Goal: Task Accomplishment & Management: Manage account settings

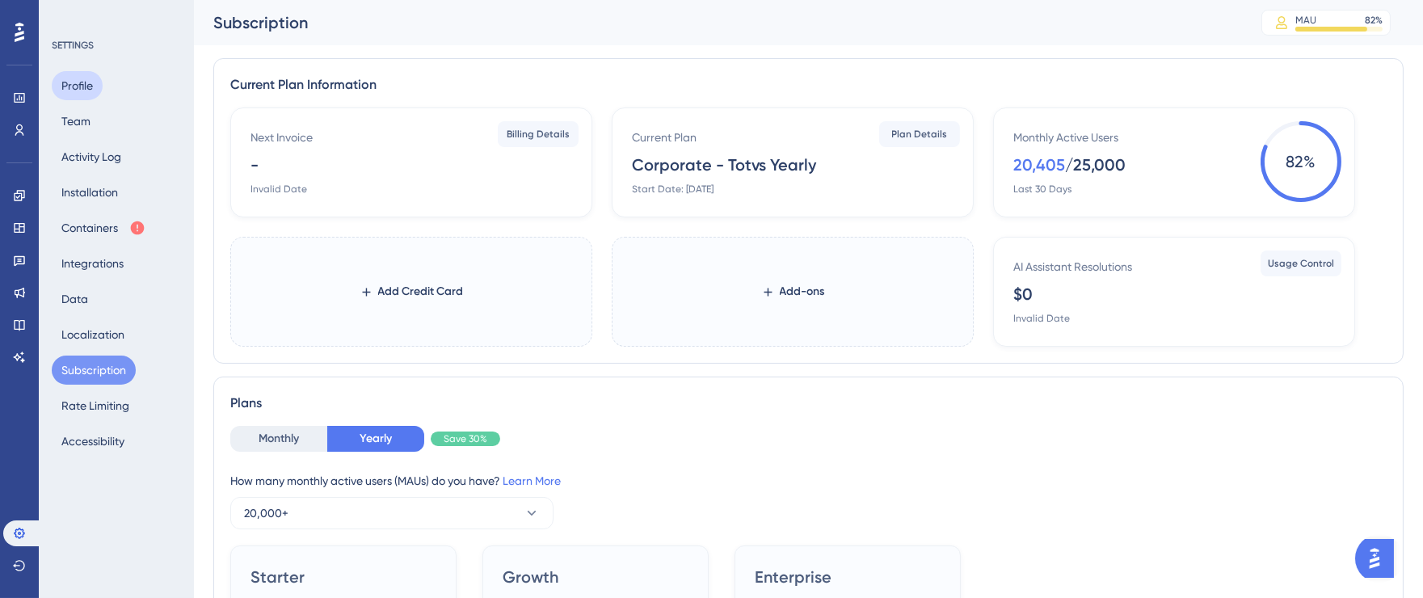
click at [90, 94] on button "Profile" at bounding box center [77, 85] width 51 height 29
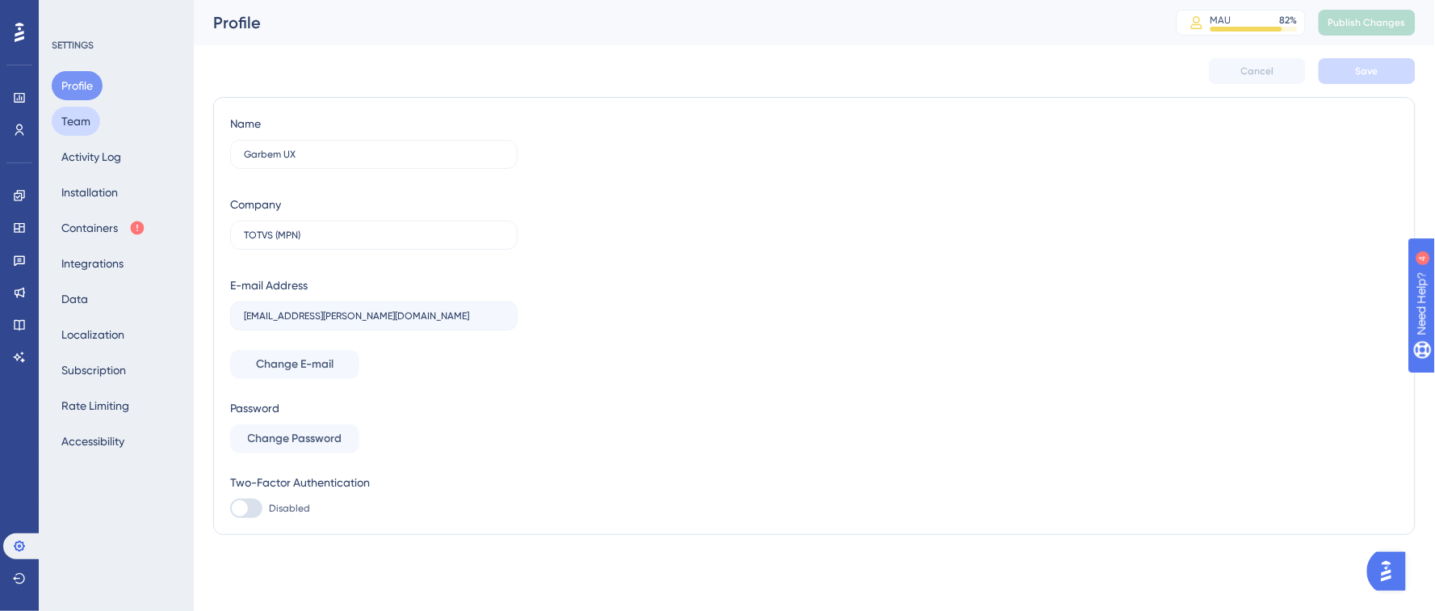
click at [98, 121] on button "Team" at bounding box center [76, 121] width 48 height 29
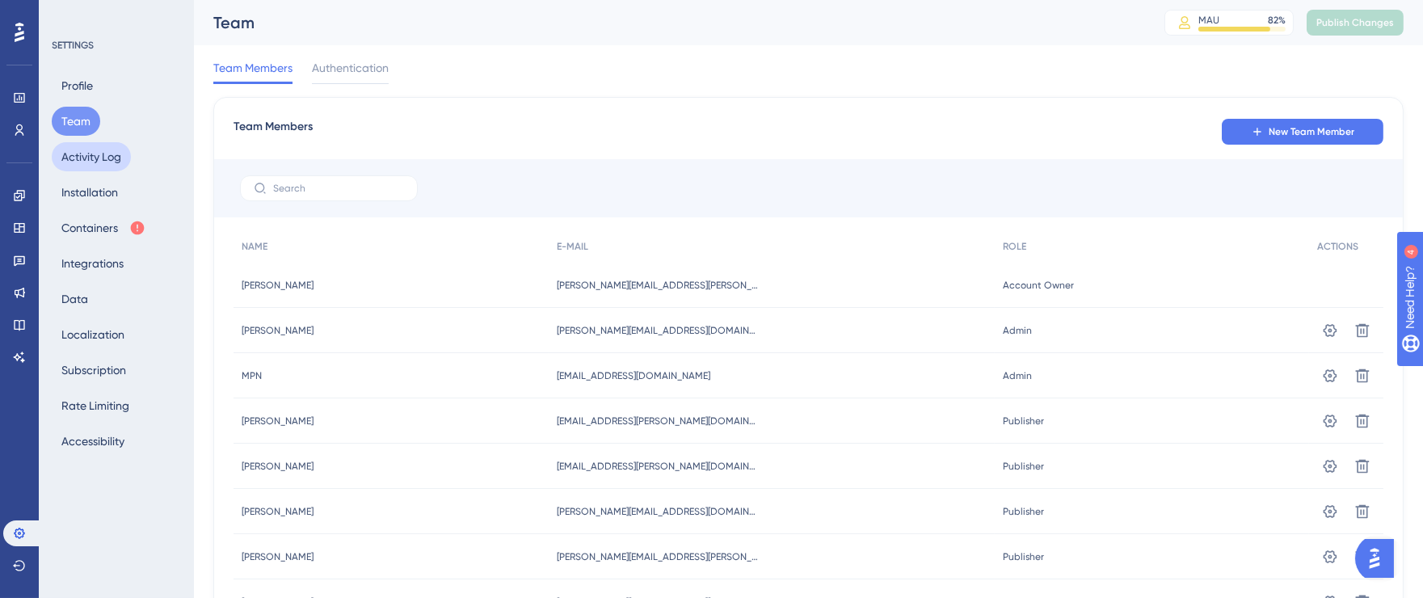
click at [82, 162] on button "Activity Log" at bounding box center [91, 156] width 79 height 29
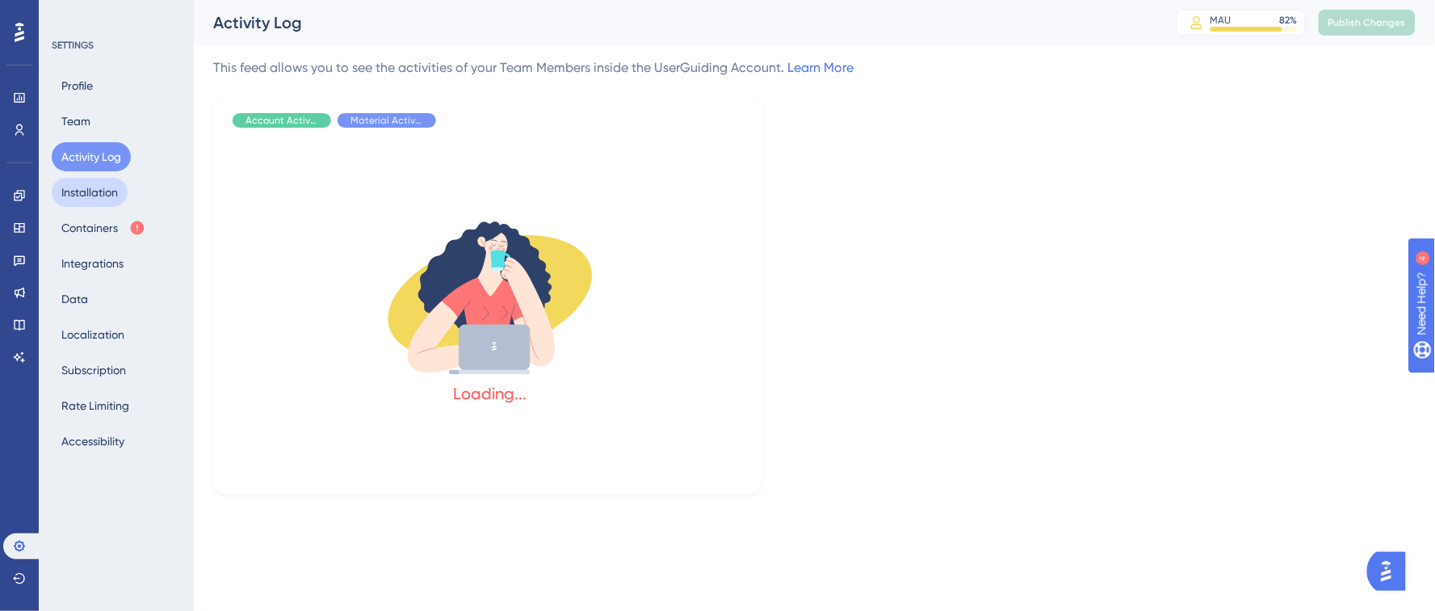
click at [101, 192] on button "Installation" at bounding box center [90, 192] width 76 height 29
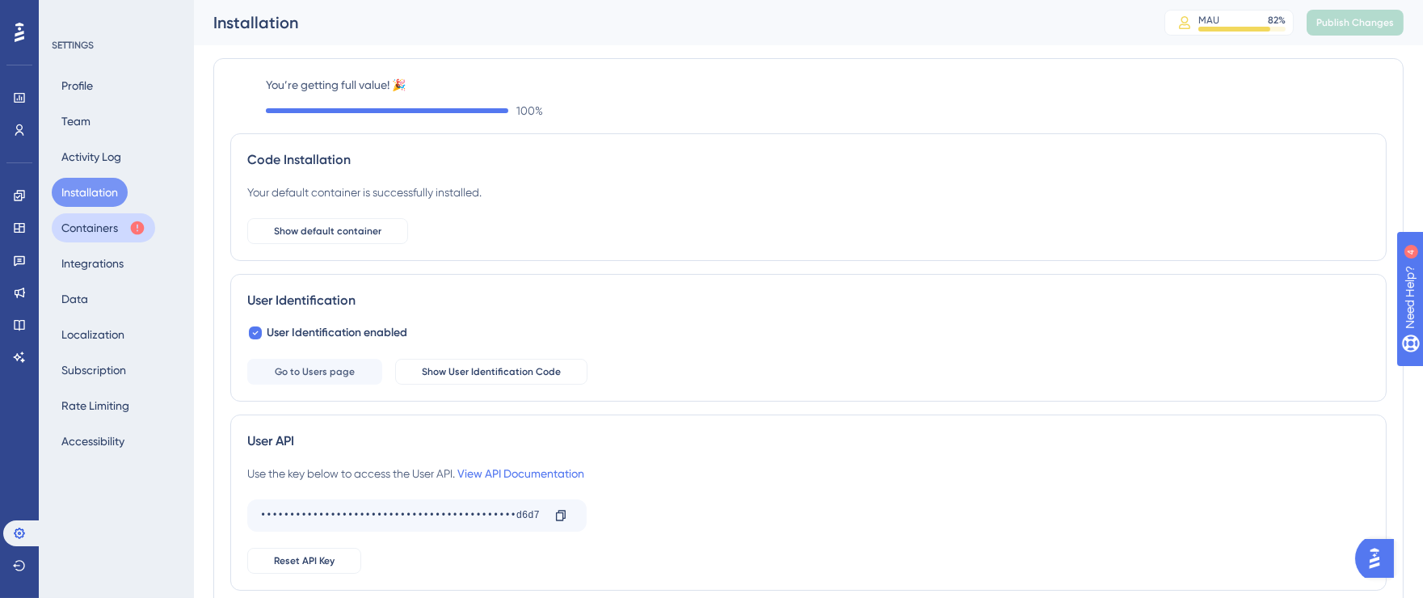
click at [99, 225] on button "Containers" at bounding box center [103, 227] width 103 height 29
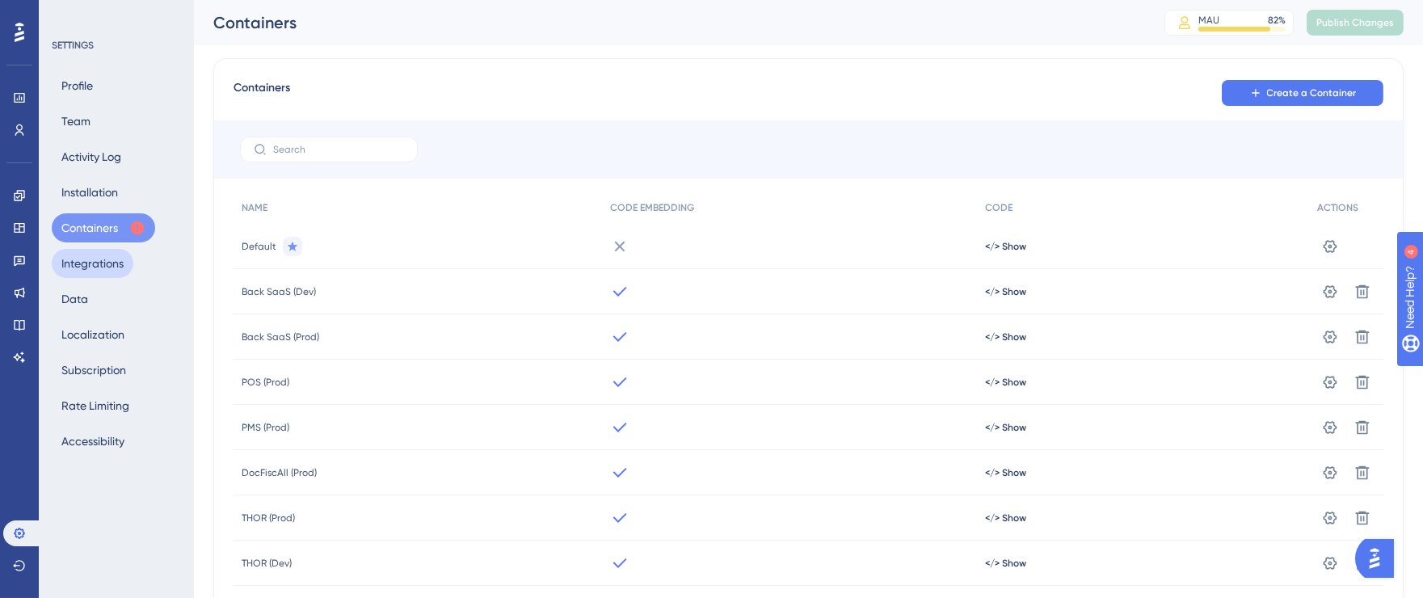
click at [89, 268] on button "Integrations" at bounding box center [93, 263] width 82 height 29
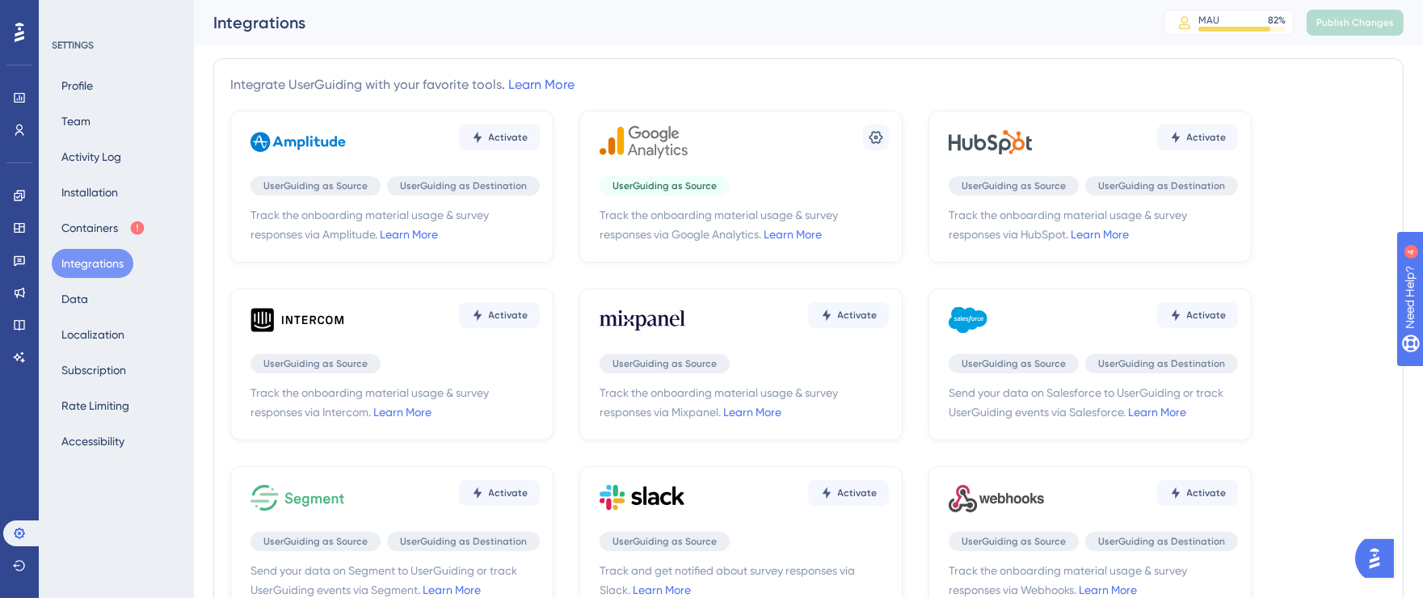
click at [49, 302] on div "SETTINGS Profile Team Activity Log Installation Containers Integrations Data Lo…" at bounding box center [116, 299] width 155 height 598
click at [61, 303] on button "Data" at bounding box center [75, 298] width 46 height 29
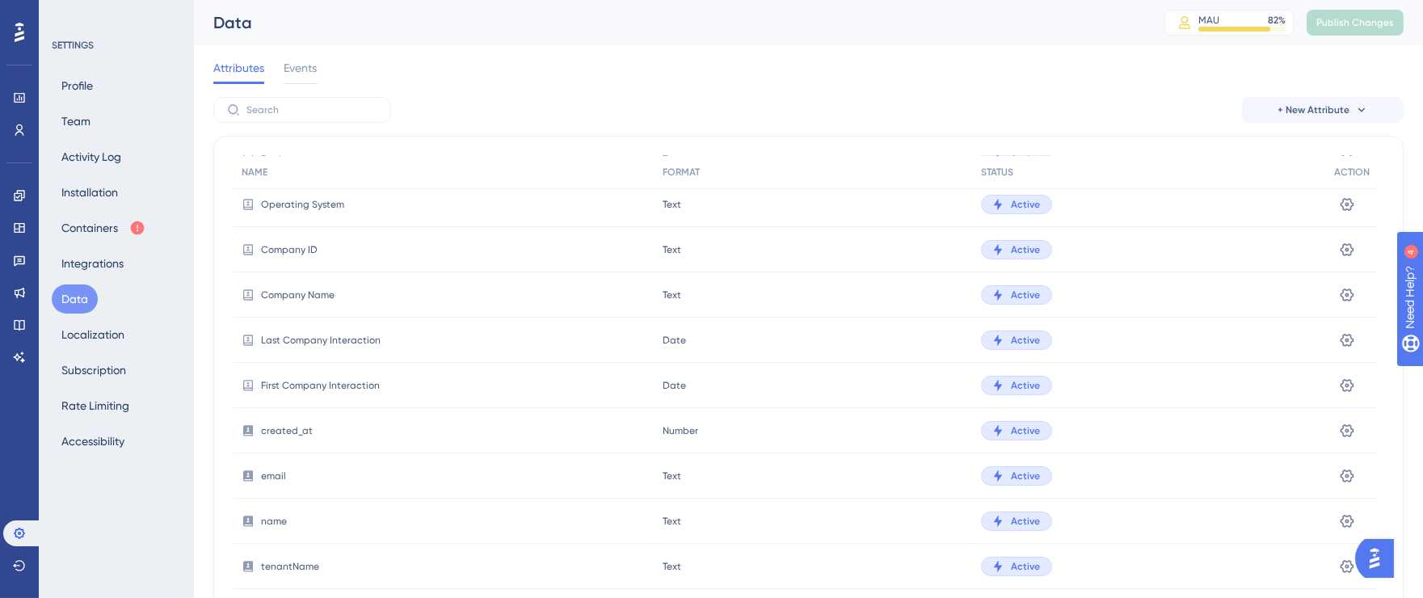
scroll to position [331, 0]
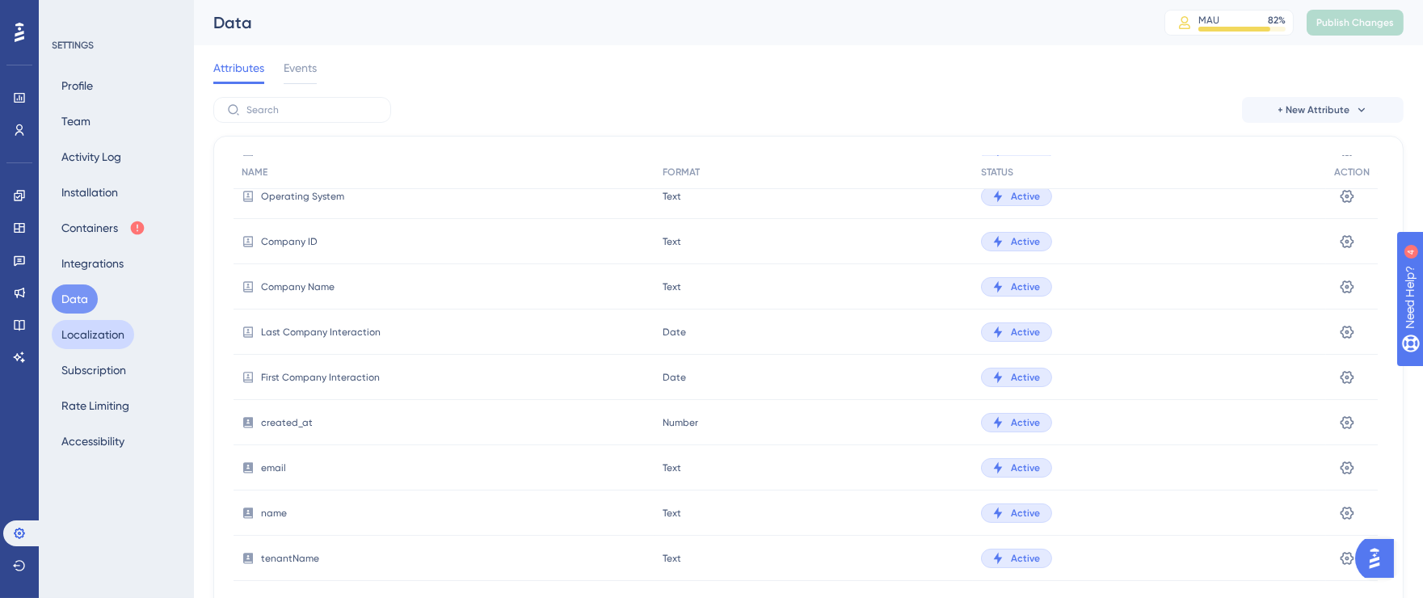
click at [100, 338] on button "Localization" at bounding box center [93, 334] width 82 height 29
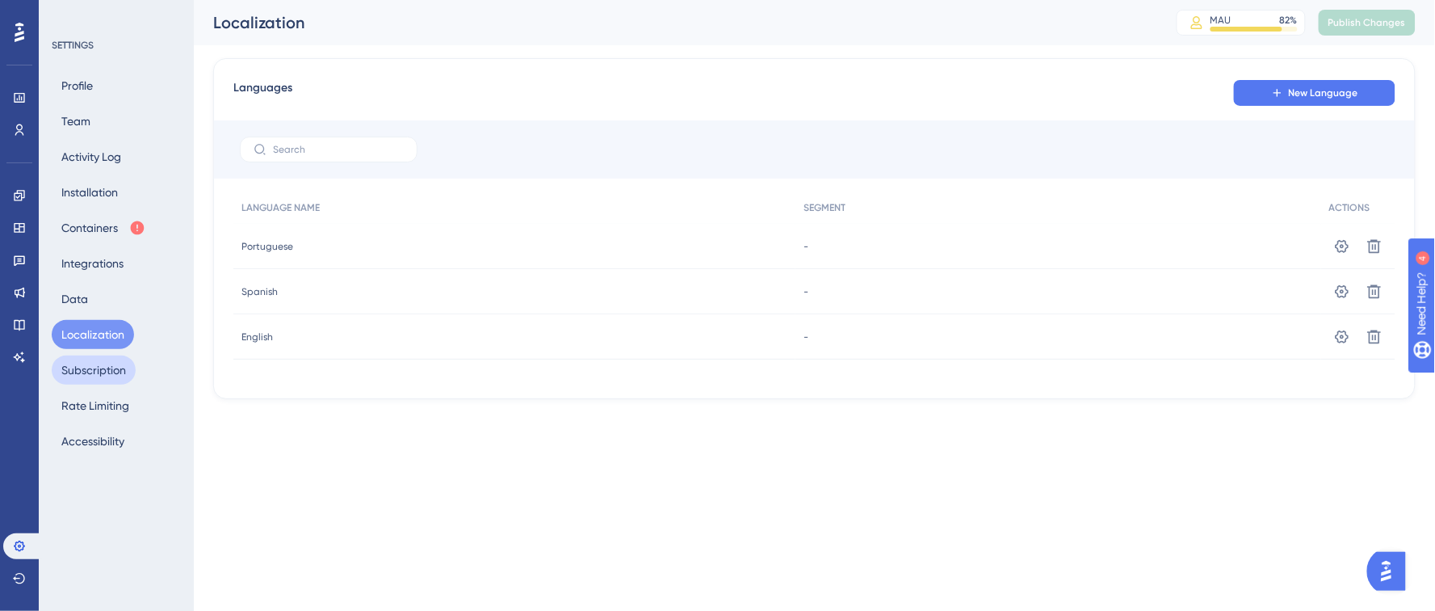
click at [105, 364] on button "Subscription" at bounding box center [94, 369] width 84 height 29
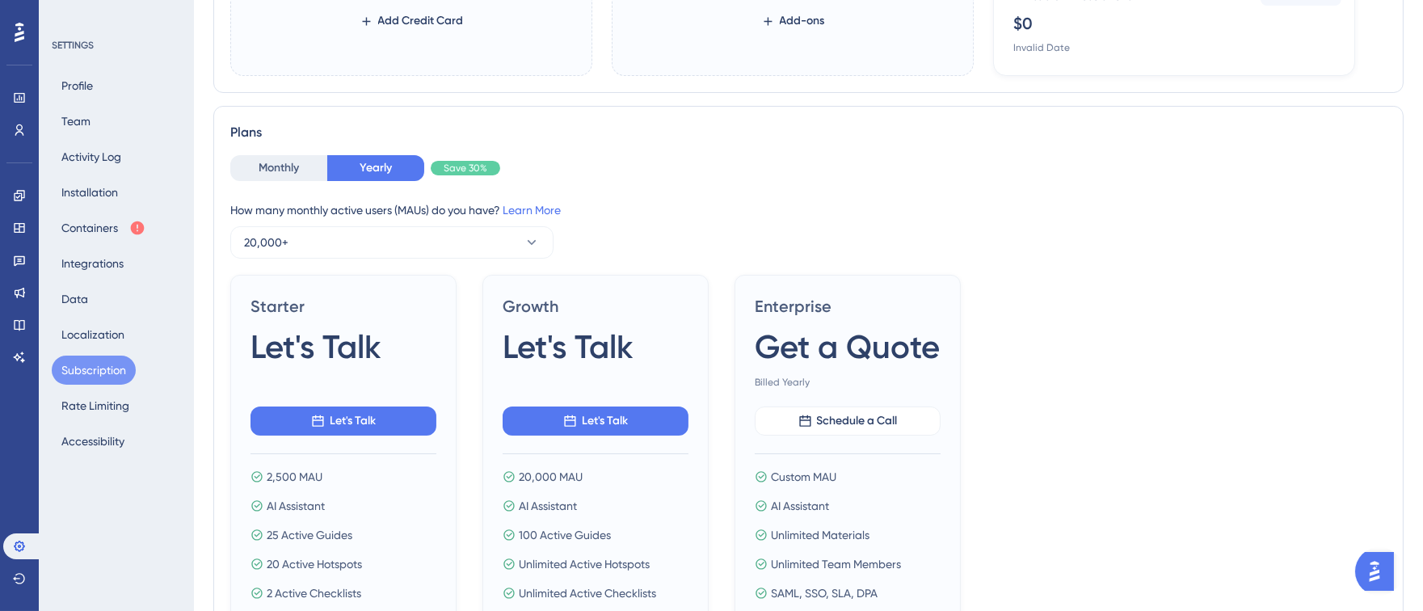
scroll to position [280, 0]
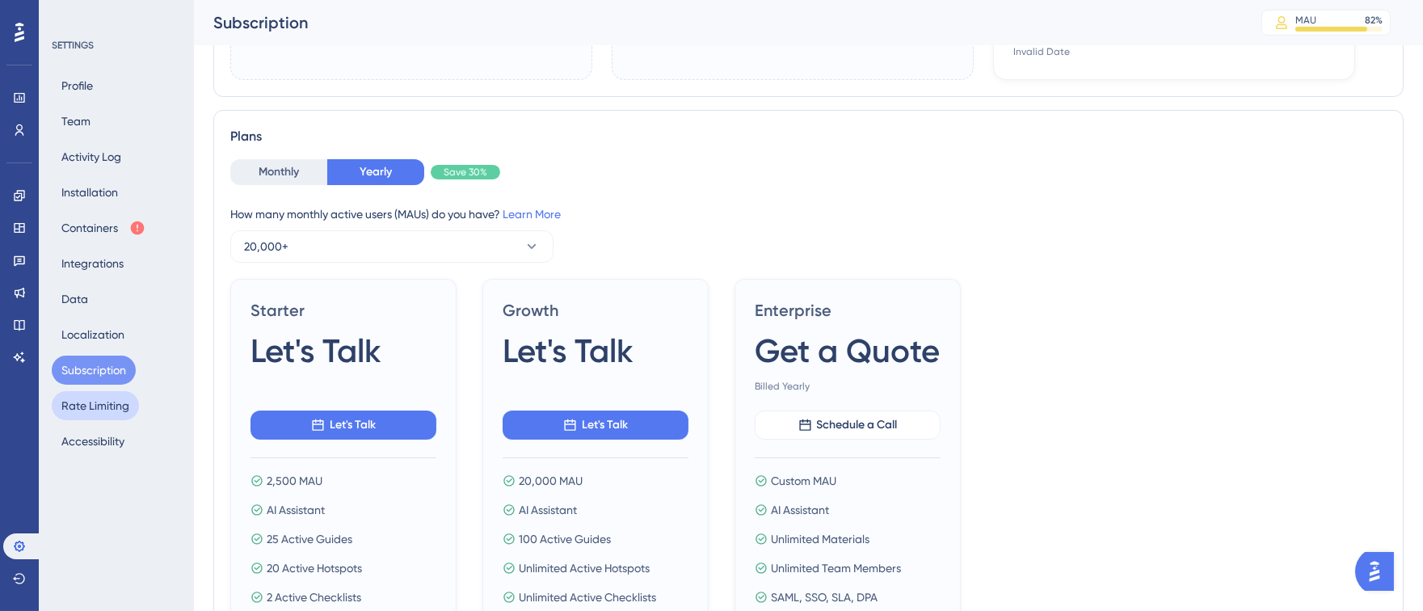
click at [82, 400] on button "Rate Limiting" at bounding box center [95, 405] width 87 height 29
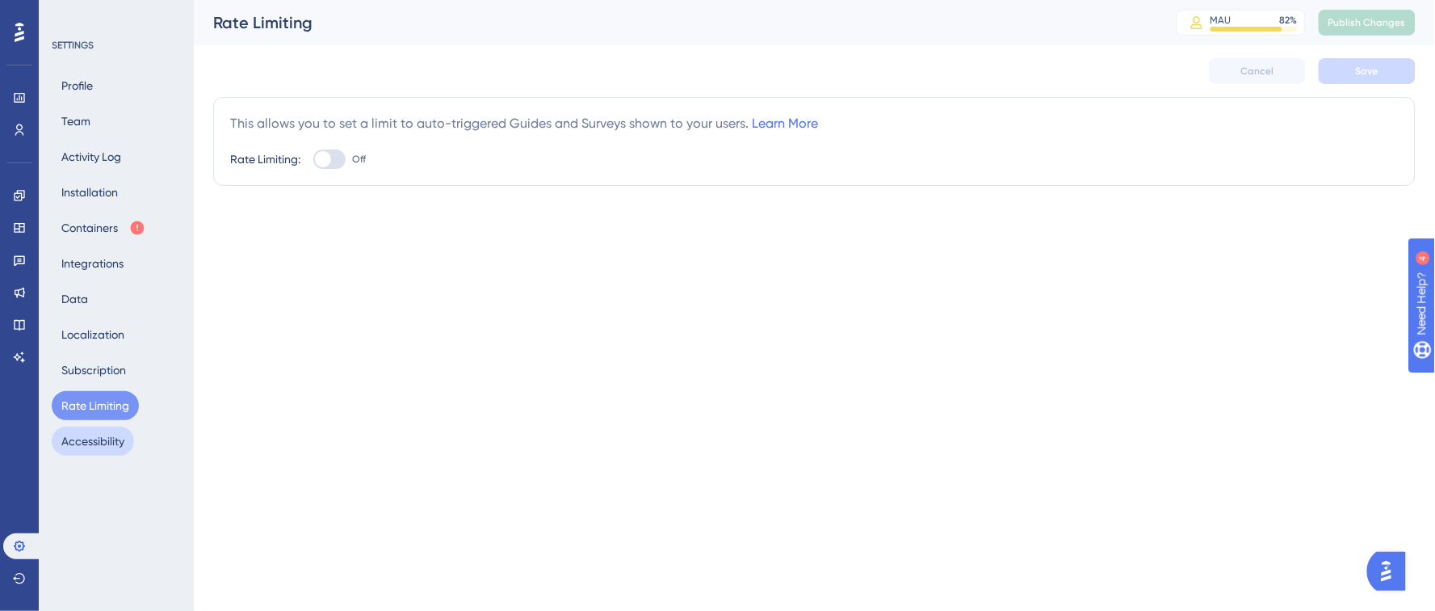
click at [88, 438] on button "Accessibility" at bounding box center [93, 441] width 82 height 29
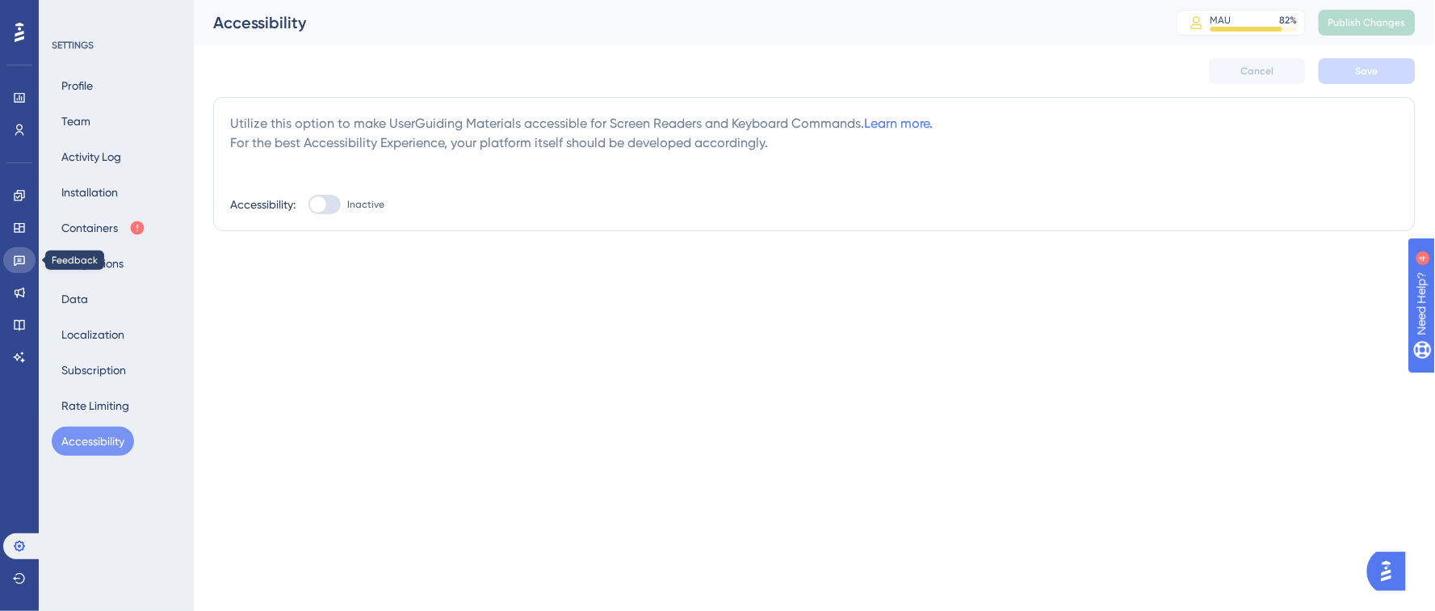
click at [23, 262] on icon at bounding box center [19, 260] width 13 height 13
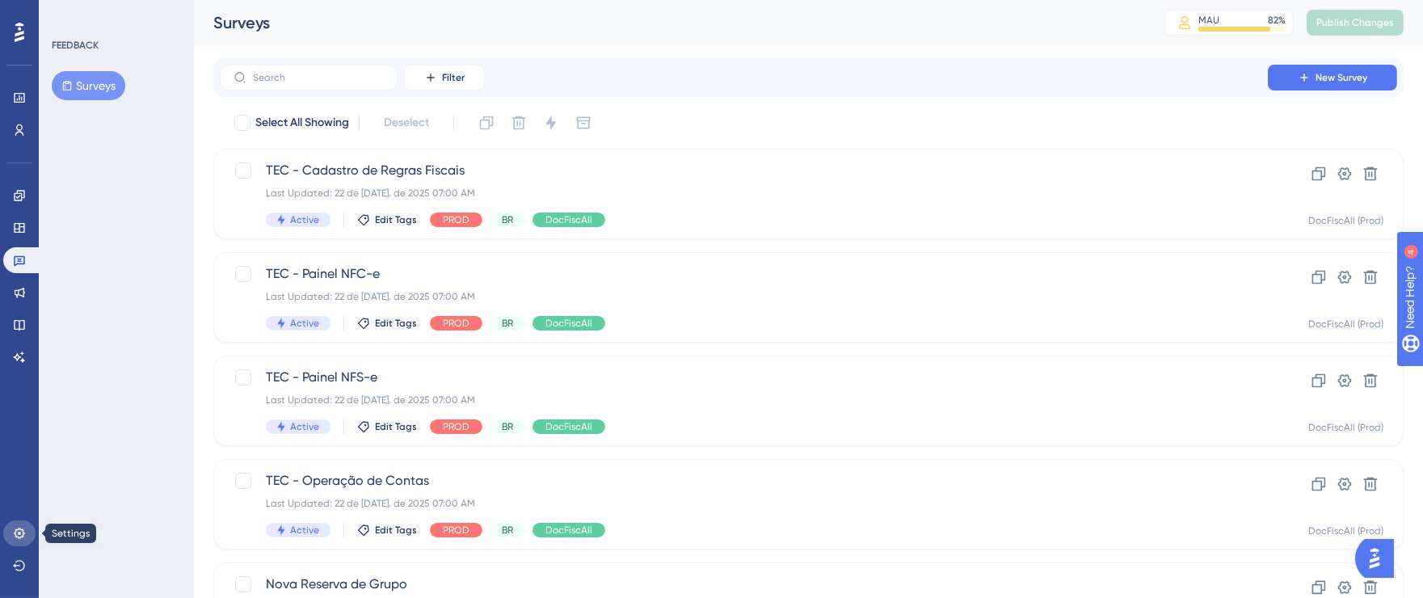
click at [10, 540] on link at bounding box center [19, 533] width 32 height 26
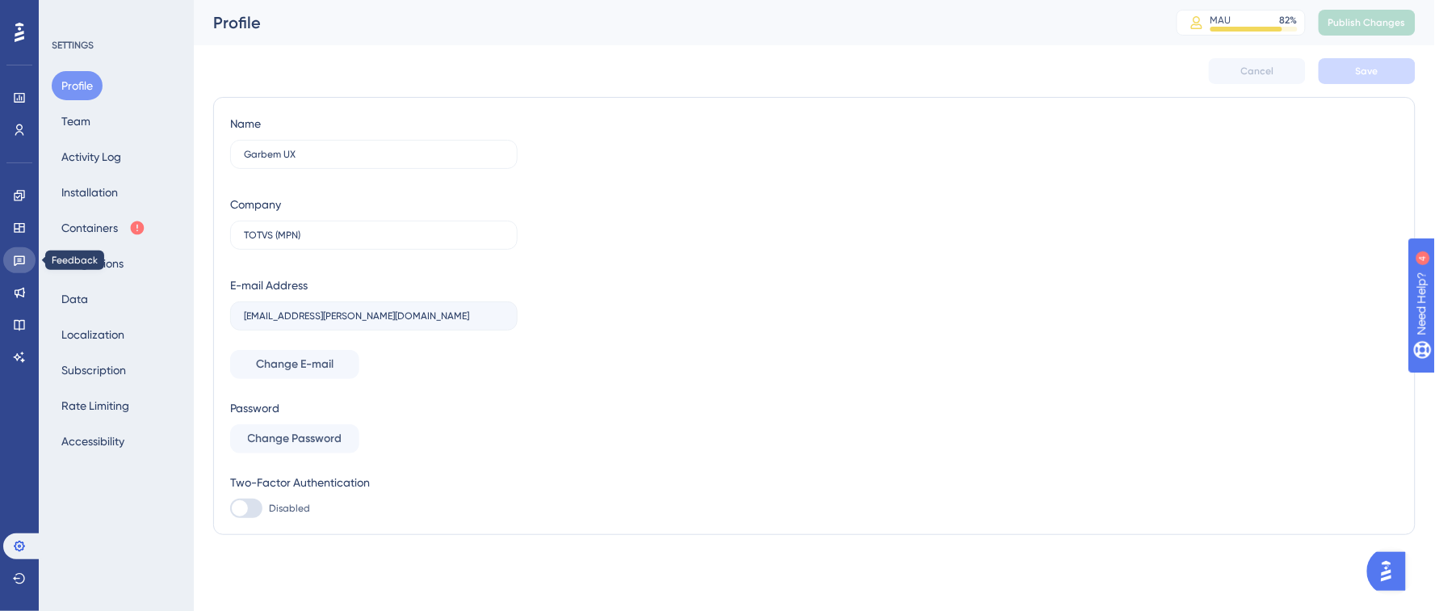
click at [22, 259] on icon at bounding box center [19, 260] width 13 height 13
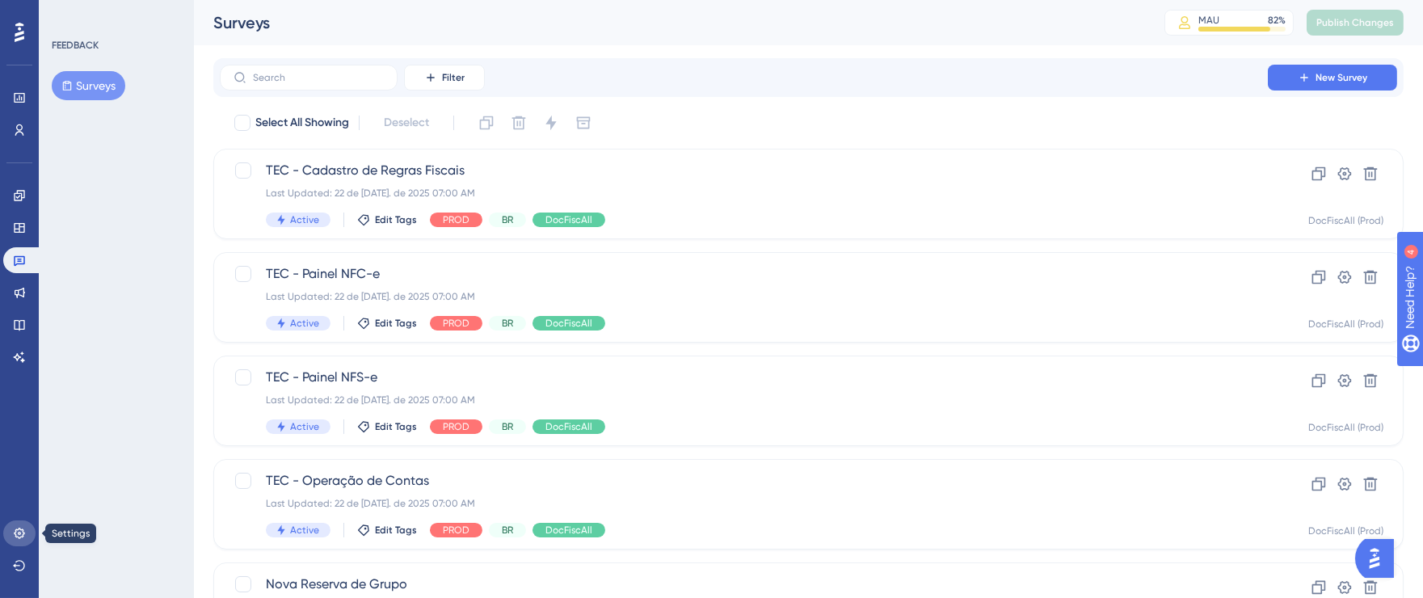
click at [18, 534] on icon at bounding box center [19, 533] width 11 height 11
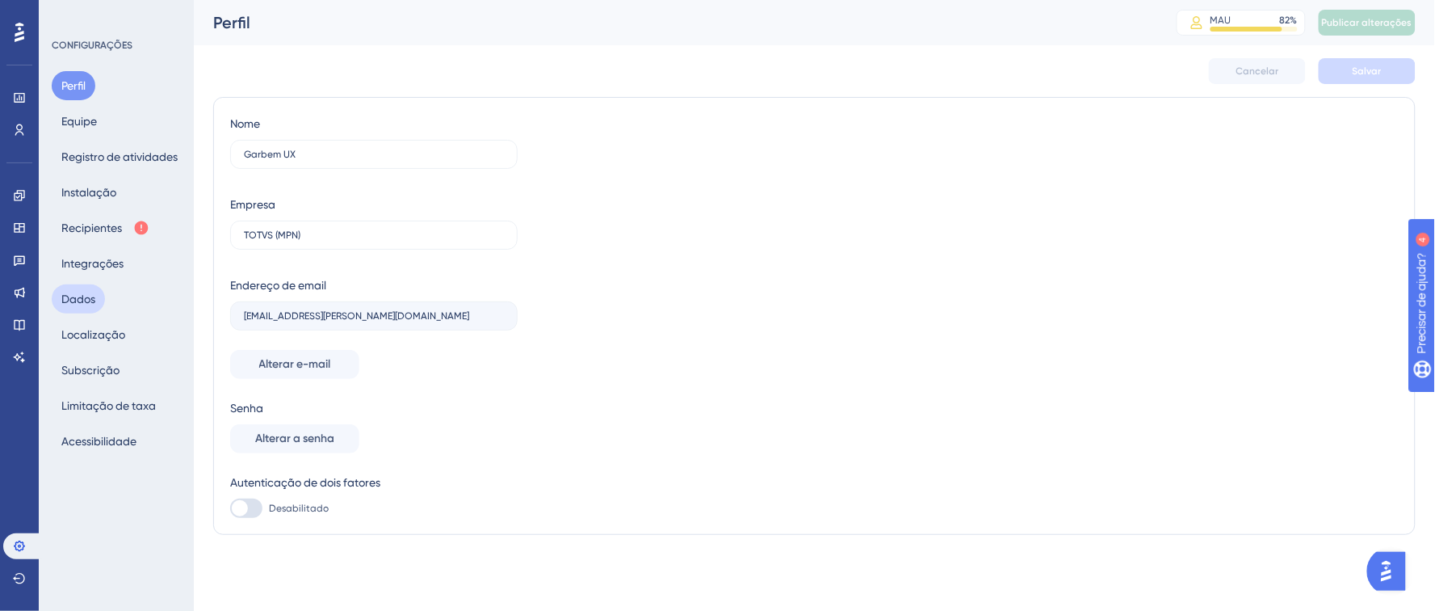
click at [81, 301] on font "Dados" at bounding box center [78, 298] width 34 height 13
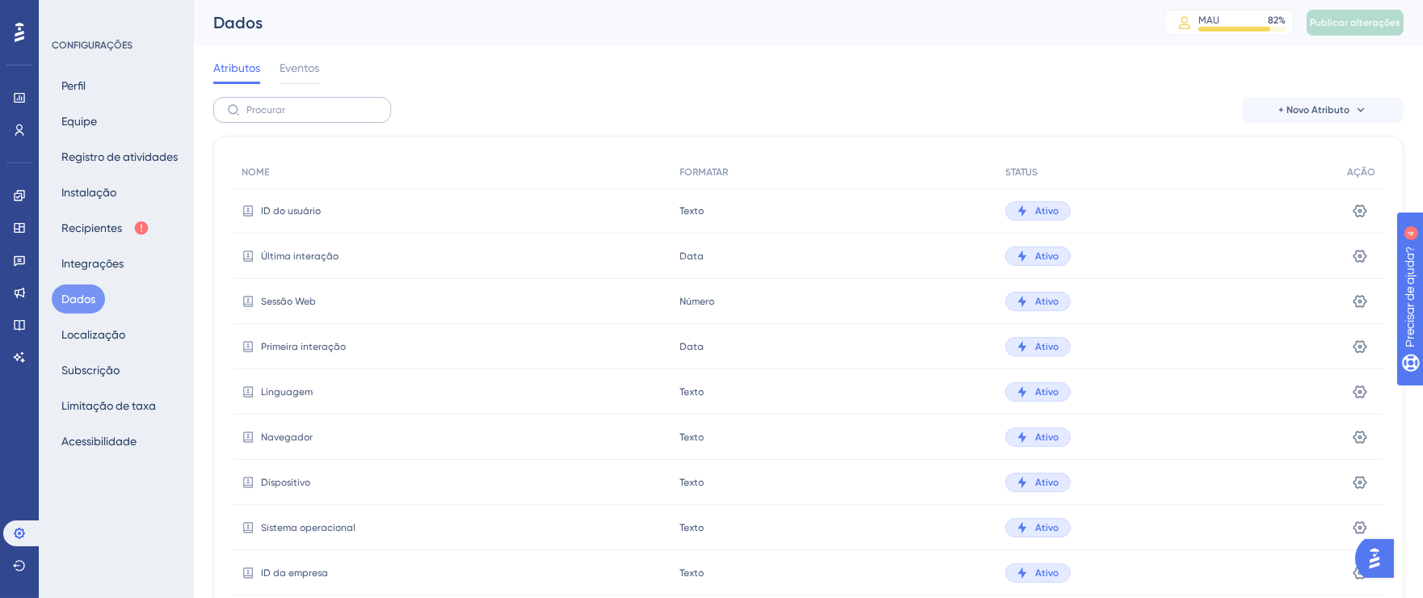
click at [310, 117] on label at bounding box center [302, 110] width 178 height 26
click at [310, 116] on input "text" at bounding box center [311, 109] width 131 height 11
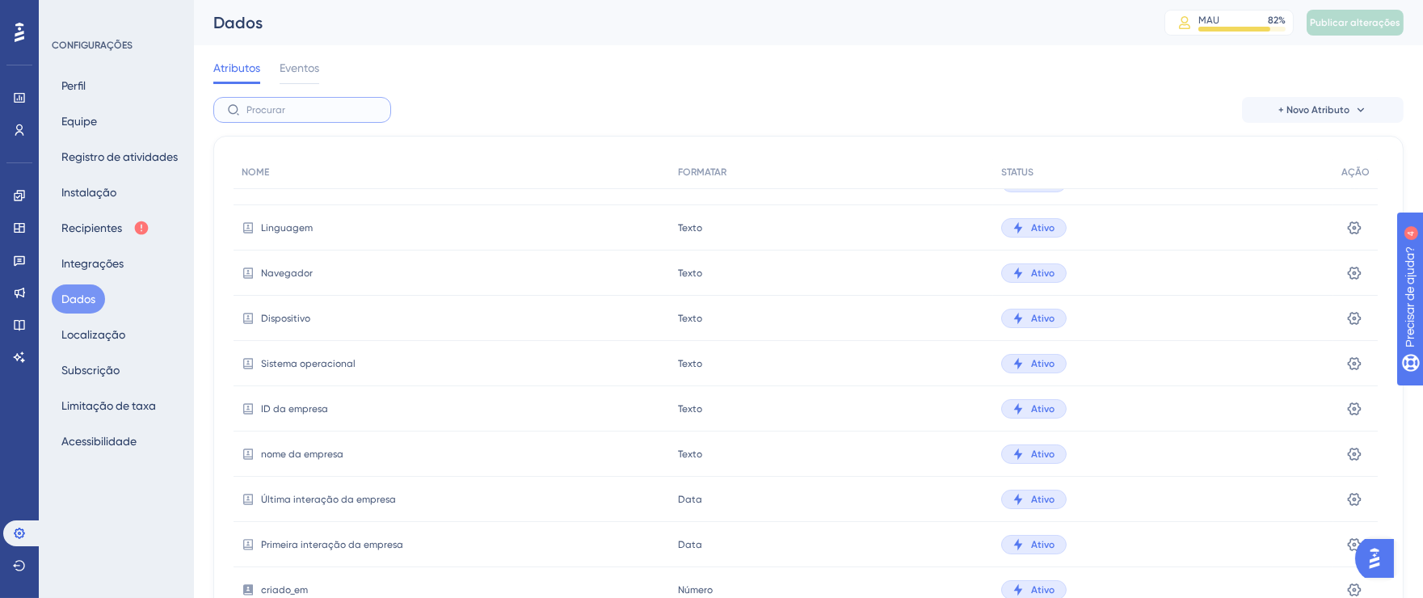
scroll to position [267, 0]
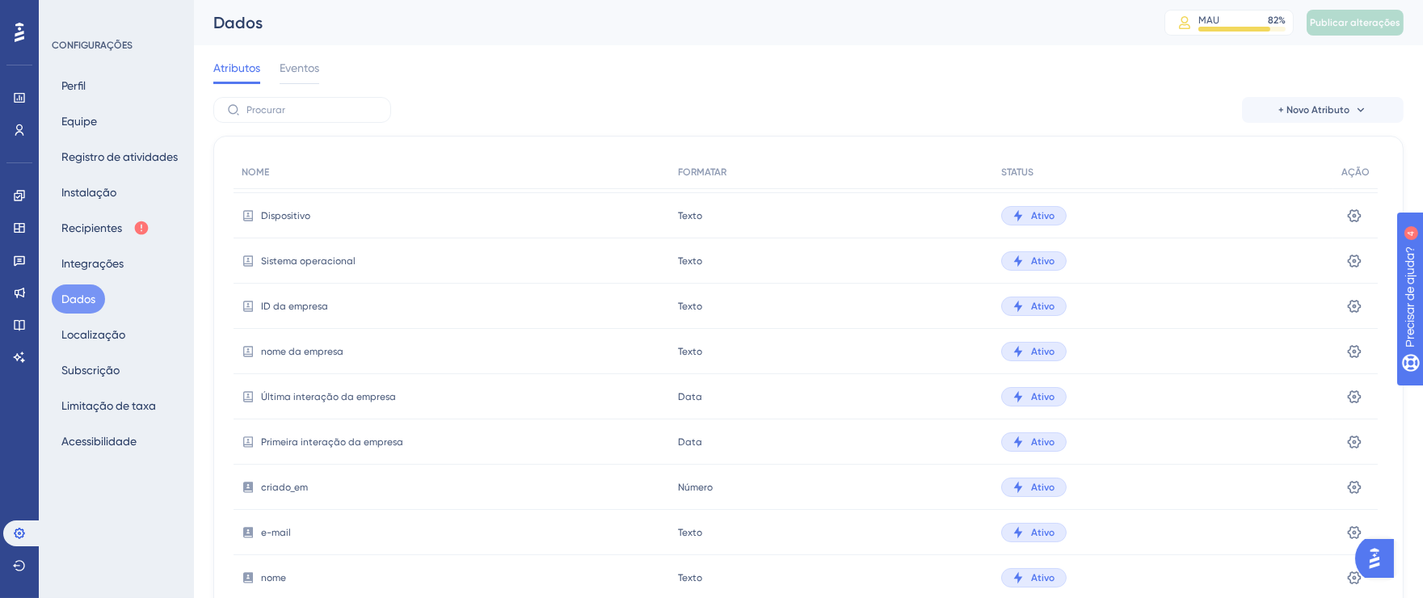
click at [274, 302] on font "ID da empresa" at bounding box center [294, 306] width 67 height 11
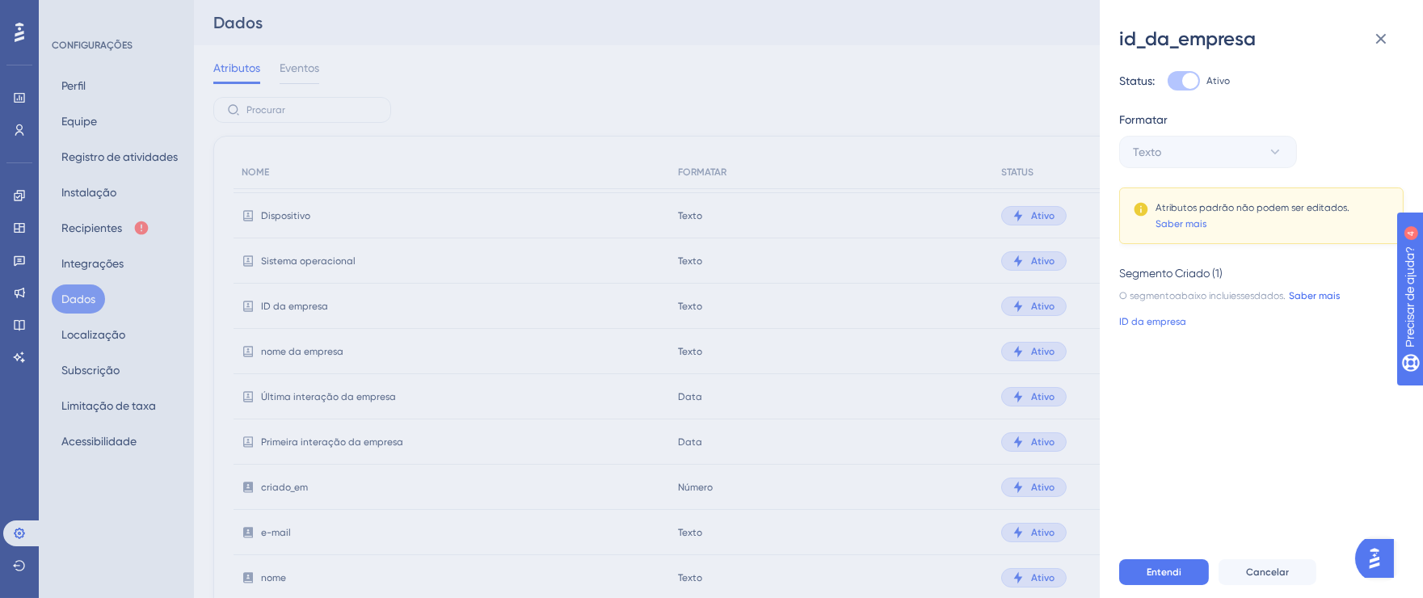
click at [1330, 296] on font "Saber mais" at bounding box center [1313, 295] width 51 height 11
click at [70, 122] on div "id_da_empresa Status: Ativo Formatar Texto Atributos padrão não podem ser edita…" at bounding box center [711, 299] width 1423 height 598
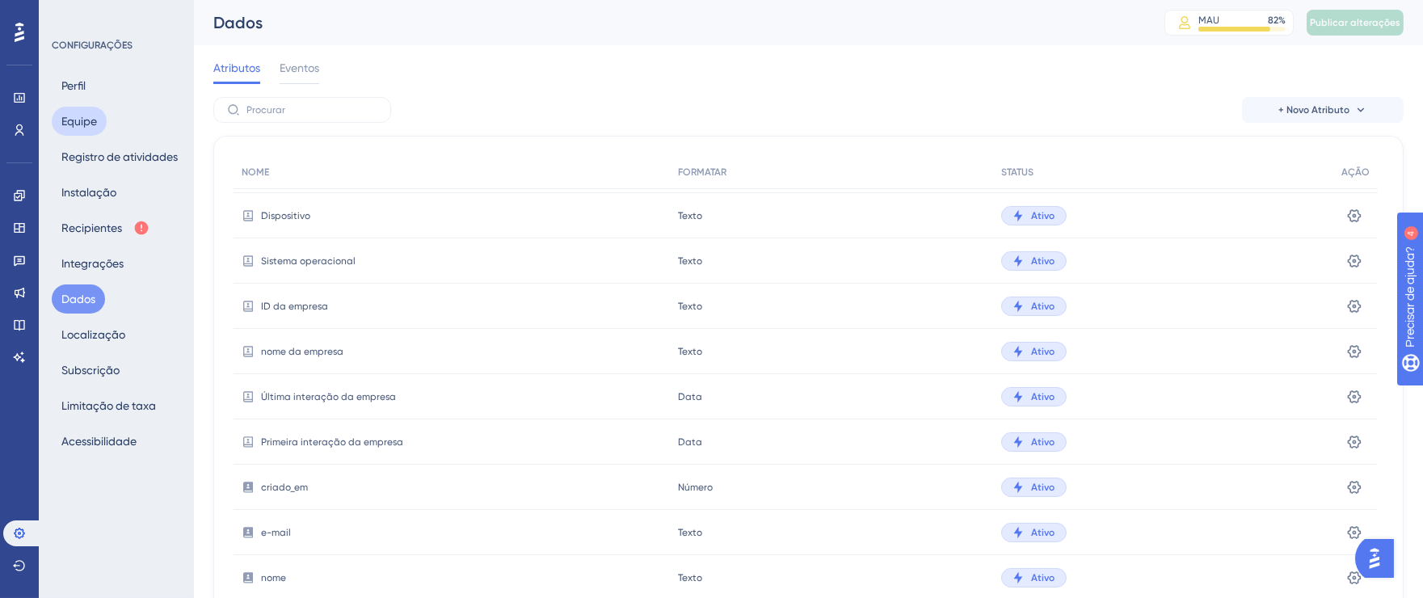
click at [73, 123] on font "Equipe" at bounding box center [79, 121] width 36 height 13
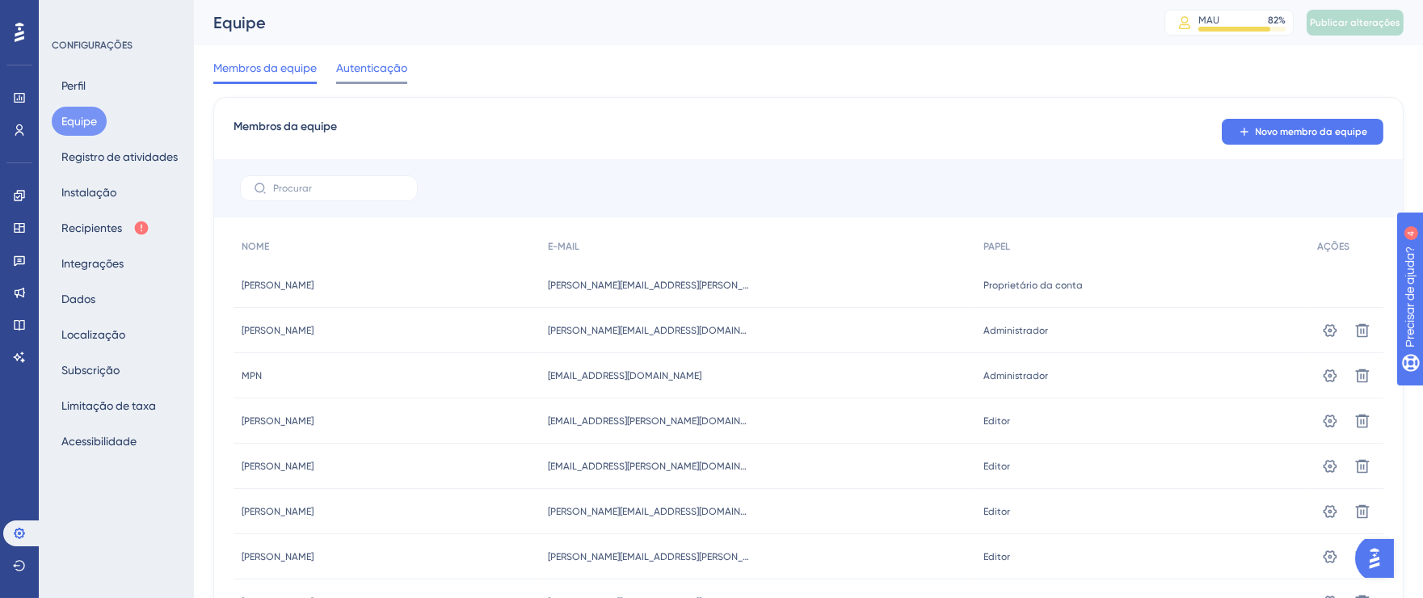
click at [356, 68] on font "Autenticação" at bounding box center [371, 67] width 71 height 13
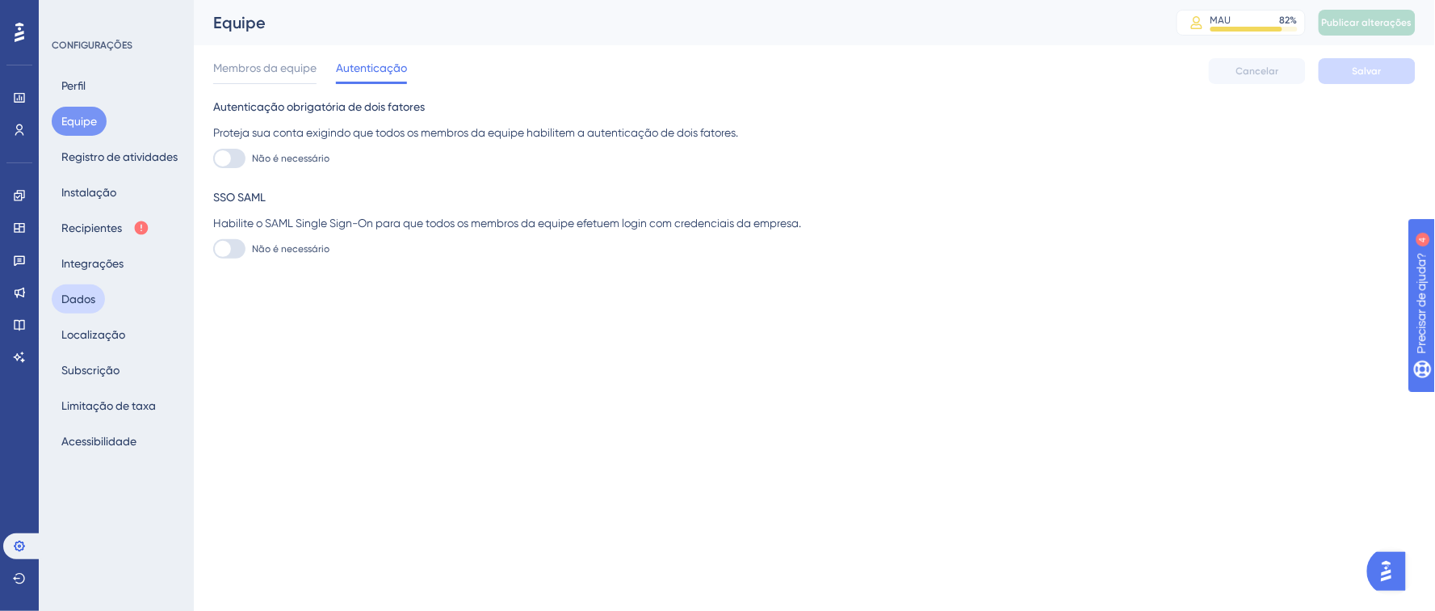
click at [98, 300] on button "Dados" at bounding box center [78, 298] width 53 height 29
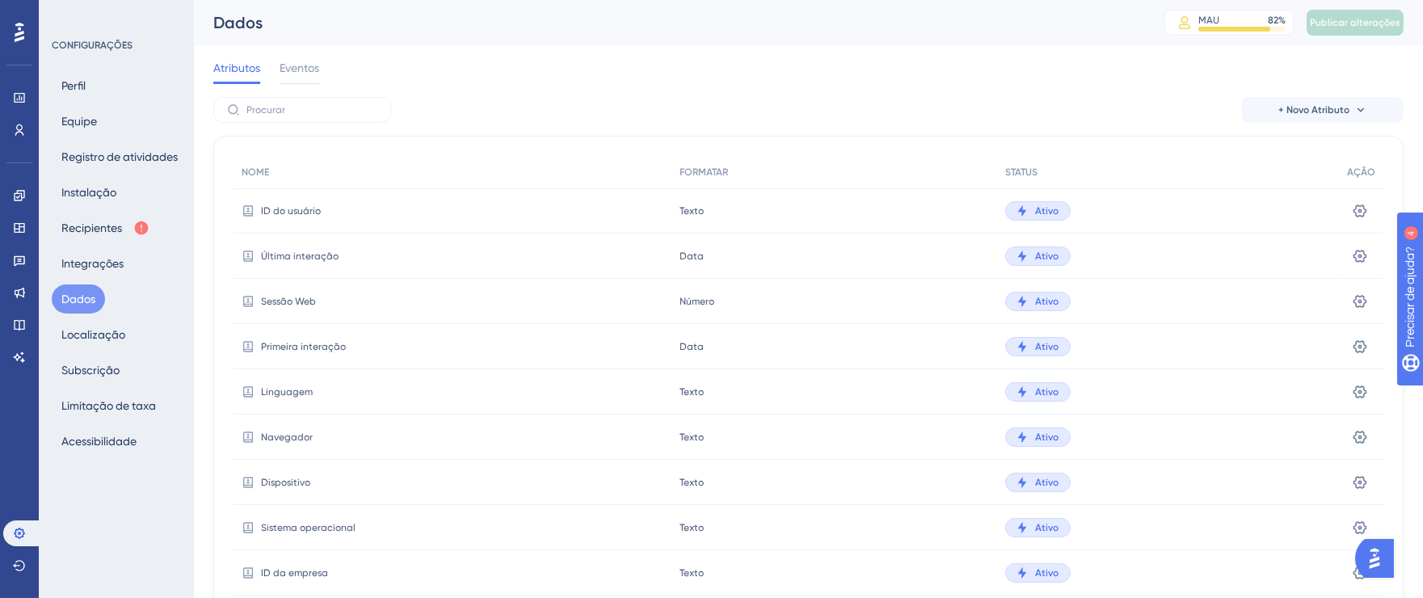
click at [21, 32] on icon at bounding box center [20, 32] width 10 height 19
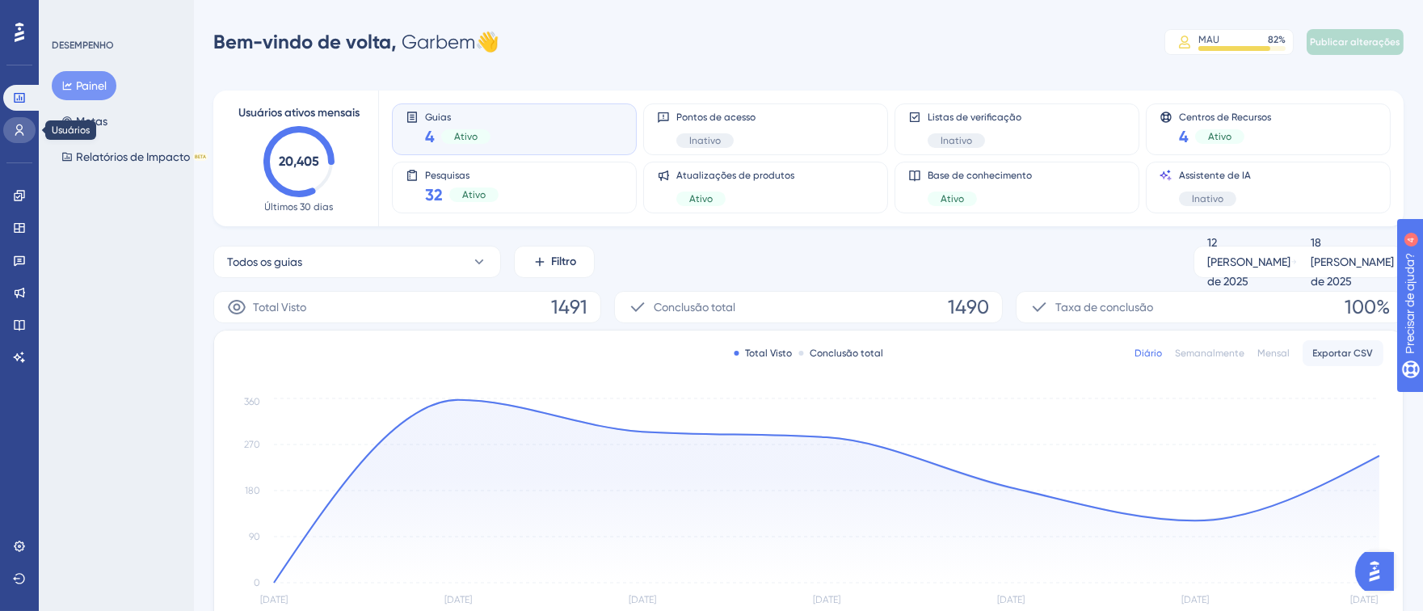
click at [26, 124] on link at bounding box center [19, 130] width 32 height 26
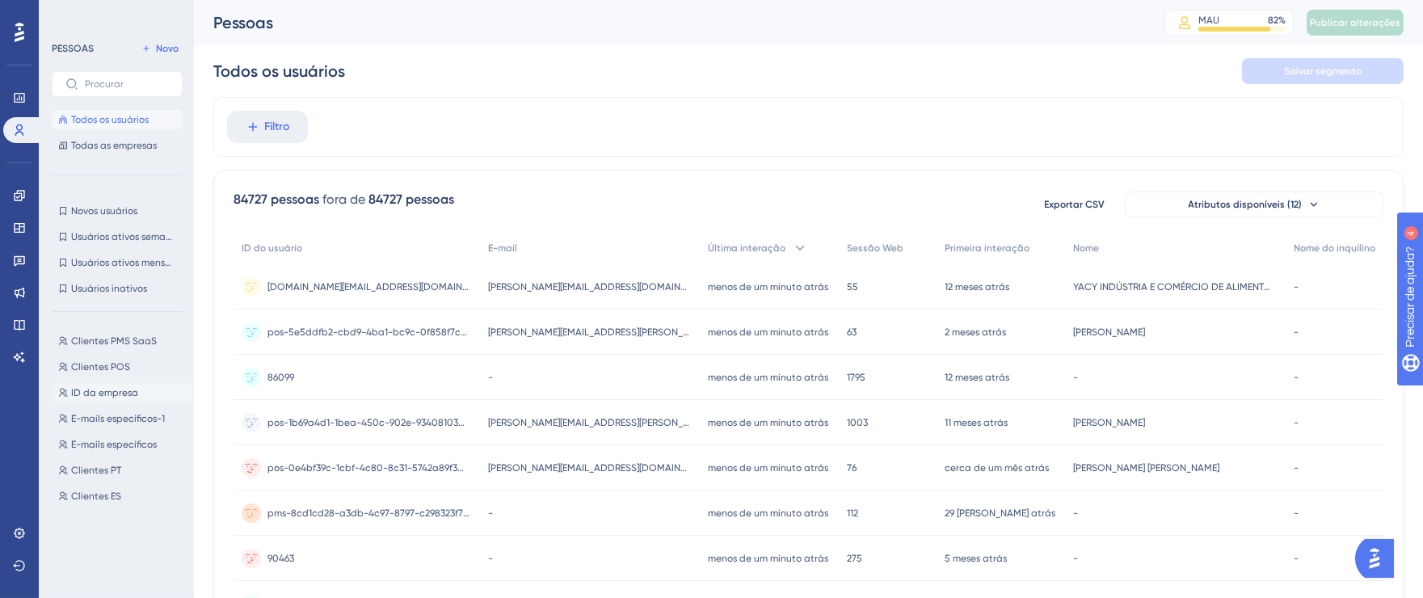
click at [86, 391] on font "ID da empresa" at bounding box center [104, 392] width 67 height 11
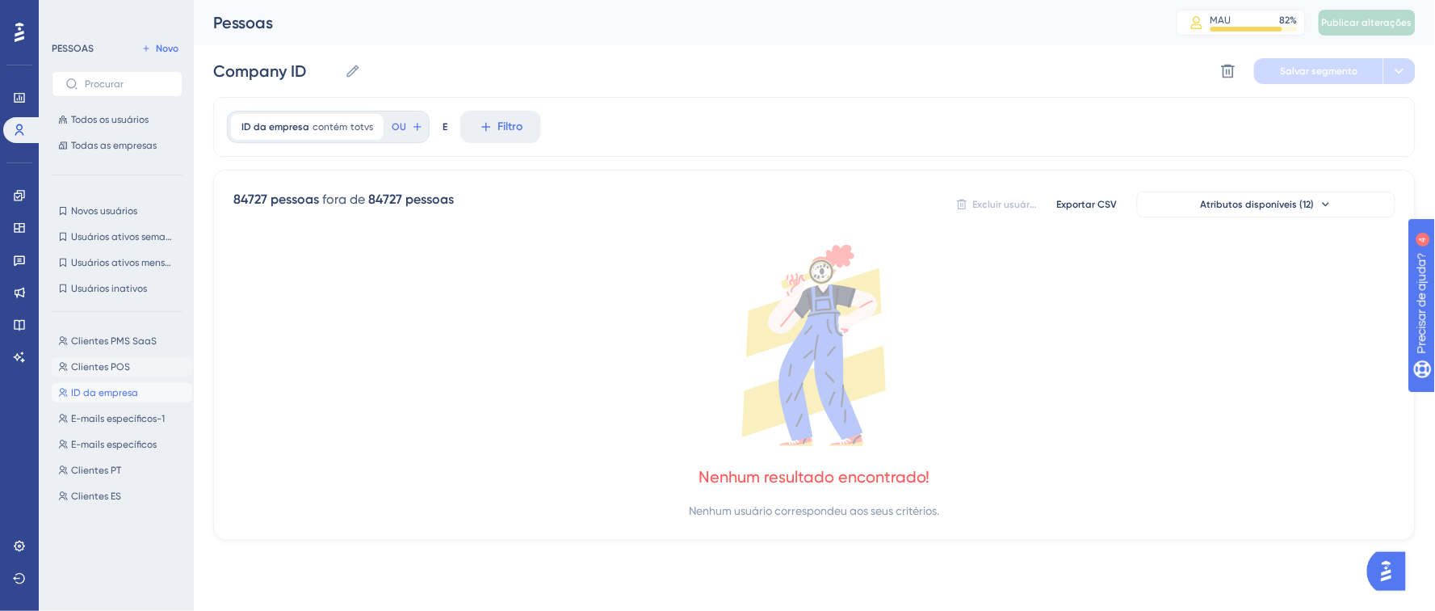
click at [99, 363] on font "Clientes POS" at bounding box center [100, 366] width 59 height 11
type input "Clientes POS"
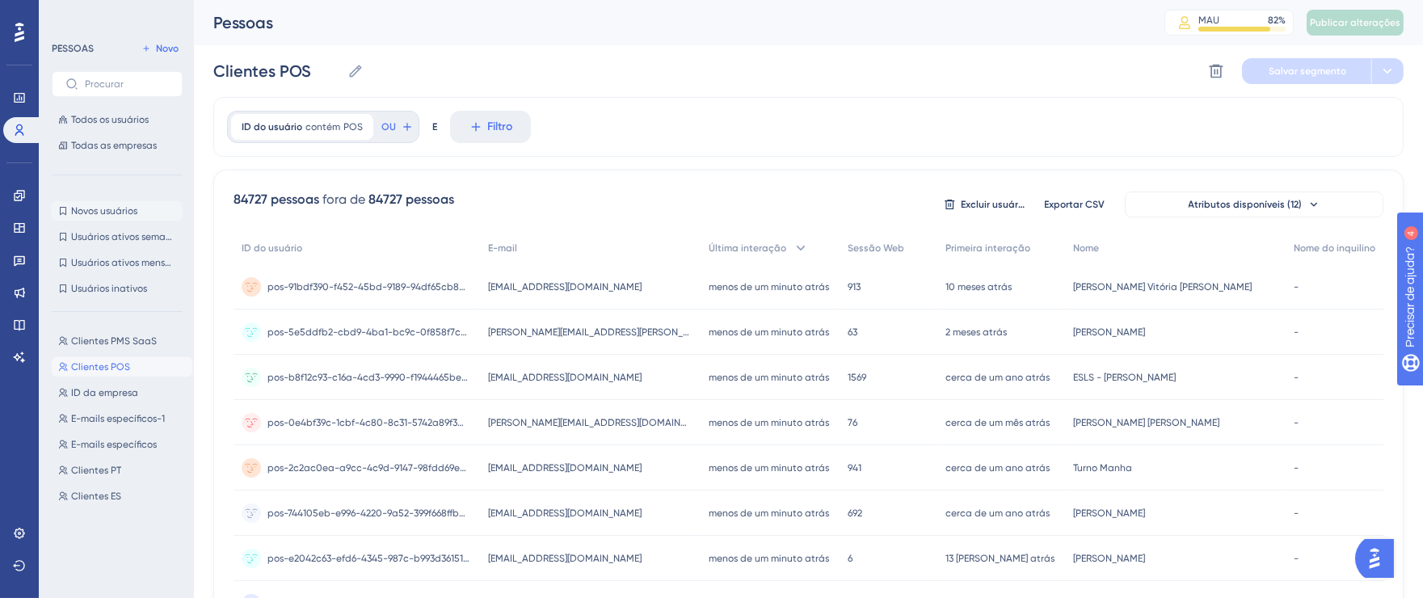
click at [120, 210] on font "Novos usuários" at bounding box center [104, 210] width 66 height 11
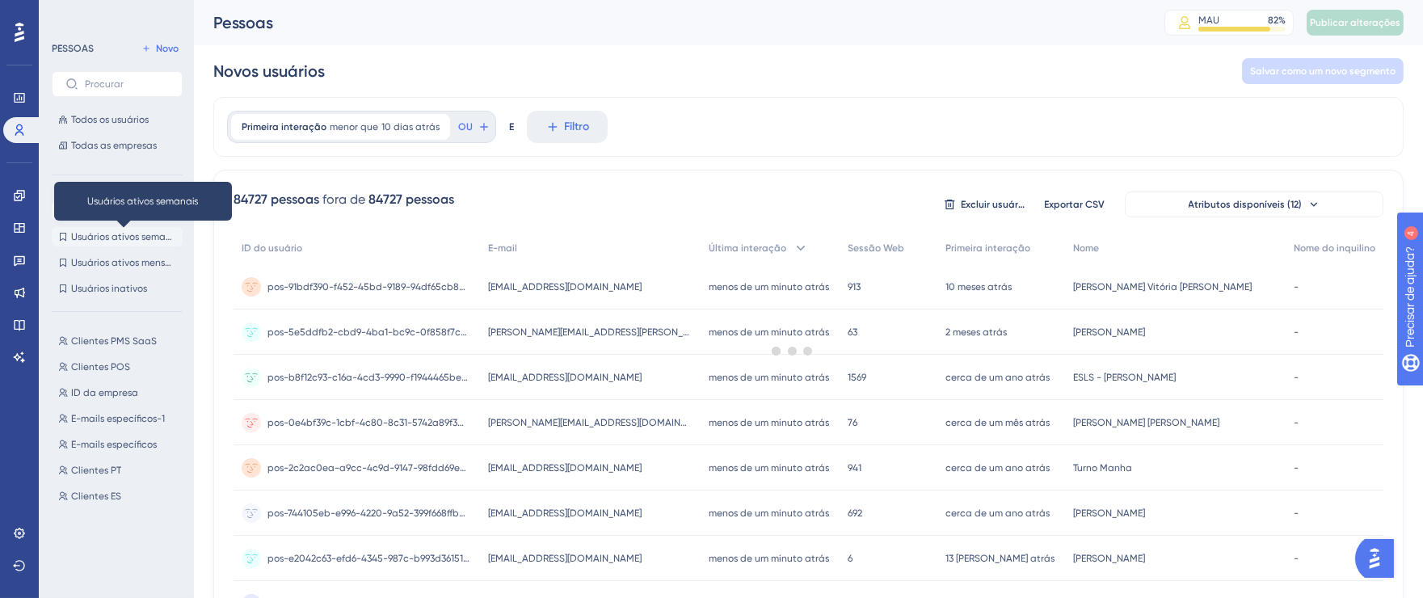
click at [115, 240] on font "Usuários ativos semanais" at bounding box center [127, 236] width 113 height 11
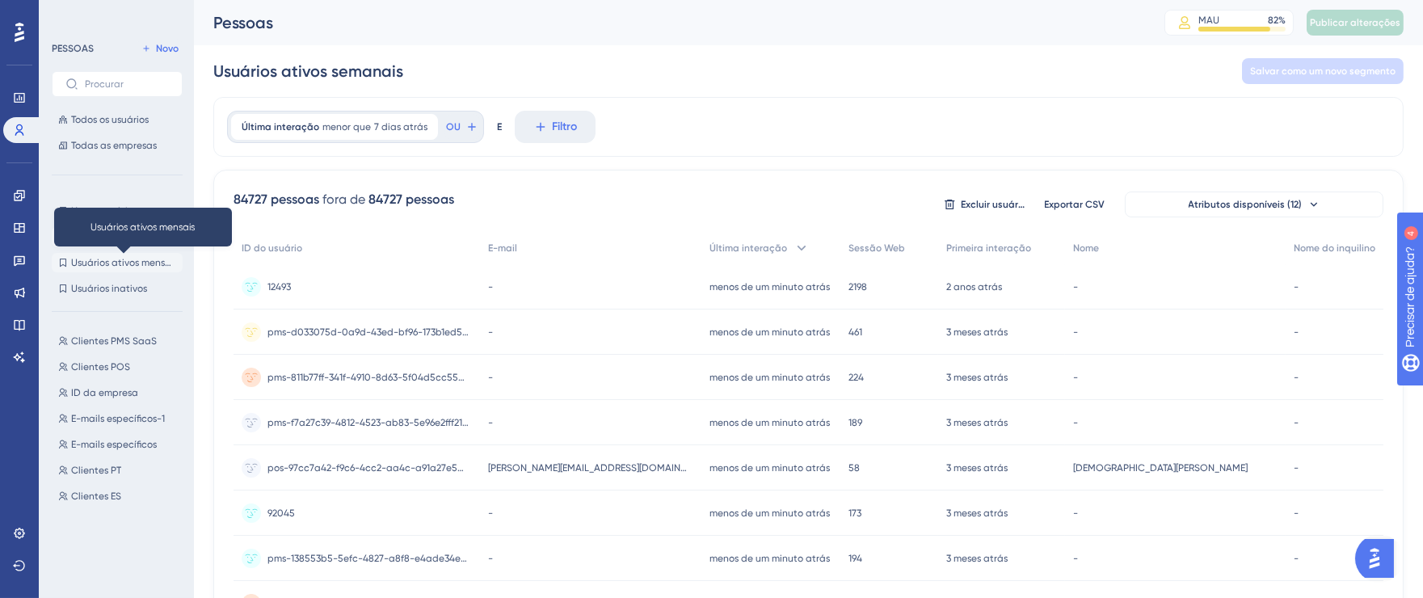
click at [118, 258] on font "Usuários ativos mensais" at bounding box center [124, 262] width 107 height 11
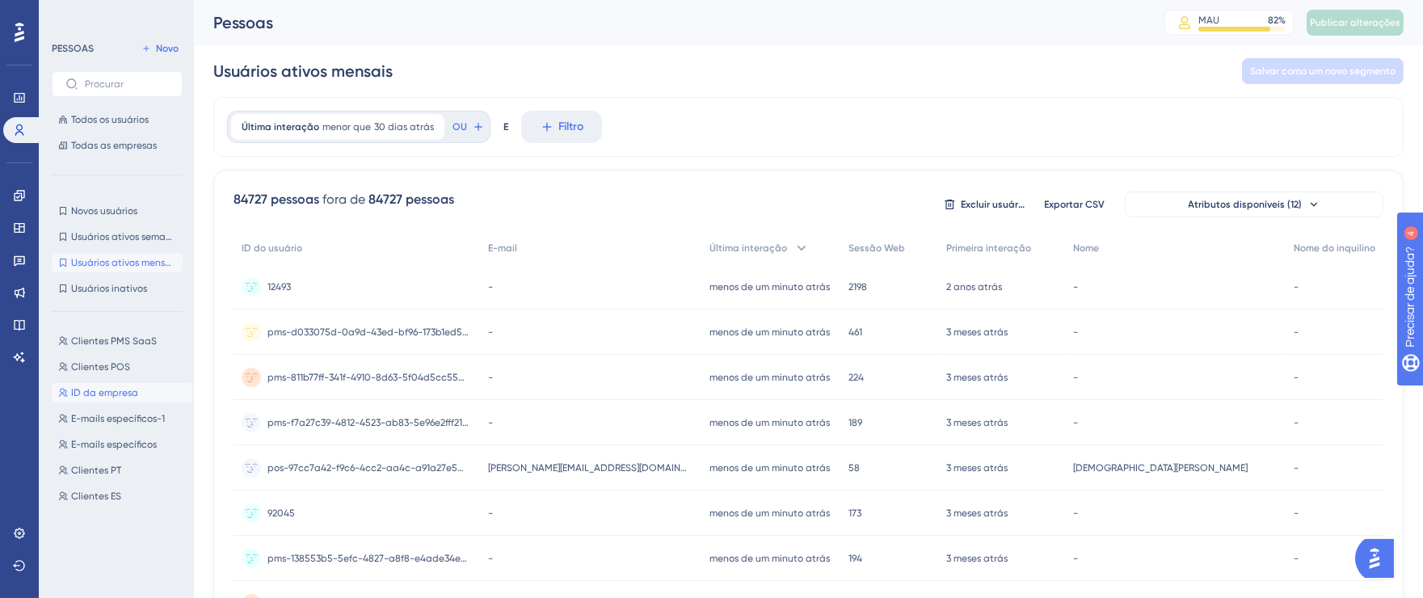
click at [98, 392] on font "ID da empresa" at bounding box center [104, 392] width 67 height 11
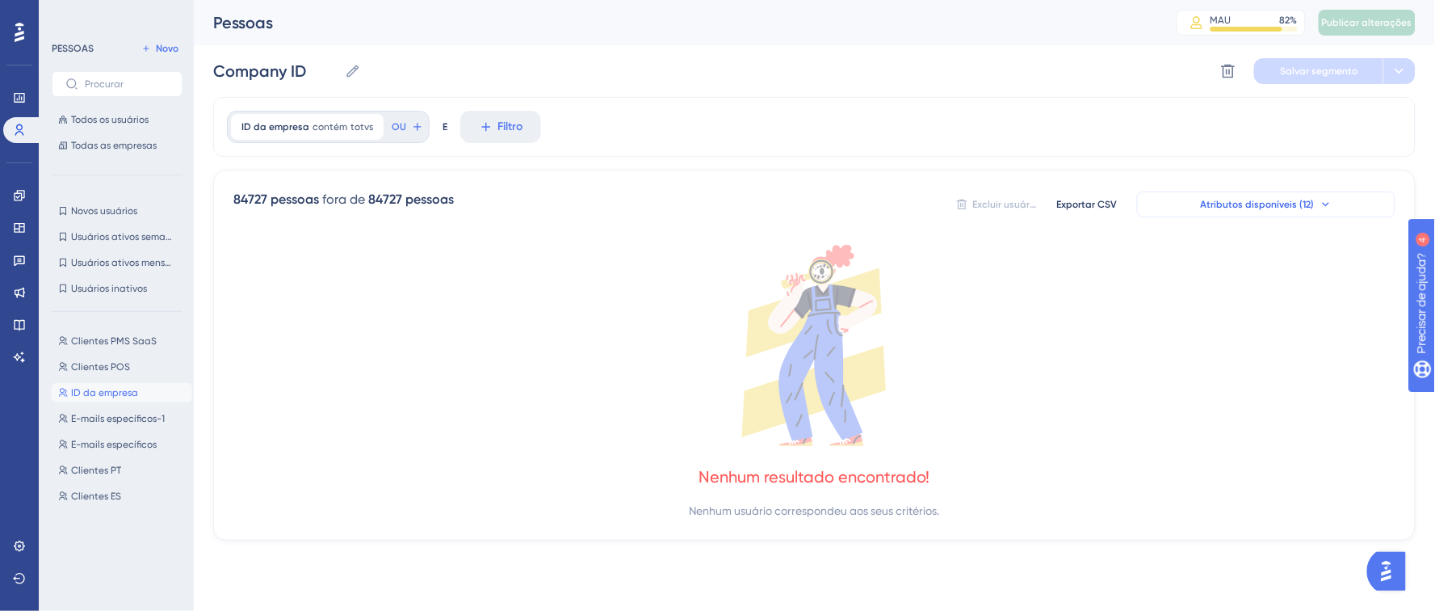
click at [1320, 203] on icon at bounding box center [1326, 204] width 13 height 13
click at [1288, 205] on font "Atributos disponíveis (12)" at bounding box center [1258, 204] width 114 height 11
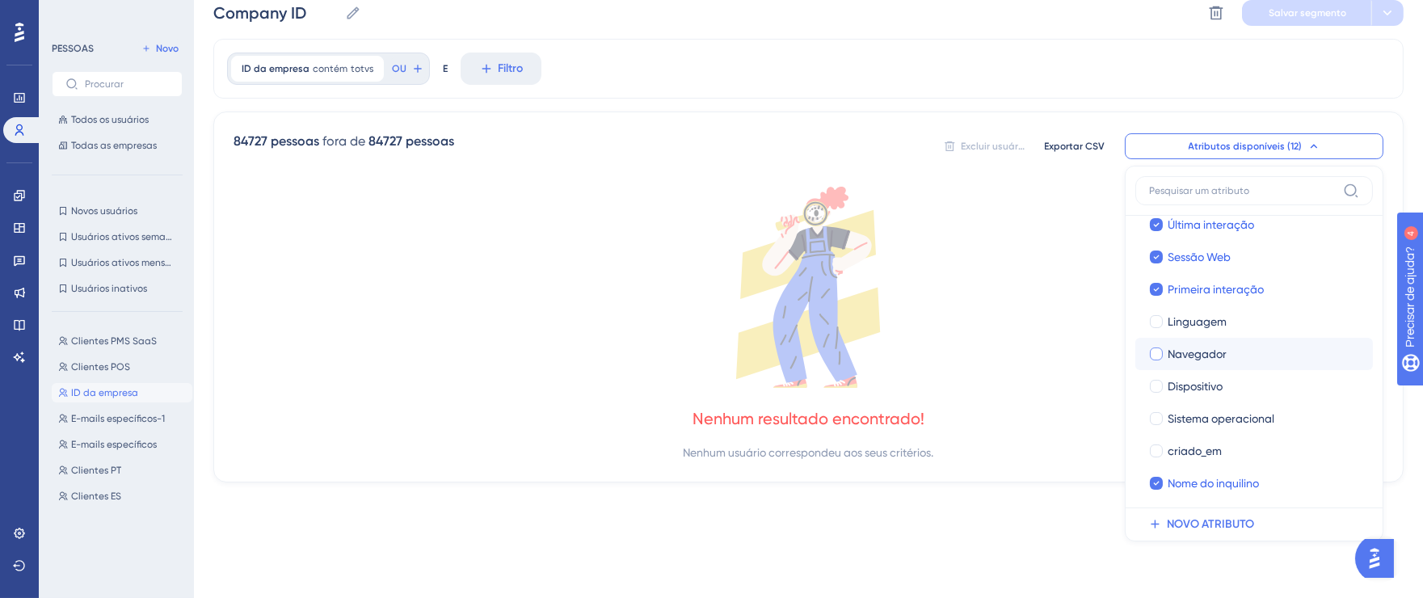
scroll to position [116, 0]
click at [1226, 527] on font "NOVO ATRIBUTO" at bounding box center [1209, 524] width 87 height 14
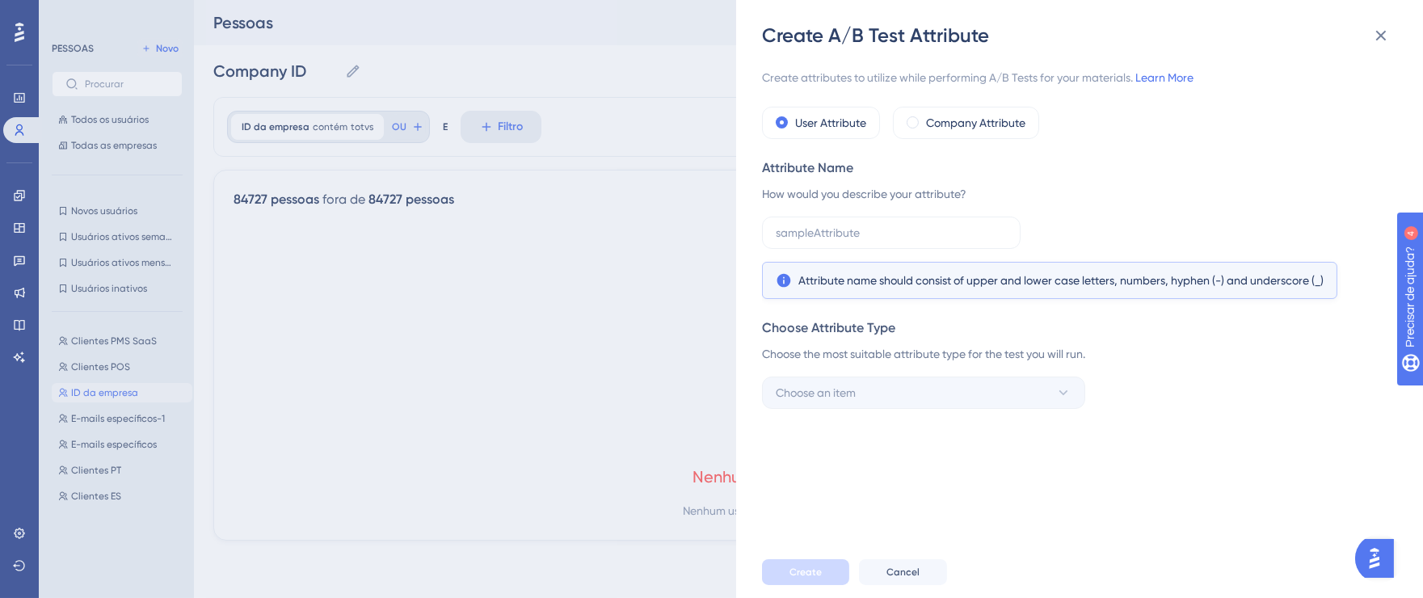
scroll to position [0, 0]
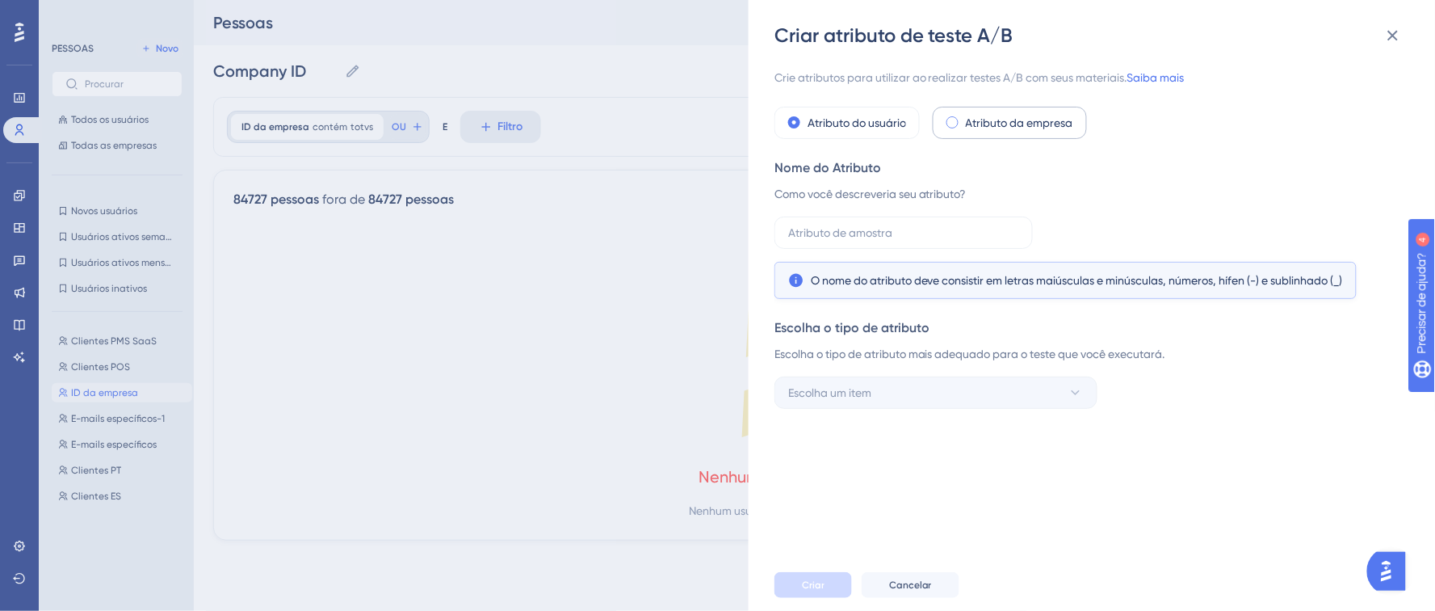
click at [958, 124] on span at bounding box center [953, 122] width 12 height 12
click at [964, 119] on input "radio" at bounding box center [964, 119] width 0 height 0
click at [965, 241] on input "text" at bounding box center [903, 233] width 231 height 18
click at [1397, 42] on icon at bounding box center [1393, 35] width 19 height 19
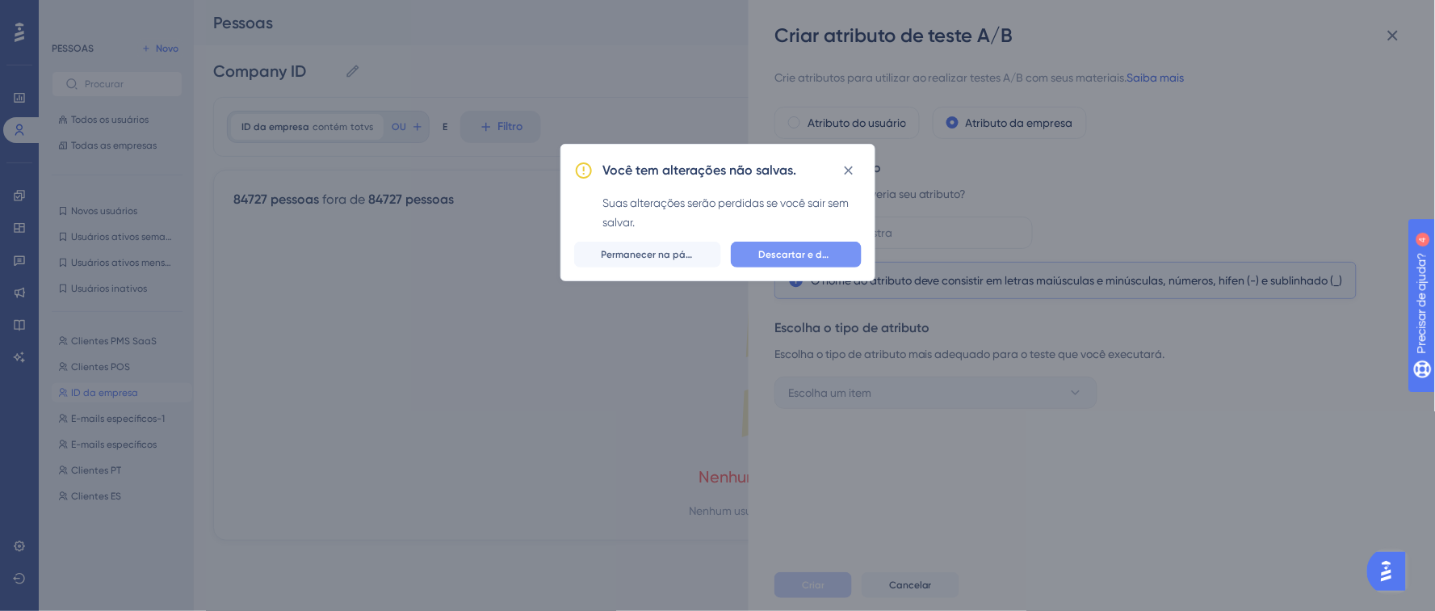
click at [797, 249] on font "Descartar e deixar" at bounding box center [802, 254] width 86 height 11
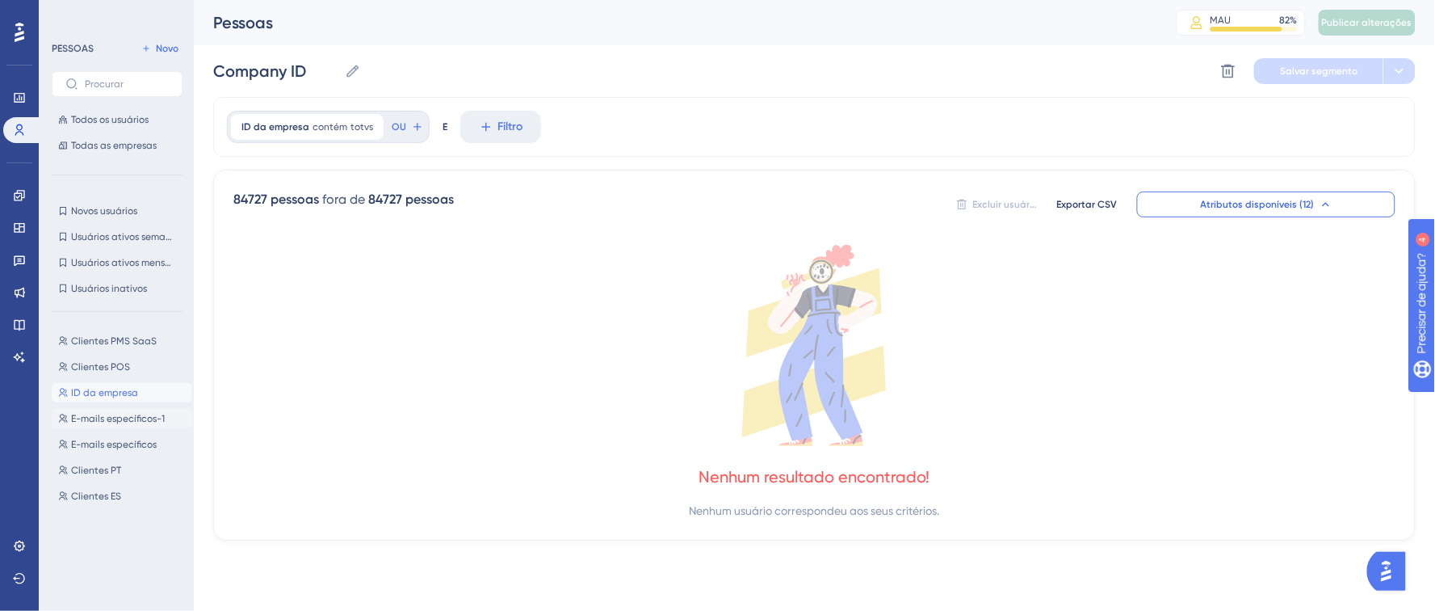
click at [124, 410] on button "E-mails específicos-1 E-mails específicos-1" at bounding box center [122, 418] width 141 height 19
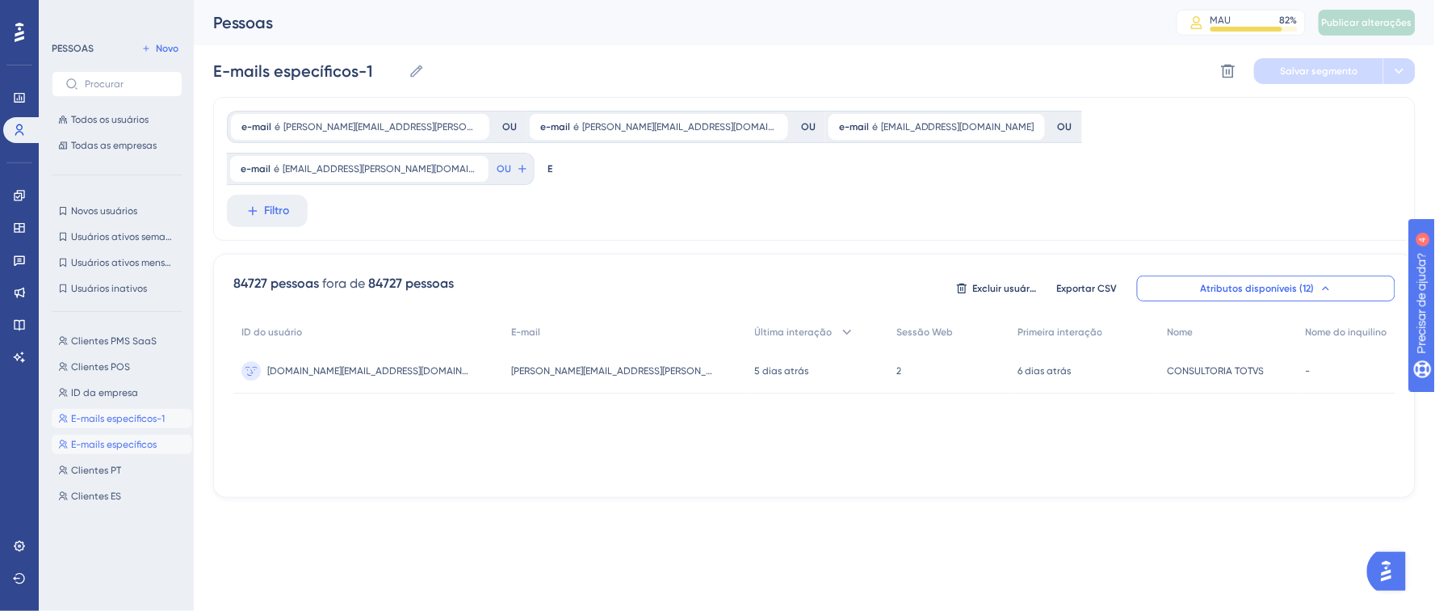
click at [96, 439] on font "E-mails específicos" at bounding box center [114, 444] width 86 height 11
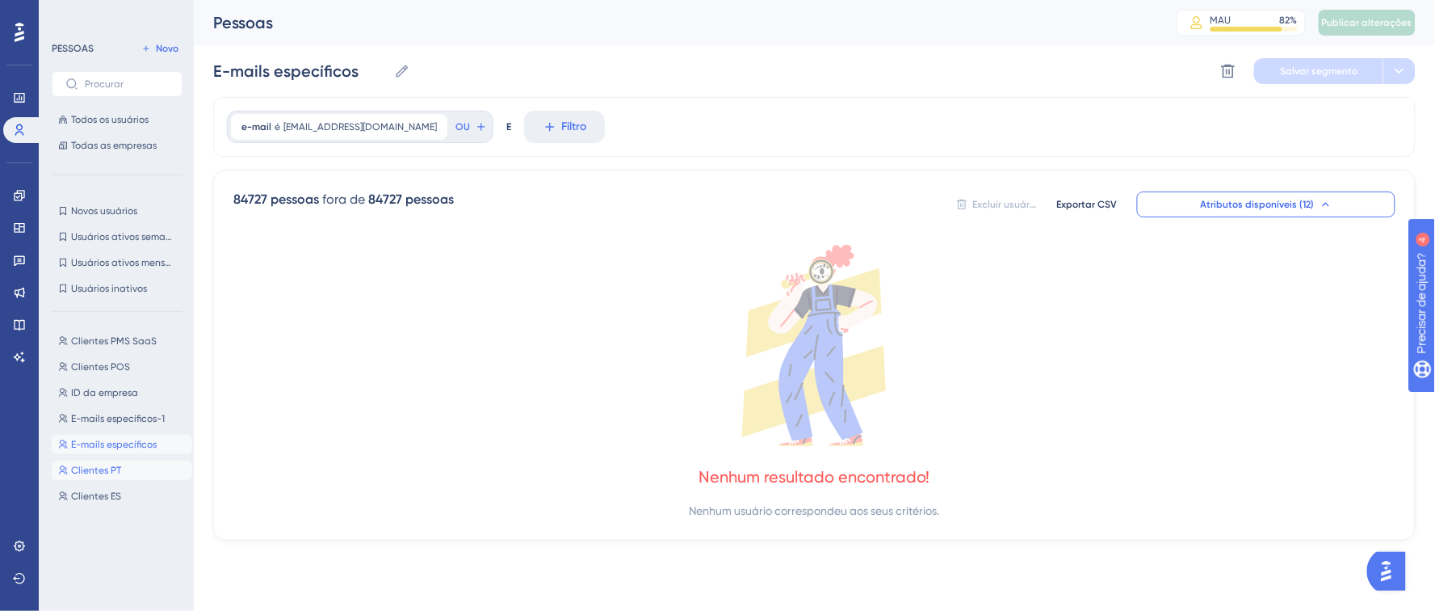
click at [109, 469] on font "Clientes PT" at bounding box center [96, 469] width 50 height 11
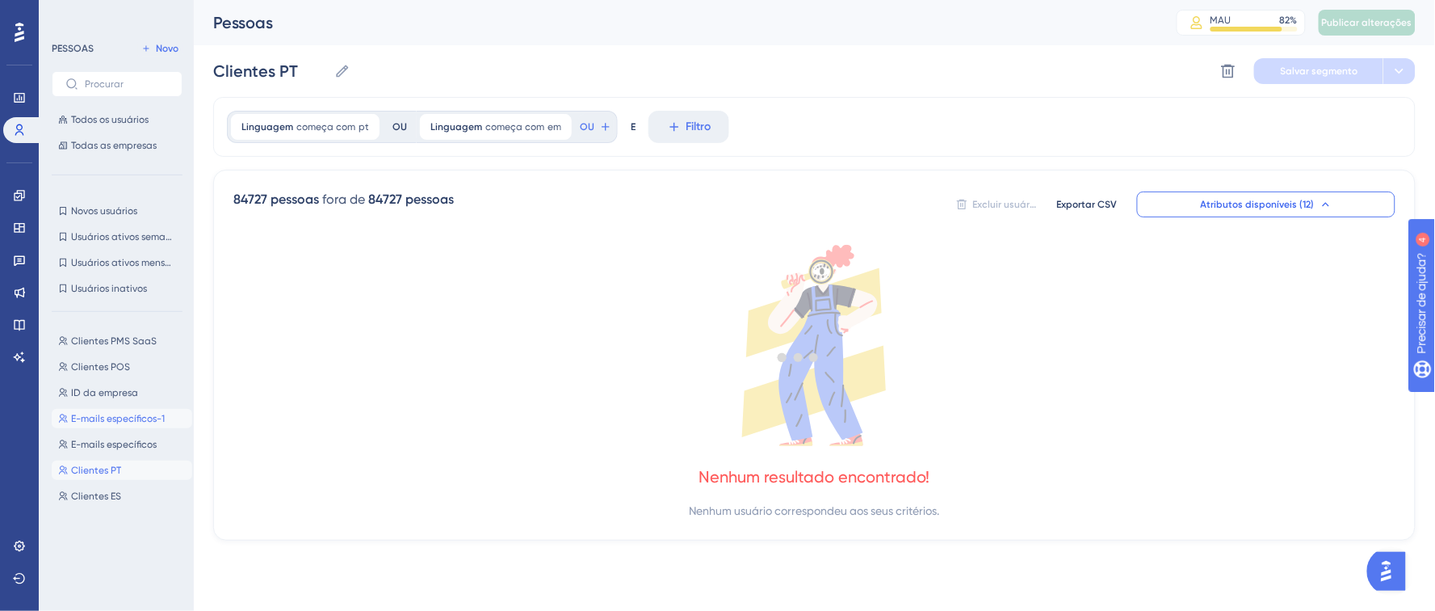
click at [119, 409] on button "E-mails específicos-1 E-mails específicos-1" at bounding box center [122, 418] width 141 height 19
type input "E-mails específicos-1"
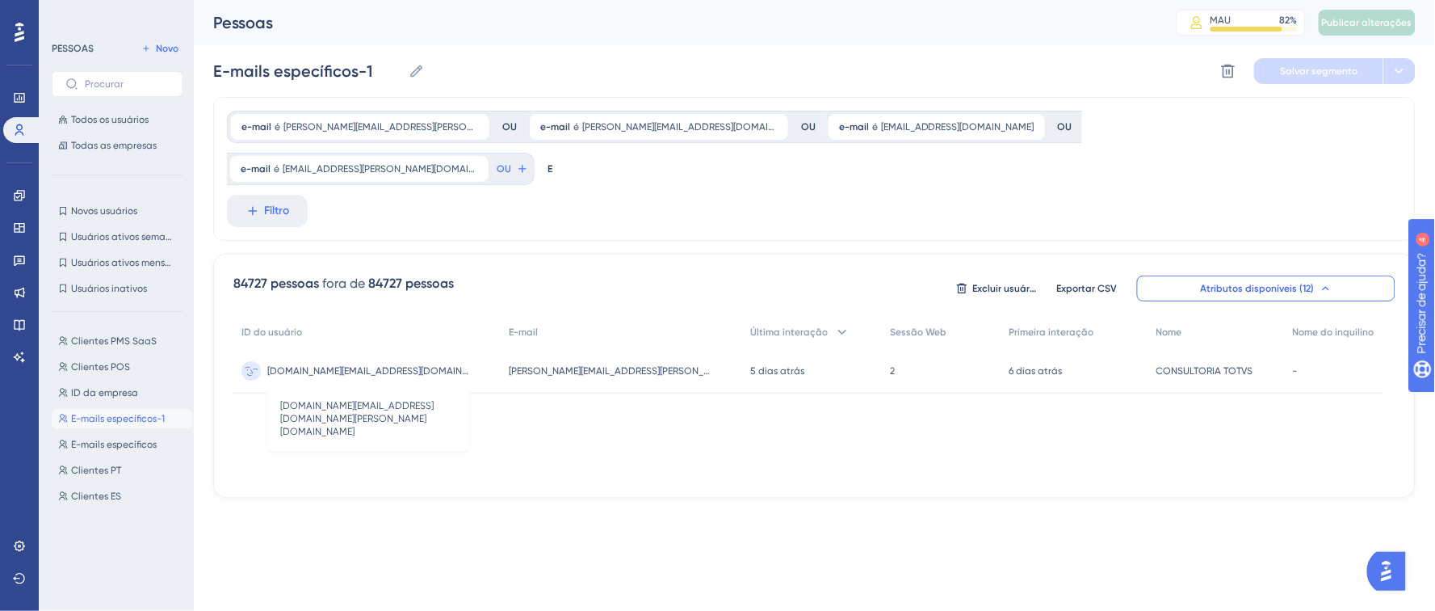
click at [425, 365] on font "94855810000173.fly01.com.br_leonardo.rosa@totvs.com.br" at bounding box center [454, 370] width 374 height 11
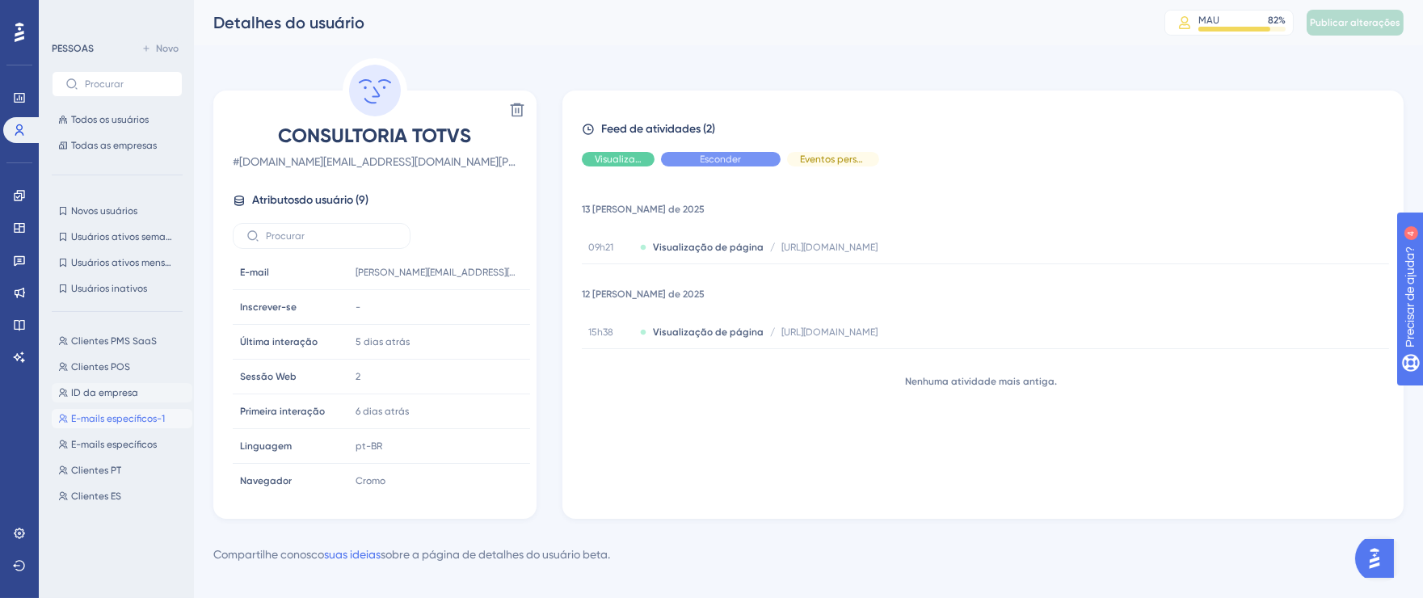
click at [109, 392] on font "ID da empresa" at bounding box center [104, 392] width 67 height 11
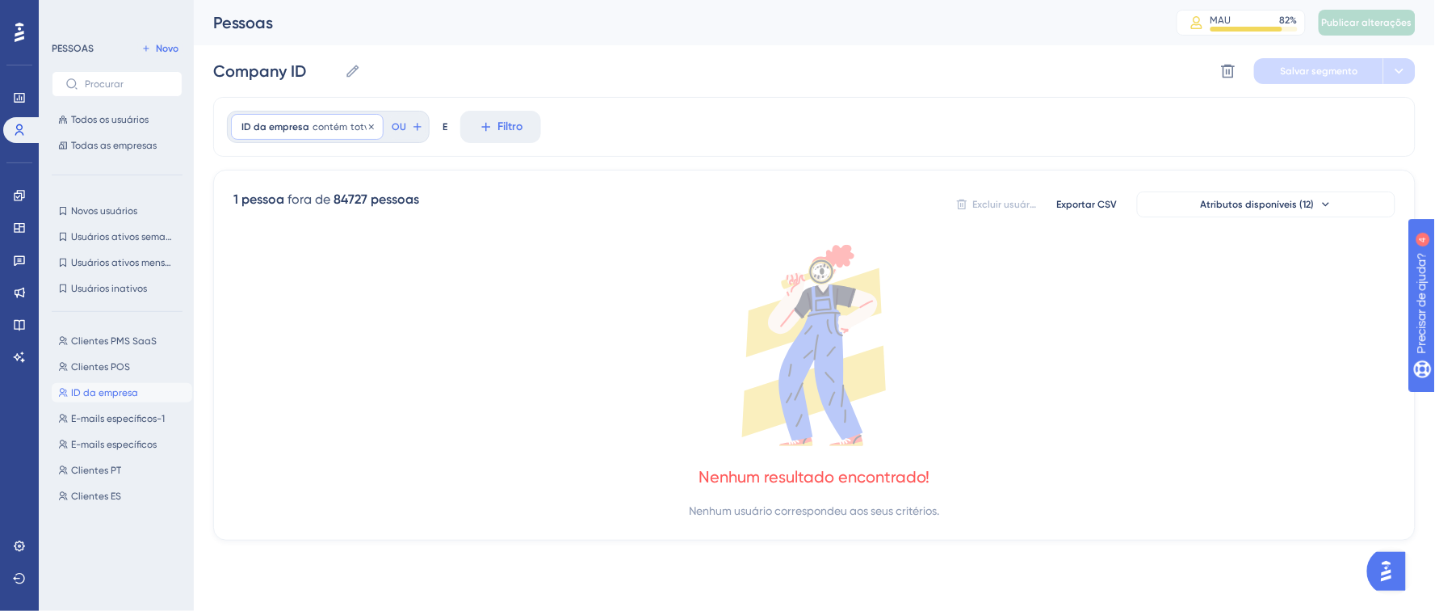
click at [336, 129] on font "contém" at bounding box center [330, 126] width 35 height 11
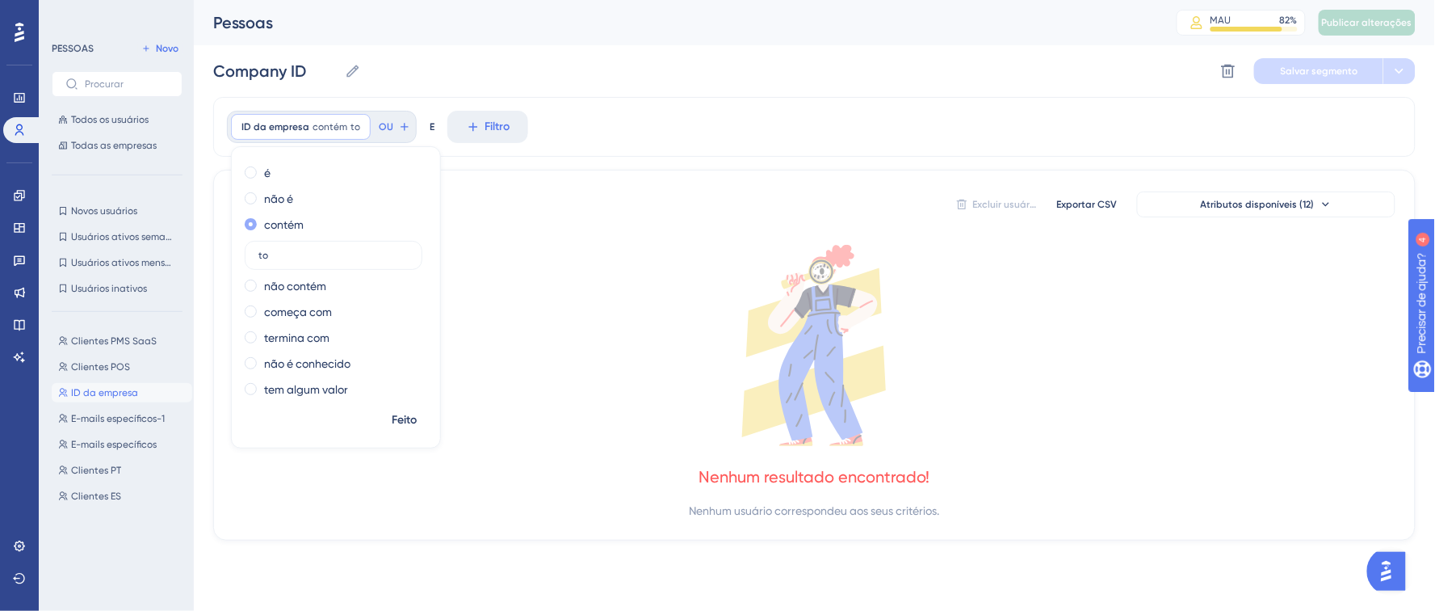
type input "t"
click at [507, 281] on icon at bounding box center [814, 345] width 1162 height 201
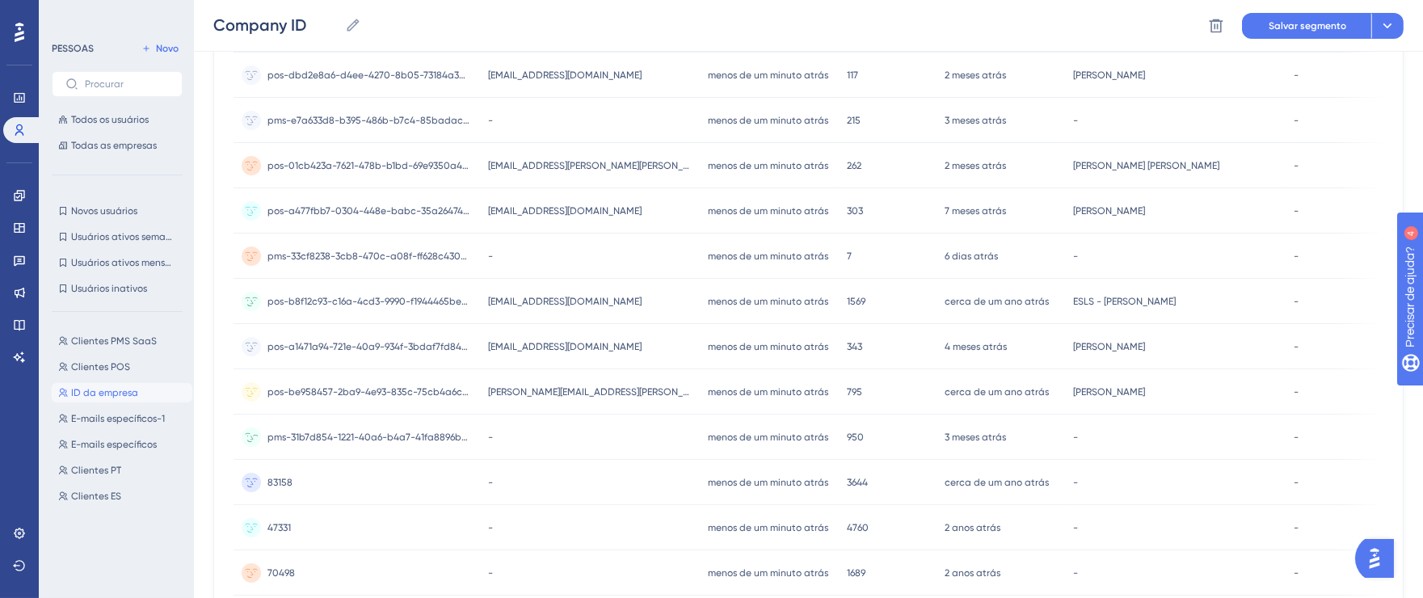
scroll to position [706, 0]
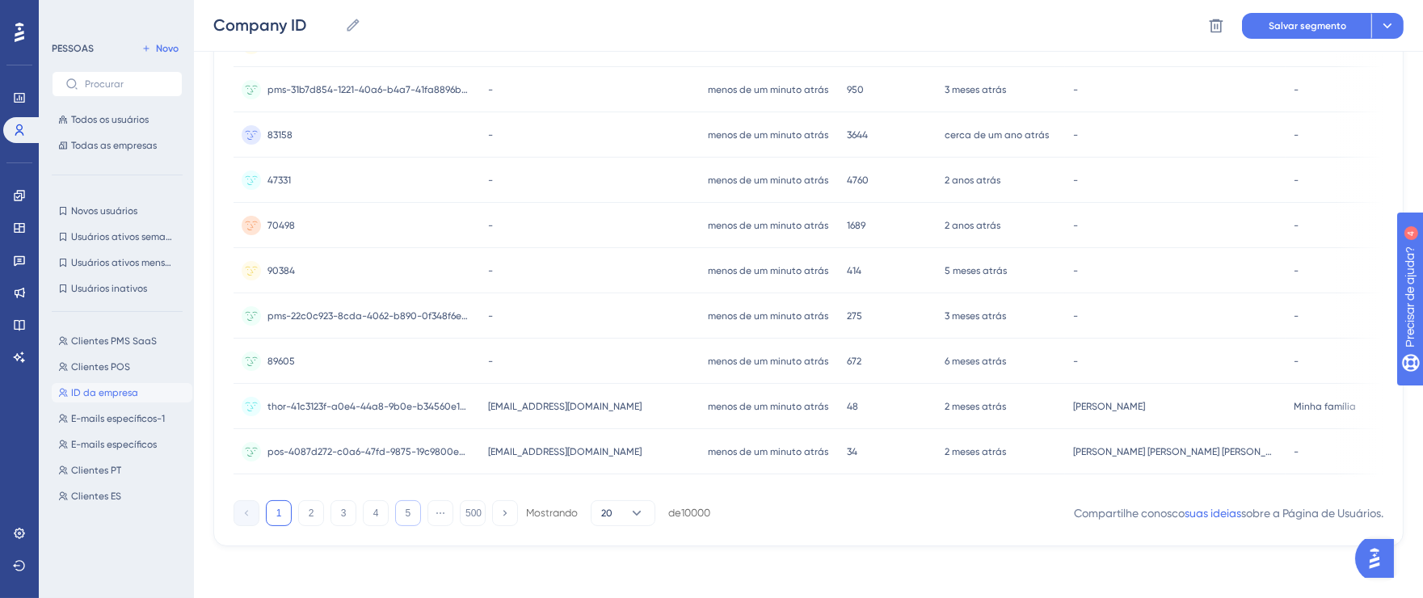
click at [410, 516] on button "5" at bounding box center [408, 513] width 26 height 26
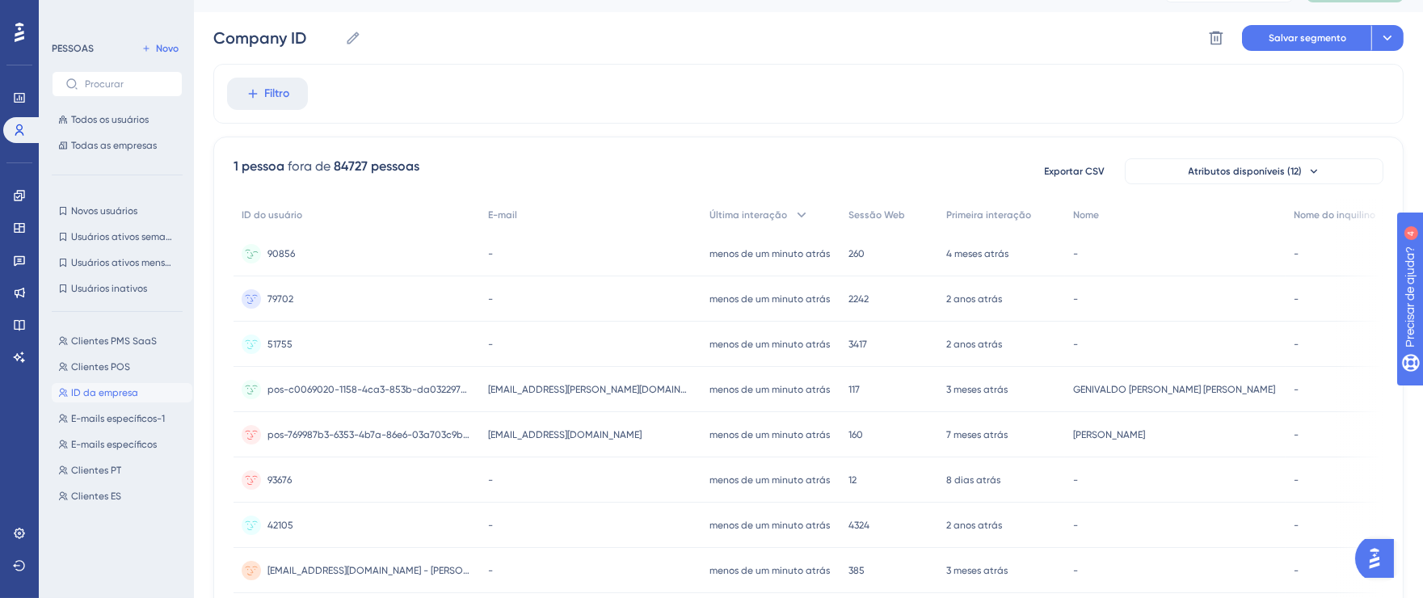
scroll to position [0, 13]
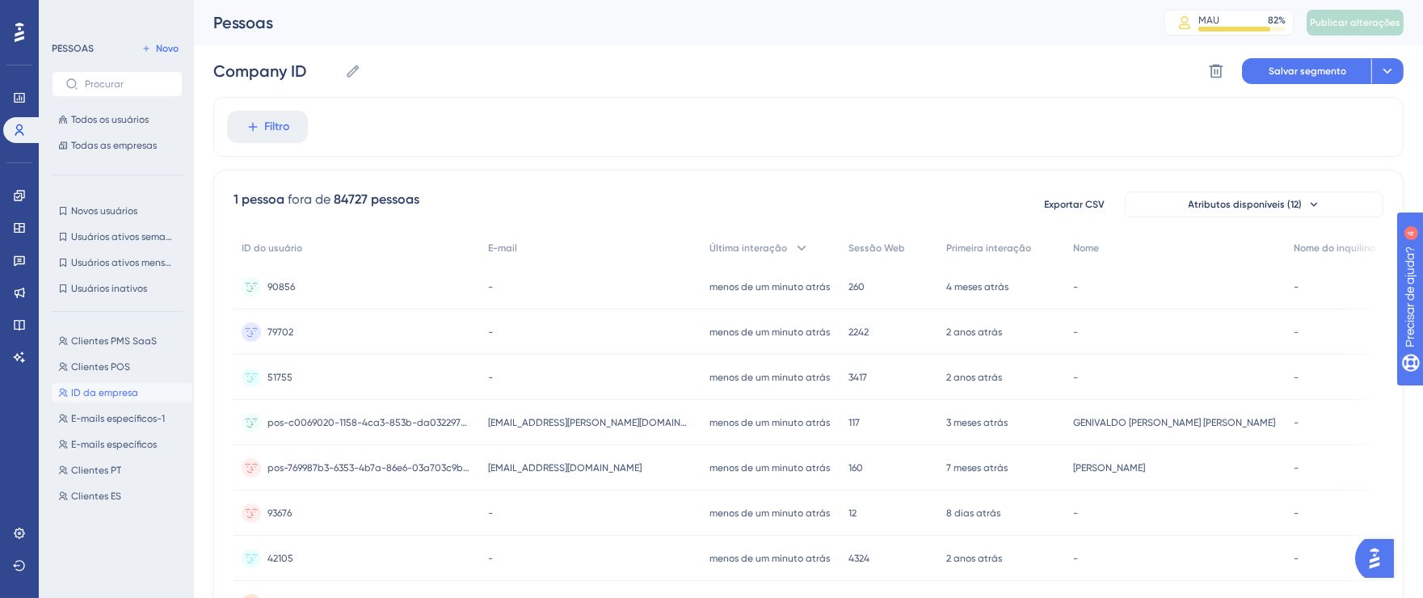
click at [104, 387] on font "ID da empresa" at bounding box center [104, 392] width 67 height 11
click at [1197, 194] on button "Atributos disponíveis (12)" at bounding box center [1253, 204] width 259 height 26
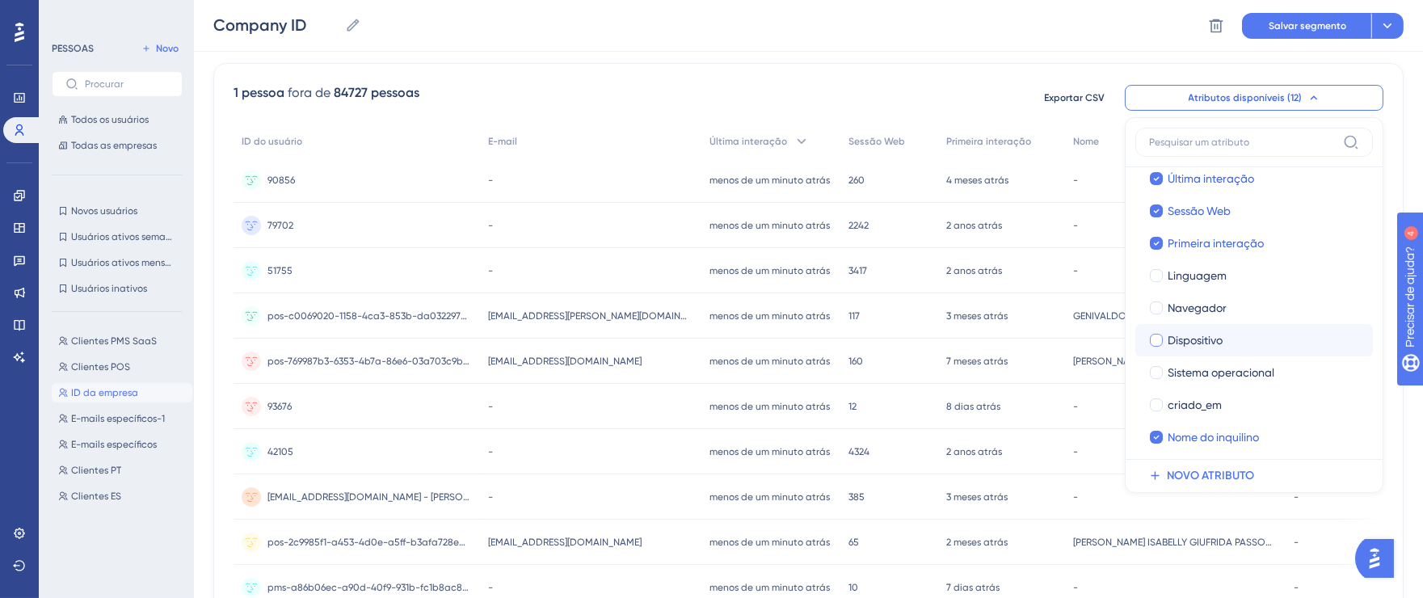
scroll to position [116, 0]
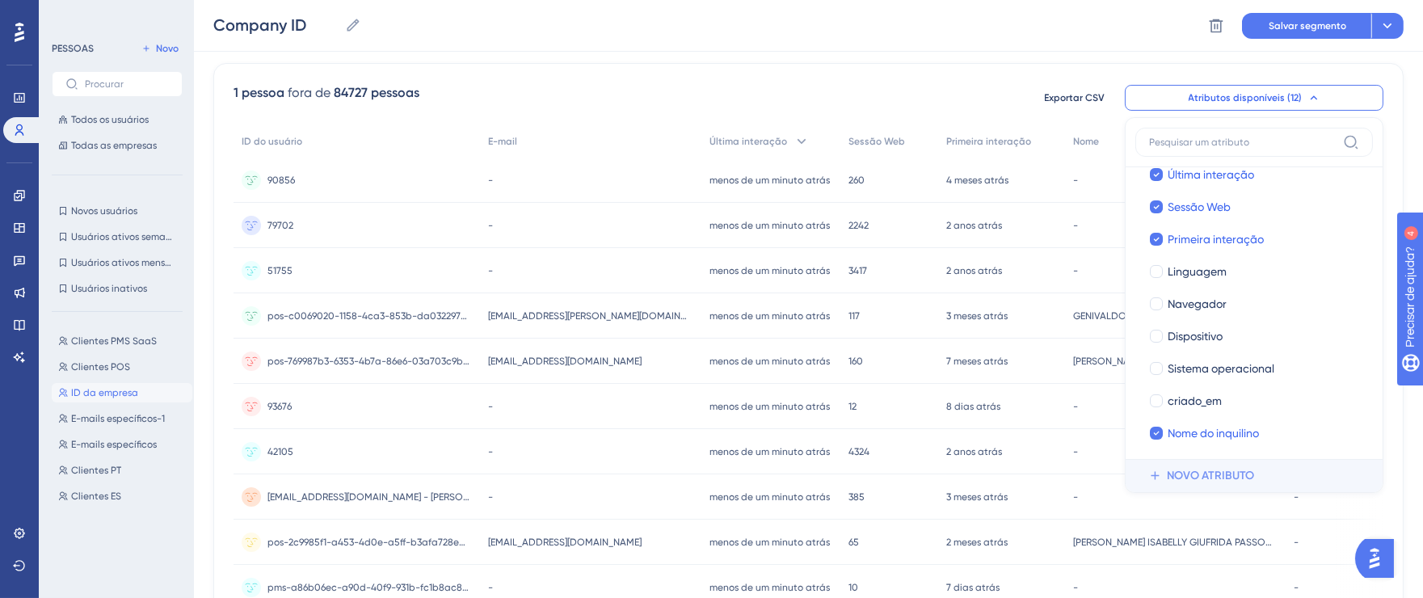
click at [1243, 465] on button "NOVO ATRIBUTO" at bounding box center [1258, 476] width 247 height 32
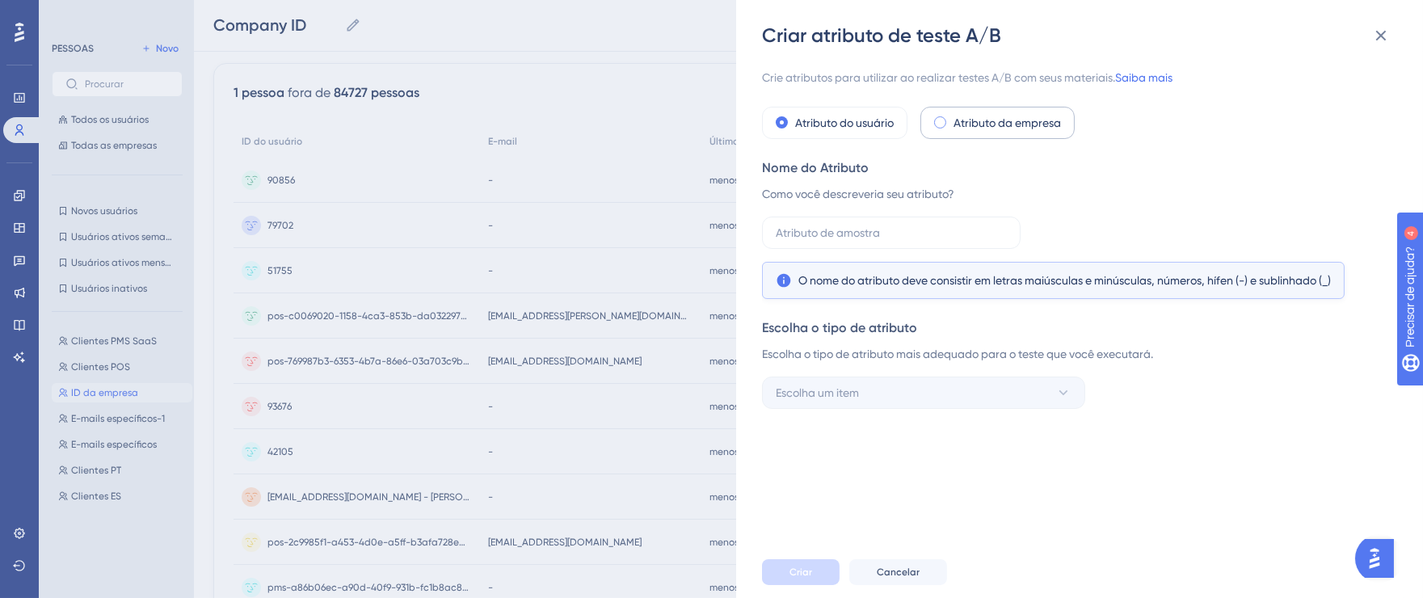
click at [941, 124] on span at bounding box center [940, 122] width 12 height 12
click at [951, 119] on input "radio" at bounding box center [951, 119] width 0 height 0
click at [967, 234] on input "text" at bounding box center [891, 233] width 231 height 18
click at [1118, 347] on font "Escolha o tipo de atributo mais adequado para o teste que você executará." at bounding box center [957, 353] width 391 height 13
click at [915, 196] on font "Como você descreveria seu atributo?" at bounding box center [858, 193] width 192 height 13
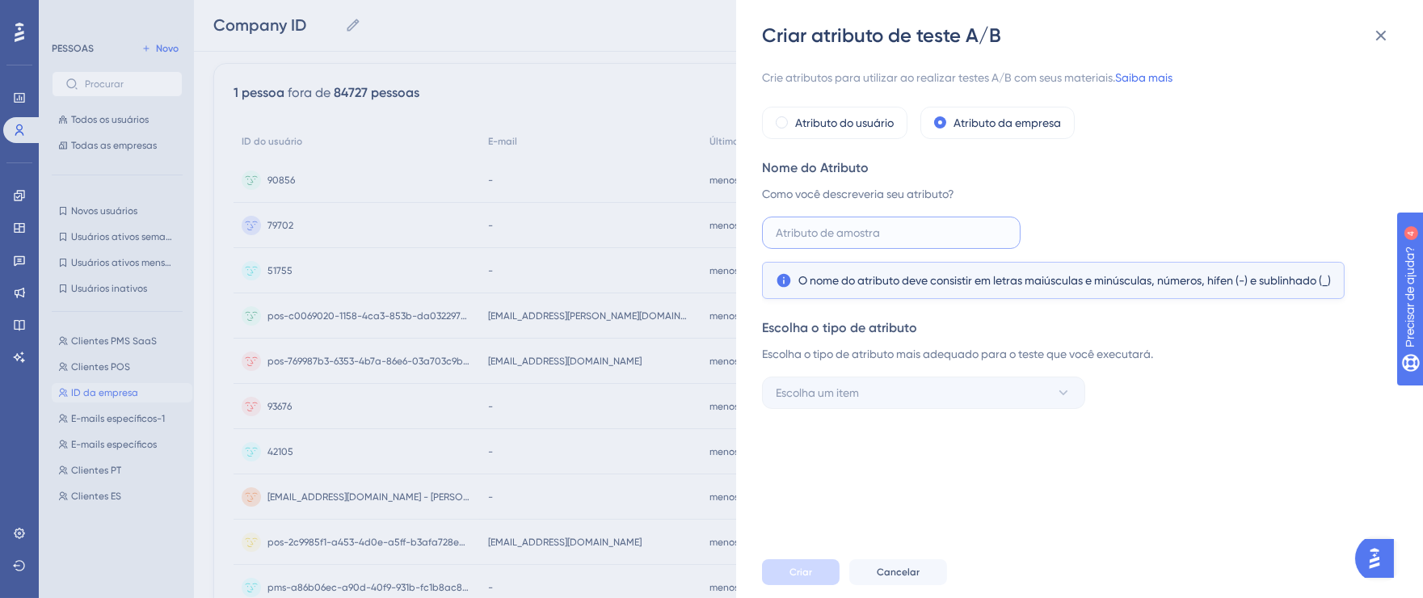
click at [901, 234] on input "text" at bounding box center [891, 233] width 231 height 18
type input "n"
type input "N"
click at [1386, 36] on icon at bounding box center [1380, 35] width 19 height 19
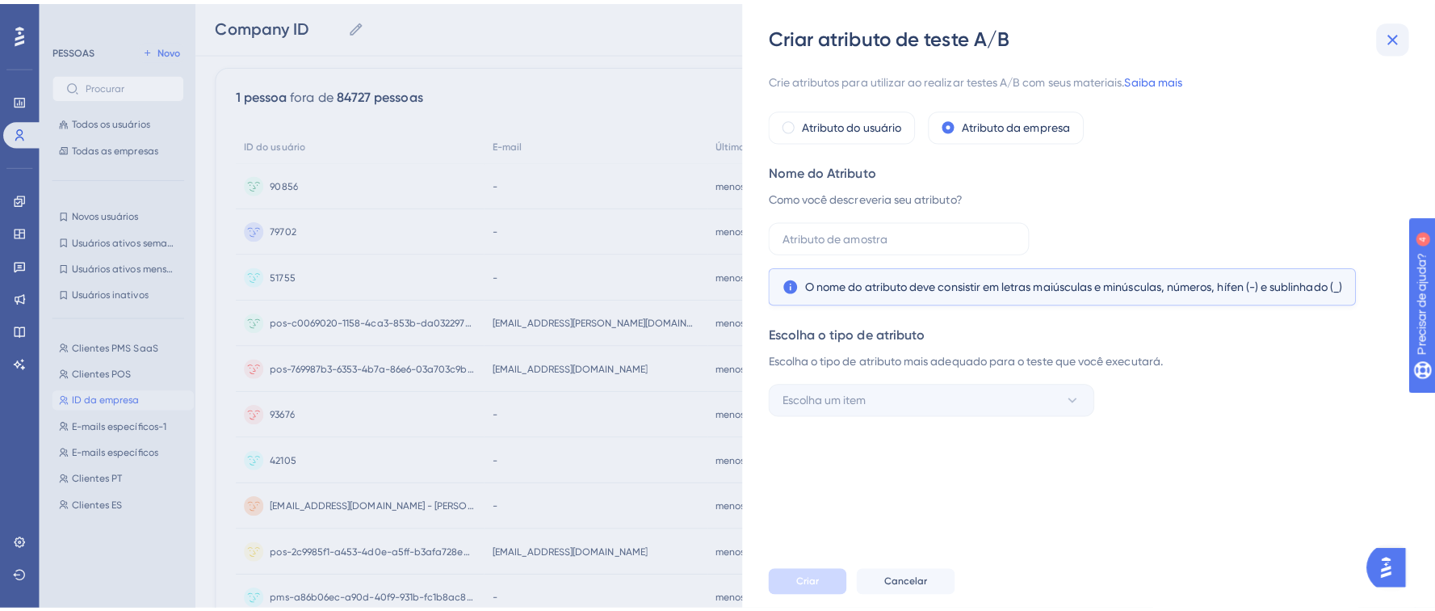
scroll to position [113, 0]
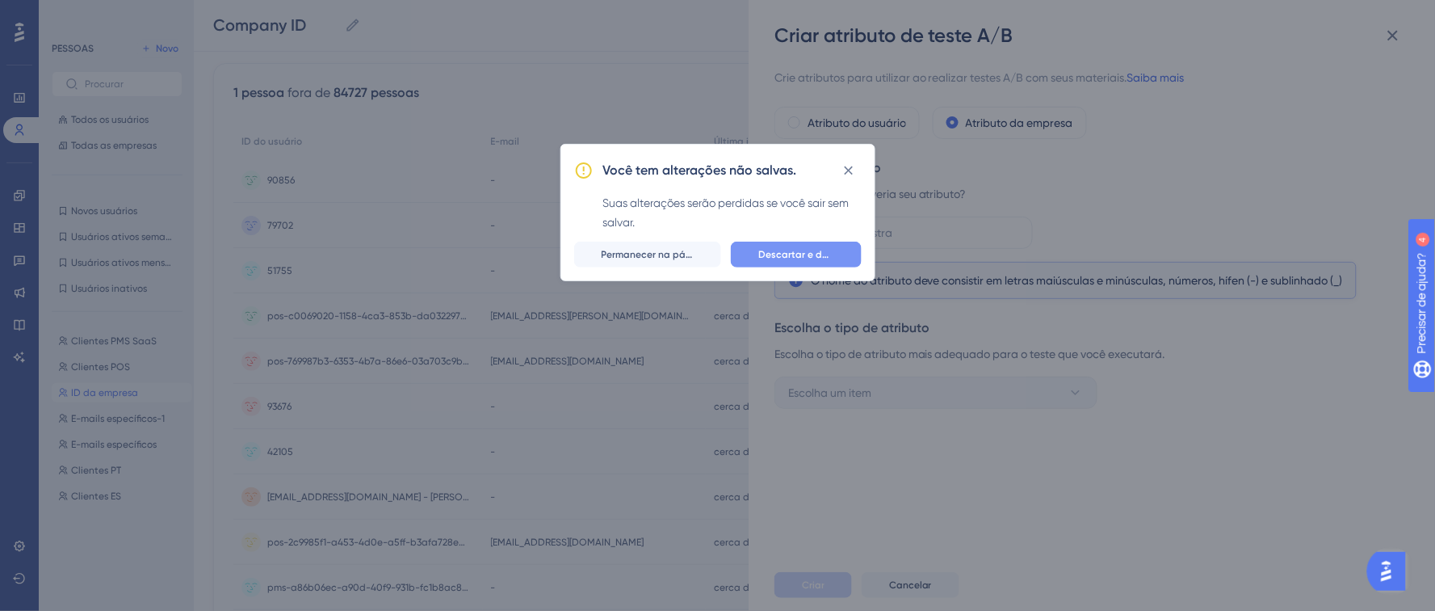
click at [814, 259] on font "Descartar e deixar" at bounding box center [802, 254] width 86 height 11
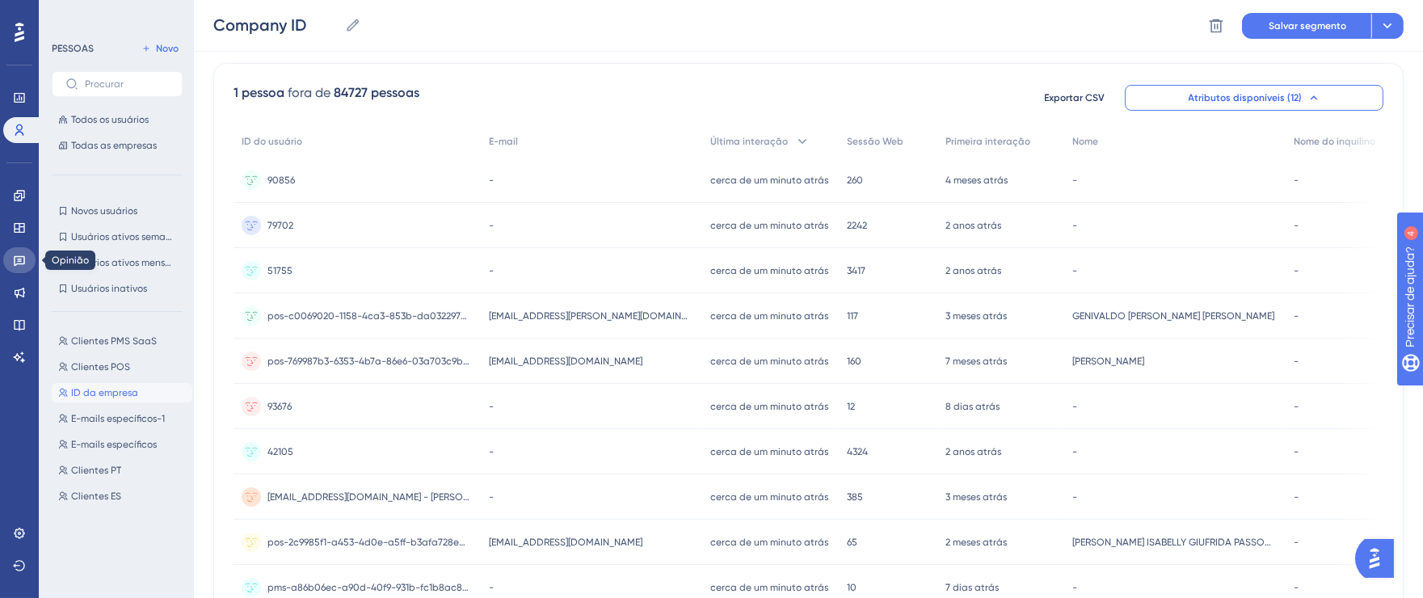
click at [19, 263] on icon at bounding box center [19, 260] width 13 height 13
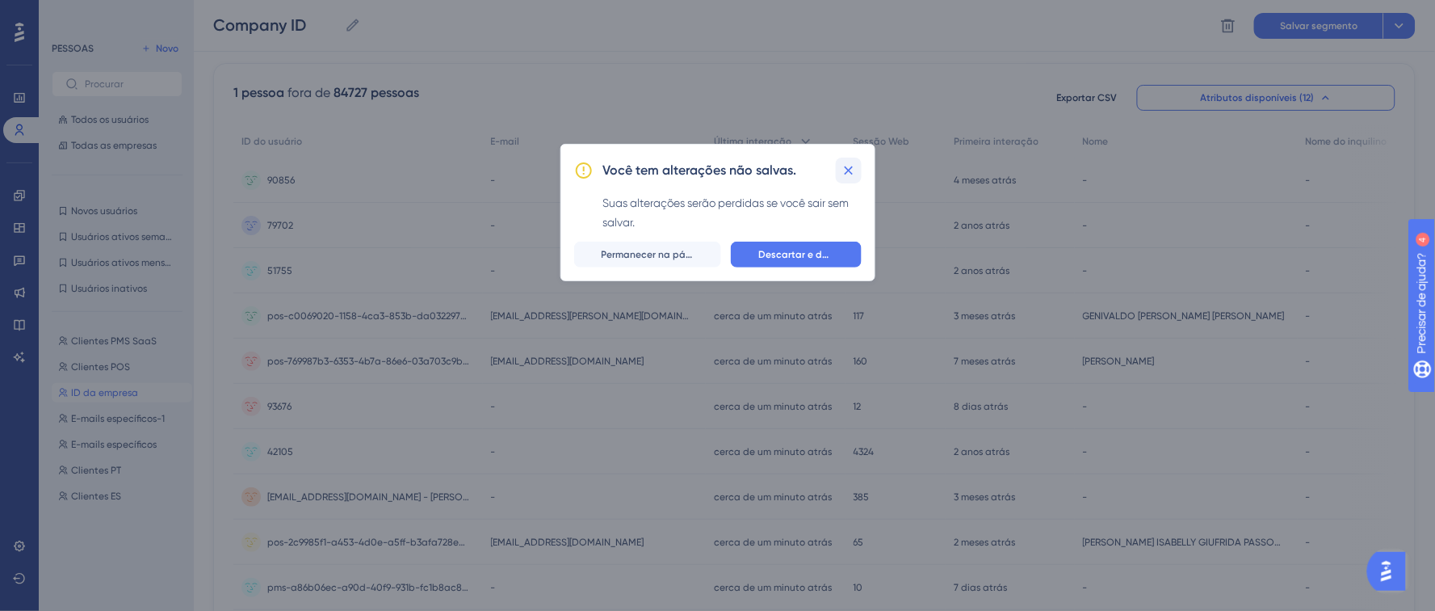
click at [847, 179] on button at bounding box center [849, 171] width 26 height 26
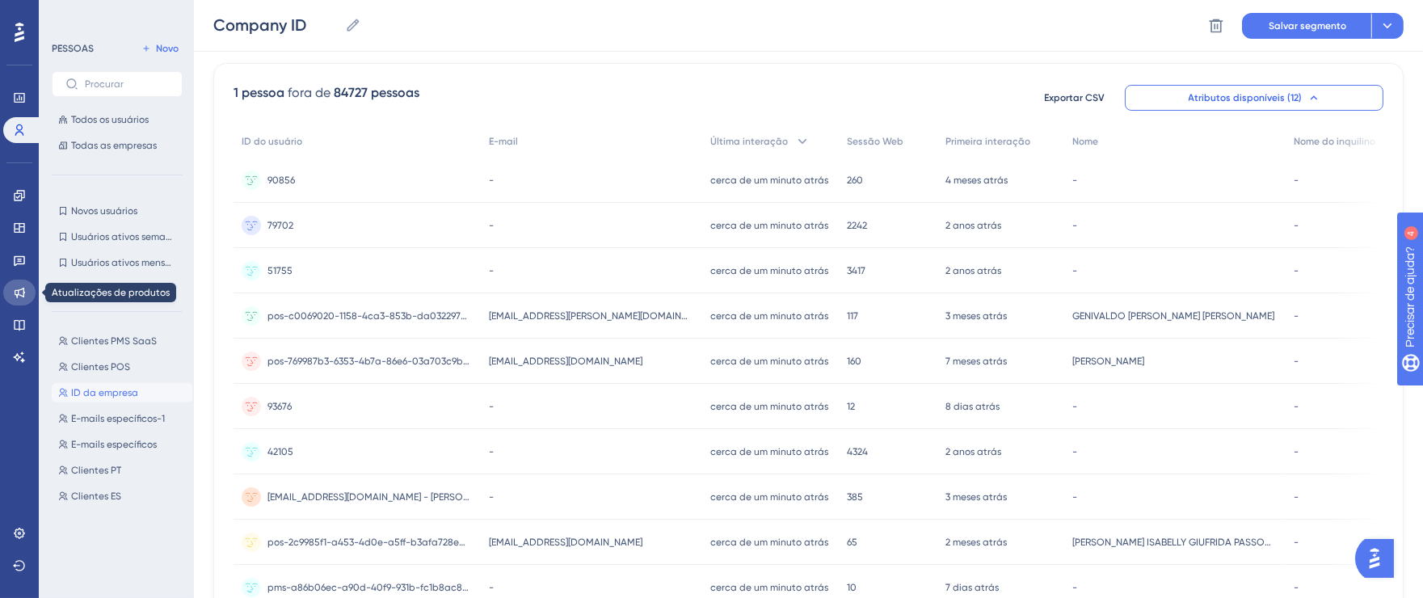
click at [18, 290] on icon at bounding box center [20, 293] width 11 height 11
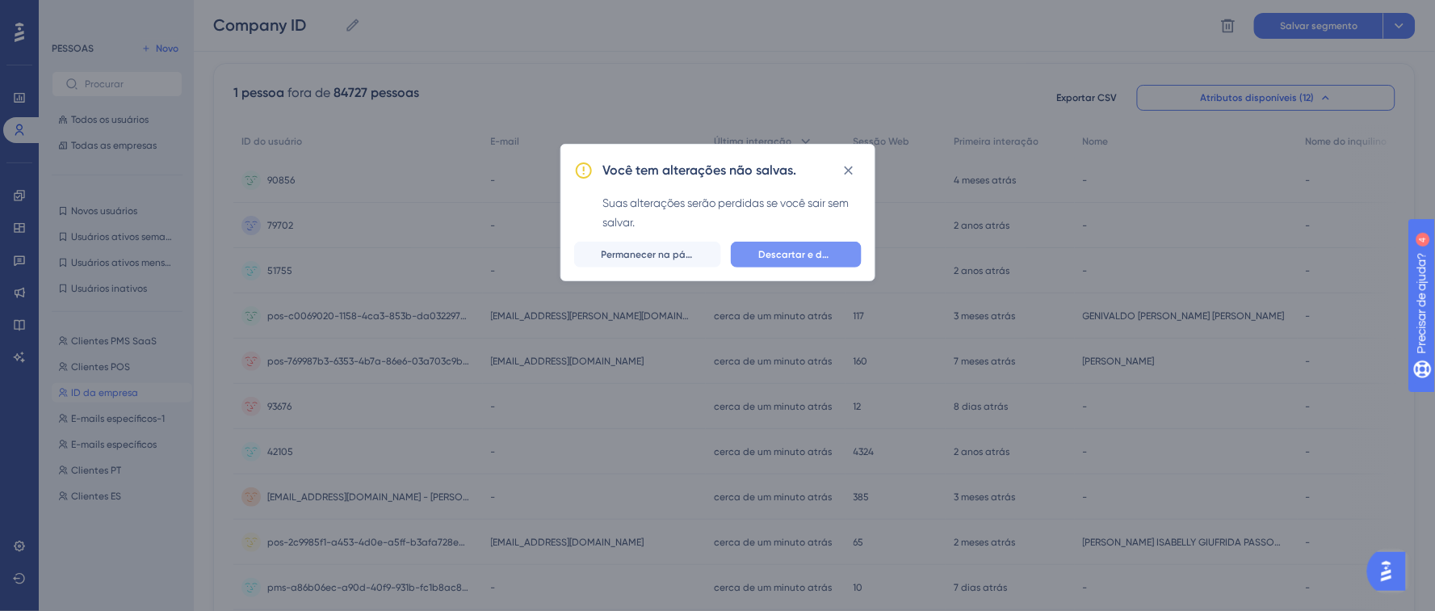
click at [807, 249] on font "Descartar e deixar" at bounding box center [802, 254] width 86 height 11
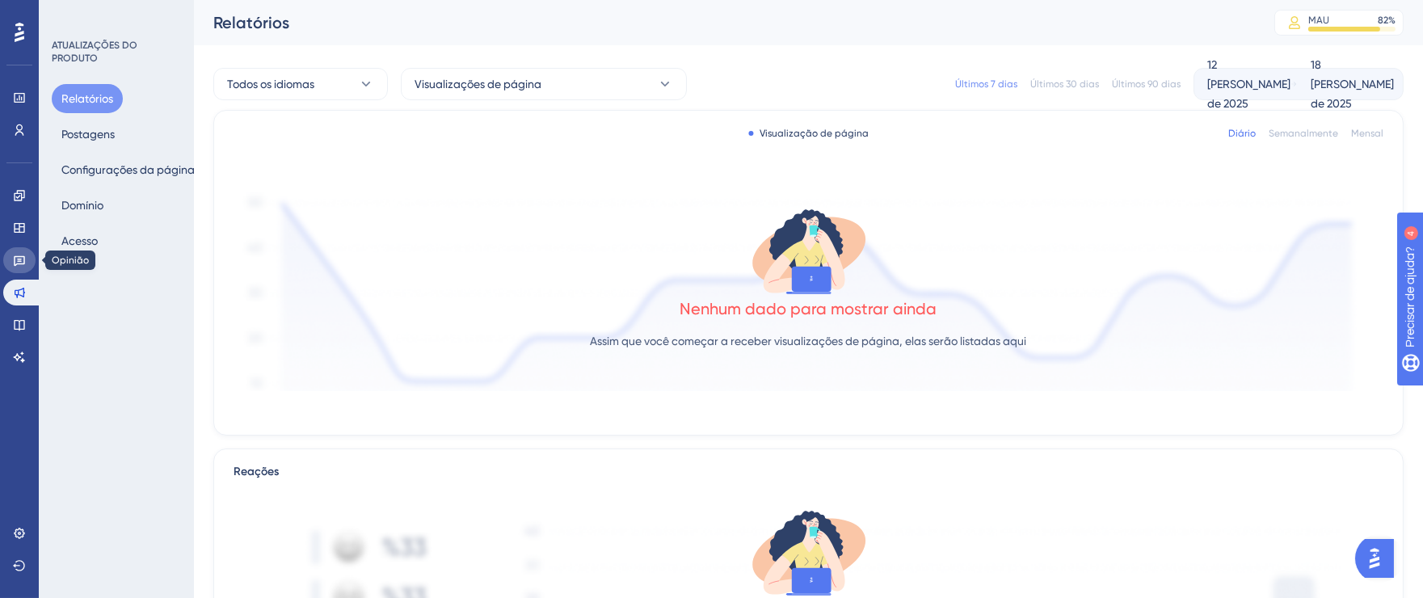
click at [10, 257] on link at bounding box center [19, 260] width 32 height 26
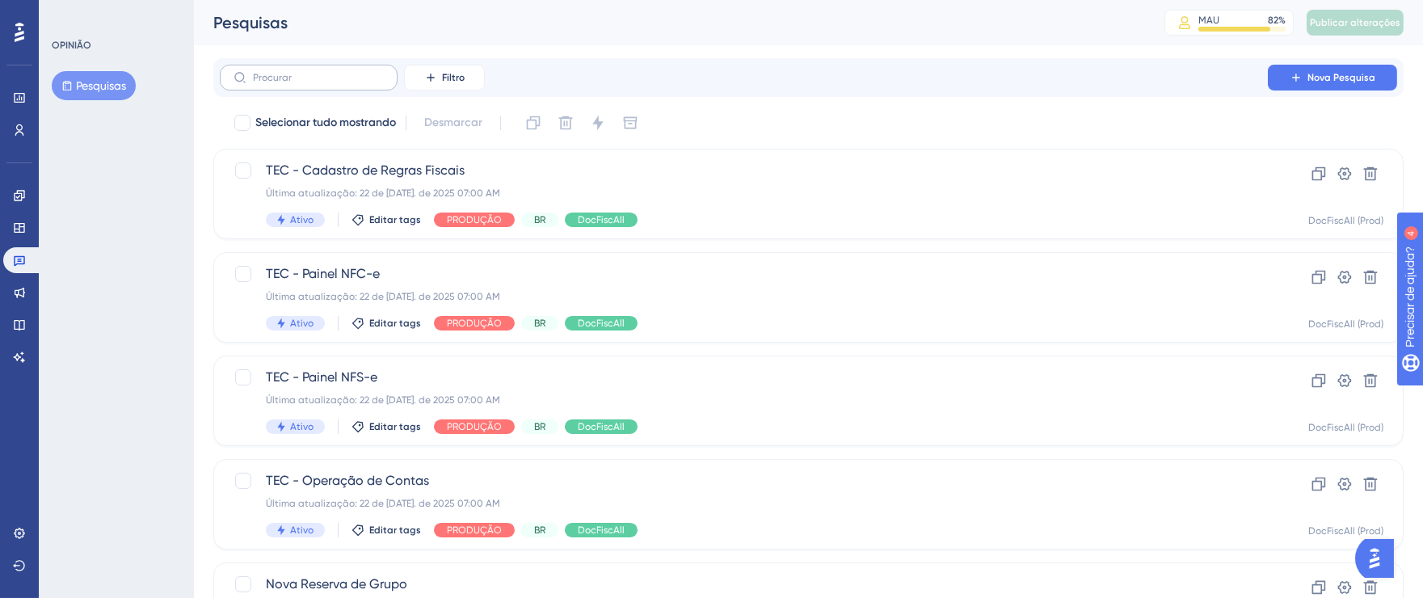
click at [341, 83] on label at bounding box center [309, 78] width 178 height 26
click at [341, 83] on input "text" at bounding box center [318, 77] width 131 height 11
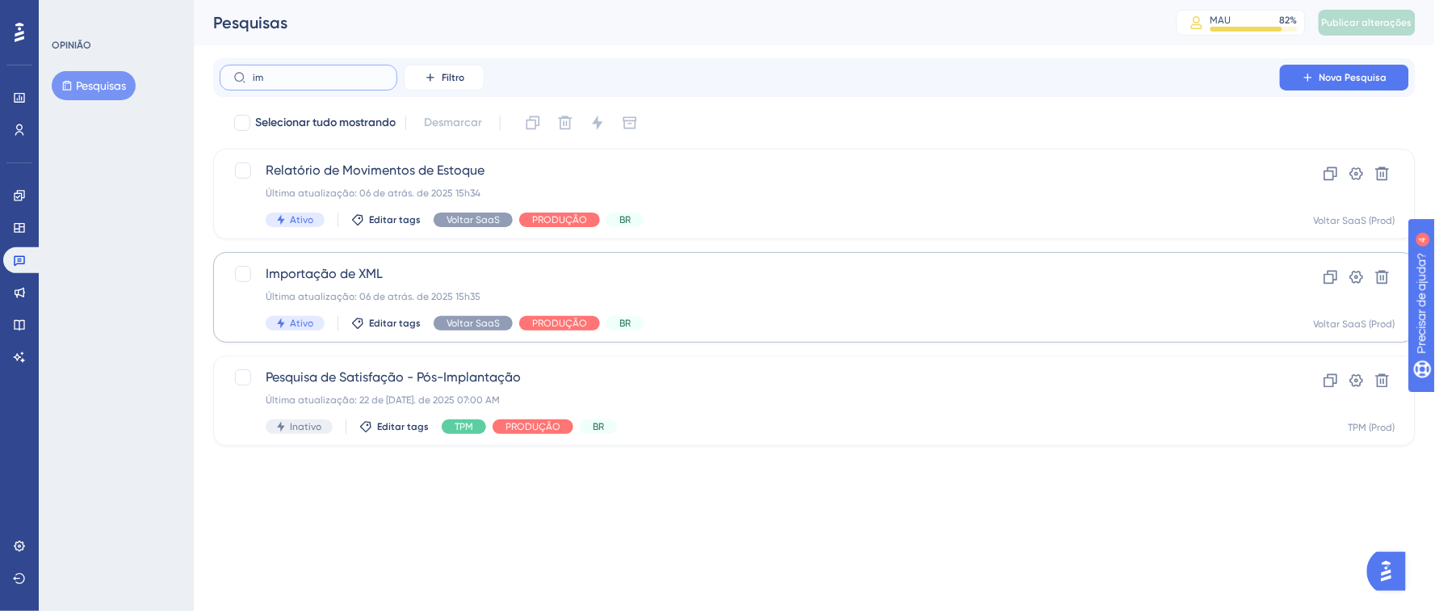
type input "im"
click at [791, 302] on div "Última atualização: 06 de atrás. de 2025 15h35" at bounding box center [750, 296] width 969 height 13
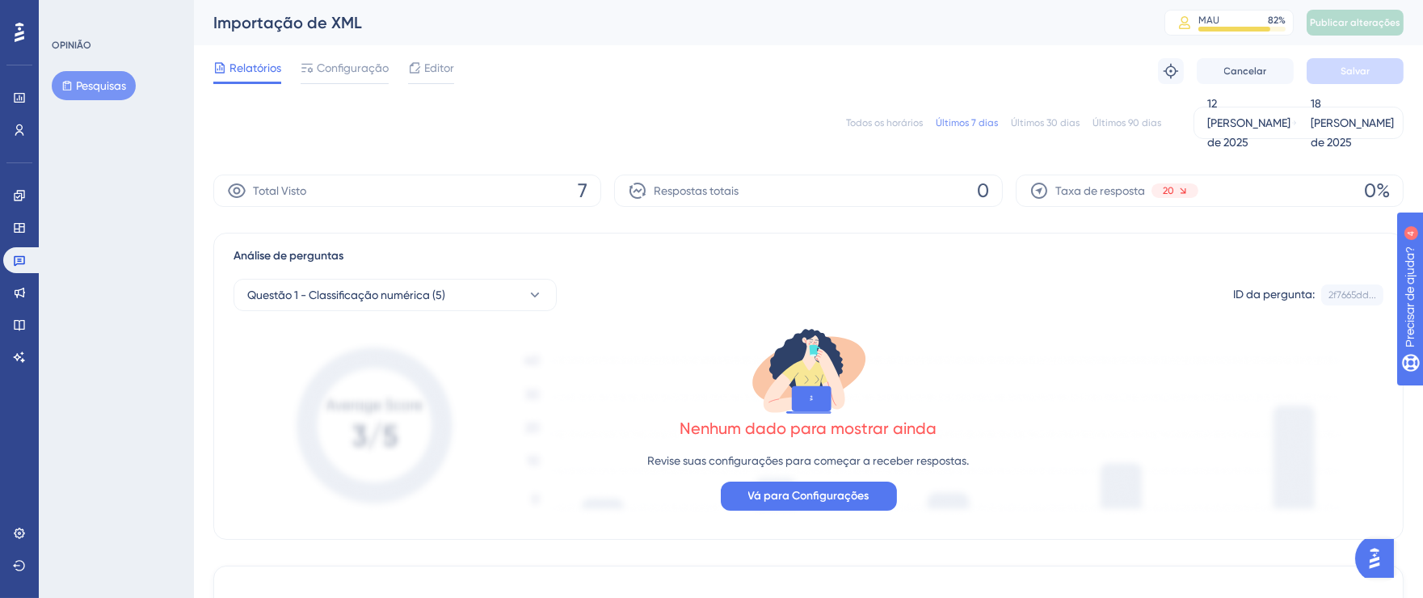
click at [893, 123] on font "Todos os horários" at bounding box center [884, 122] width 77 height 11
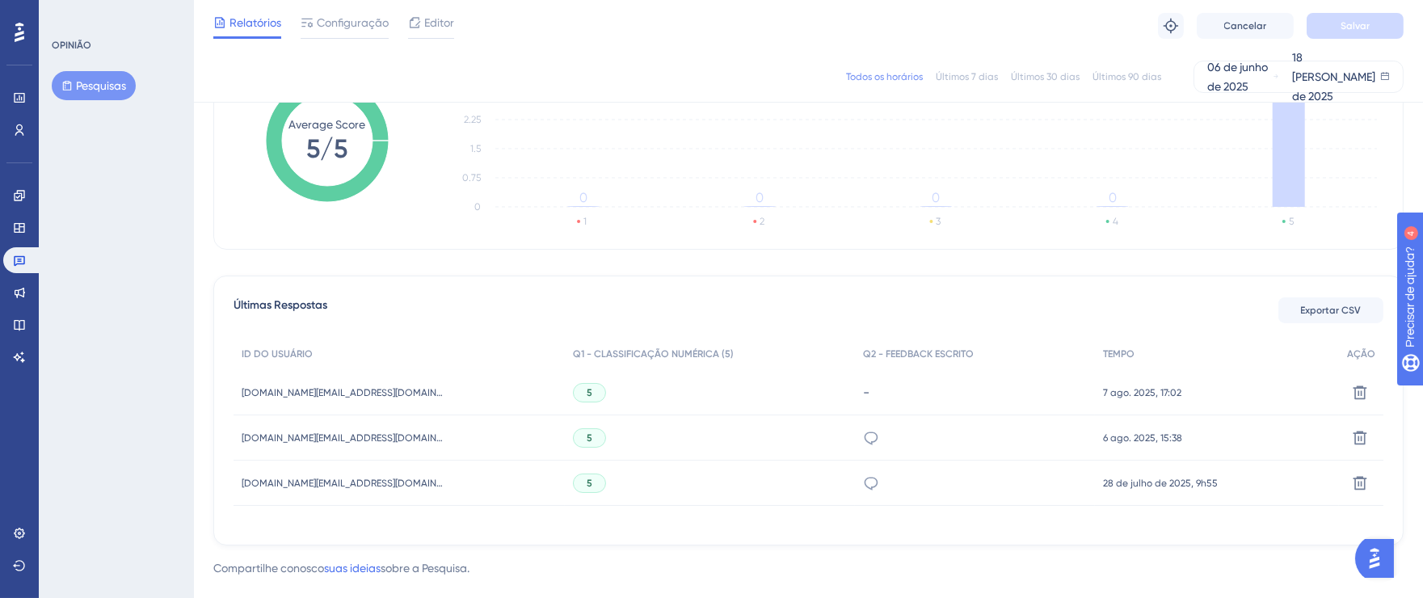
scroll to position [292, 0]
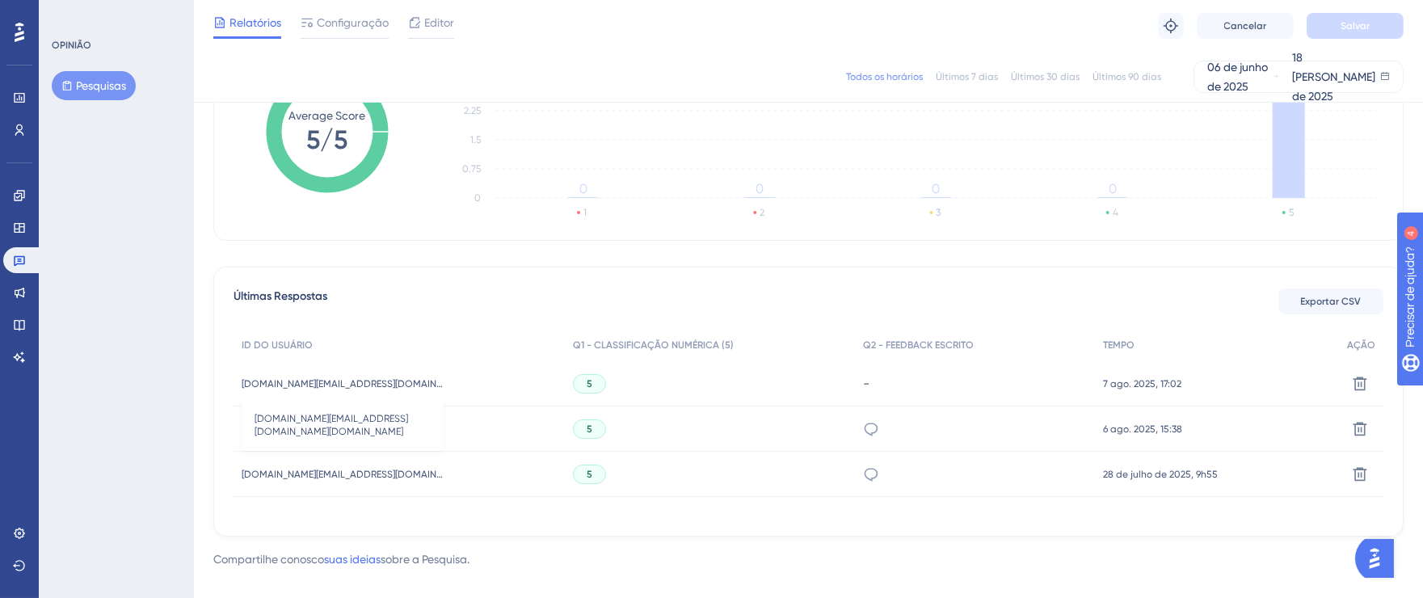
click at [422, 384] on font "30706312000186.fly01.com.br_bianca.deotti@hotelsandri.com.br" at bounding box center [393, 383] width 302 height 11
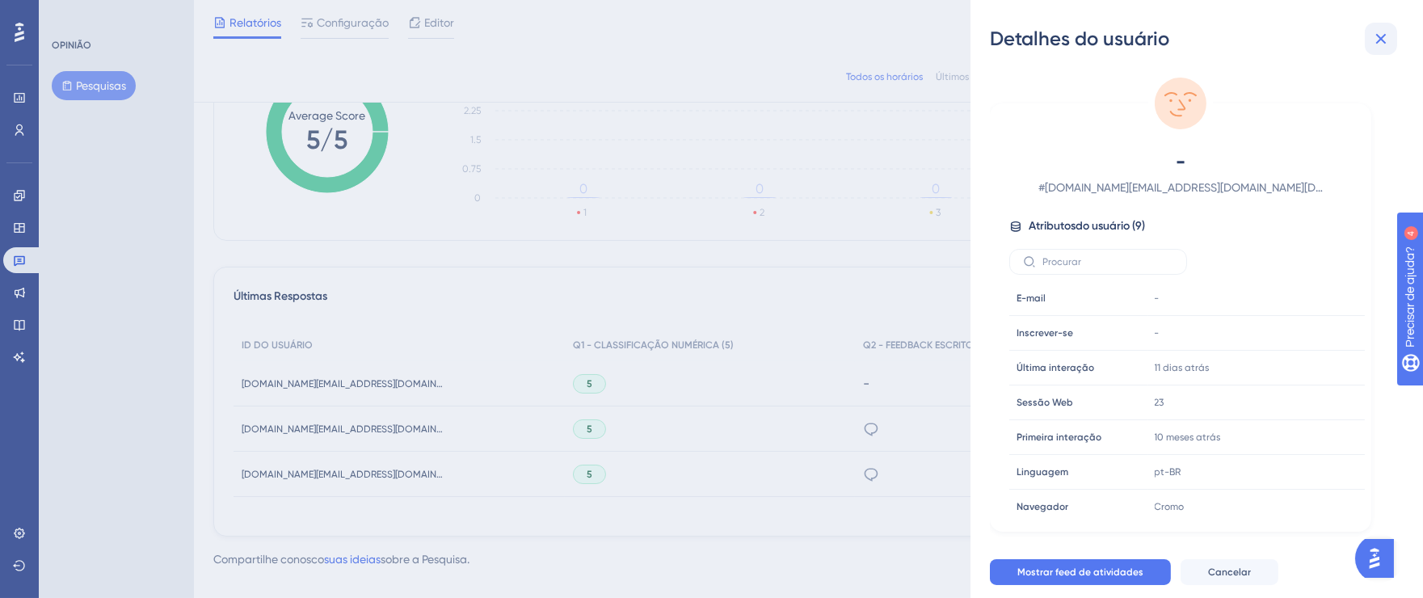
click at [1384, 36] on icon at bounding box center [1381, 39] width 11 height 11
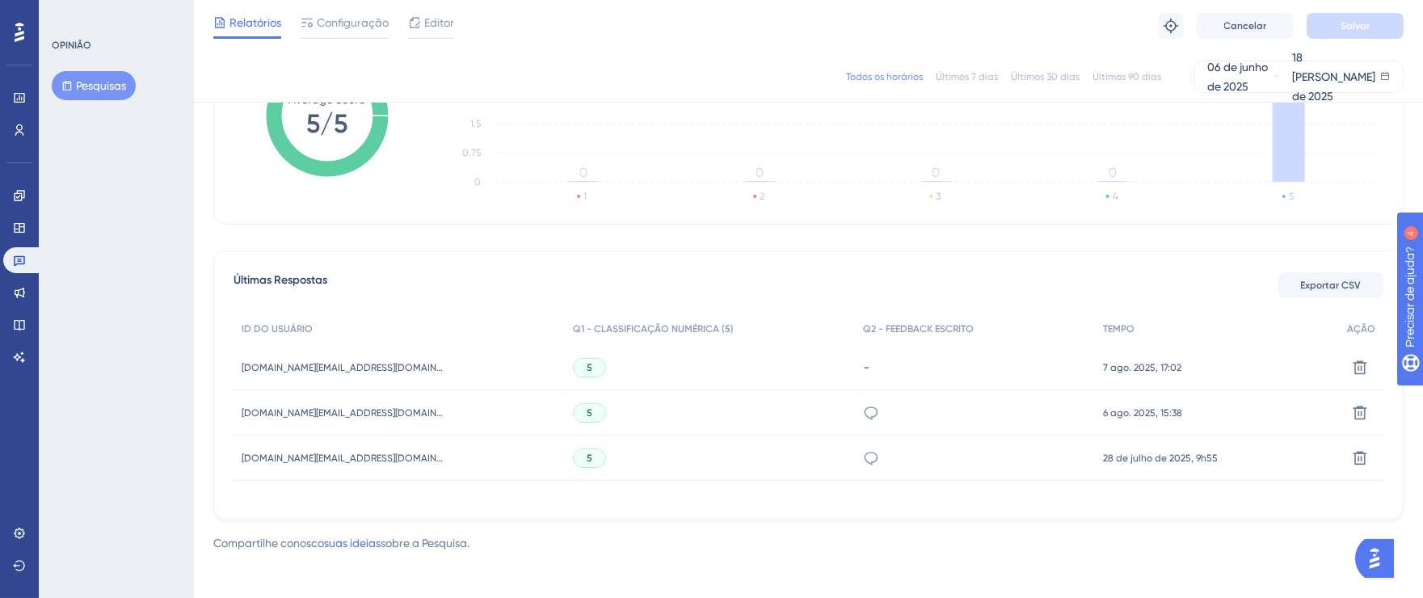
scroll to position [315, 0]
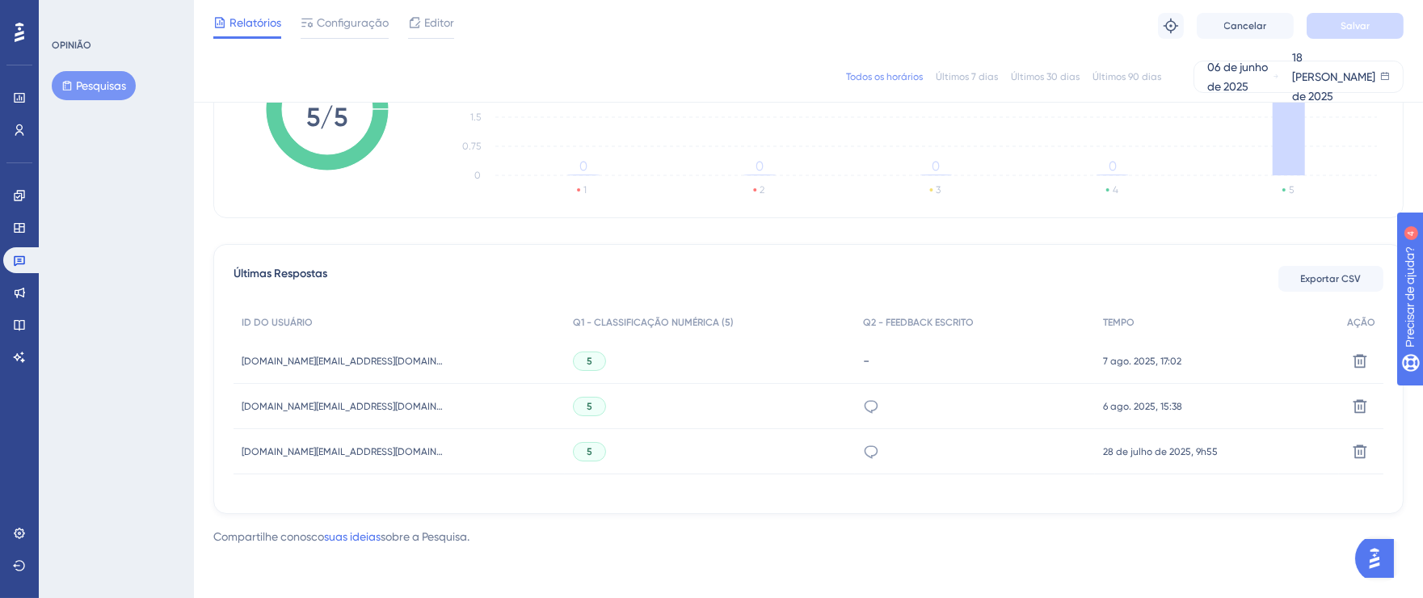
click at [594, 362] on div "5" at bounding box center [589, 360] width 33 height 19
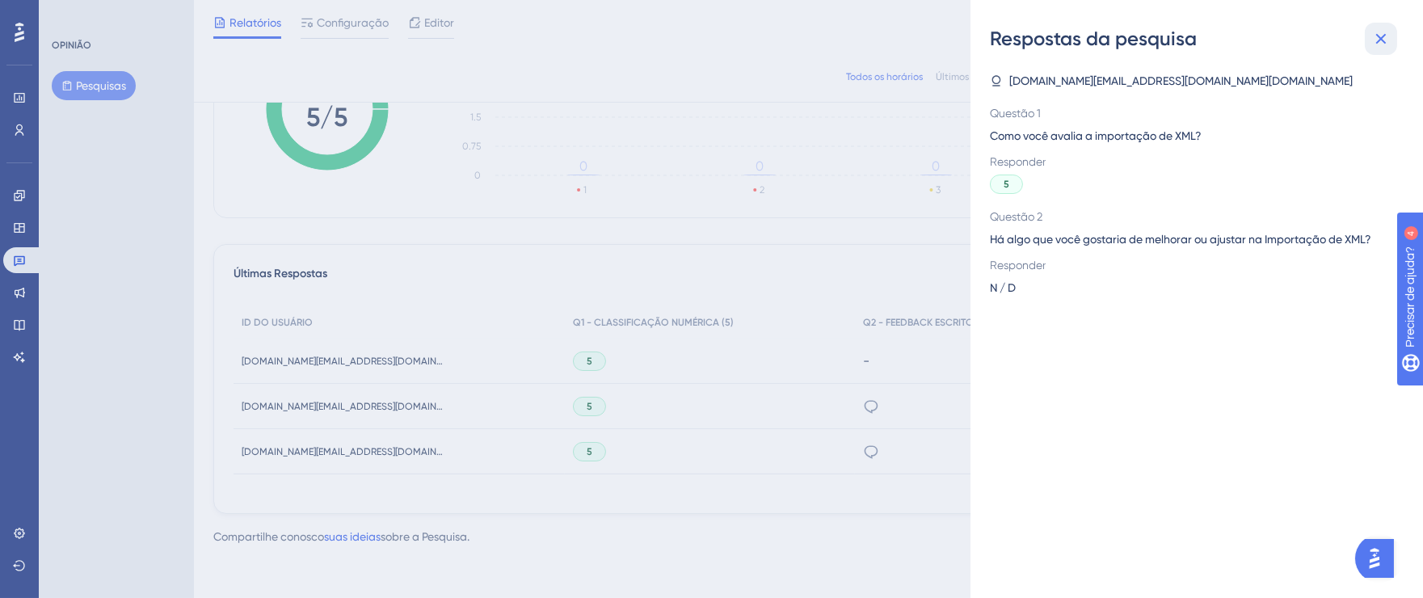
click at [1391, 40] on button at bounding box center [1380, 39] width 32 height 32
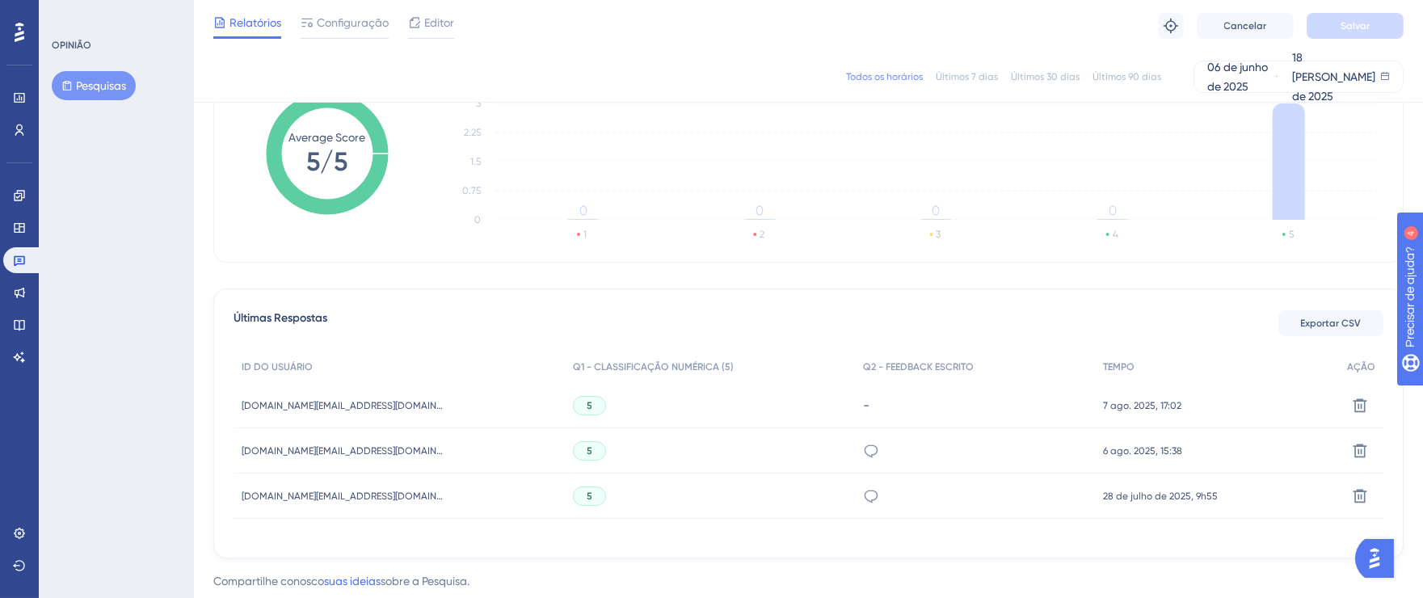
scroll to position [0, 0]
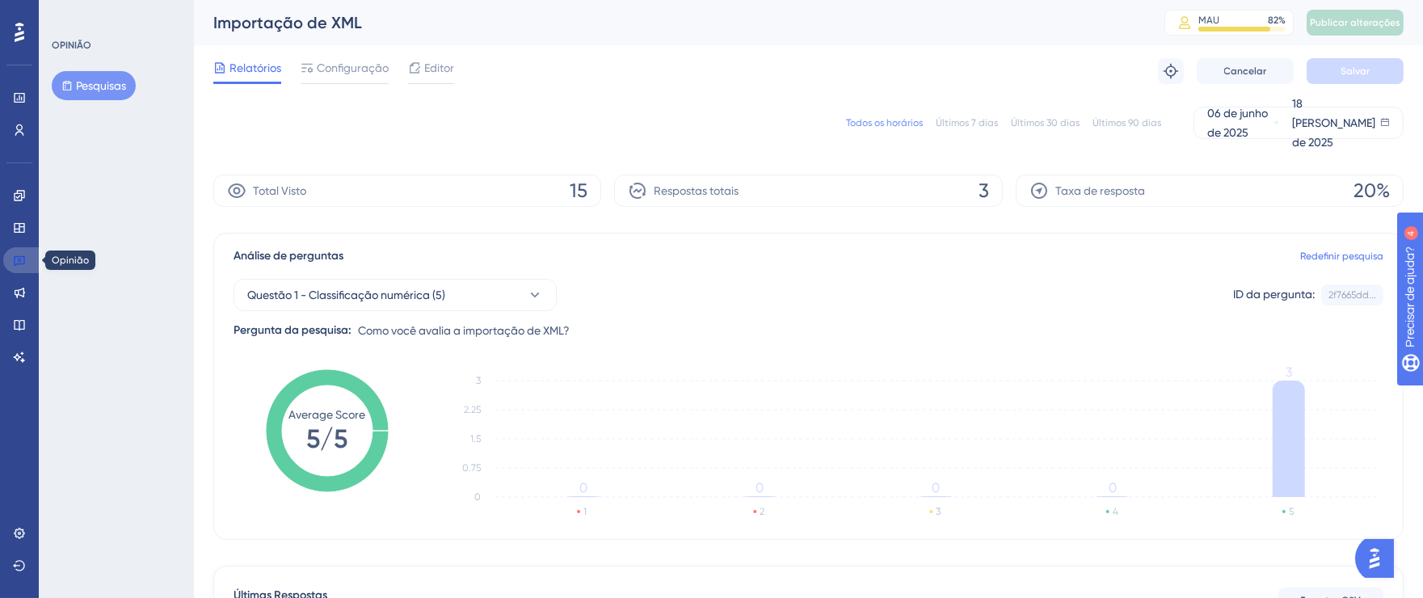
click at [23, 263] on icon at bounding box center [19, 261] width 11 height 11
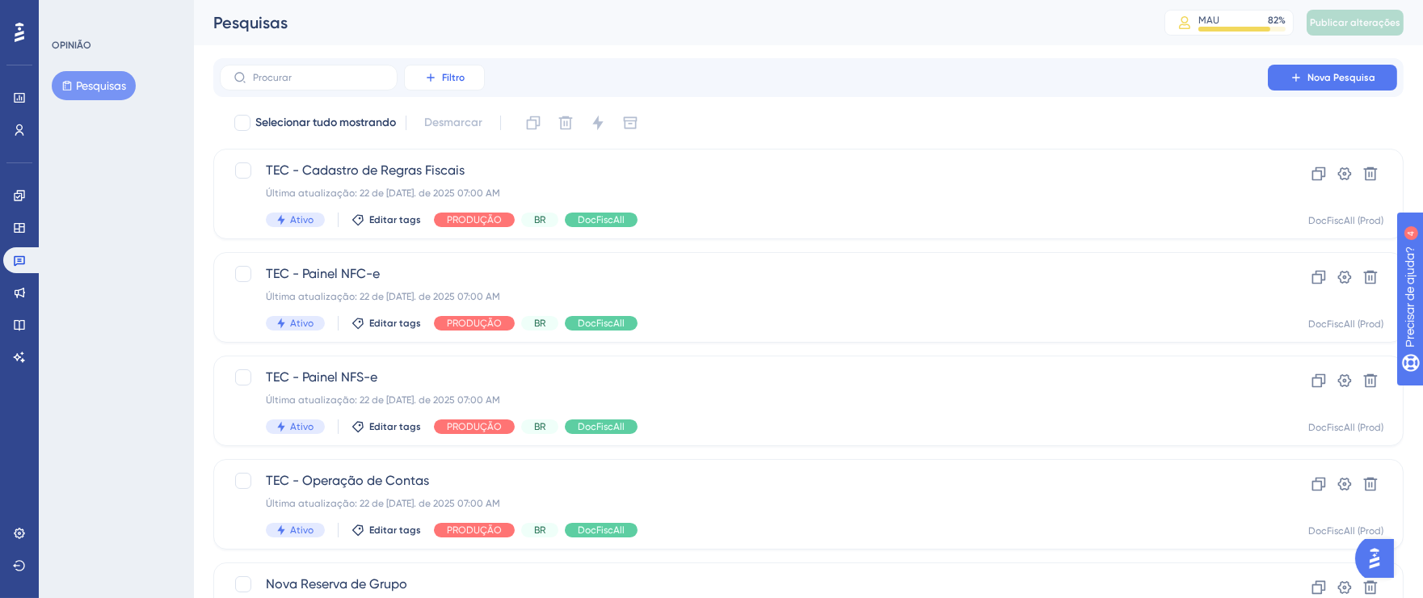
click at [443, 78] on font "Filtro" at bounding box center [453, 77] width 23 height 11
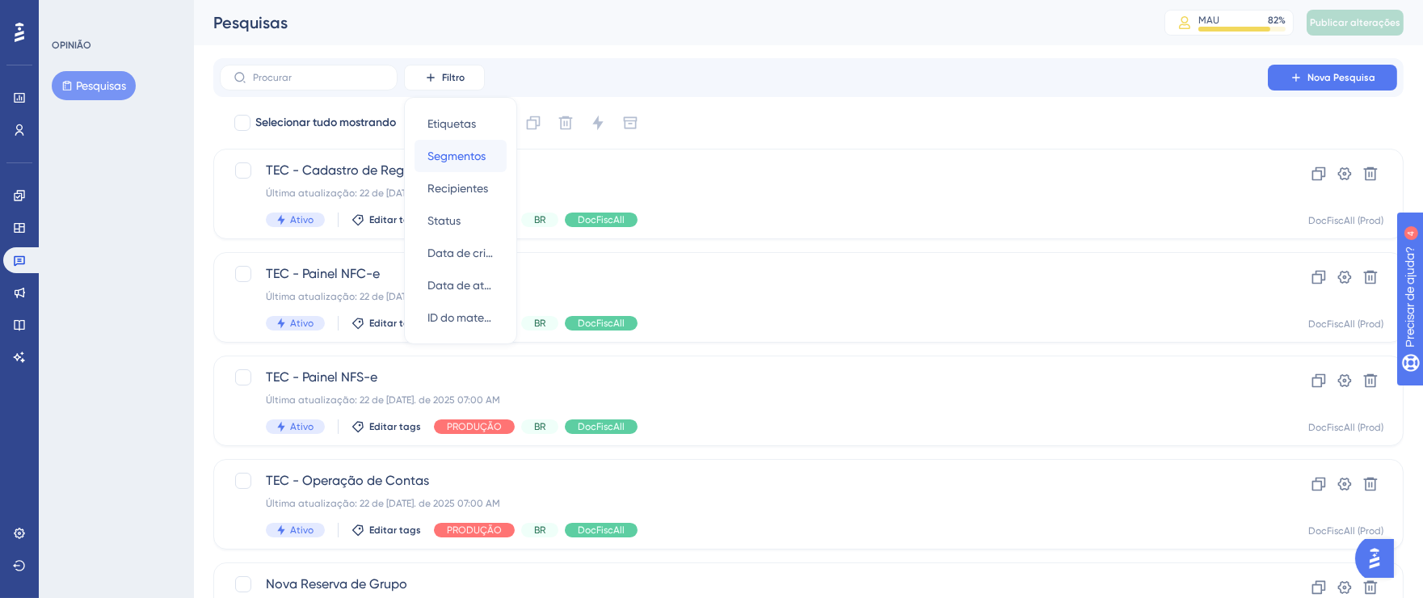
click at [461, 158] on font "Segmentos" at bounding box center [456, 155] width 58 height 13
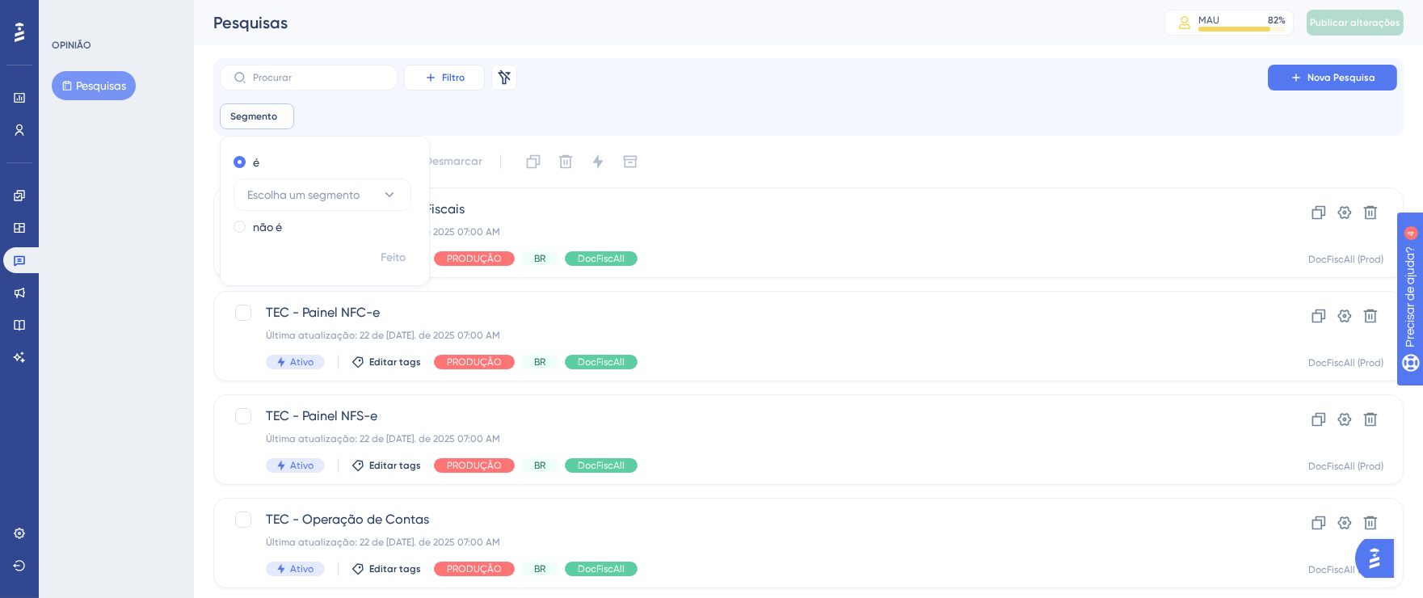
click at [454, 86] on button "Filtro" at bounding box center [444, 78] width 81 height 26
click at [482, 223] on div "Status Status" at bounding box center [460, 220] width 66 height 32
click at [470, 191] on button "Escolha um status" at bounding box center [436, 195] width 178 height 32
click at [408, 273] on div "Inativo Inativo" at bounding box center [435, 276] width 131 height 32
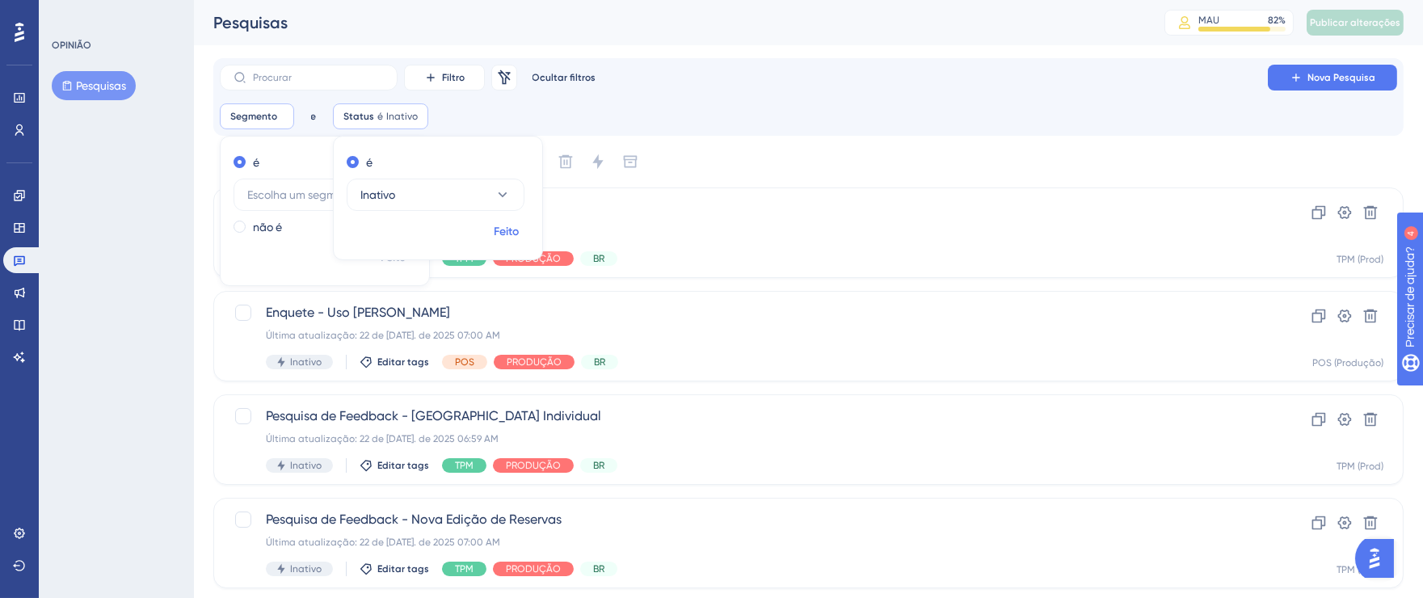
click at [406, 250] on font "Feito" at bounding box center [393, 257] width 25 height 14
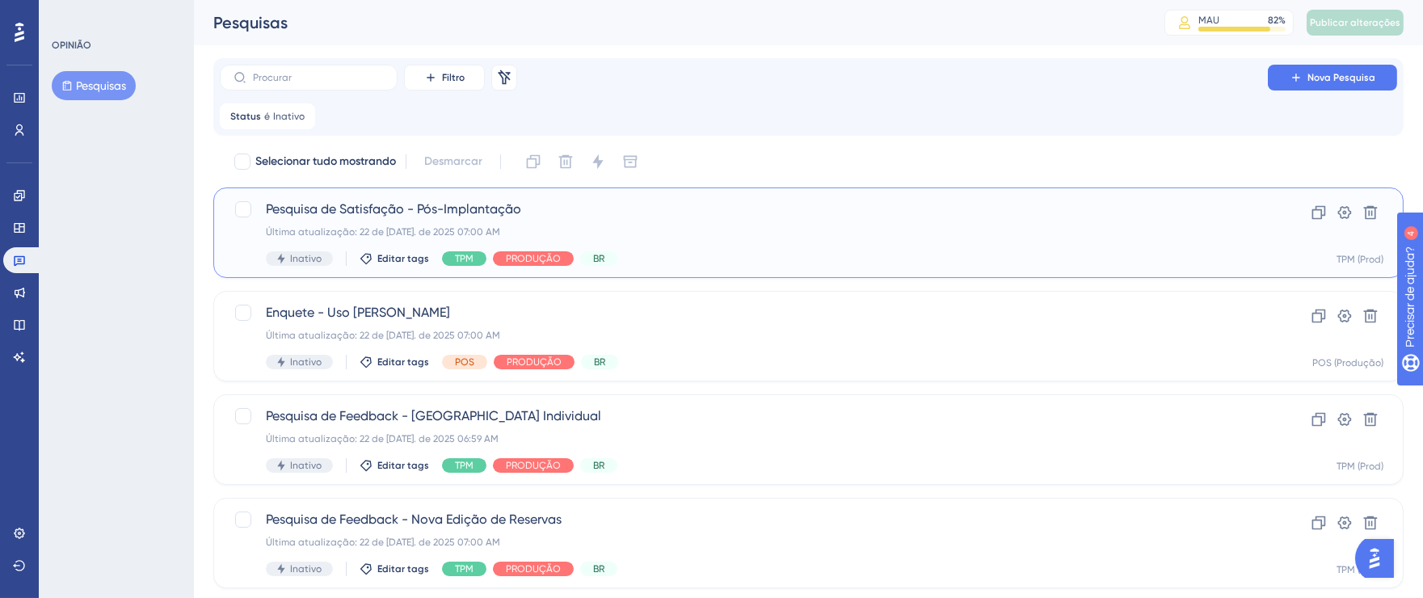
click at [851, 243] on div "Pesquisa de Satisfação - Pós-Implantação Última atualização: 22 de jul. de 2025…" at bounding box center [744, 233] width 956 height 66
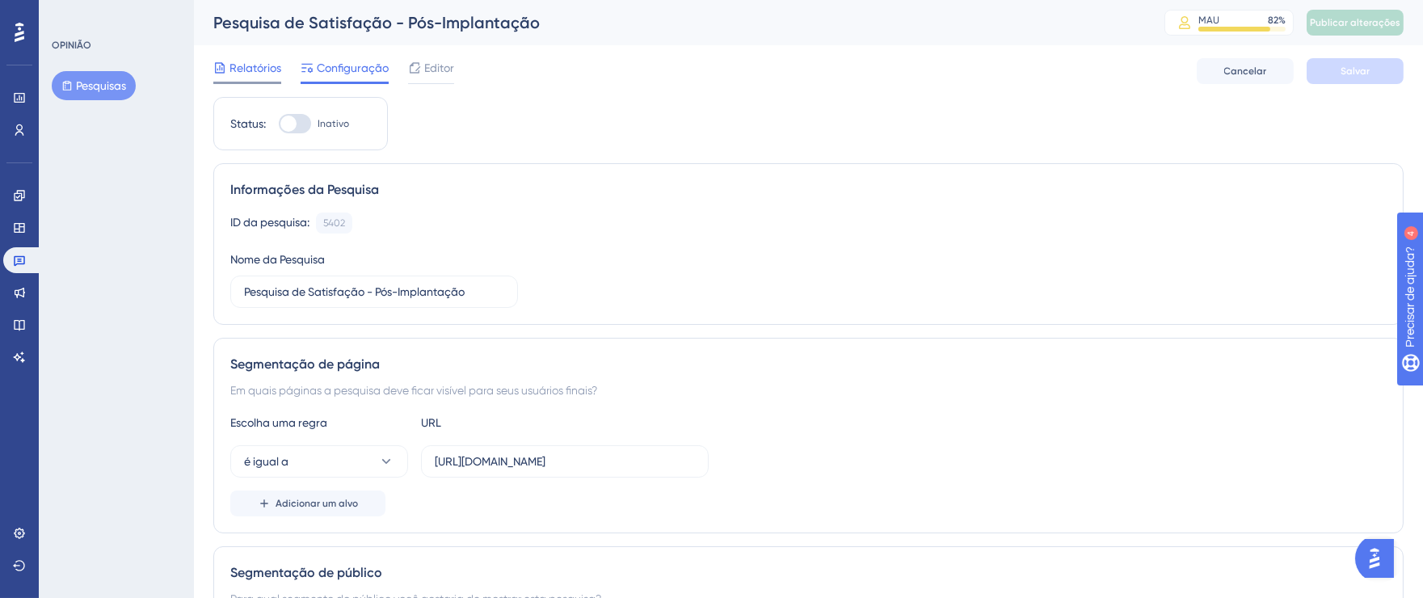
click at [269, 61] on font "Relatórios" at bounding box center [255, 67] width 52 height 13
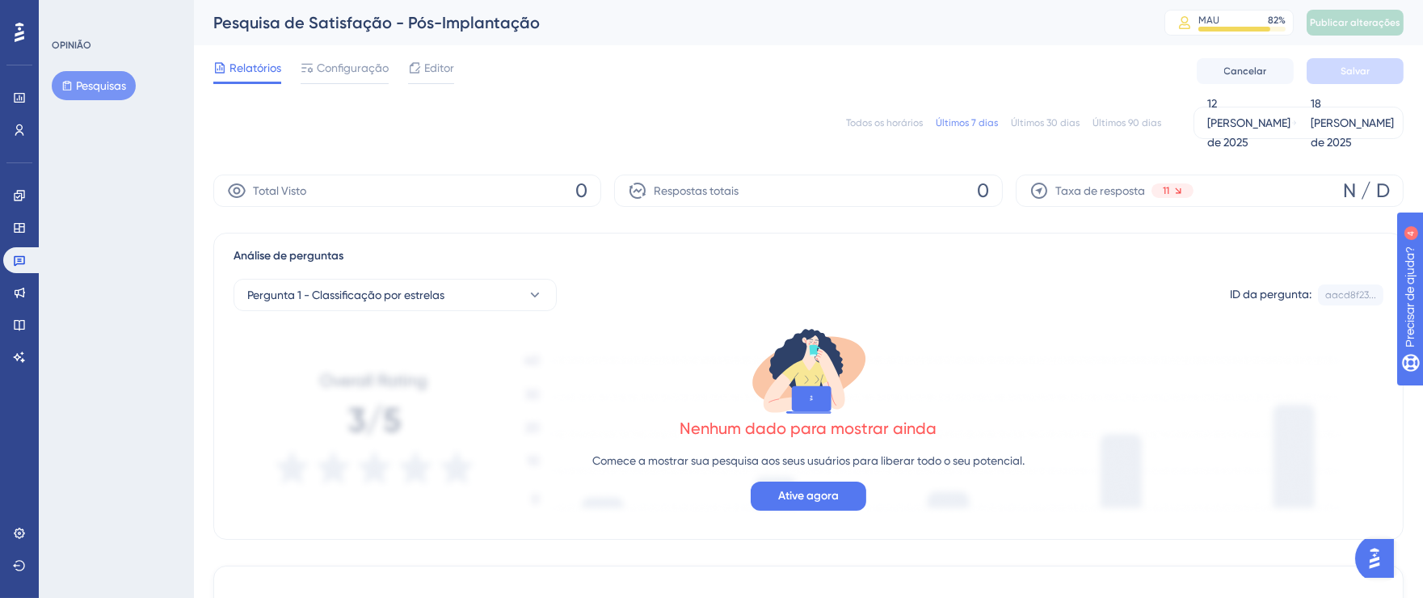
click at [876, 124] on font "Todos os horários" at bounding box center [884, 122] width 77 height 11
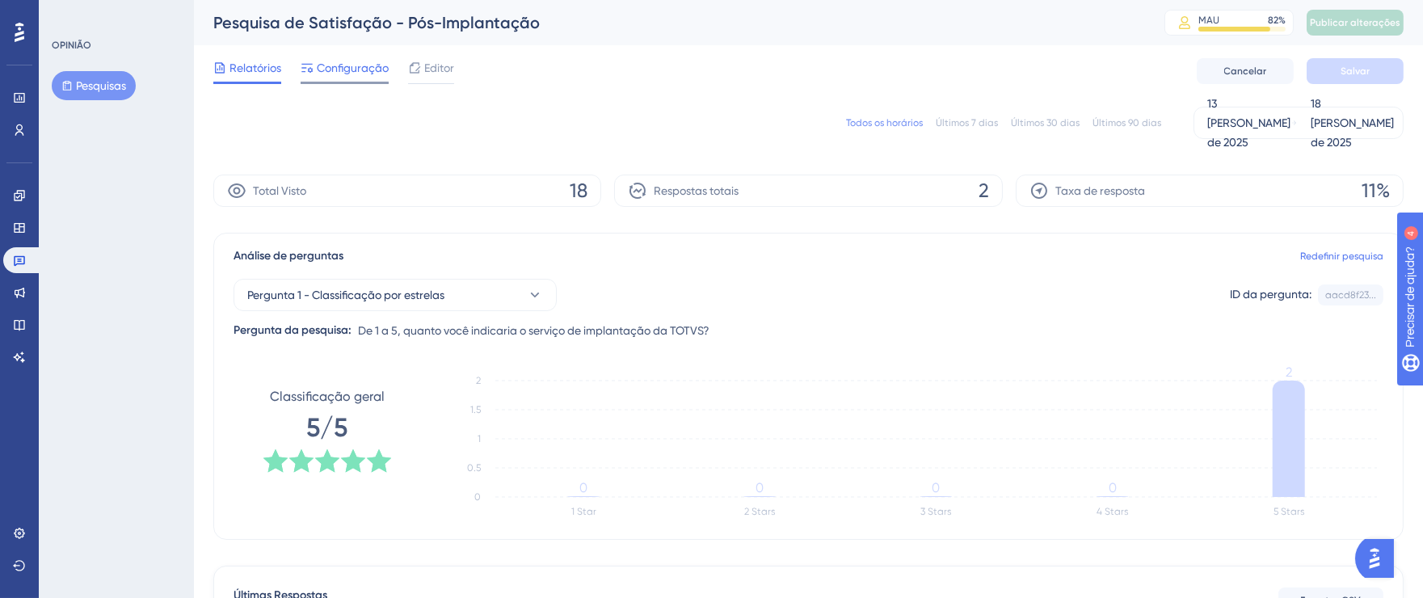
click at [359, 74] on span "Configuração" at bounding box center [353, 67] width 72 height 19
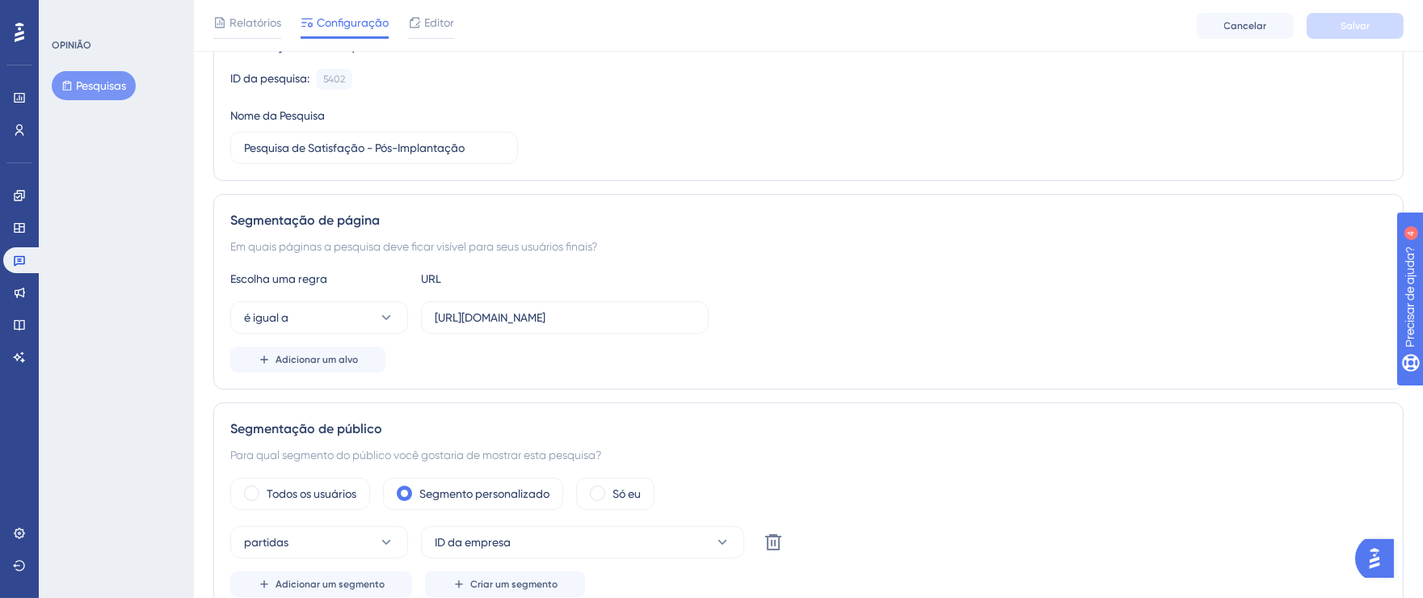
scroll to position [462, 0]
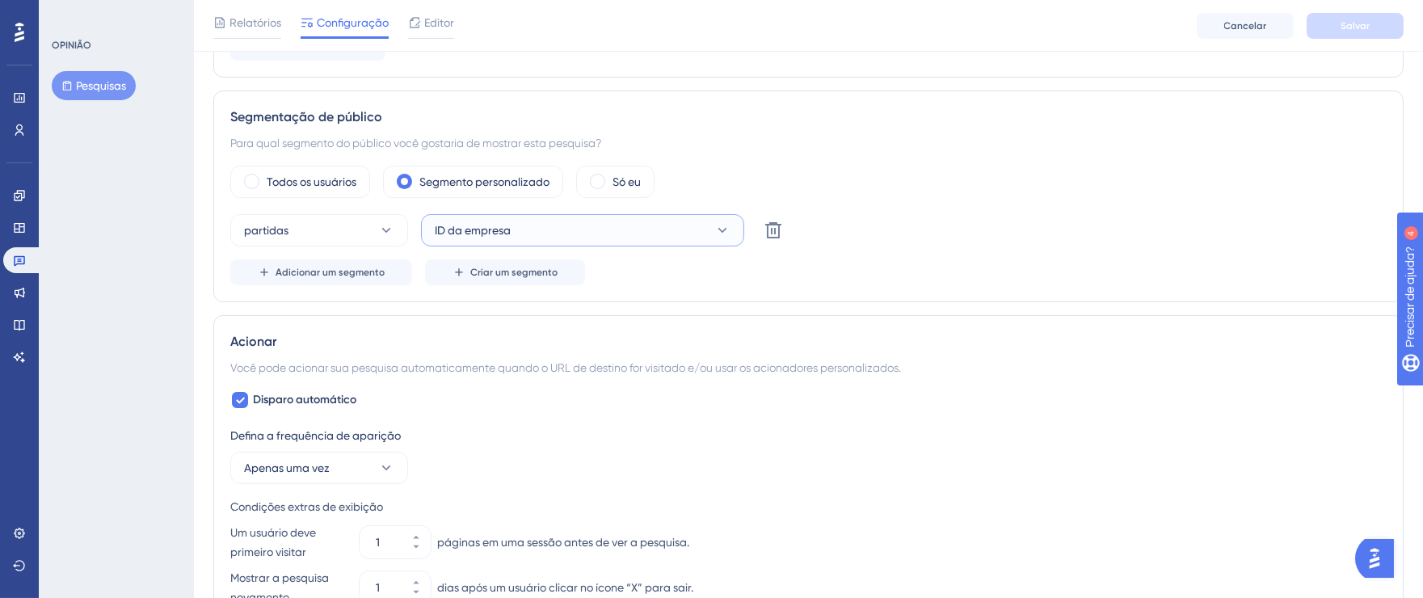
click at [730, 232] on button "ID da empresa" at bounding box center [582, 230] width 323 height 32
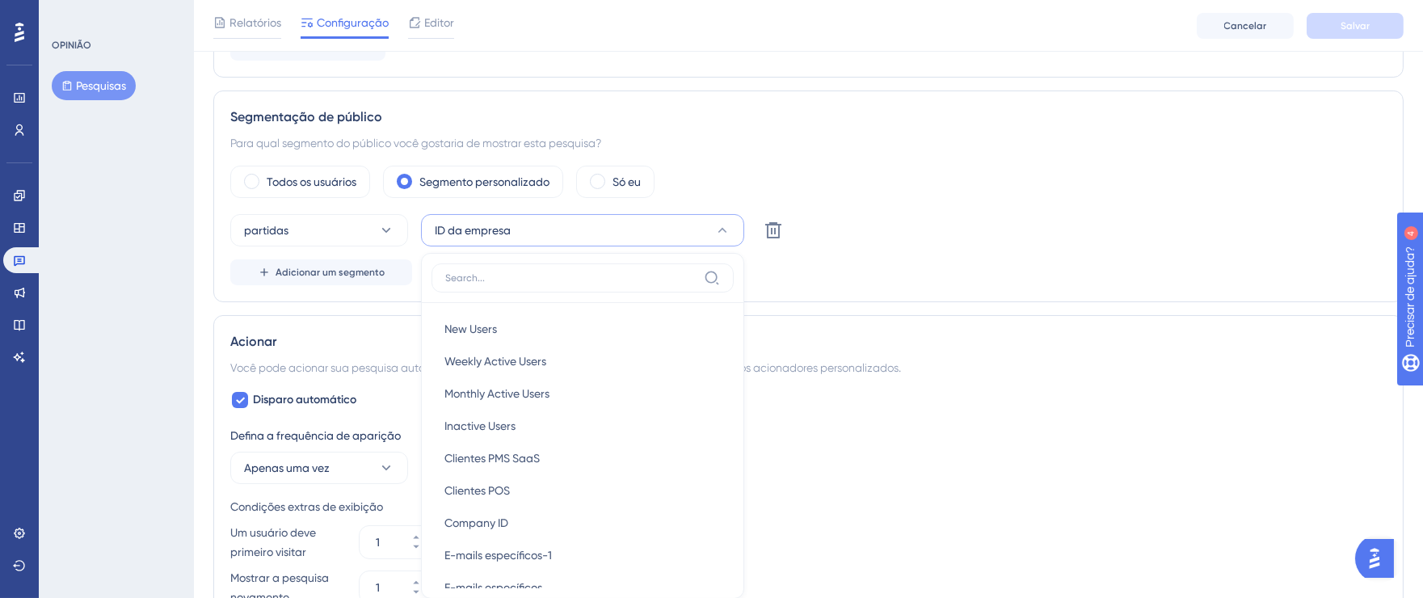
scroll to position [590, 0]
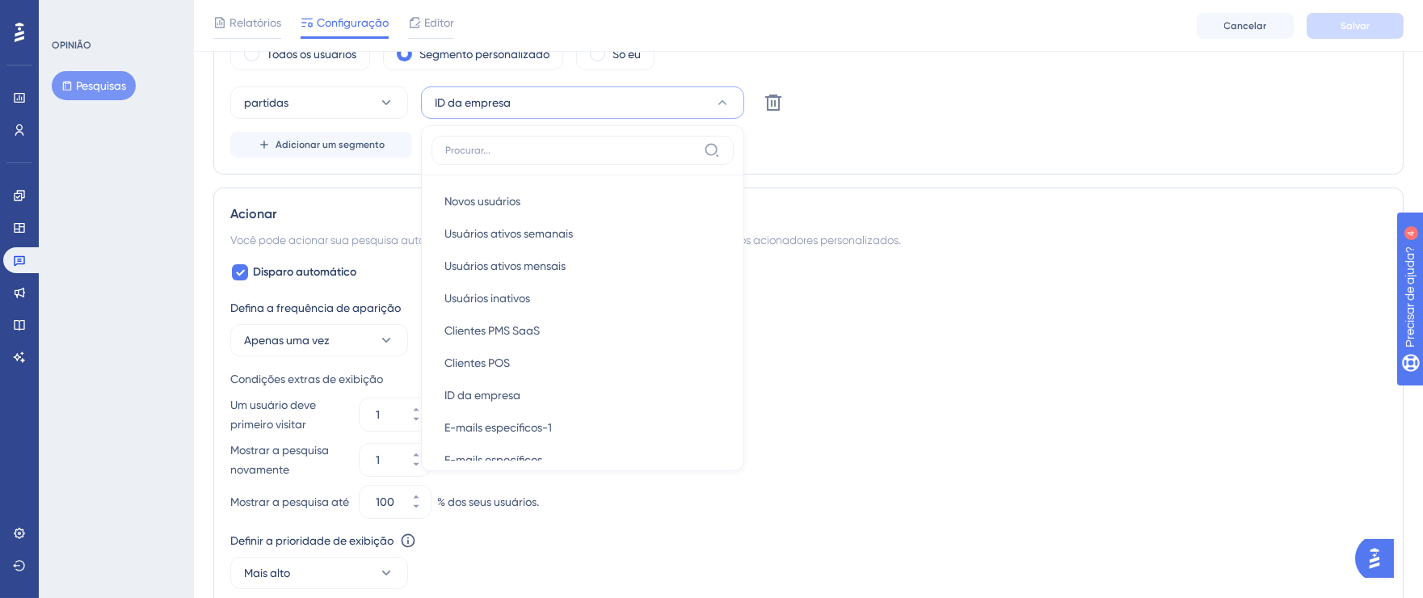
click at [923, 162] on div "Segmentação de público Para qual segmento do público você gostaria de mostrar e…" at bounding box center [808, 69] width 1190 height 212
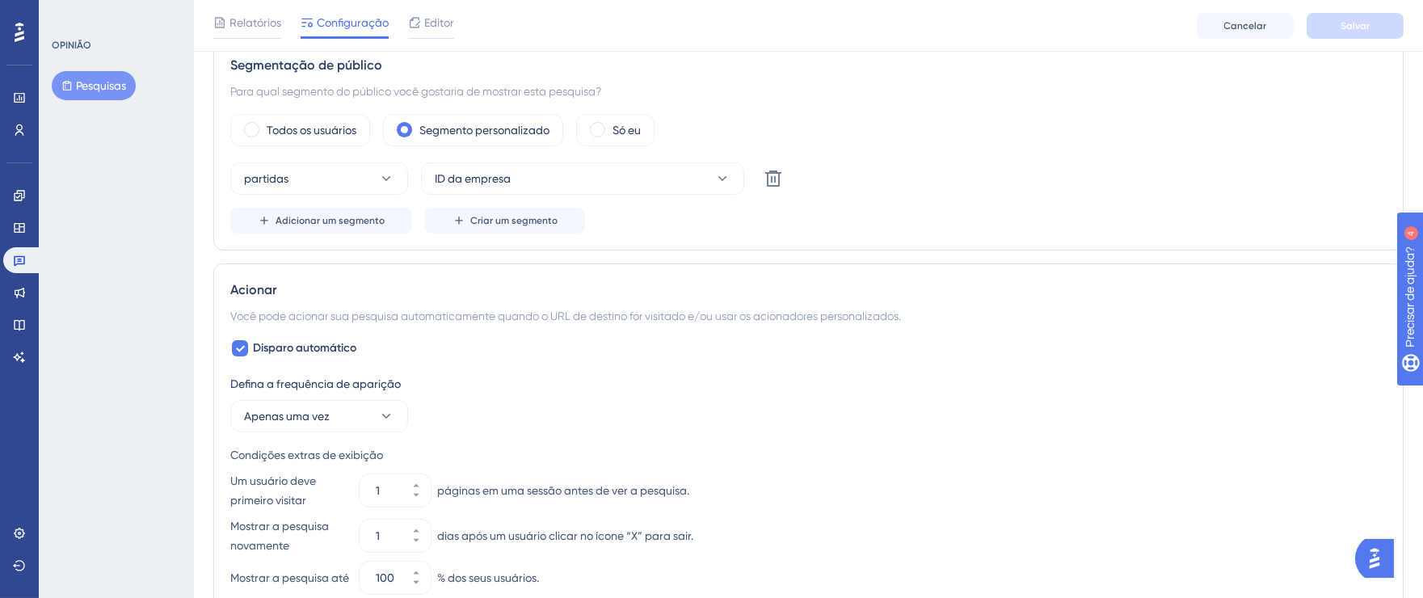
scroll to position [424, 0]
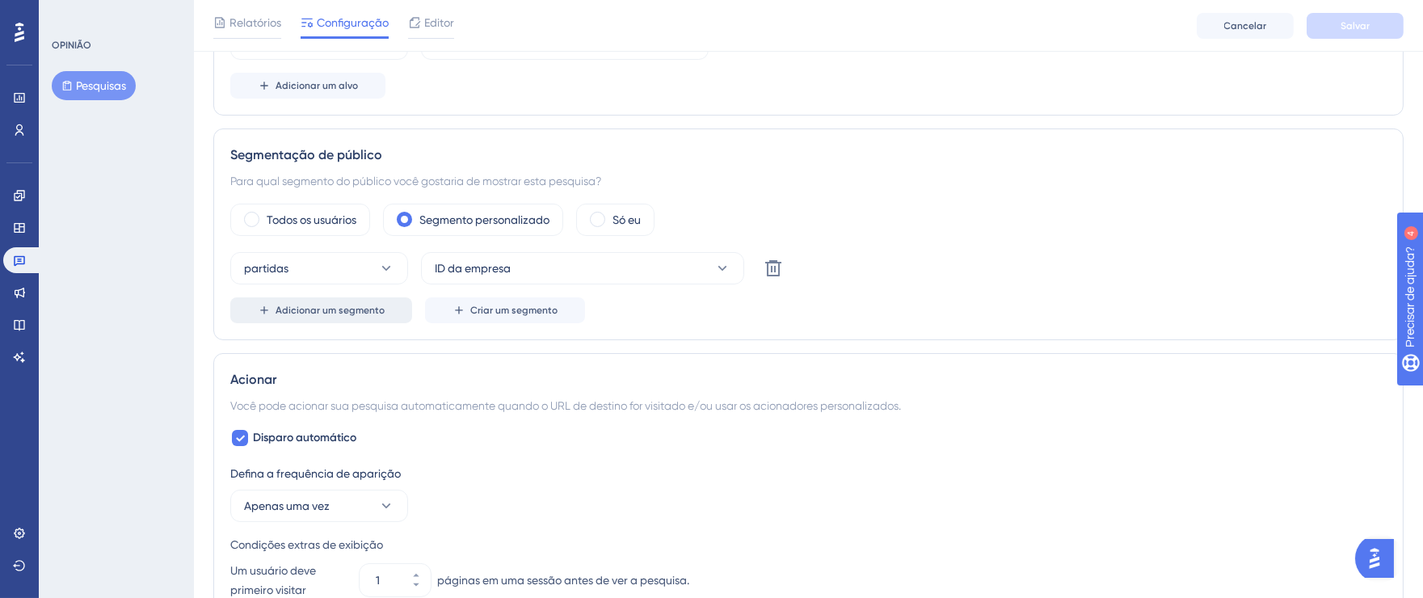
click at [322, 311] on font "Adicionar um segmento" at bounding box center [329, 310] width 109 height 11
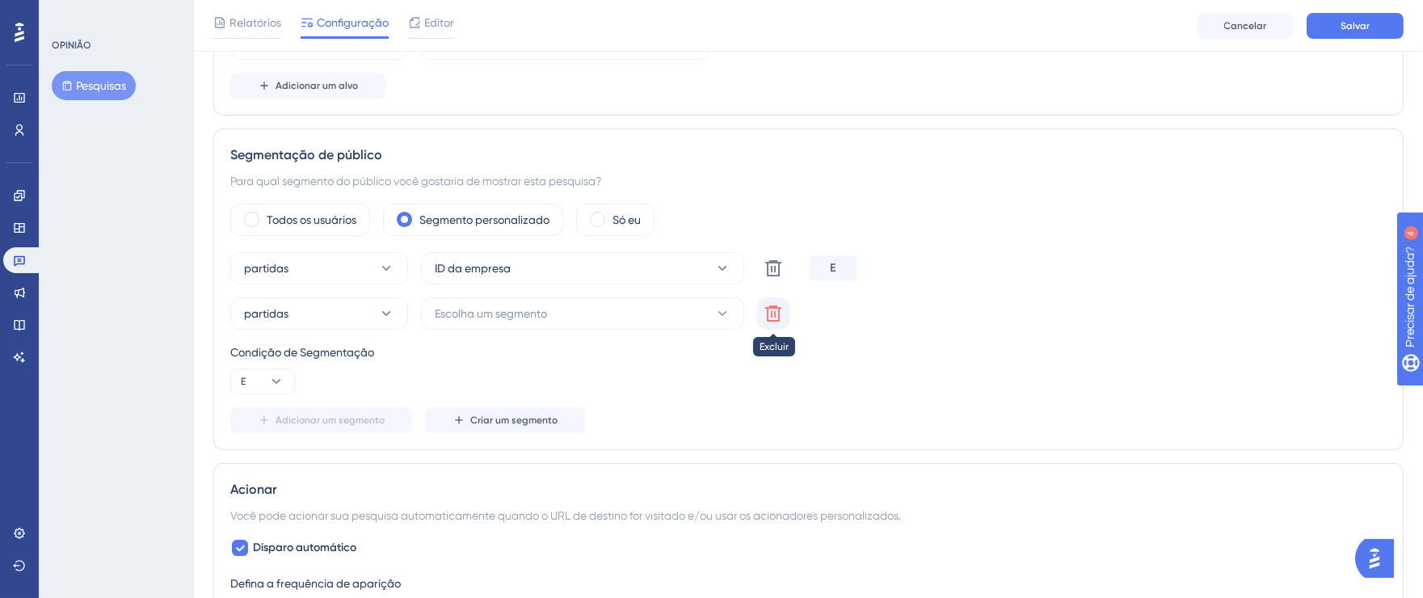
click at [776, 278] on icon at bounding box center [772, 268] width 19 height 19
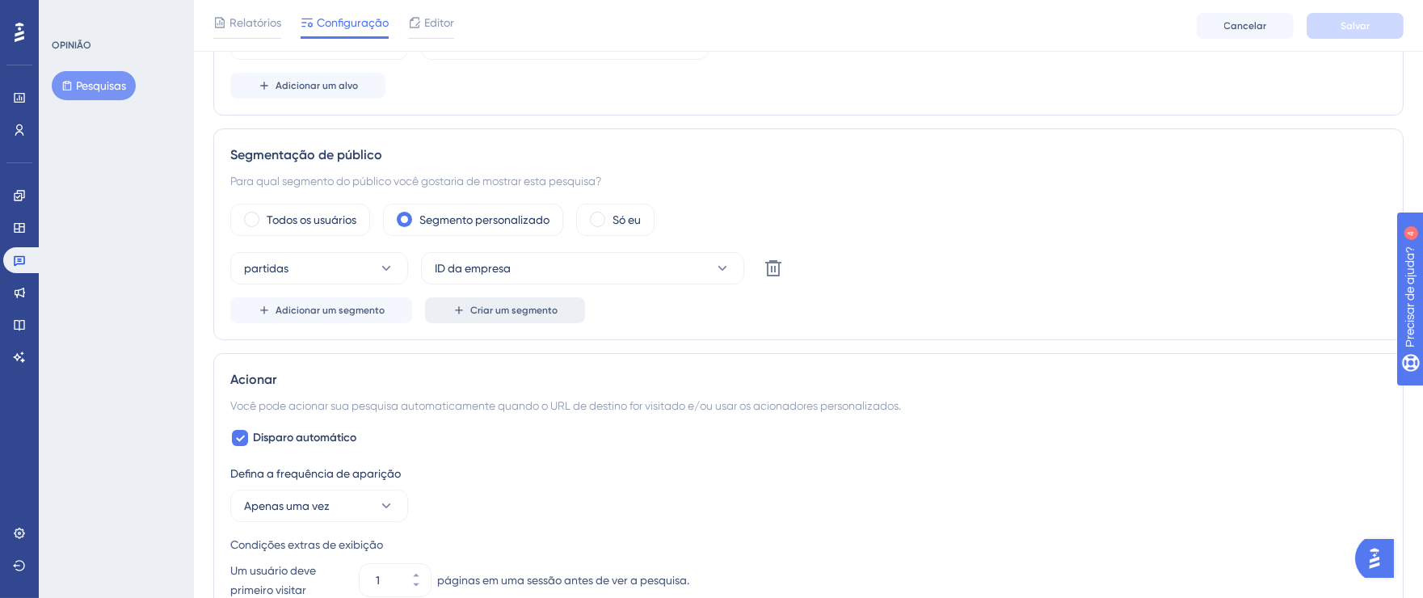
click at [503, 312] on font "Criar um segmento" at bounding box center [513, 310] width 87 height 11
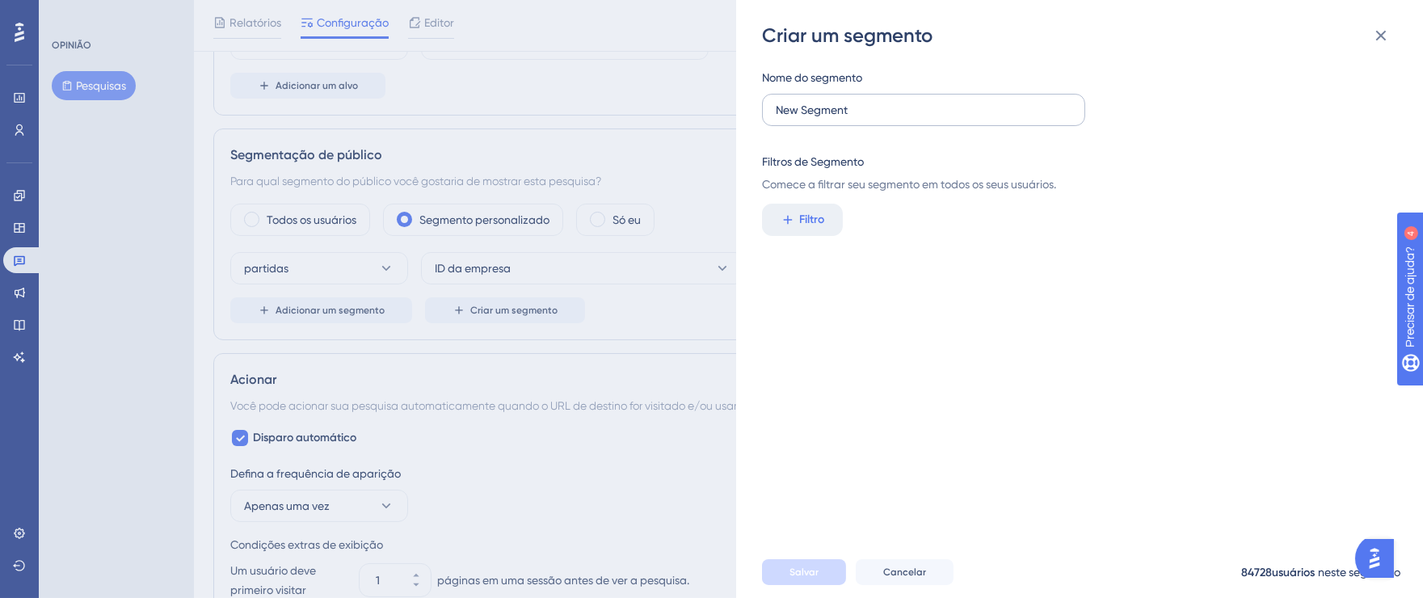
click at [1018, 120] on label "New Segment" at bounding box center [923, 110] width 323 height 32
click at [1018, 119] on input "New Segment" at bounding box center [924, 110] width 296 height 18
click at [1385, 36] on icon at bounding box center [1380, 35] width 19 height 19
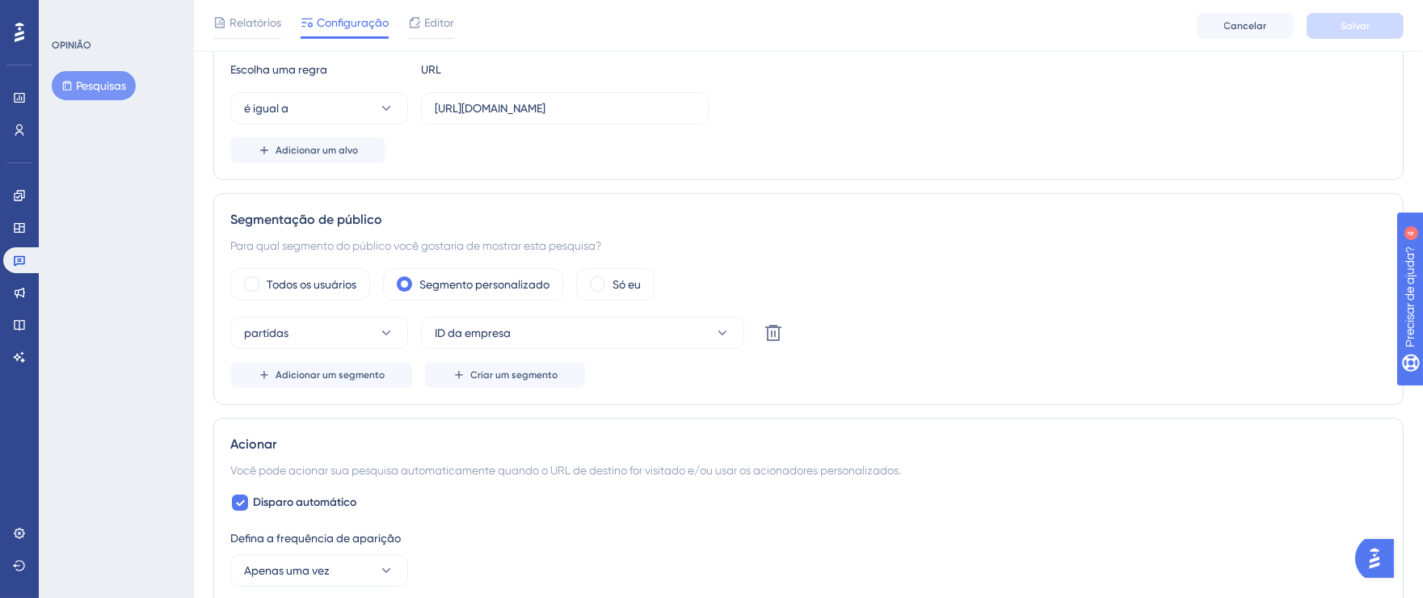
scroll to position [147, 0]
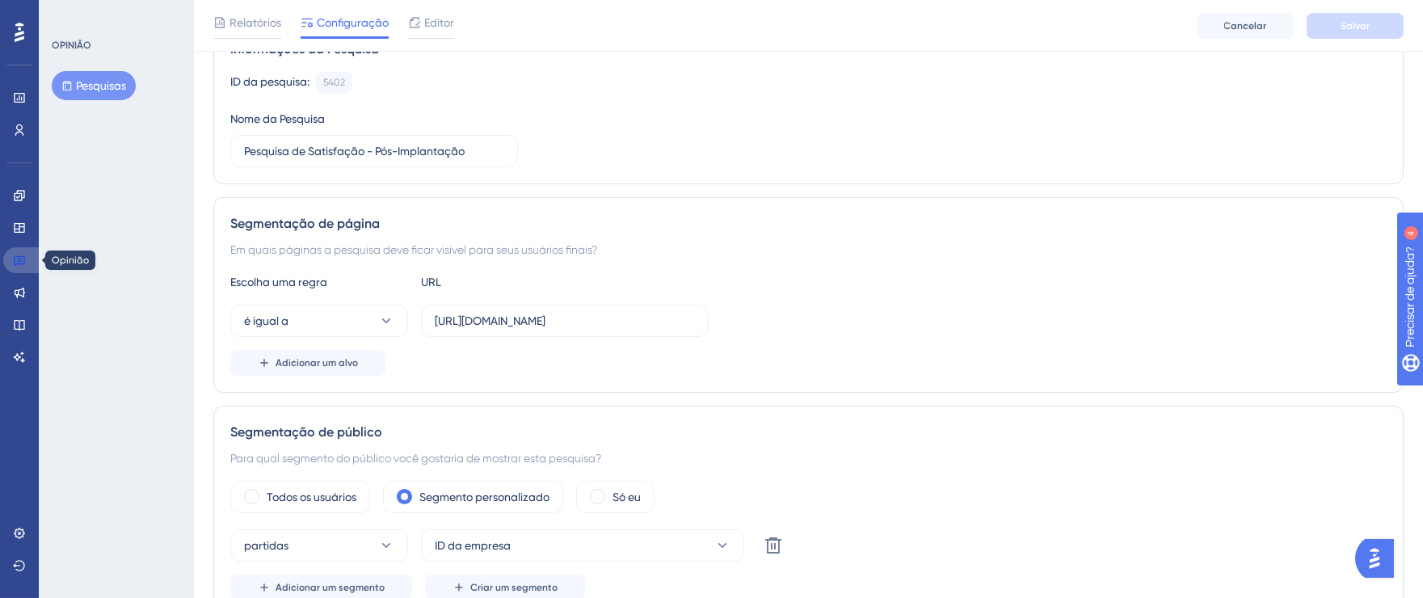
click at [26, 255] on link at bounding box center [22, 260] width 39 height 26
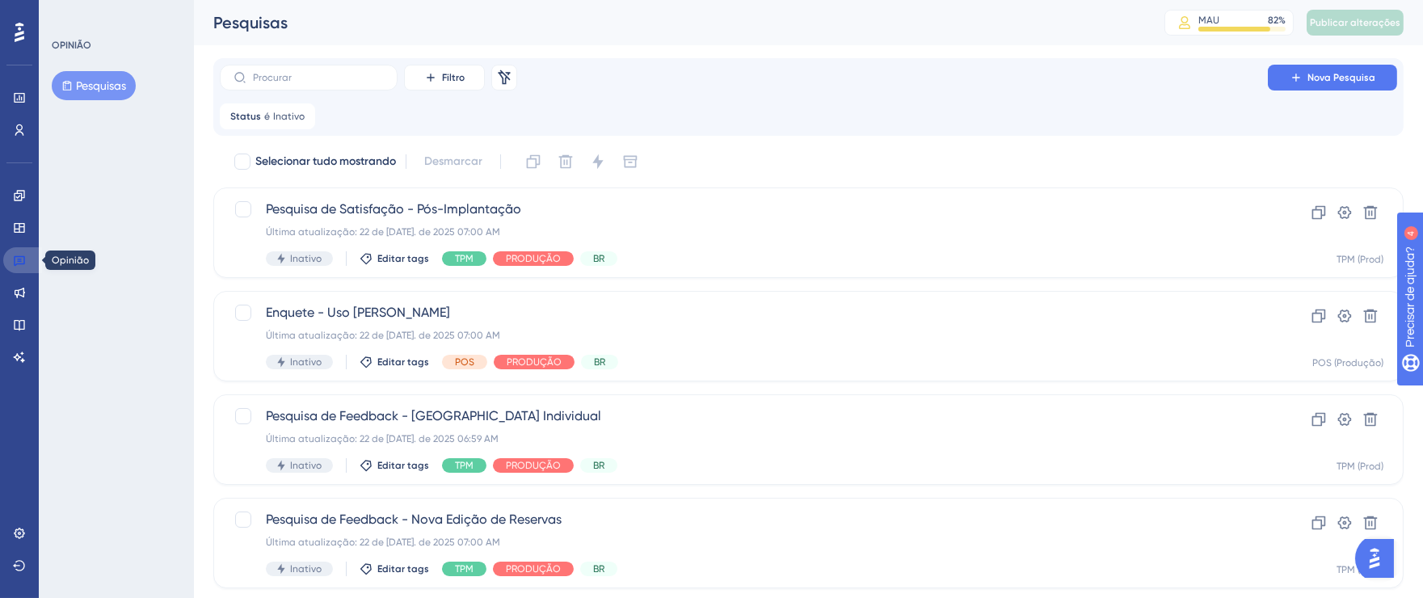
click at [27, 256] on link at bounding box center [22, 260] width 39 height 26
click at [22, 259] on icon at bounding box center [19, 260] width 13 height 13
click at [21, 259] on icon at bounding box center [19, 260] width 13 height 13
click at [107, 90] on font "Pesquisas" at bounding box center [101, 85] width 50 height 13
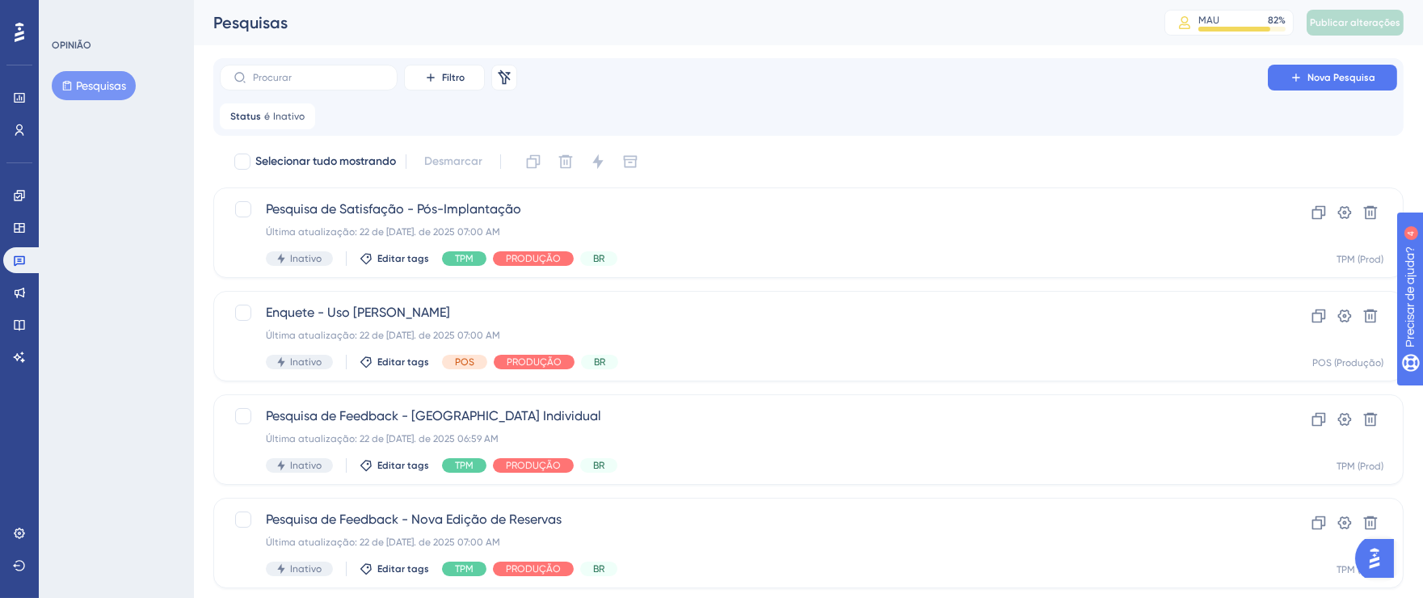
click at [107, 90] on font "Pesquisas" at bounding box center [101, 85] width 50 height 13
click at [876, 240] on div "Pesquisa de Satisfação - Pós-Implantação Última atualização: 22 de jul. de 2025…" at bounding box center [744, 233] width 956 height 66
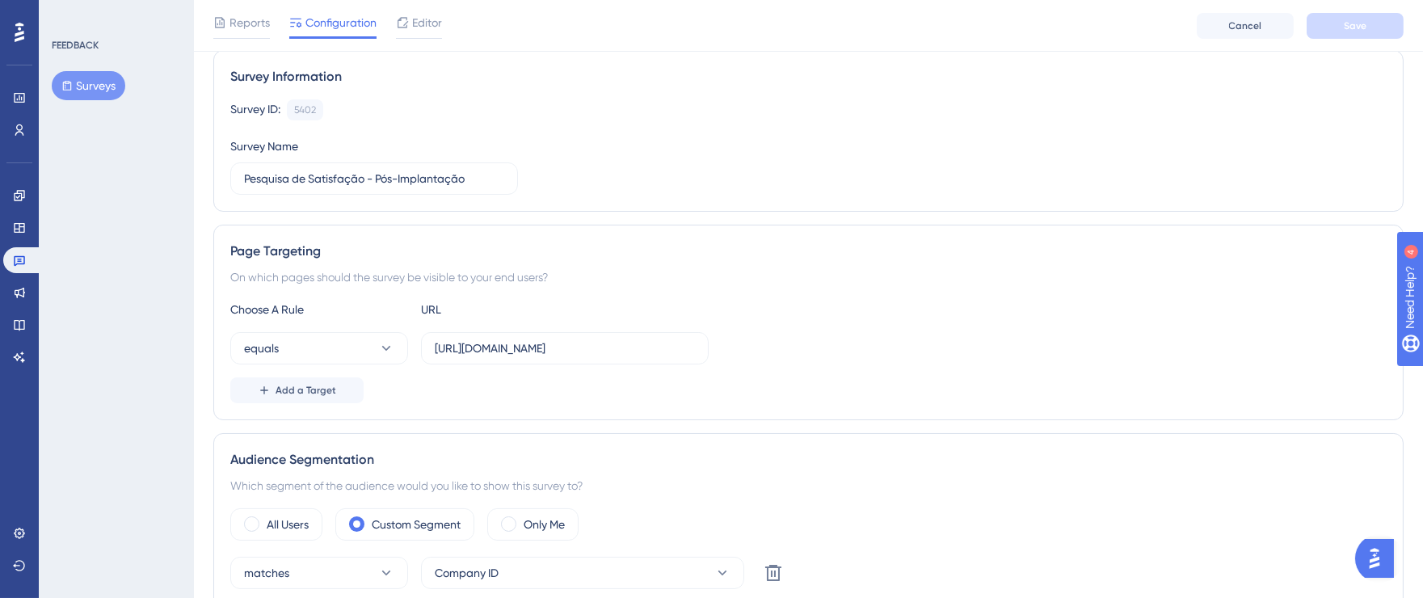
scroll to position [124, 0]
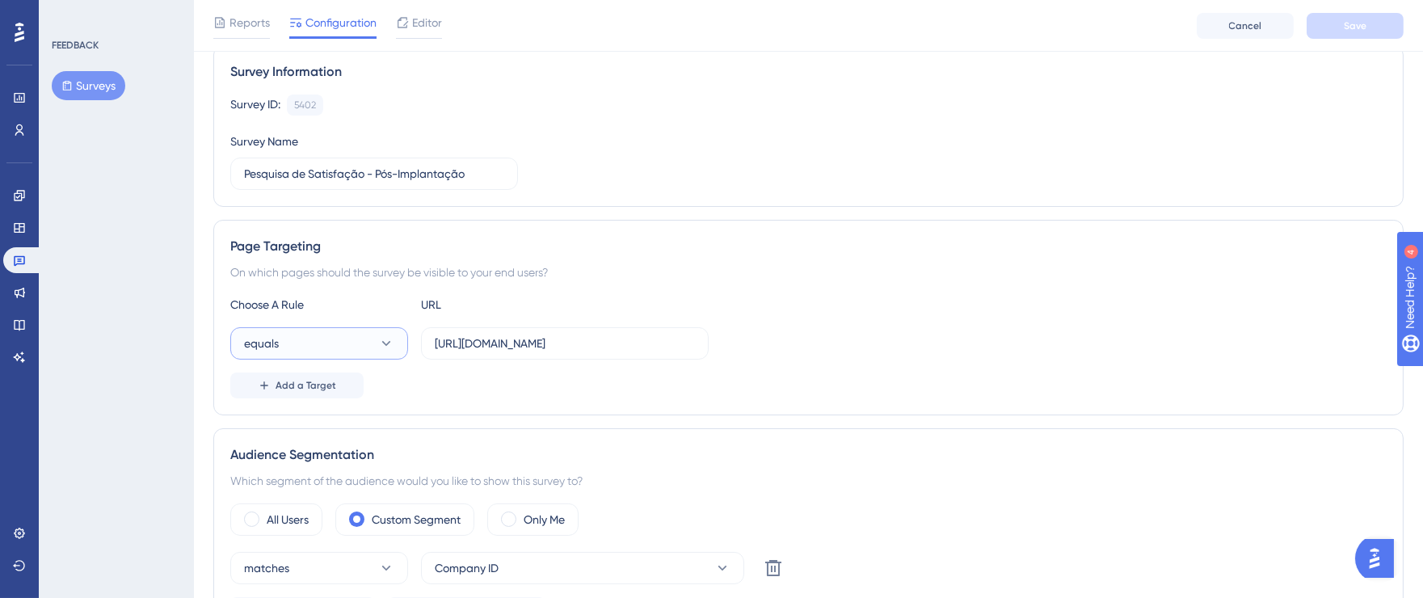
click at [395, 343] on button "equals" at bounding box center [319, 343] width 178 height 32
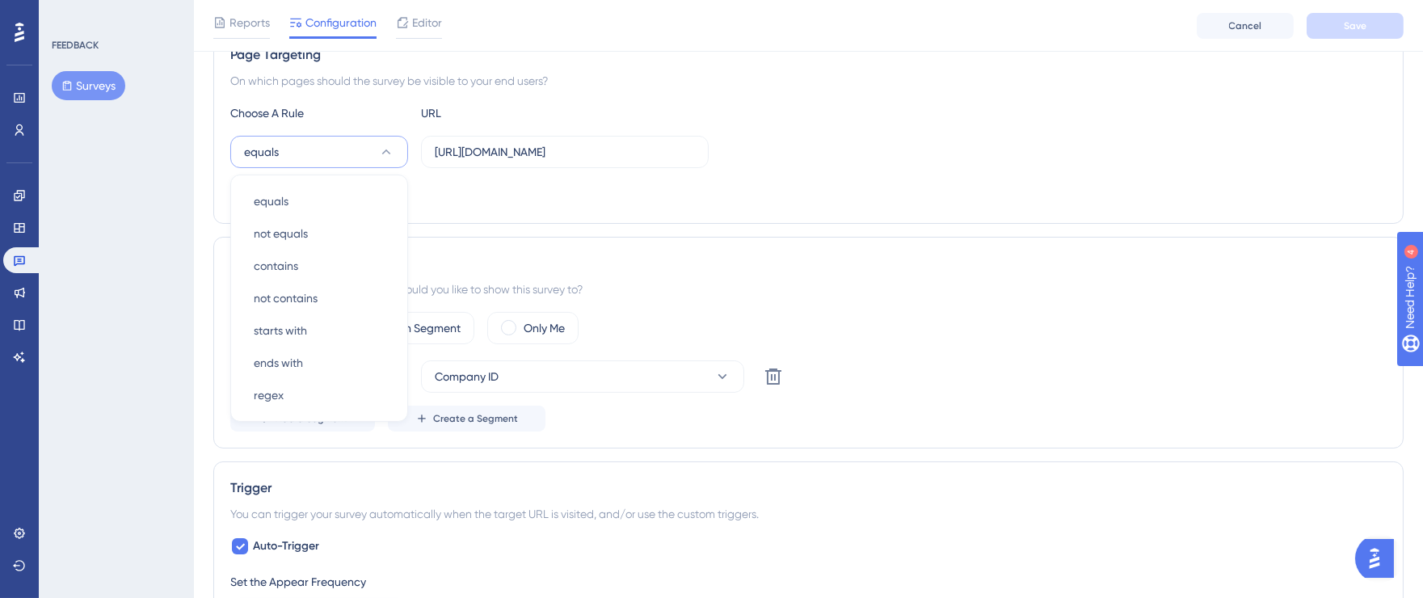
click at [904, 162] on div "equals equals equals not equals not equals contains contains not contains not c…" at bounding box center [808, 152] width 1156 height 32
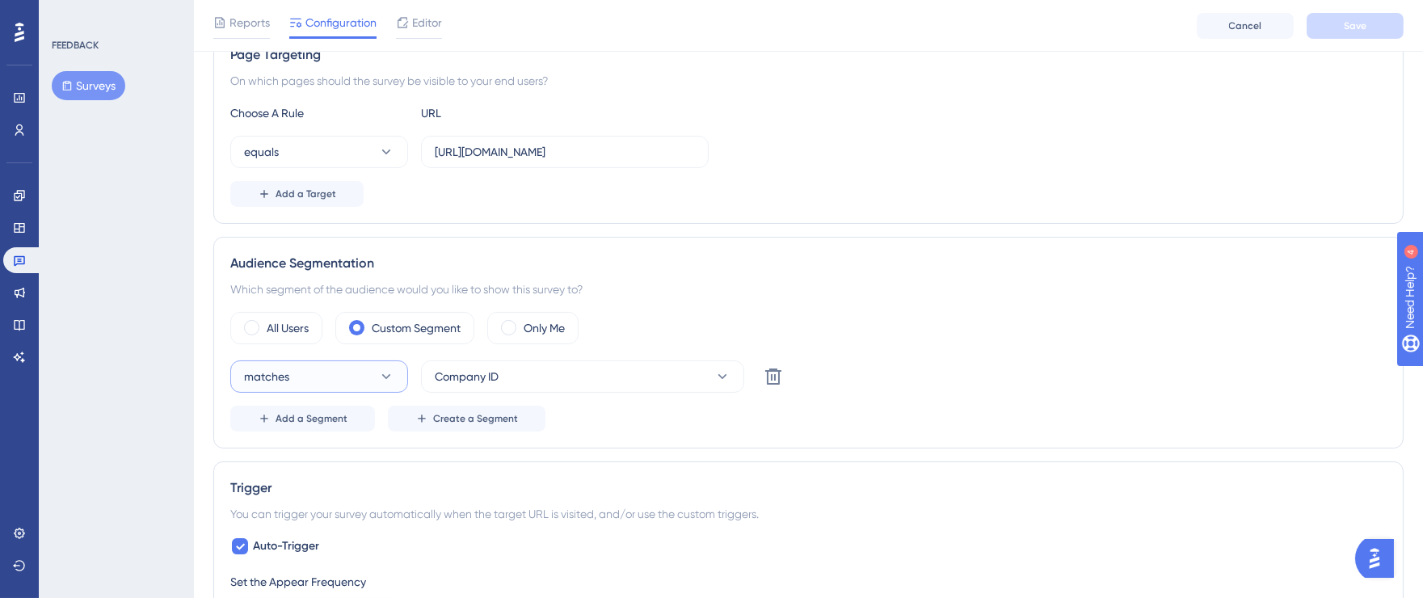
click at [389, 376] on icon at bounding box center [386, 376] width 9 height 5
click at [760, 320] on div "All Users Custom Segment Only Me" at bounding box center [808, 328] width 1156 height 32
click at [726, 373] on icon at bounding box center [722, 376] width 16 height 16
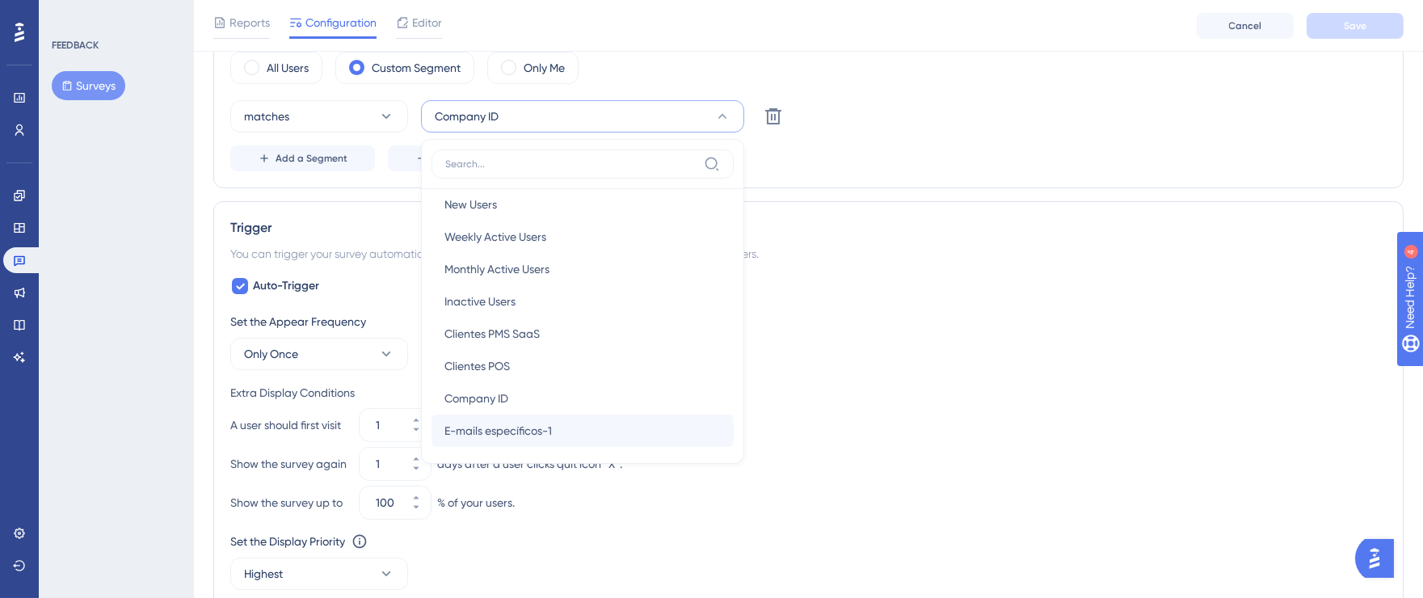
scroll to position [0, 0]
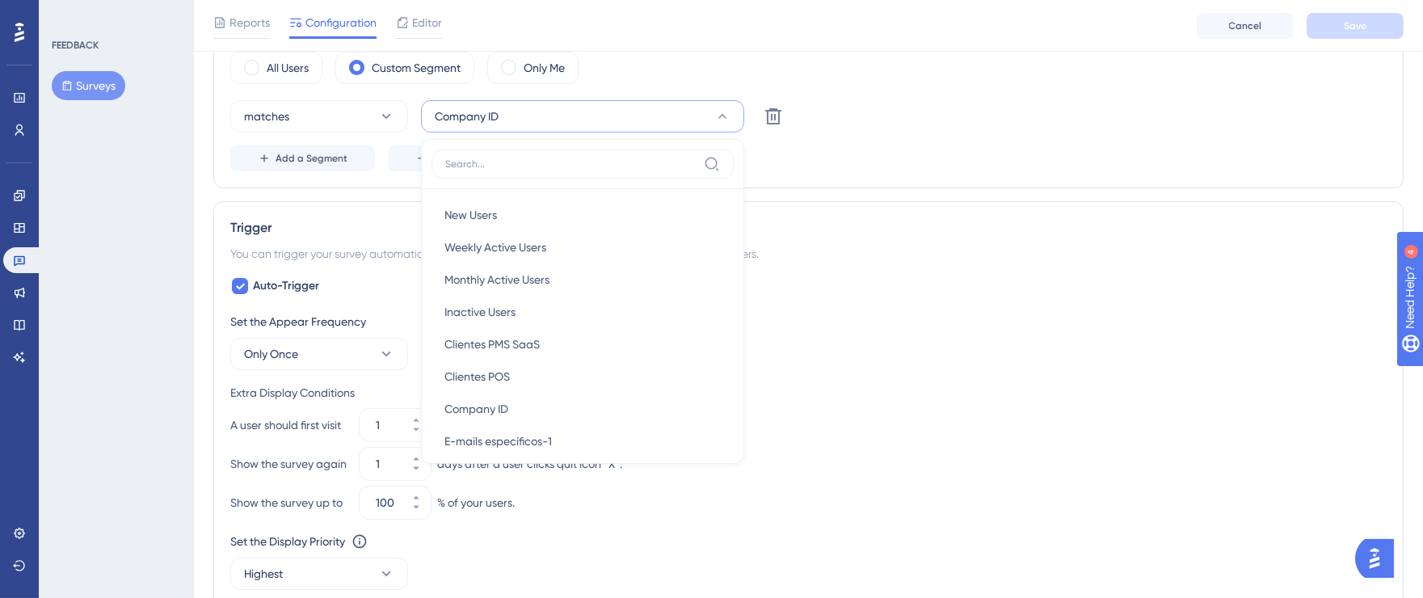
click at [975, 95] on div "All Users Custom Segment Only Me matches Company ID New Users New Users Weekly …" at bounding box center [808, 112] width 1156 height 120
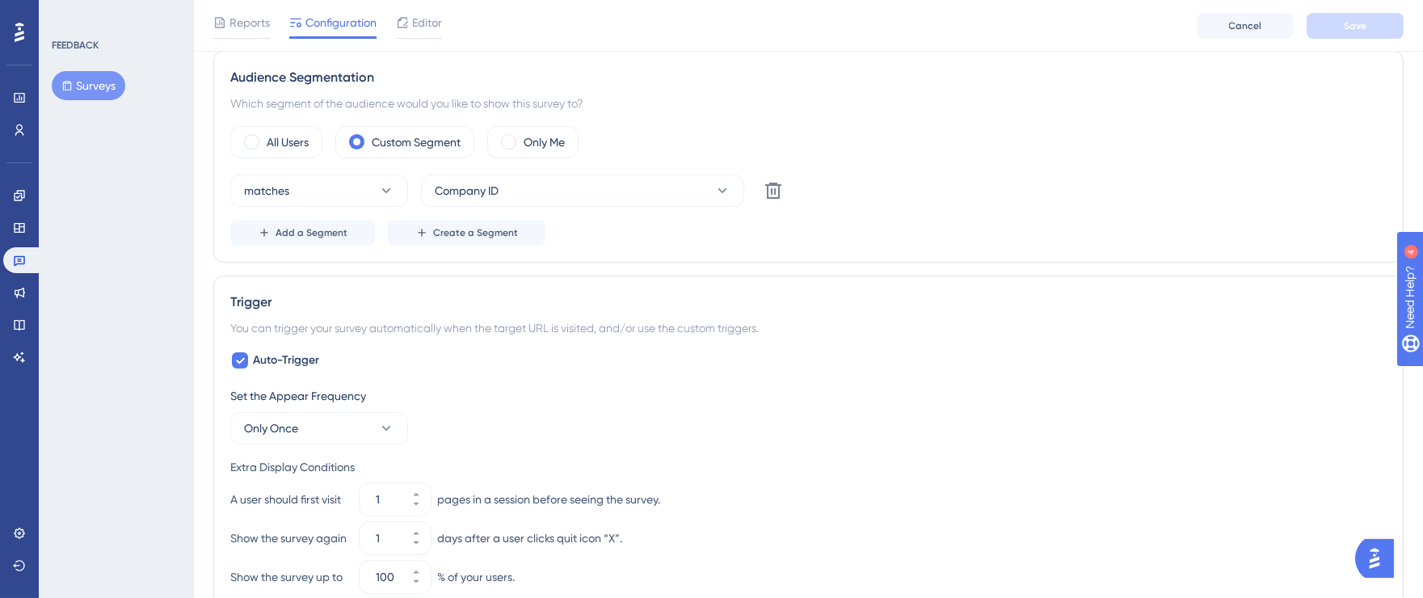
scroll to position [410, 0]
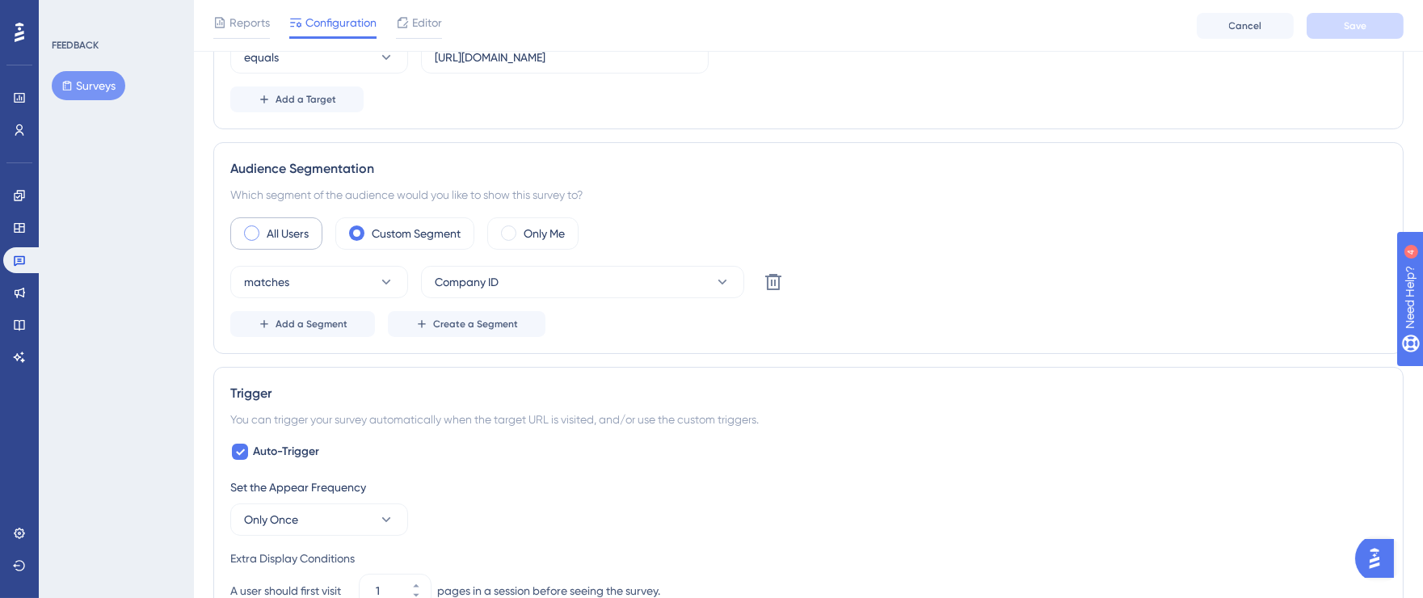
click at [252, 231] on span at bounding box center [251, 232] width 15 height 15
click at [264, 228] on input "radio" at bounding box center [264, 228] width 0 height 0
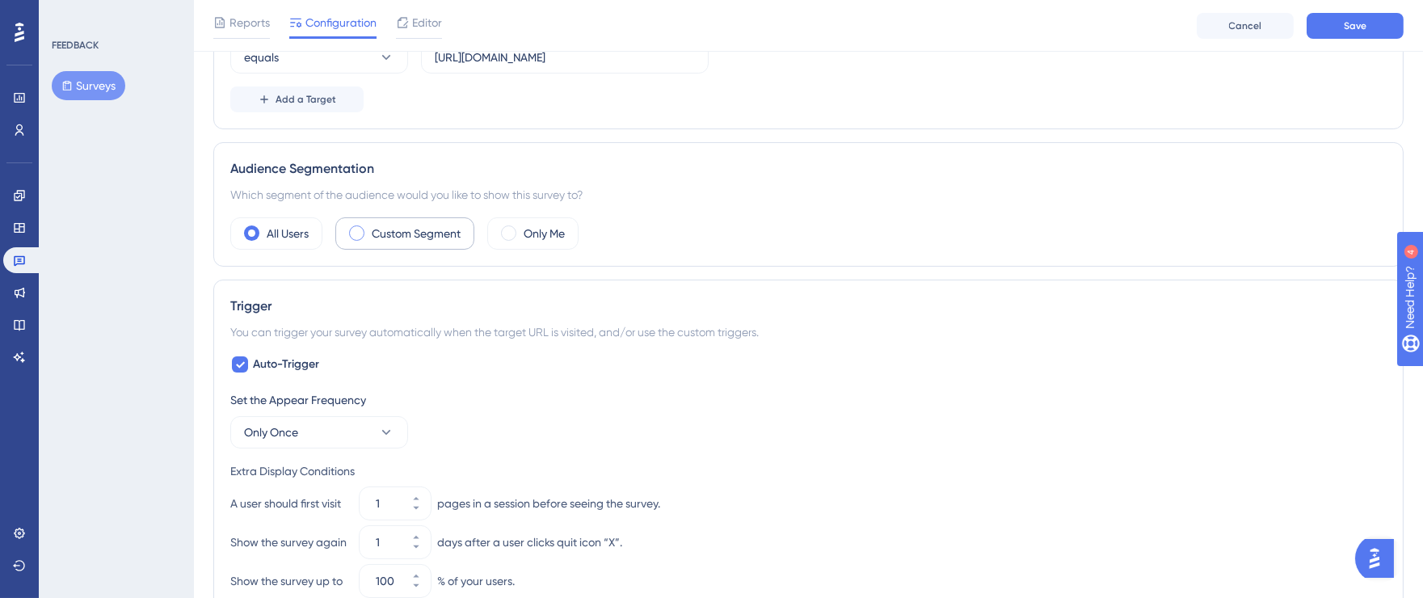
click at [360, 232] on span at bounding box center [356, 232] width 15 height 15
click at [369, 228] on input "radio" at bounding box center [369, 228] width 0 height 0
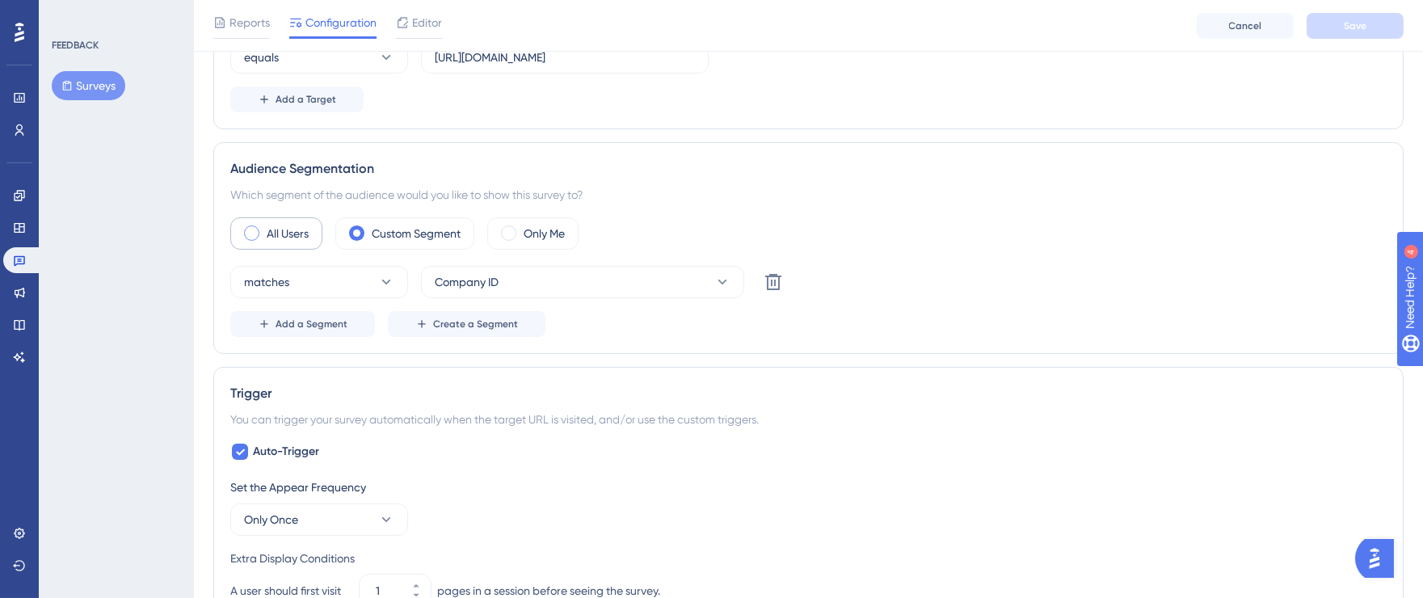
click at [254, 232] on span at bounding box center [251, 232] width 15 height 15
click at [264, 228] on input "radio" at bounding box center [264, 228] width 0 height 0
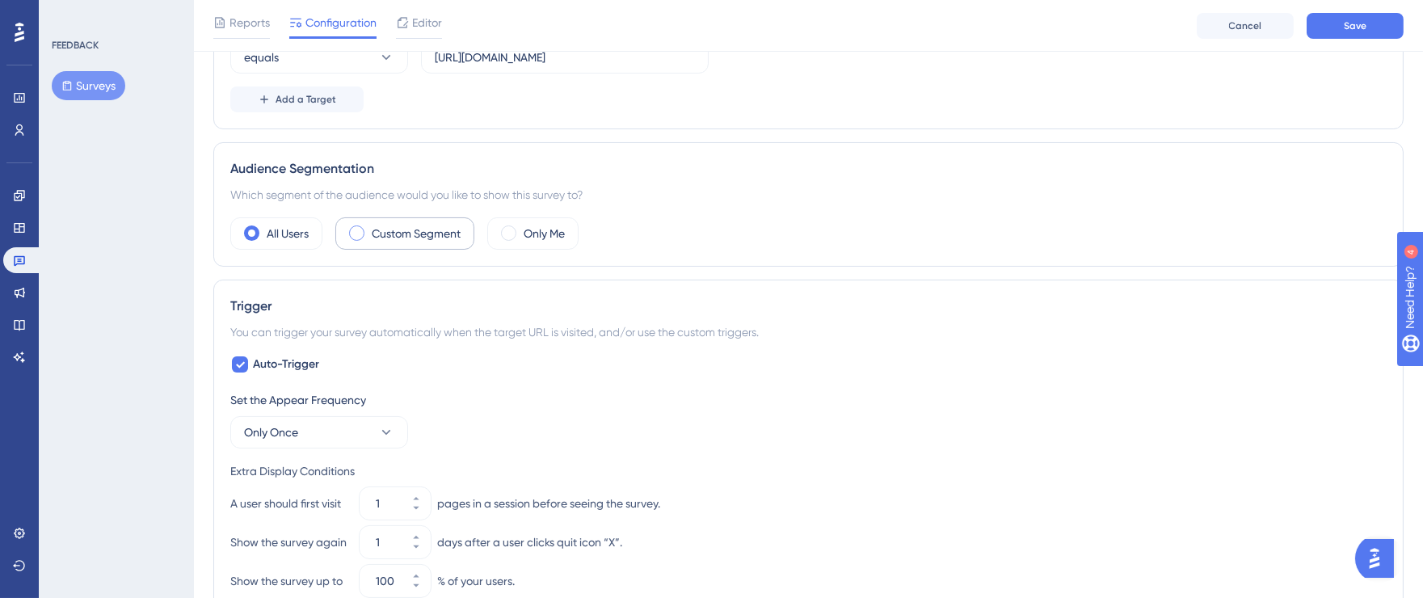
click at [356, 233] on span at bounding box center [356, 232] width 15 height 15
click at [369, 228] on input "radio" at bounding box center [369, 228] width 0 height 0
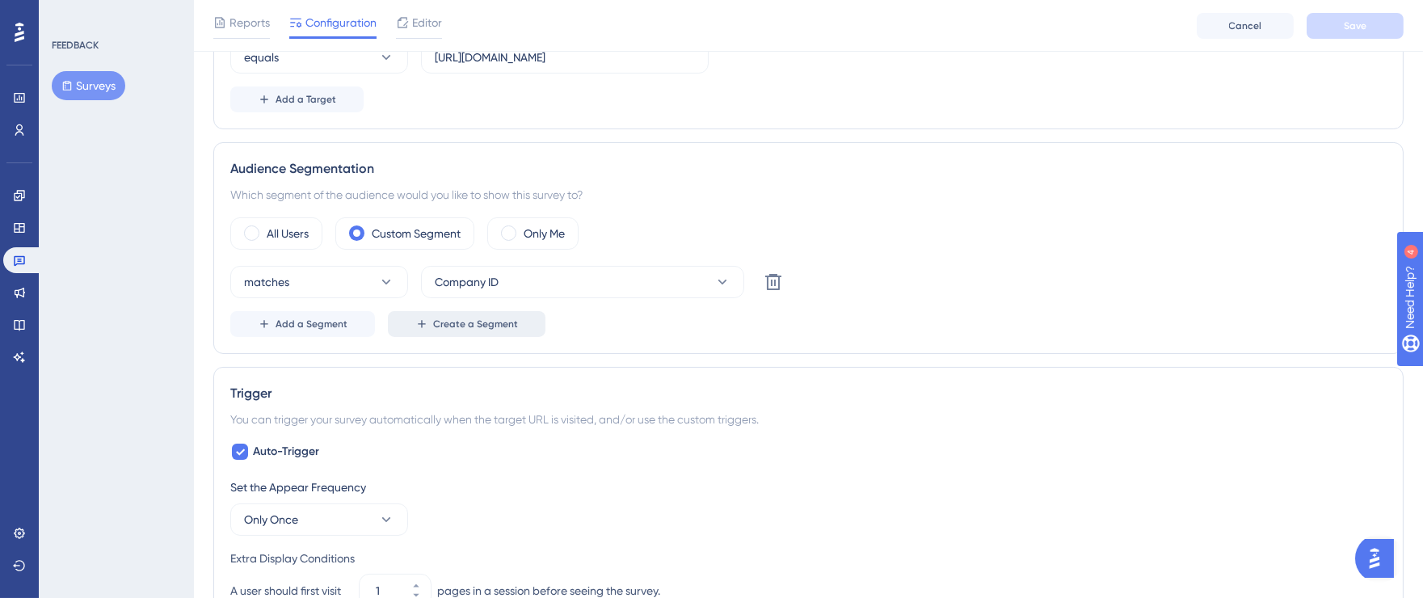
click at [498, 326] on span "Create a Segment" at bounding box center [475, 323] width 85 height 13
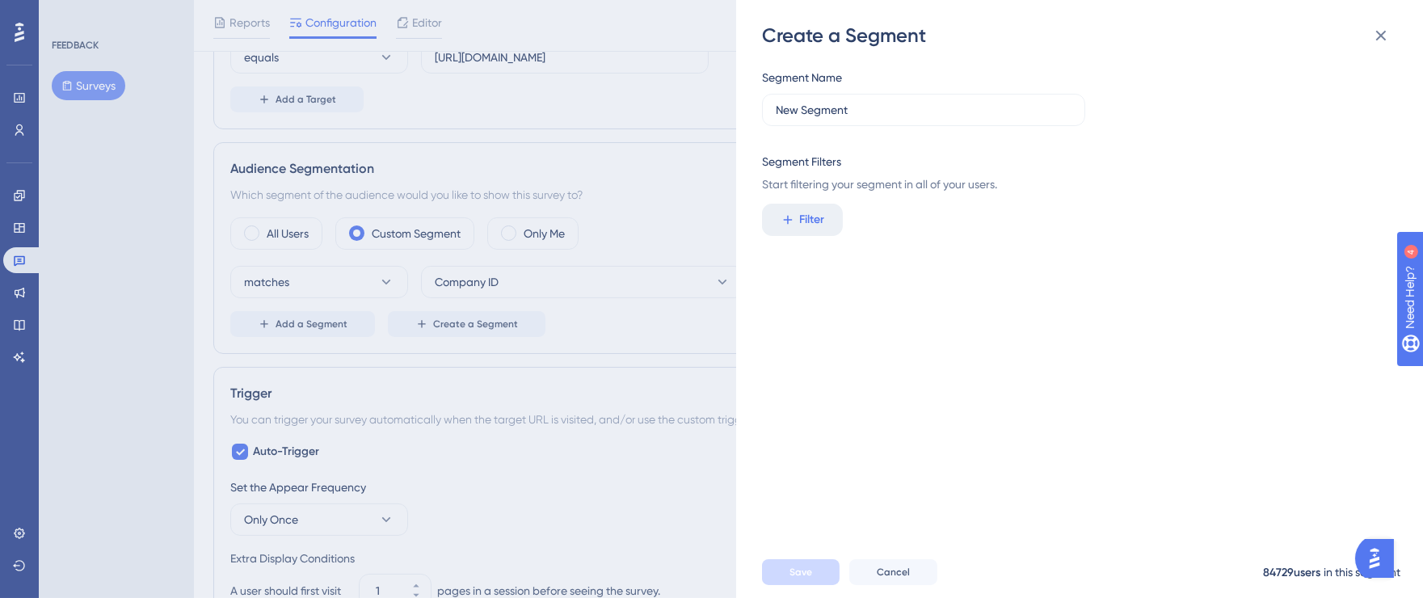
click at [1285, 96] on div "Segment Name New Segment Segment Filters Start filtering your segment in all of…" at bounding box center [1074, 131] width 625 height 126
click at [792, 219] on icon at bounding box center [787, 219] width 15 height 15
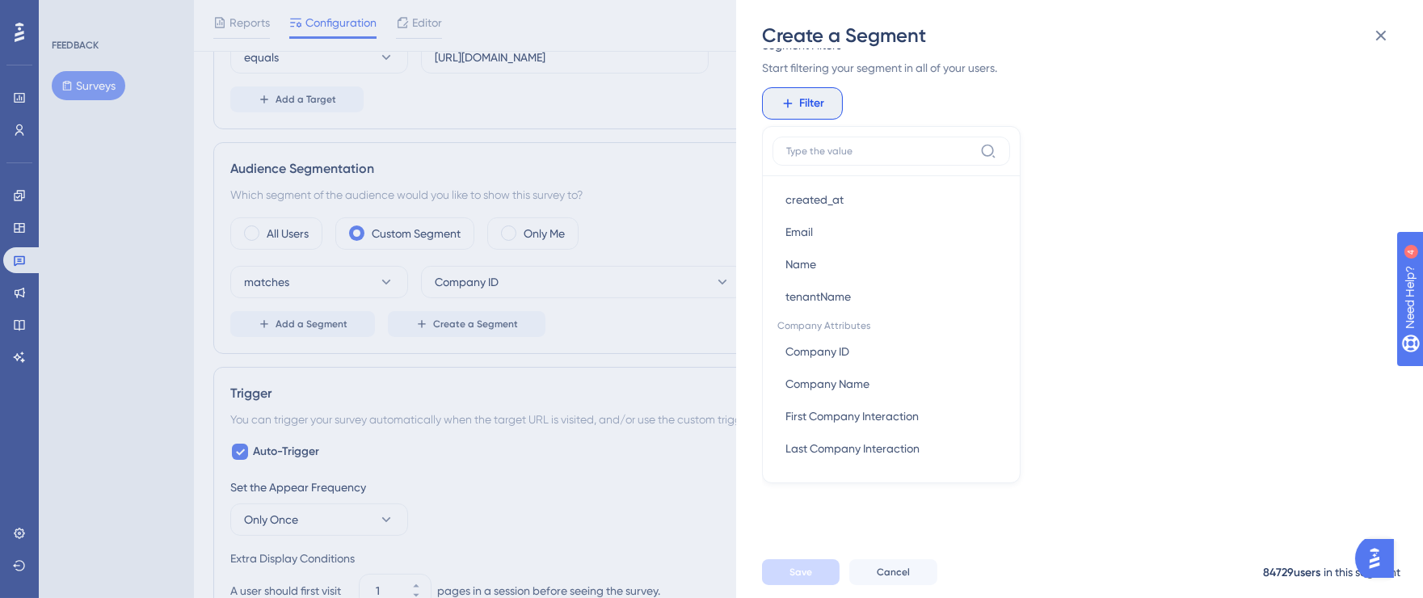
scroll to position [879, 0]
click at [835, 387] on span "Company Name" at bounding box center [827, 382] width 84 height 19
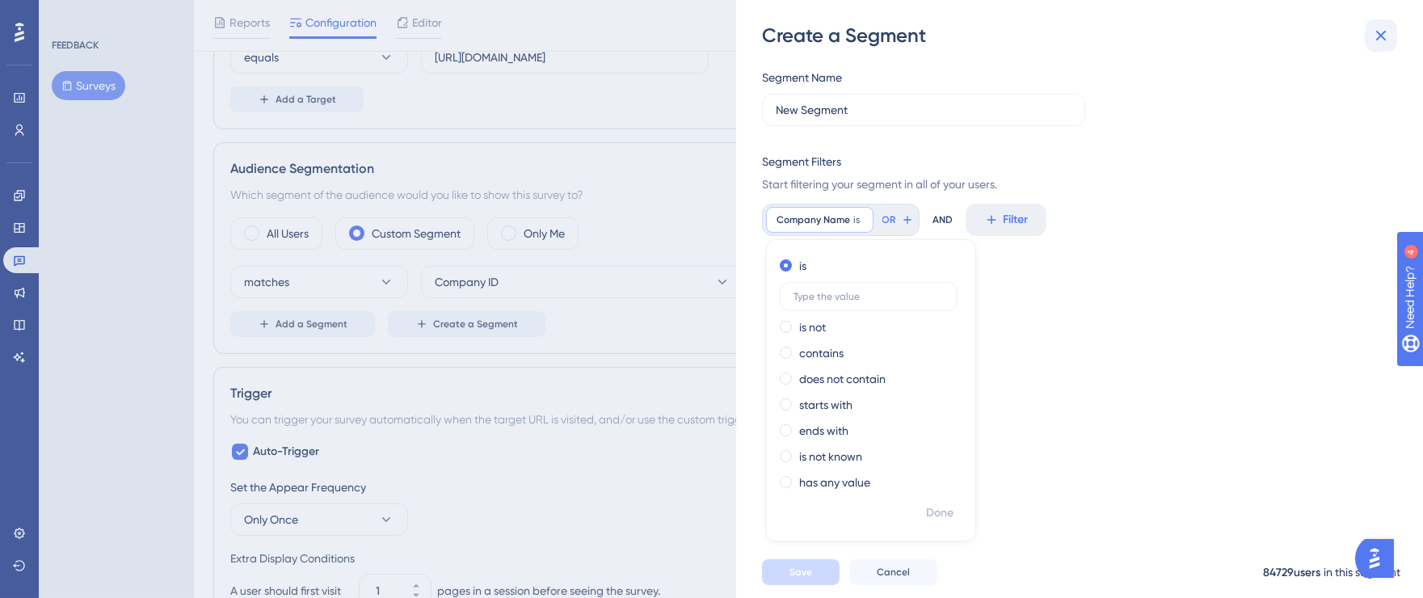
click at [1372, 27] on icon at bounding box center [1380, 35] width 19 height 19
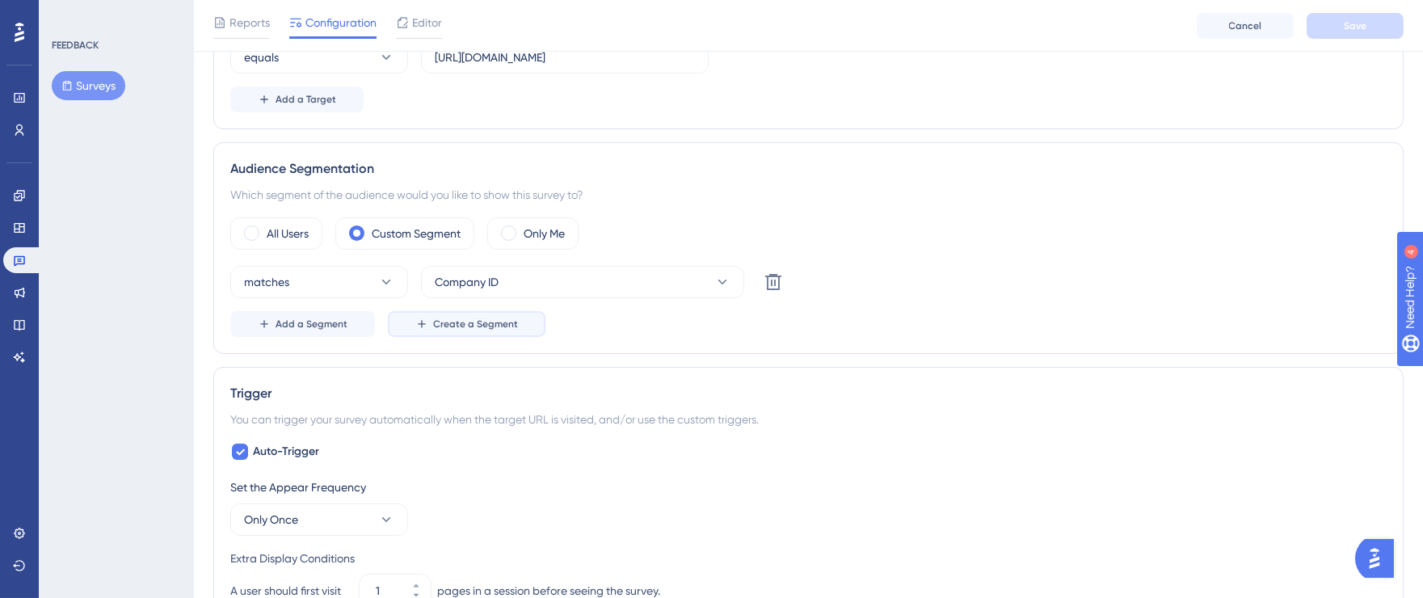
click at [471, 323] on span "Create a Segment" at bounding box center [475, 323] width 85 height 13
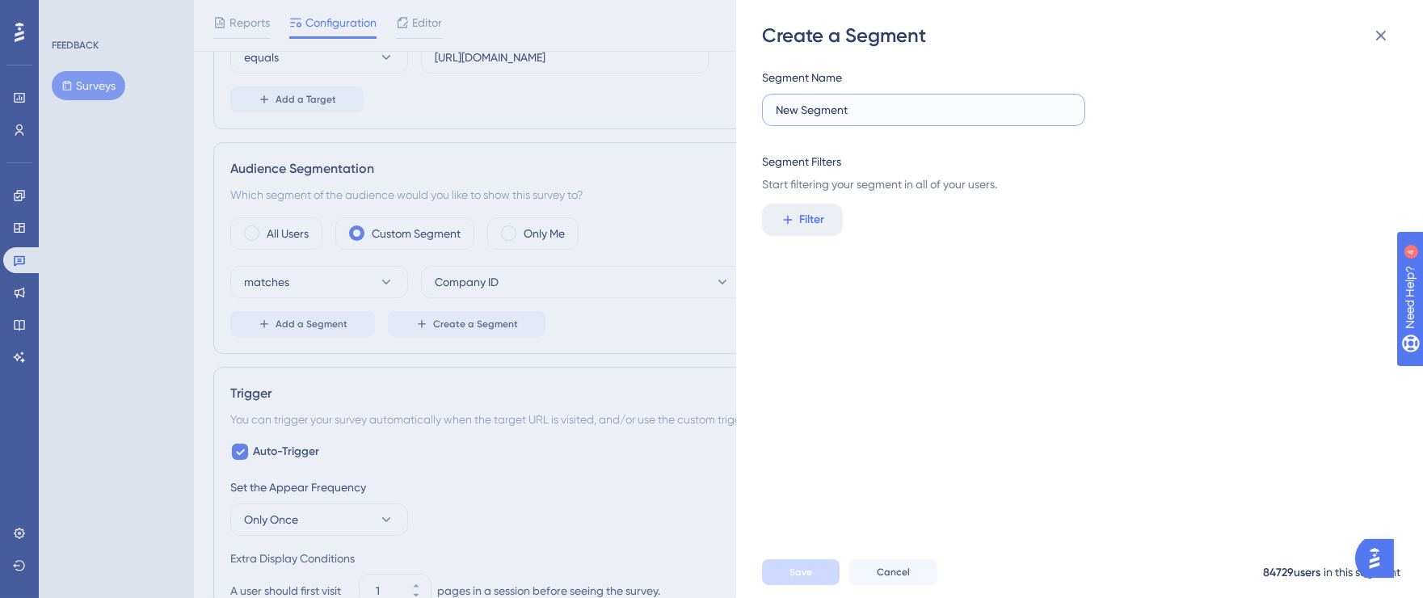
click at [896, 107] on input "New Segment" at bounding box center [924, 110] width 296 height 18
drag, startPoint x: 904, startPoint y: 108, endPoint x: 736, endPoint y: 109, distance: 168.0
click at [738, 109] on div "Create a Segment Segment Name New Segment Segment Filters Start filtering your …" at bounding box center [1079, 299] width 687 height 598
type input "B"
type input "Nome da Empresa"
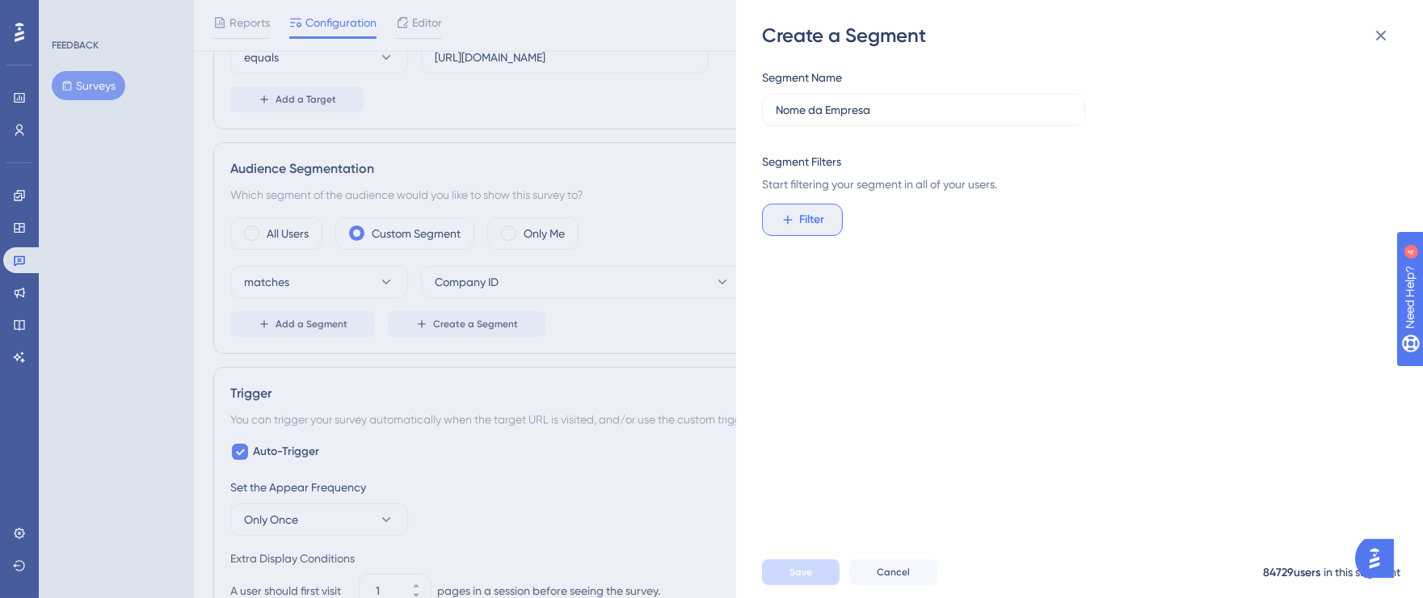
click at [822, 225] on span "Filter" at bounding box center [812, 219] width 25 height 19
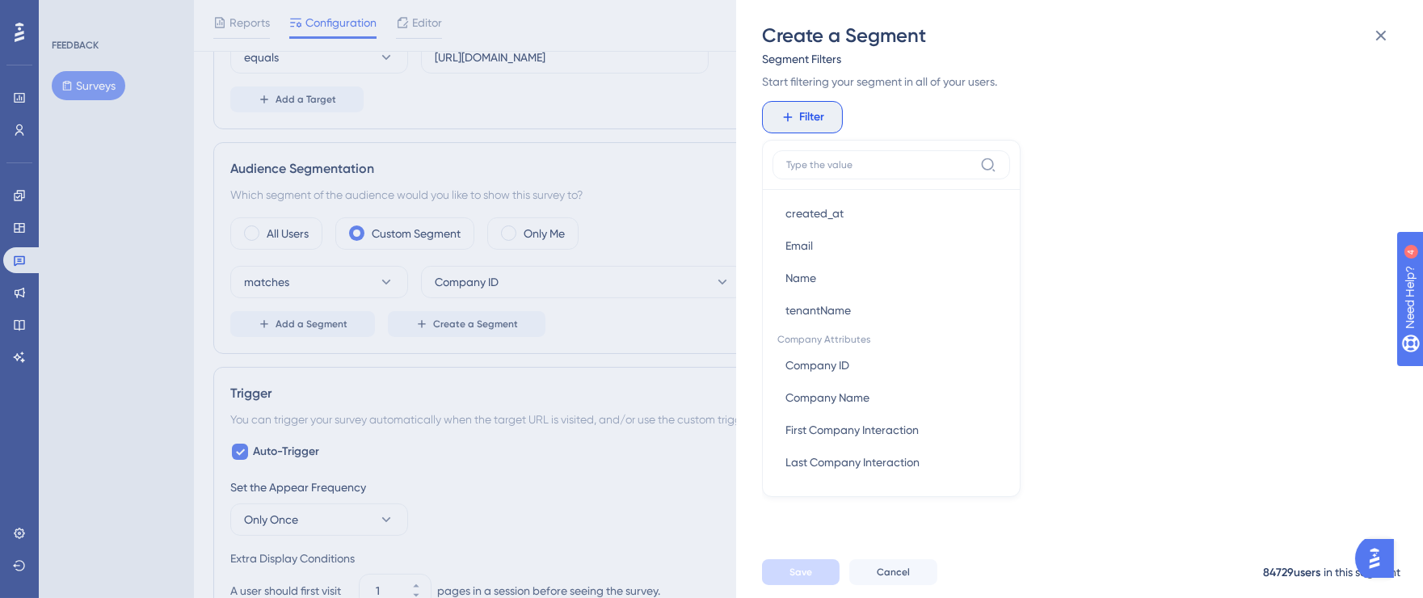
scroll to position [879, 0]
click at [843, 400] on span "Company Name" at bounding box center [827, 396] width 84 height 19
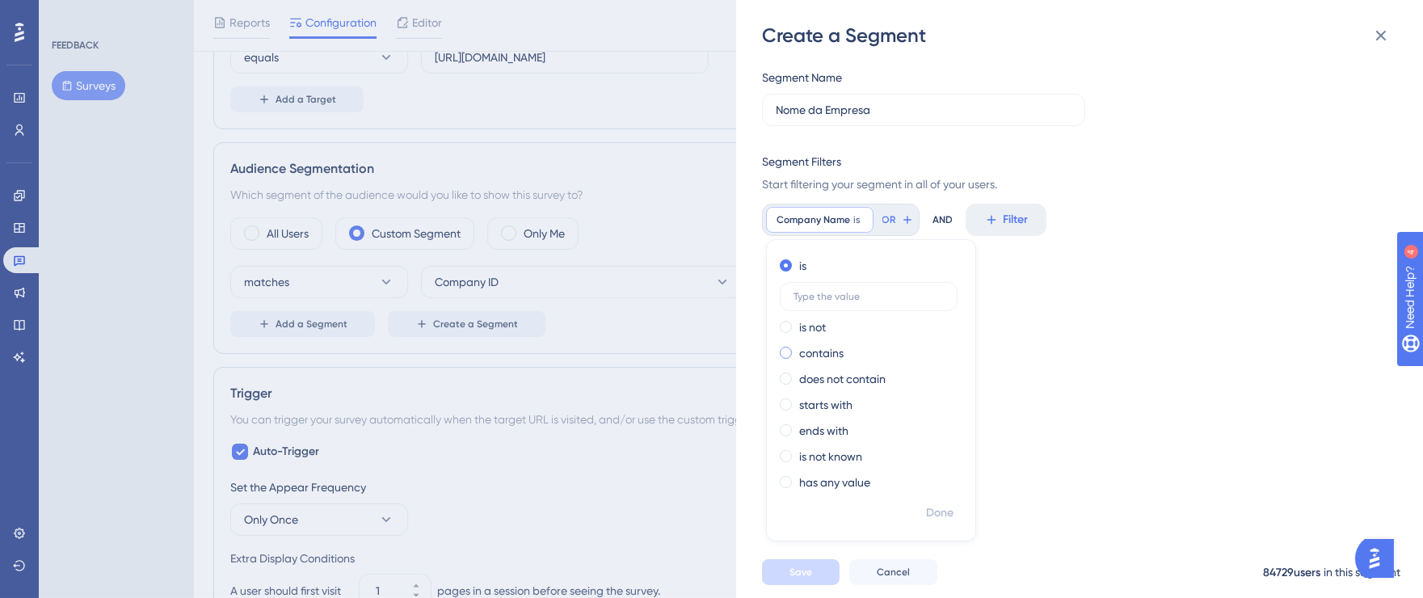
click at [791, 354] on span at bounding box center [786, 353] width 12 height 12
click at [797, 349] on input "radio" at bounding box center [797, 349] width 0 height 0
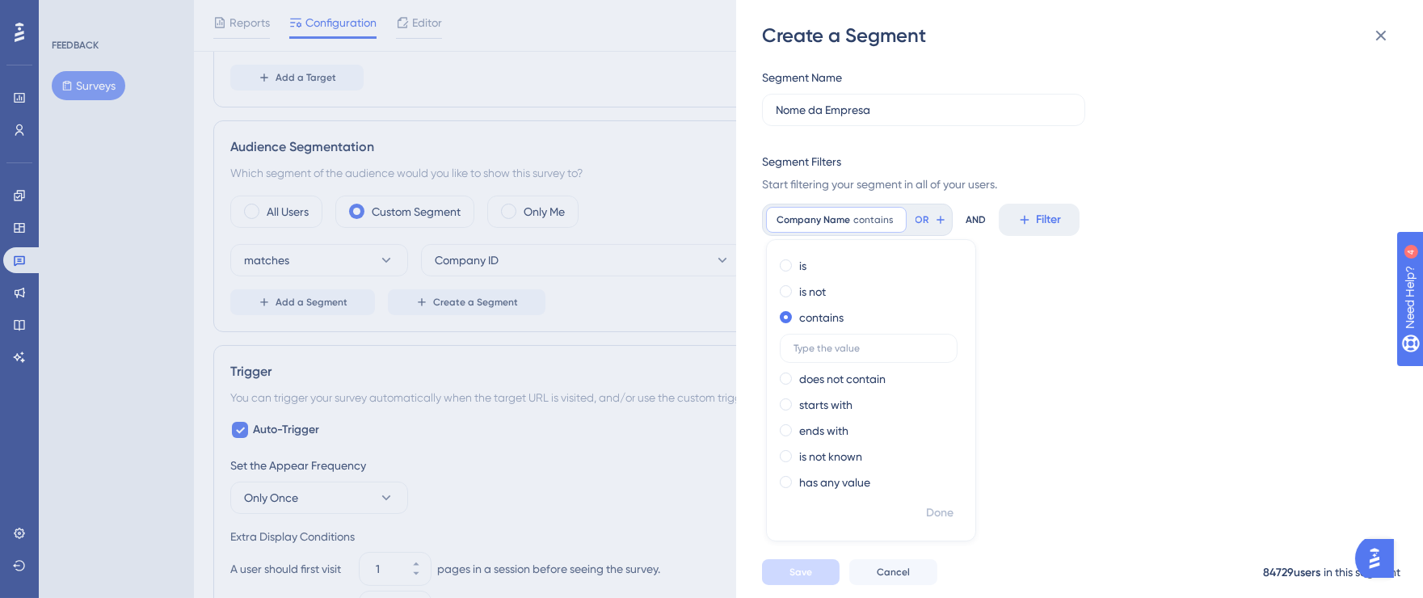
scroll to position [360, 0]
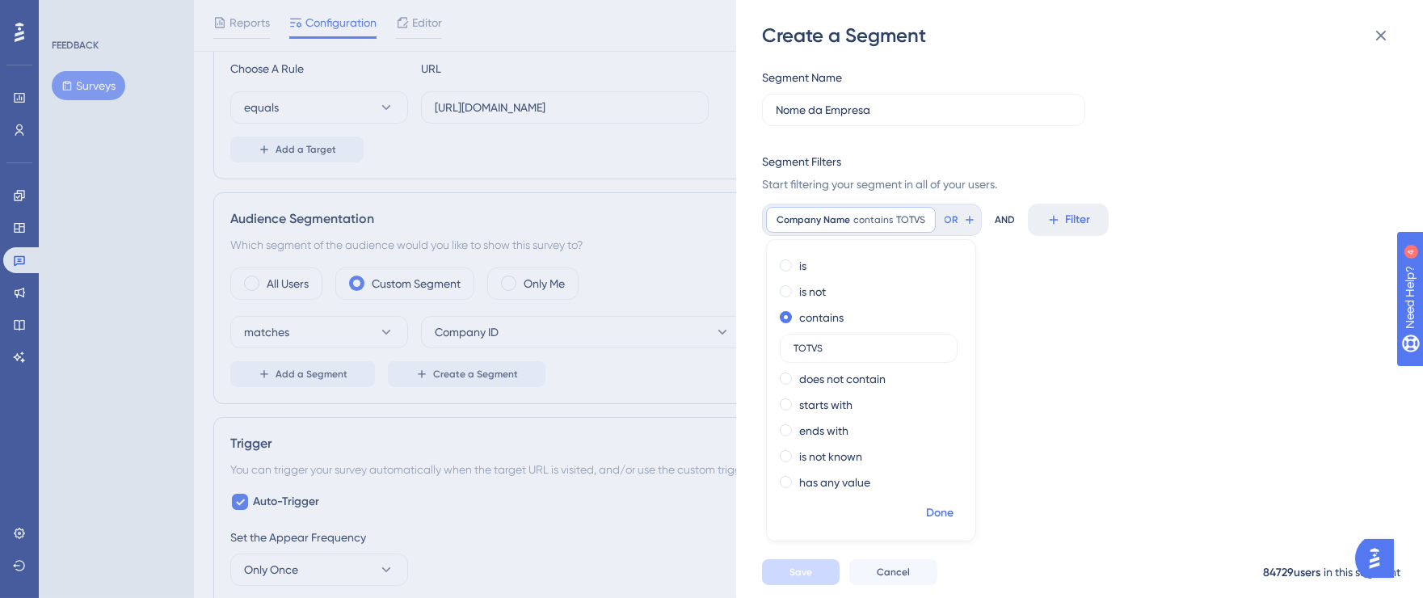
type input "TOTVS"
click at [934, 517] on span "Done" at bounding box center [939, 512] width 27 height 19
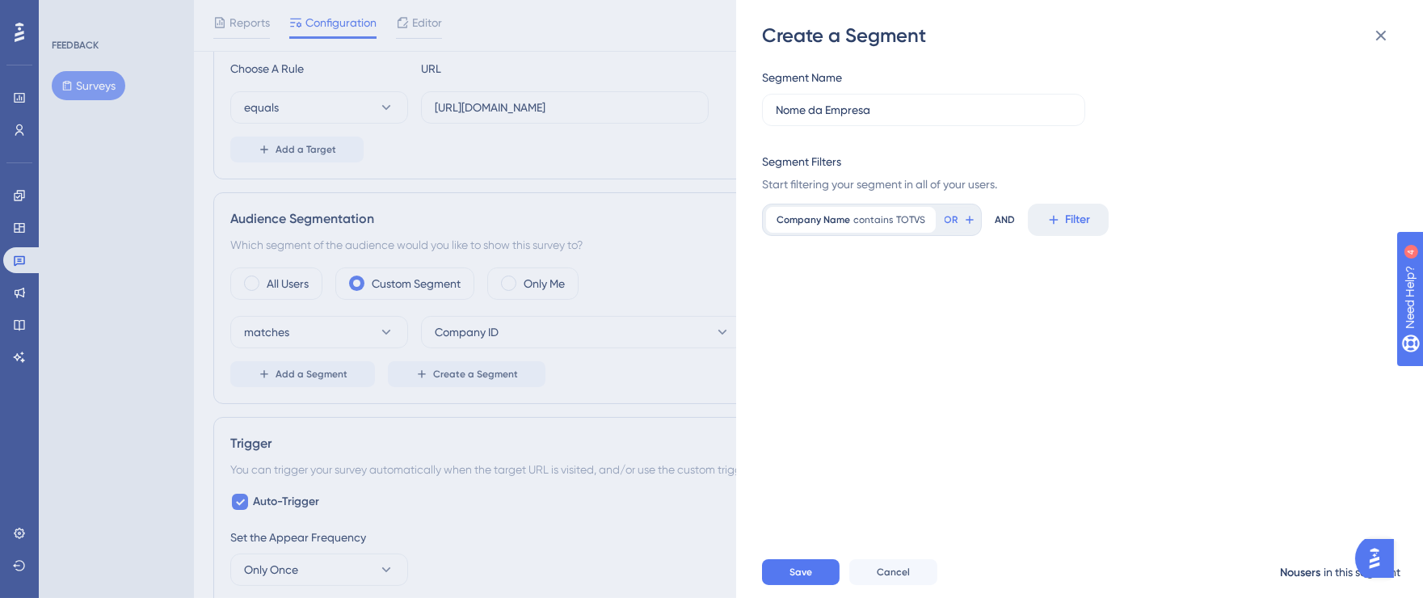
scroll to position [386, 0]
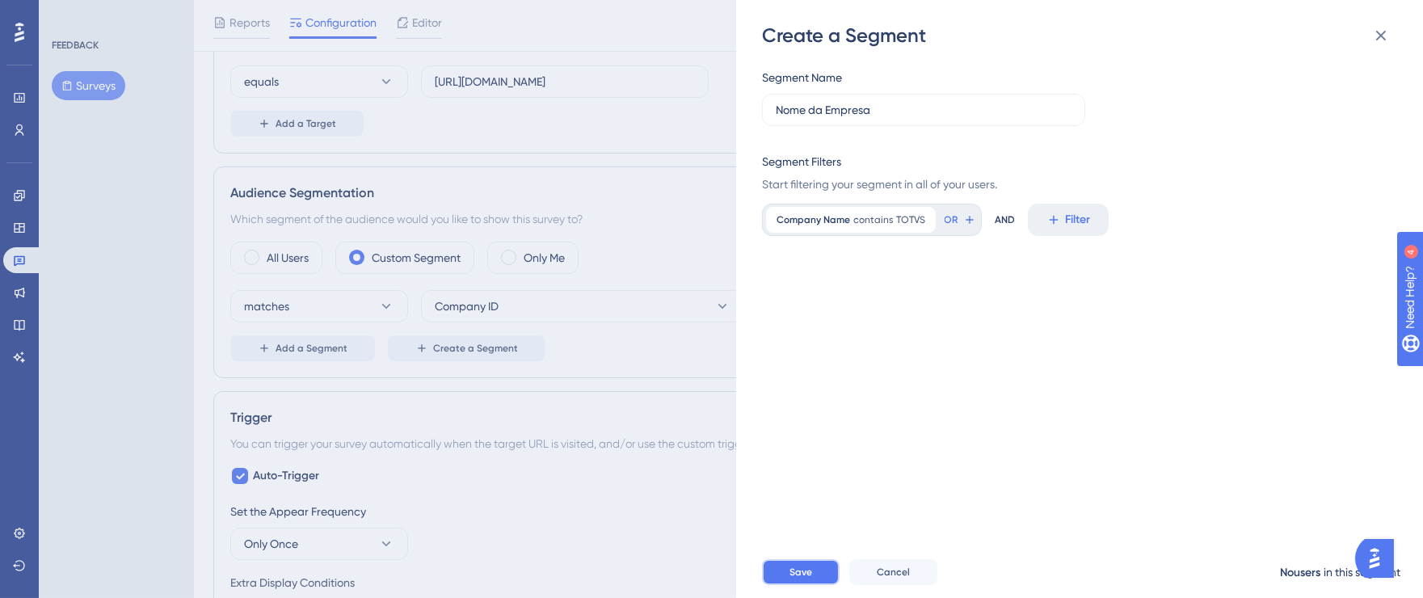
click at [792, 578] on span "Save" at bounding box center [800, 571] width 23 height 13
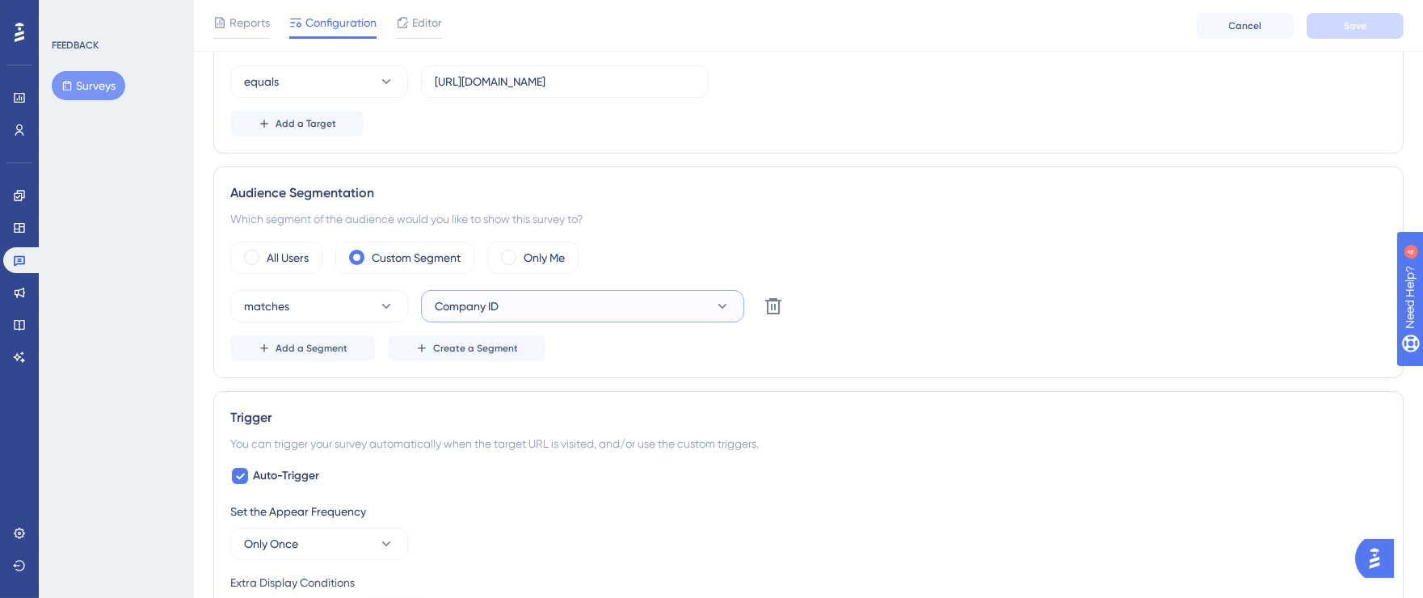
click at [712, 302] on button "Company ID" at bounding box center [582, 306] width 323 height 32
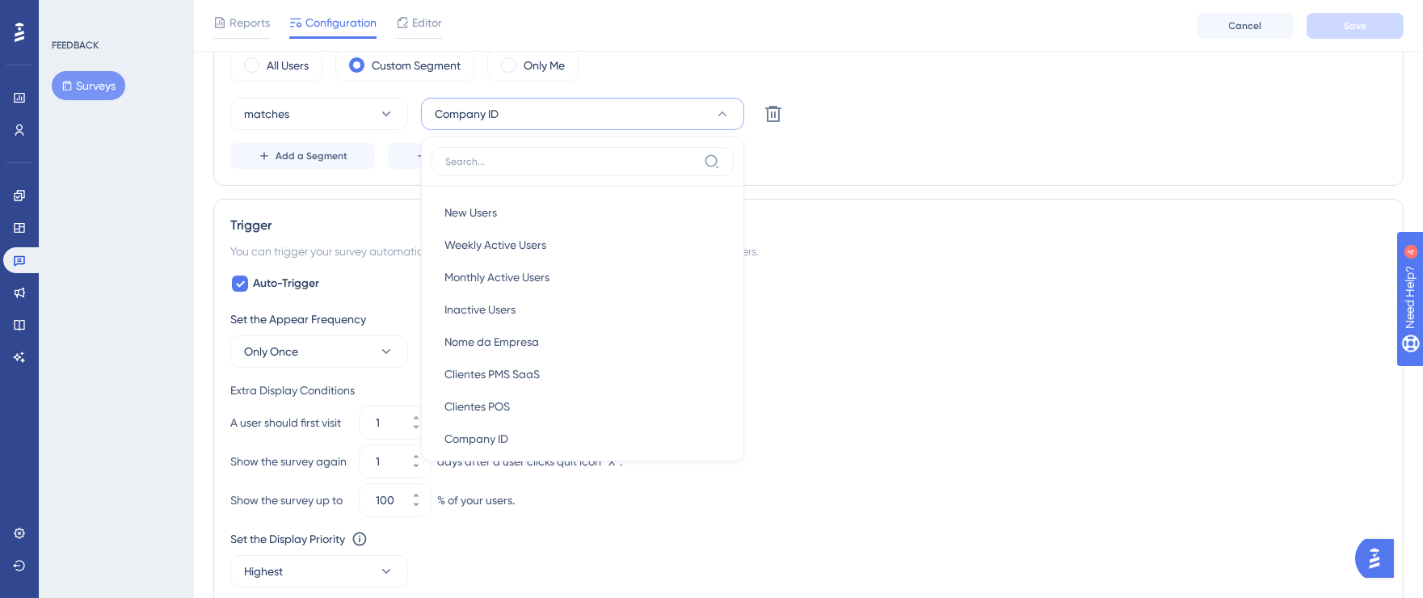
click at [910, 132] on div "matches Company ID New Users New Users Weekly Active Users Weekly Active Users …" at bounding box center [808, 133] width 1156 height 71
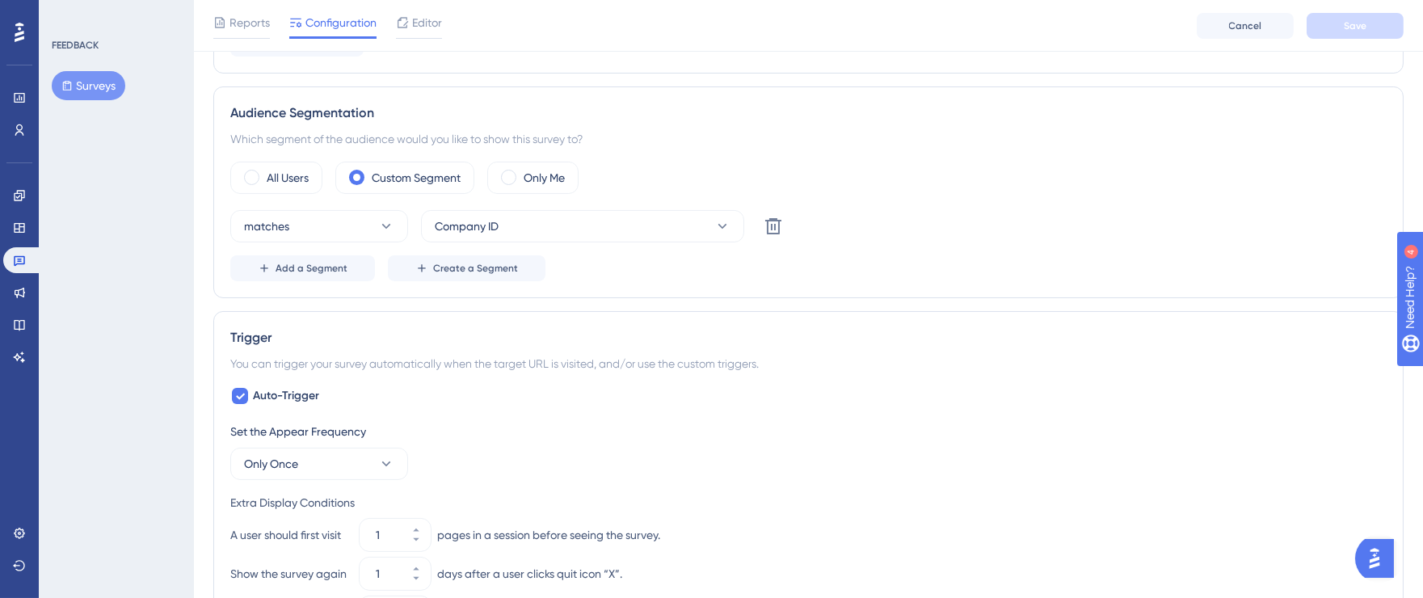
scroll to position [469, 0]
click at [272, 266] on button "Add a Segment" at bounding box center [302, 266] width 145 height 26
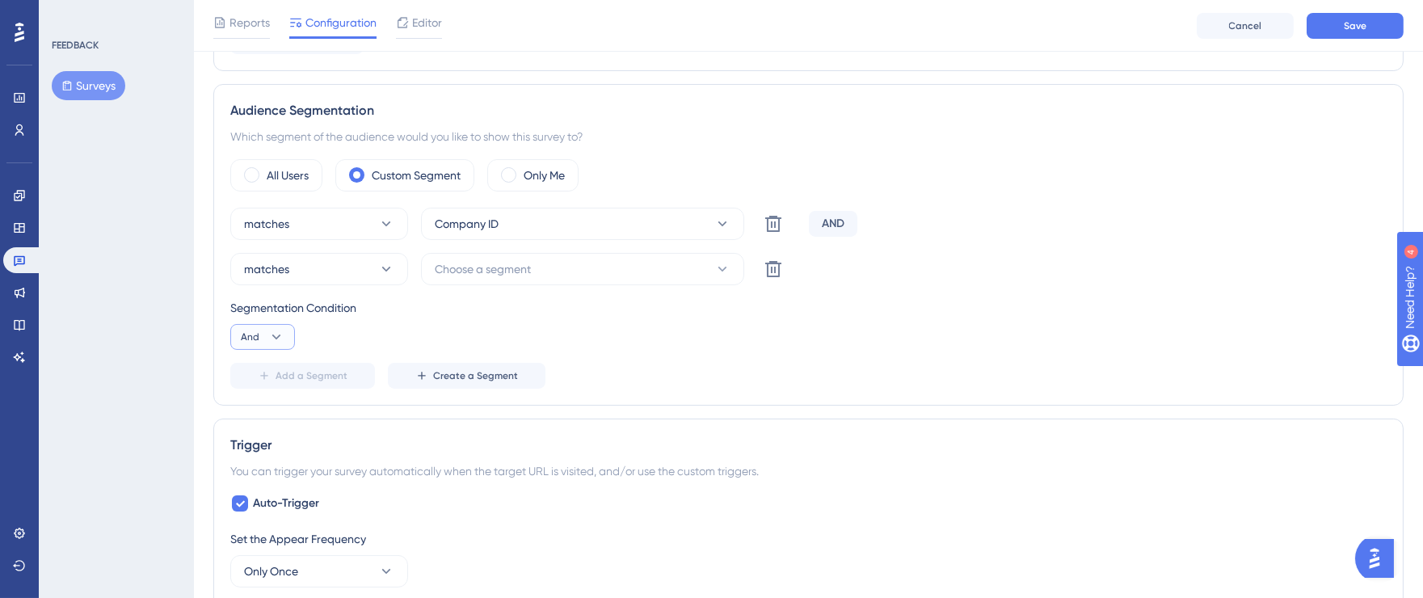
click at [272, 339] on icon at bounding box center [276, 337] width 16 height 16
click at [266, 414] on div "Or Or" at bounding box center [262, 415] width 31 height 32
click at [283, 338] on icon at bounding box center [276, 337] width 16 height 16
click at [268, 380] on div "And And" at bounding box center [262, 383] width 31 height 32
click at [725, 274] on icon at bounding box center [722, 269] width 16 height 16
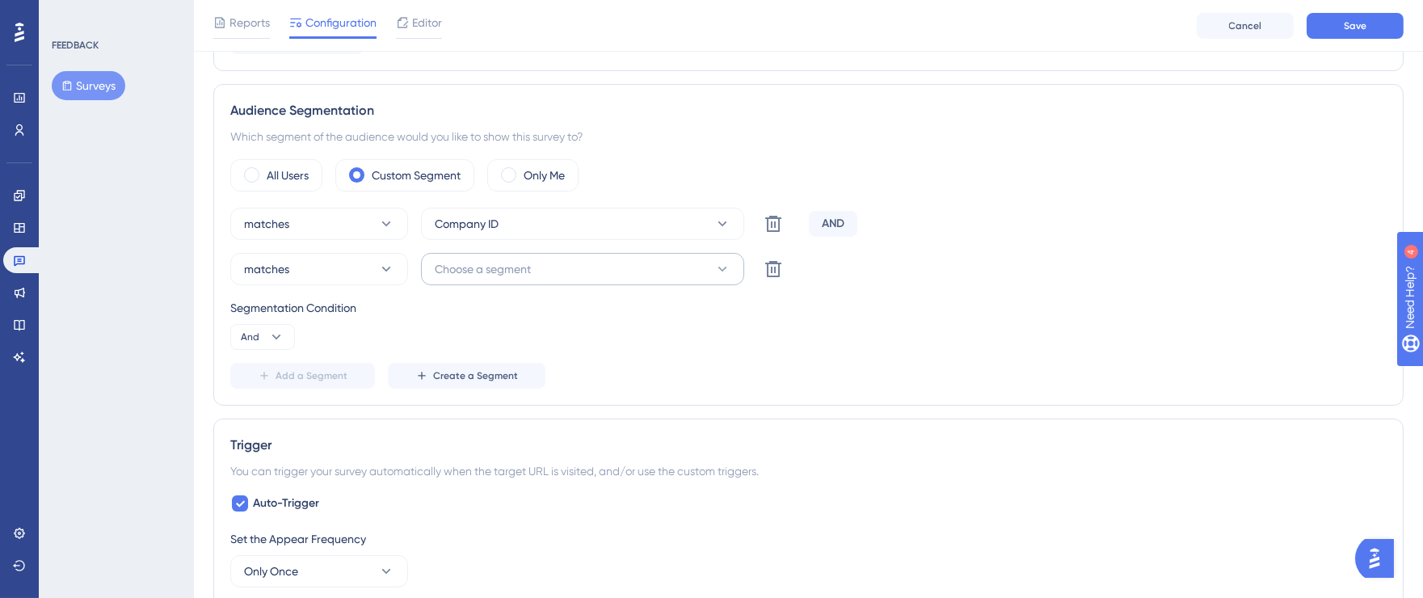
scroll to position [624, 0]
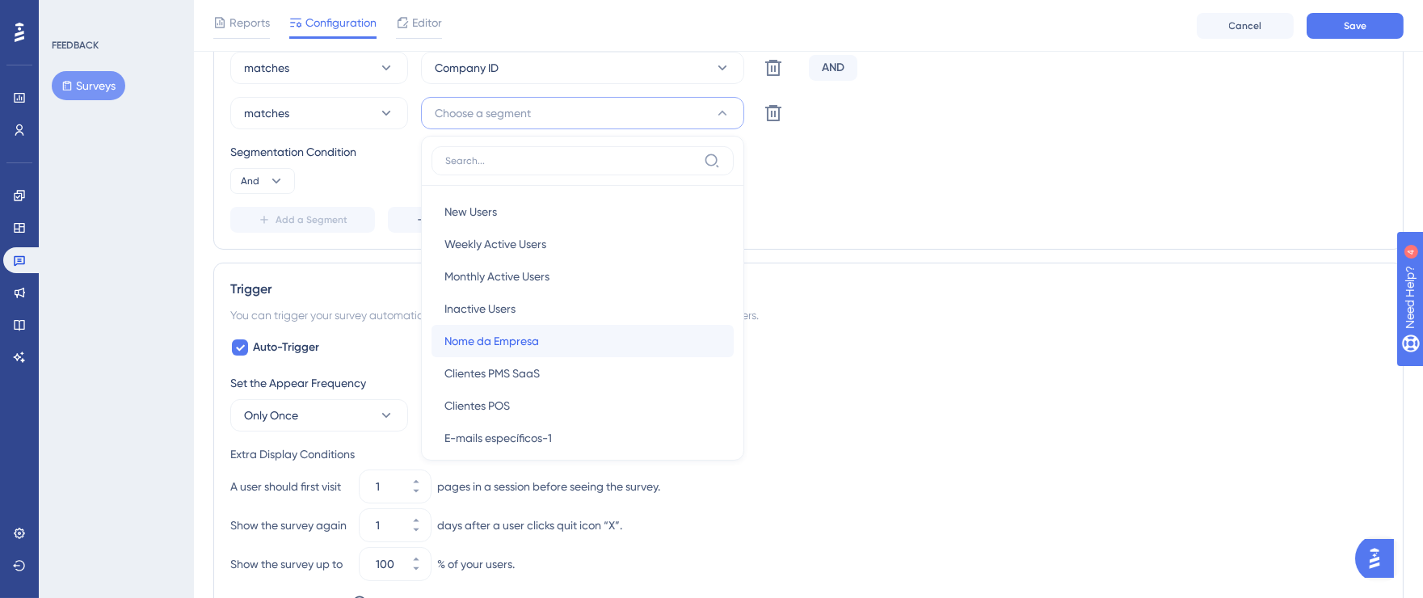
click at [582, 328] on div "Nome da Empresa Nome da Empresa" at bounding box center [582, 341] width 276 height 32
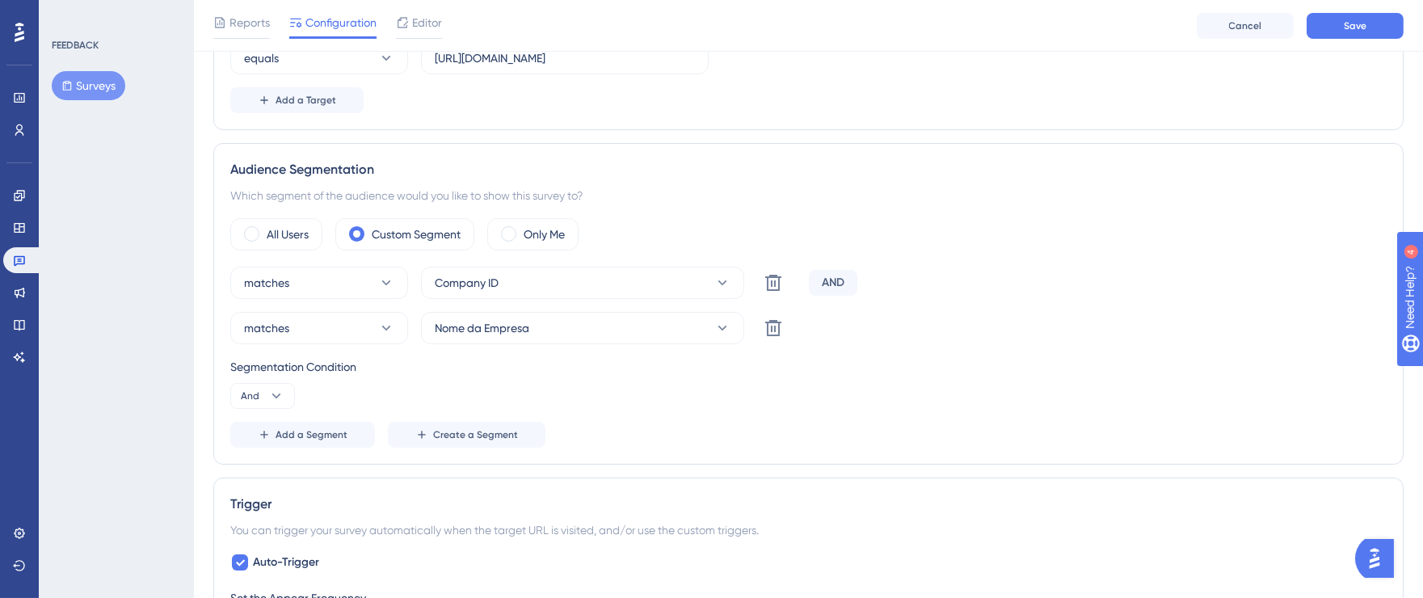
scroll to position [410, 0]
click at [776, 281] on icon at bounding box center [772, 281] width 19 height 19
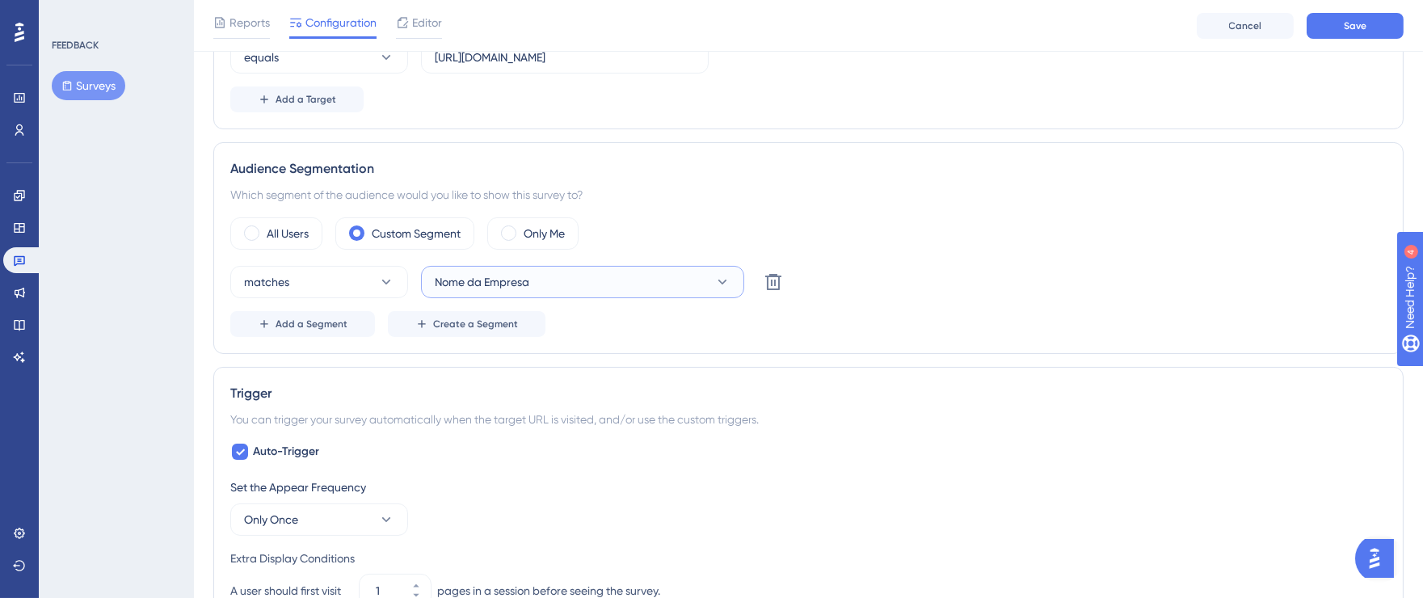
click at [729, 281] on icon at bounding box center [722, 282] width 16 height 16
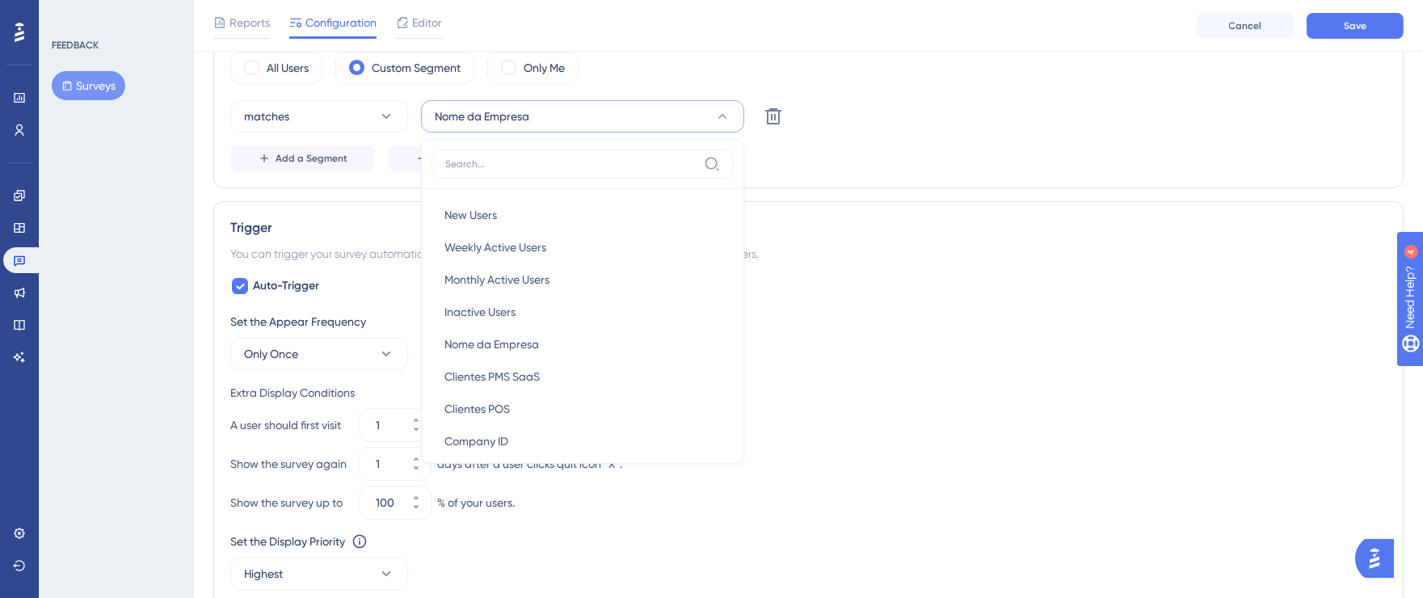
click at [899, 111] on div "matches Nome da Empresa New Users New Users Weekly Active Users Weekly Active U…" at bounding box center [808, 116] width 1156 height 32
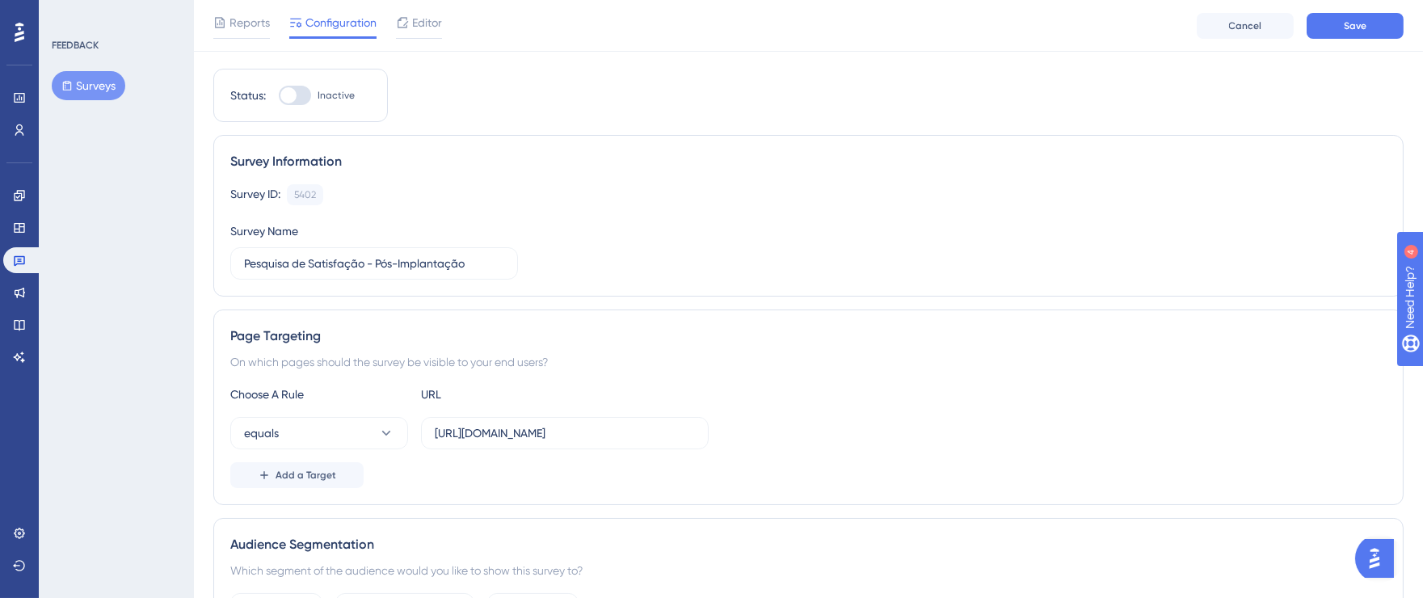
scroll to position [0, 0]
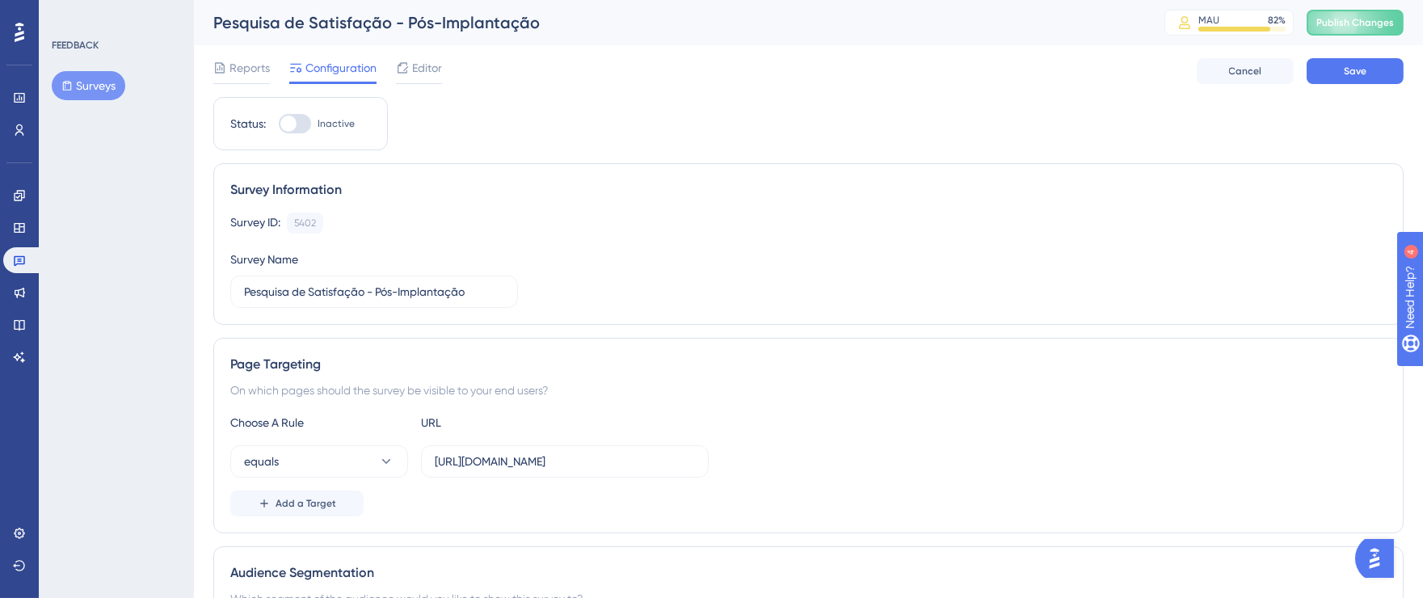
click at [309, 126] on div at bounding box center [295, 123] width 32 height 19
click at [279, 124] on input "Inactive" at bounding box center [278, 124] width 1 height 1
checkbox input "true"
click at [1332, 74] on button "Save" at bounding box center [1354, 71] width 97 height 26
click at [508, 28] on div "Pesquisa de Satisfação - Pós-Implantação" at bounding box center [668, 22] width 910 height 23
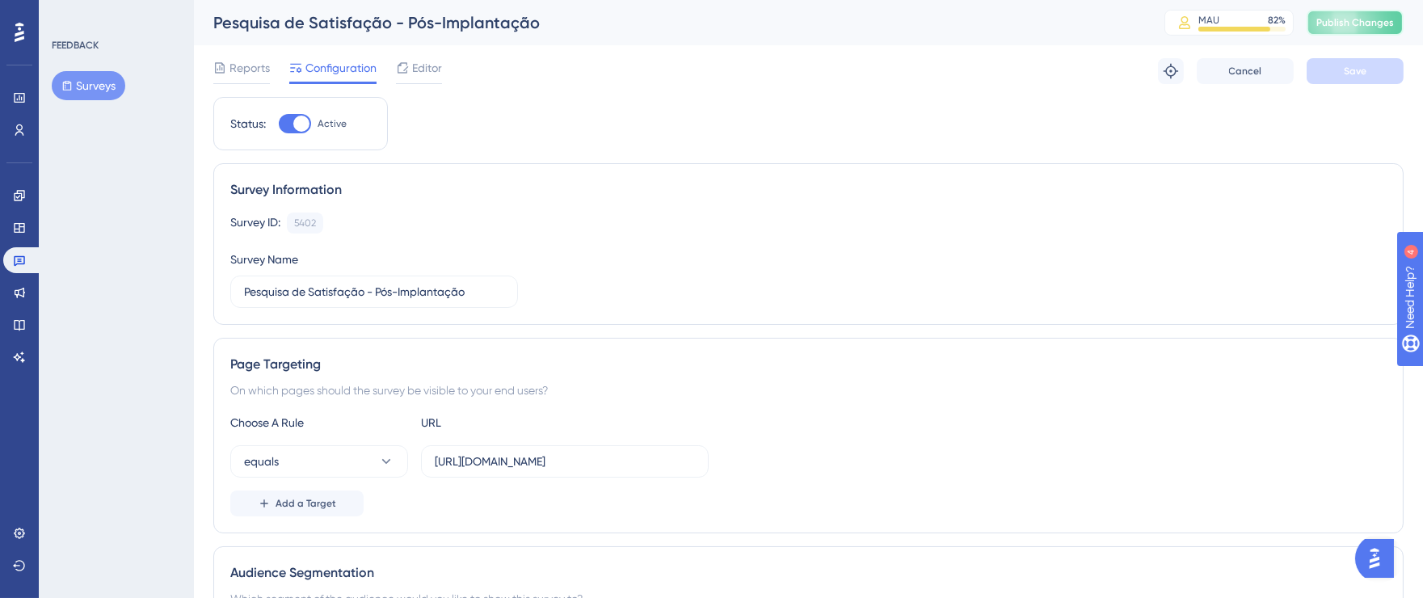
click at [1371, 17] on span "Publish Changes" at bounding box center [1355, 22] width 78 height 13
click at [27, 259] on link at bounding box center [22, 260] width 39 height 26
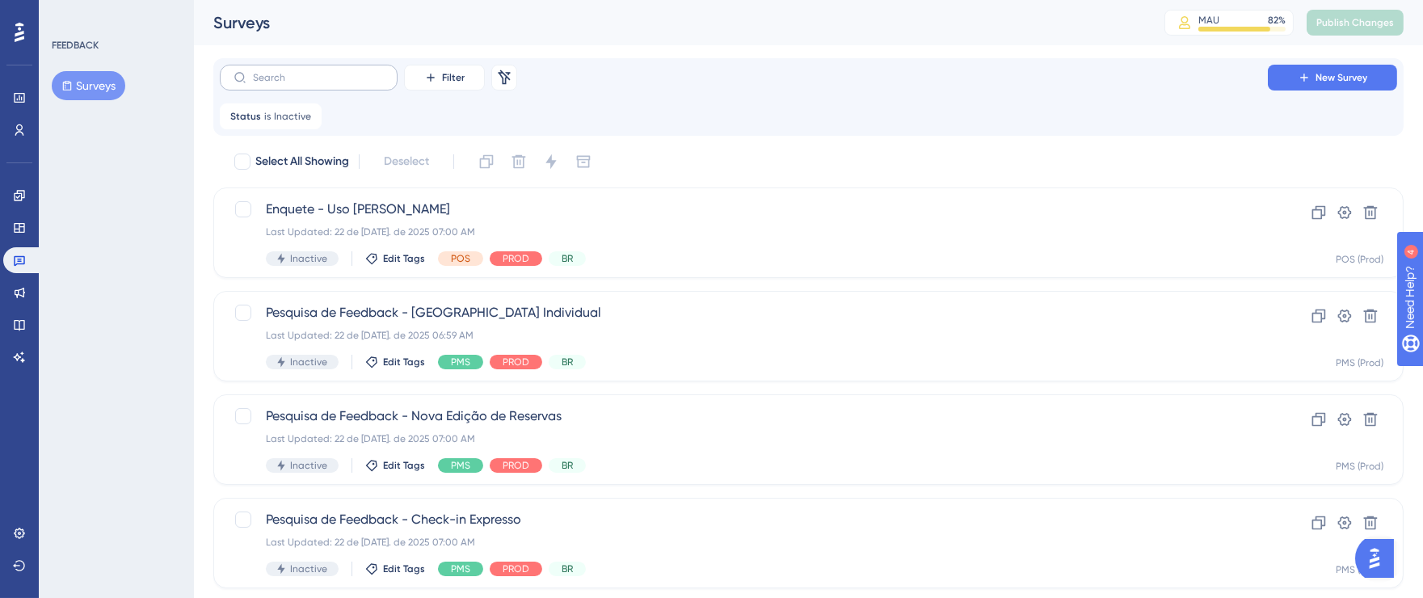
click at [327, 87] on label at bounding box center [309, 78] width 178 height 26
click at [327, 83] on input "text" at bounding box center [318, 77] width 131 height 11
type input "im"
checkbox input "true"
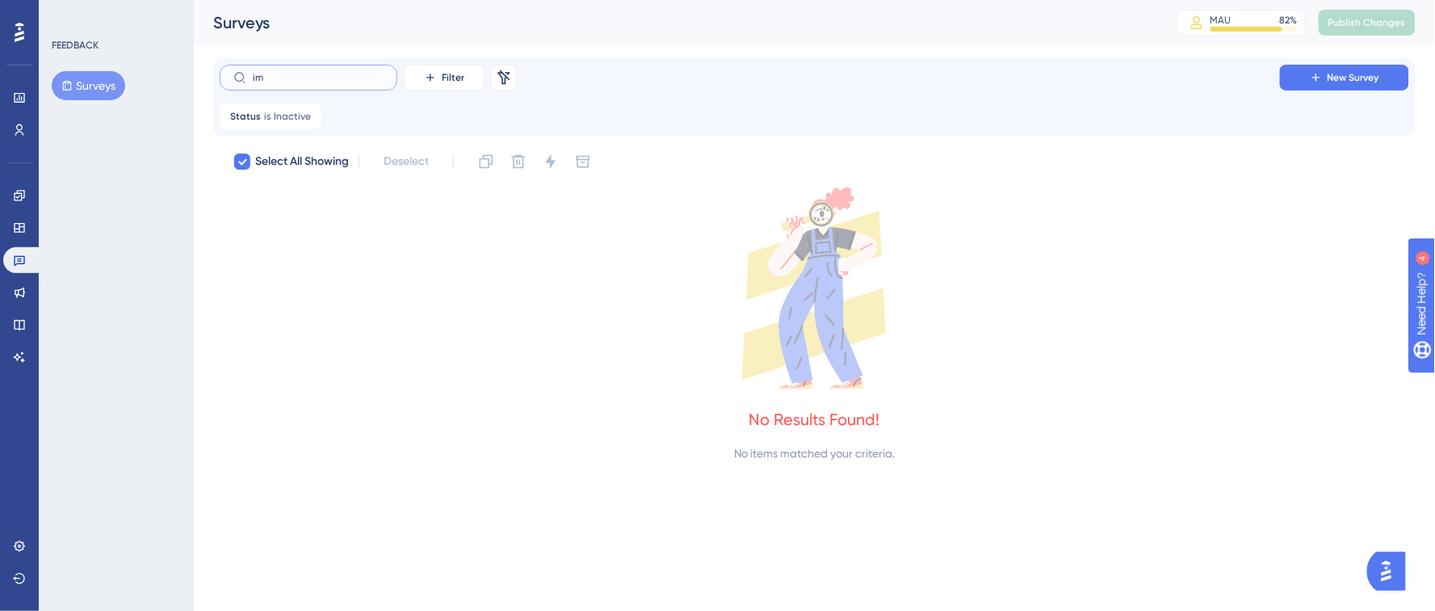
type input "i"
checkbox input "false"
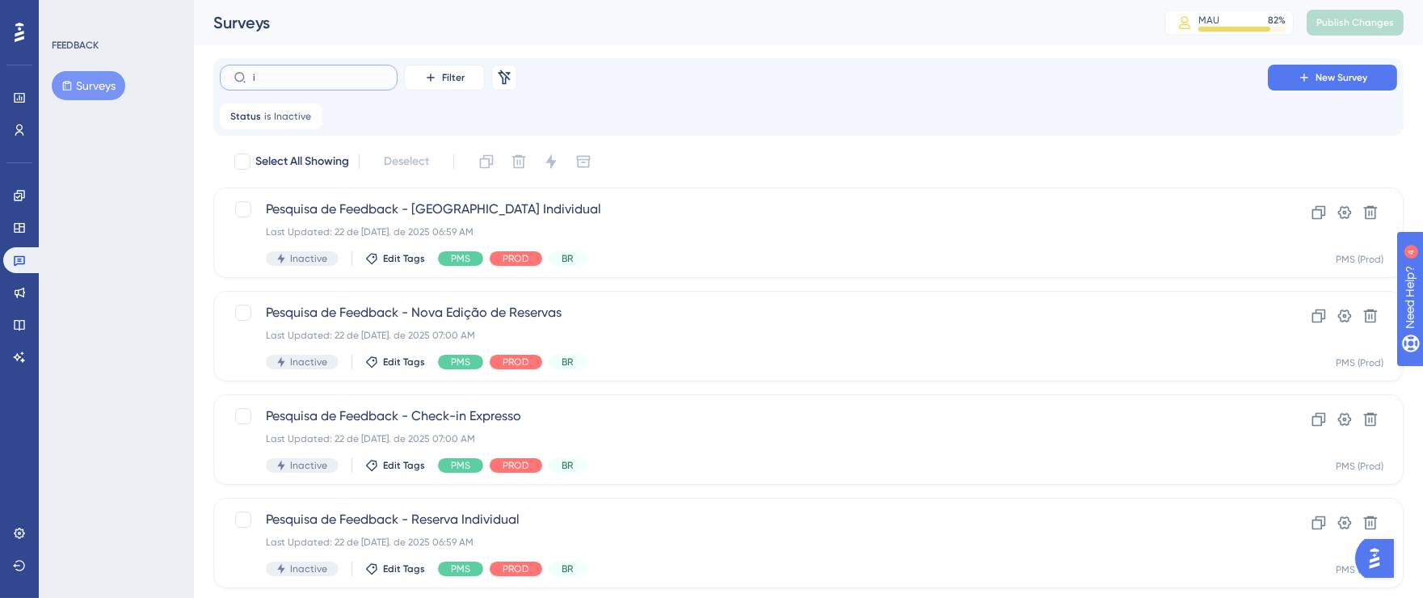
type input "im"
checkbox input "true"
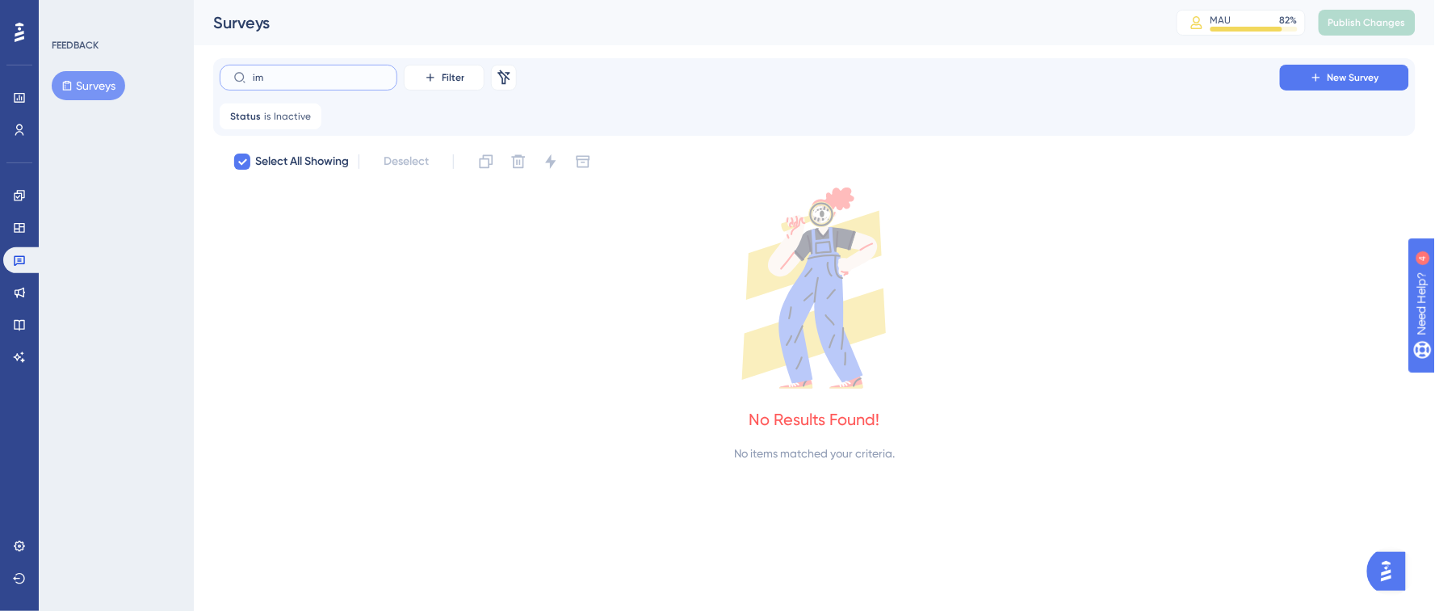
type input "i"
checkbox input "false"
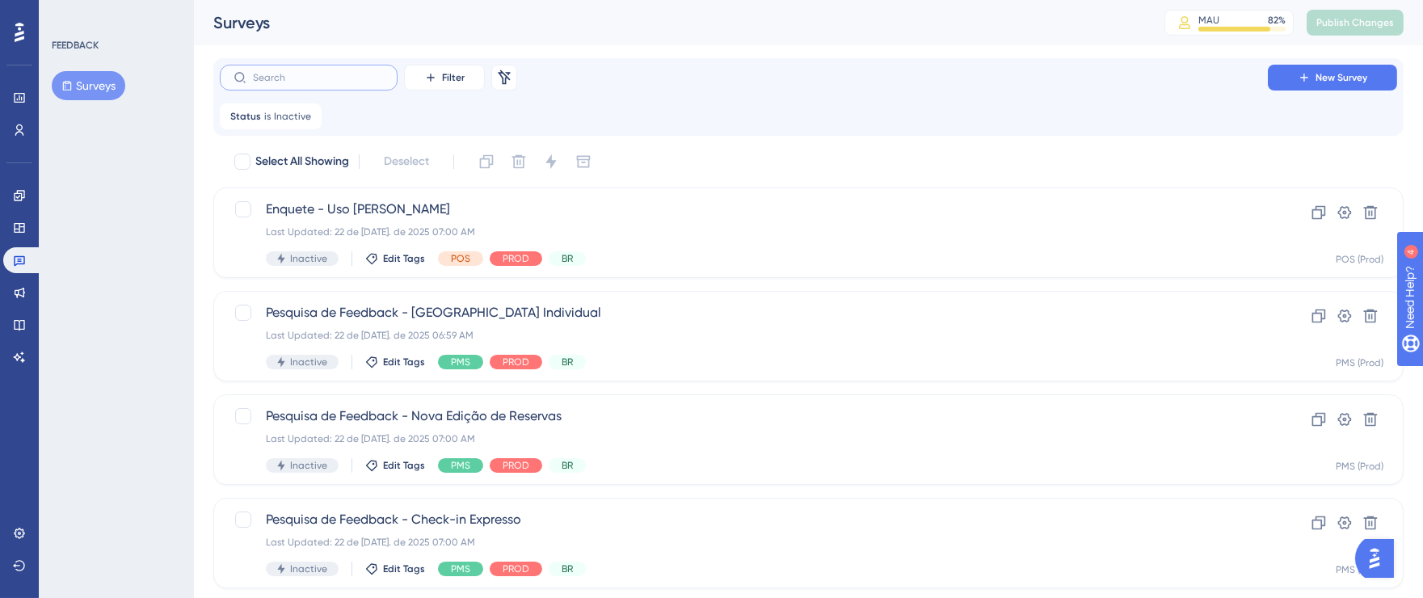
click at [328, 82] on input "text" at bounding box center [318, 77] width 131 height 11
type input "p"
type input "c"
type input "pes"
drag, startPoint x: 316, startPoint y: 75, endPoint x: 216, endPoint y: 75, distance: 99.4
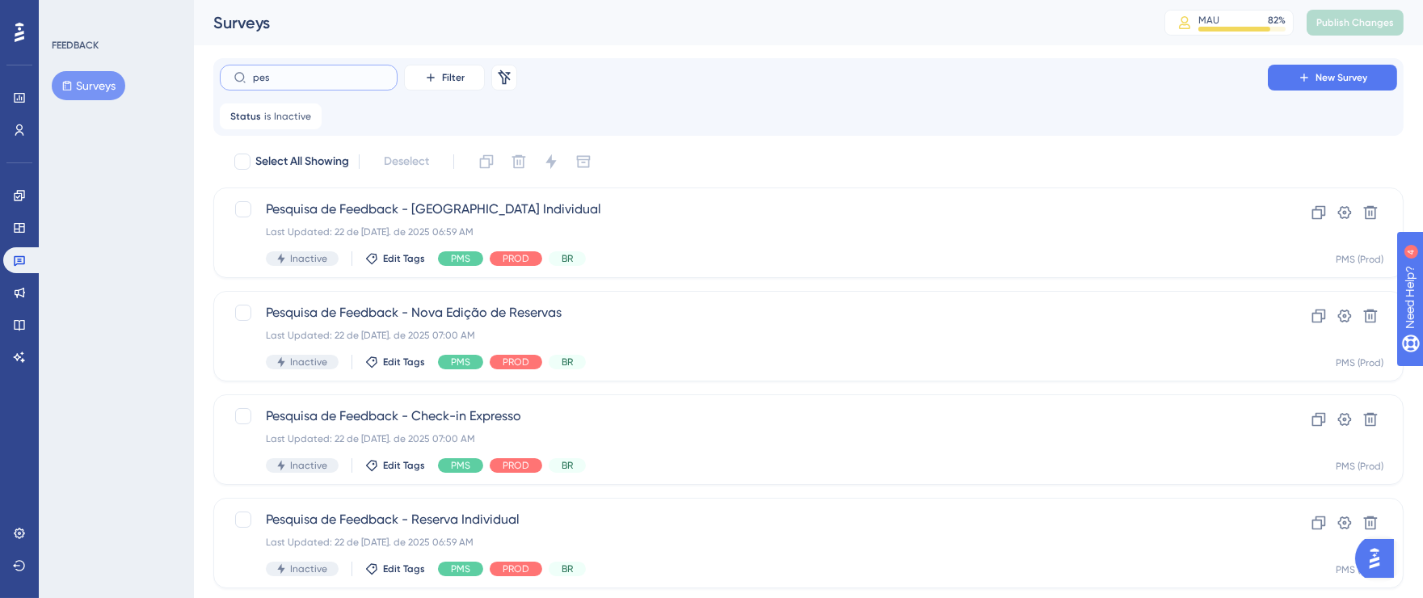
click at [216, 75] on div "pes Filter Remove Filters New Survey Status is Inactive Inactive Remove" at bounding box center [808, 97] width 1190 height 78
click at [299, 112] on span "Inactive" at bounding box center [292, 116] width 37 height 13
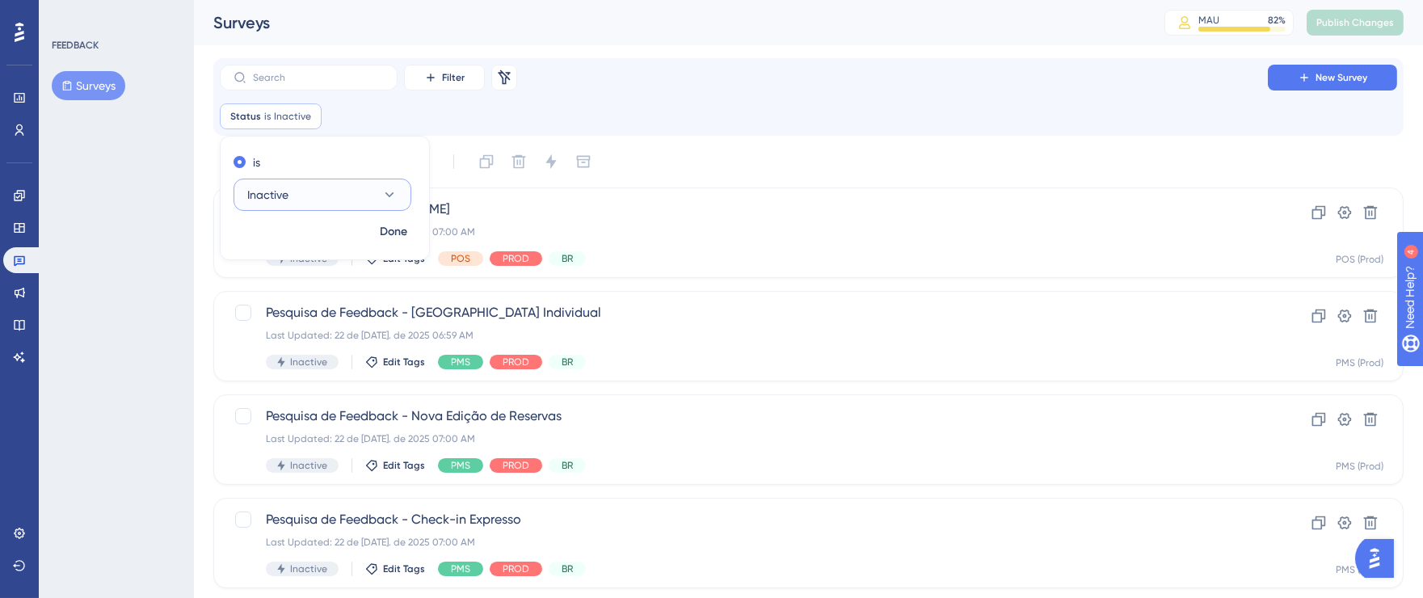
click at [389, 195] on icon at bounding box center [389, 195] width 16 height 16
click at [296, 246] on div "Active Active" at bounding box center [322, 244] width 131 height 32
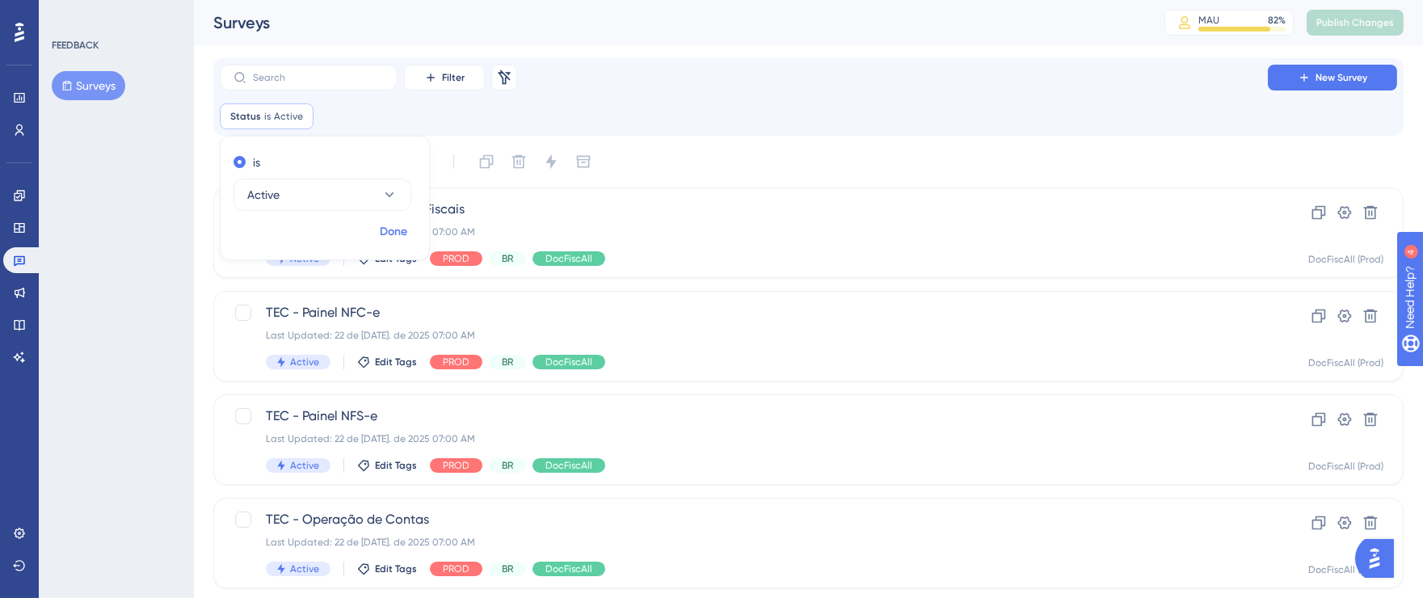
click at [395, 231] on span "Done" at bounding box center [393, 231] width 27 height 19
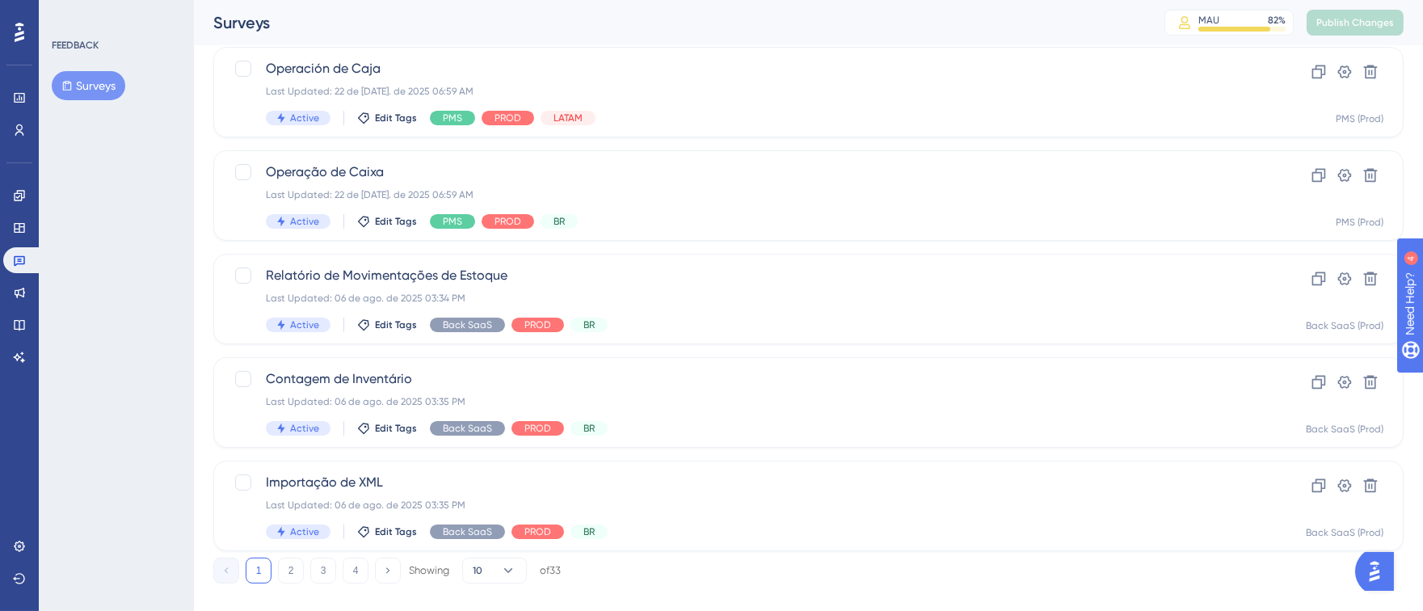
scroll to position [681, 0]
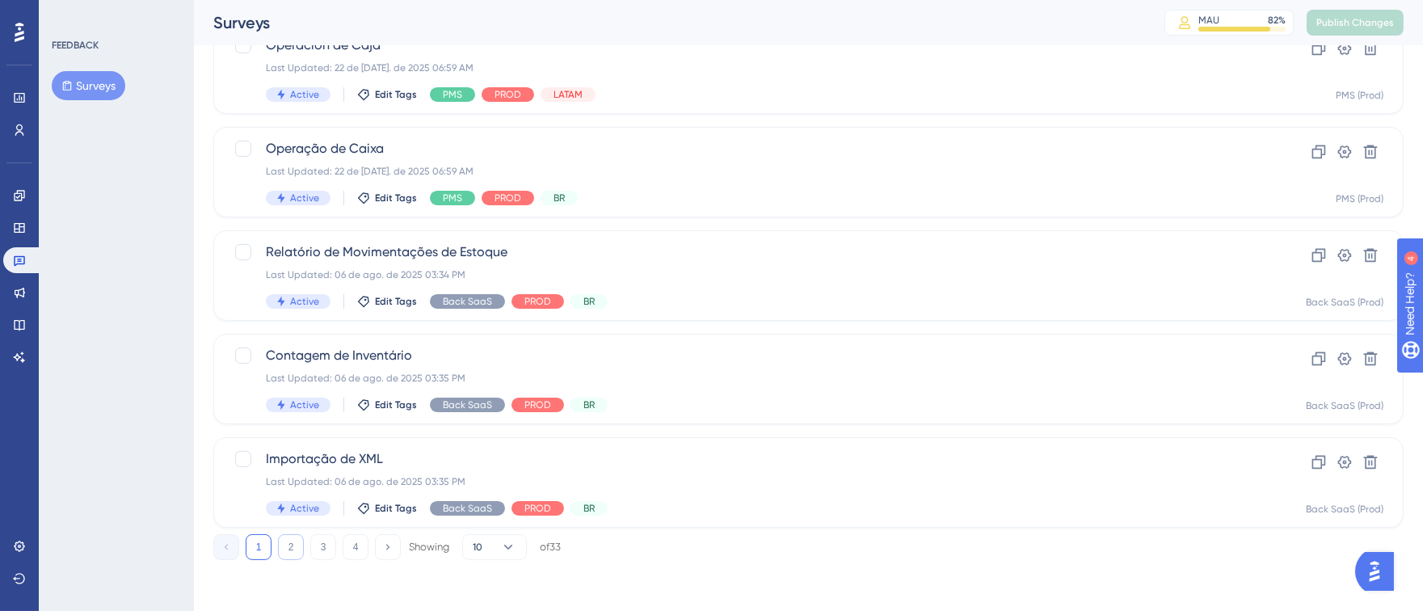
click at [286, 540] on button "2" at bounding box center [291, 547] width 26 height 26
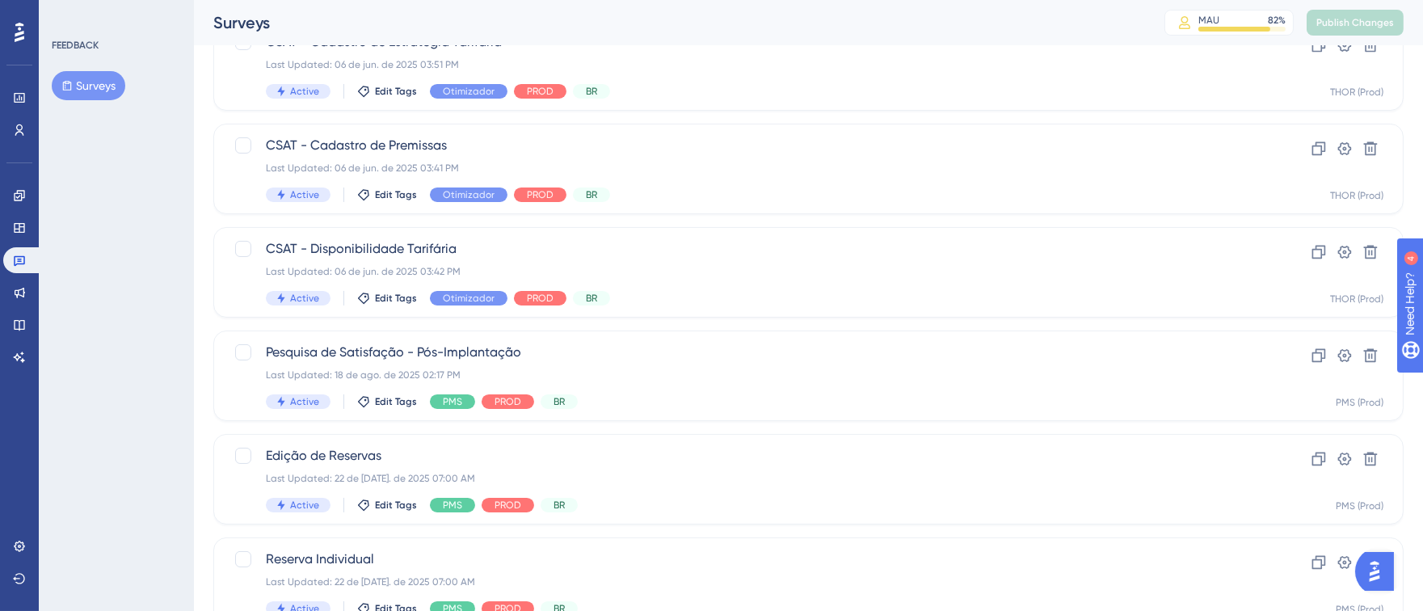
scroll to position [507, 0]
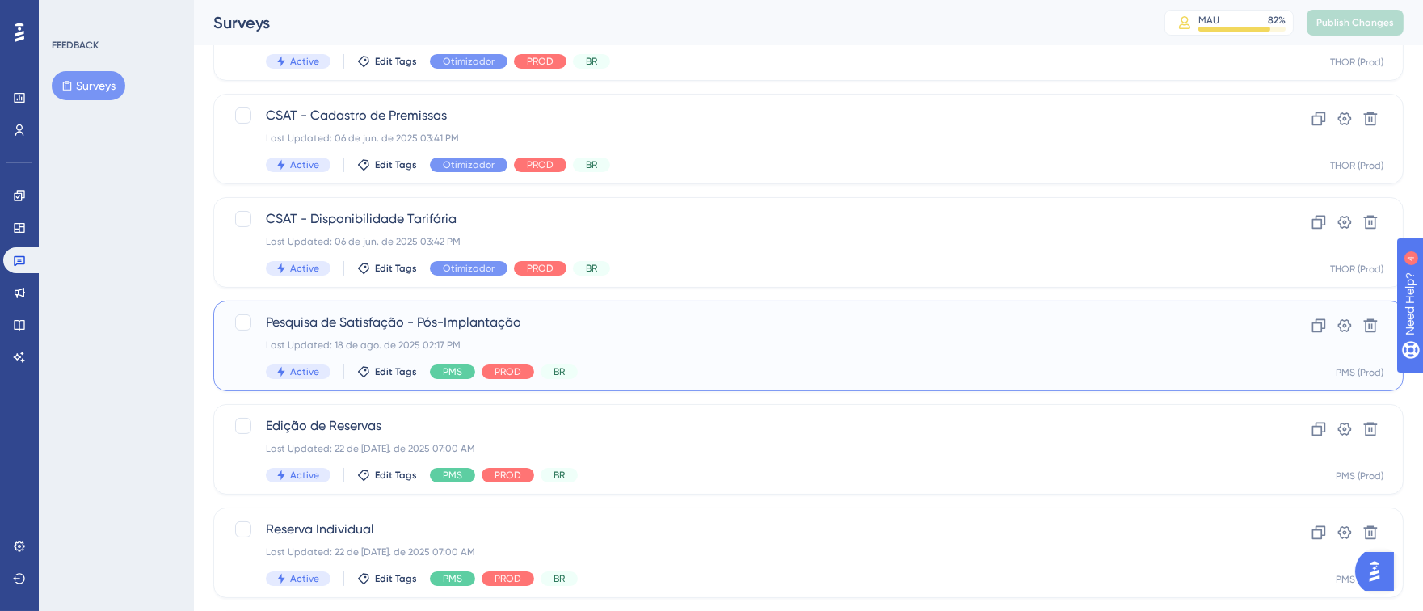
click at [760, 352] on div "Pesquisa de Satisfação - Pós-Implantação Last Updated: 18 de ago. de 2025 02:17…" at bounding box center [744, 346] width 956 height 66
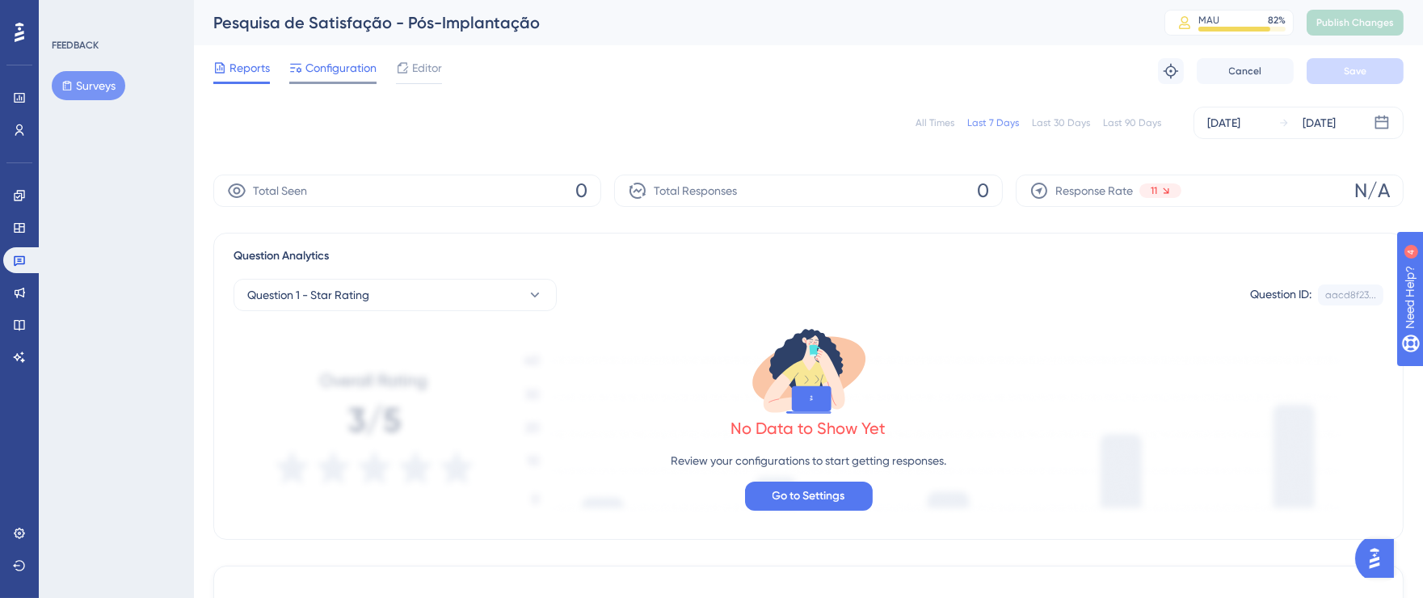
click at [340, 72] on span "Configuration" at bounding box center [340, 67] width 71 height 19
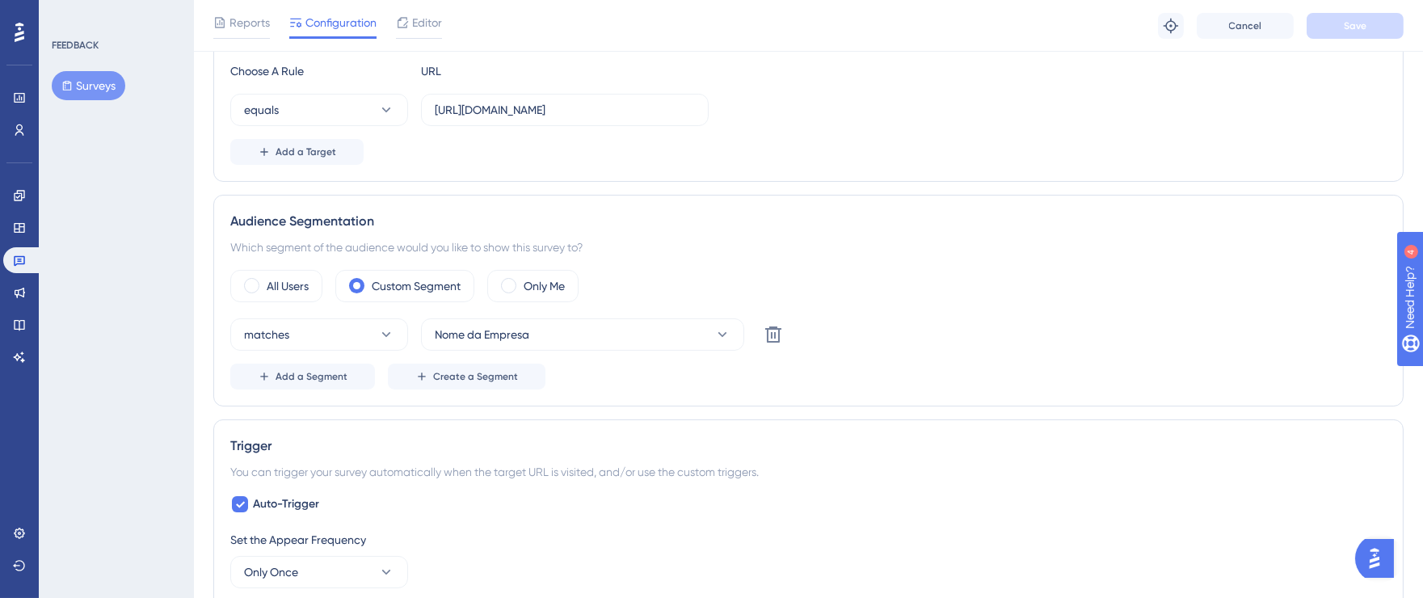
scroll to position [367, 0]
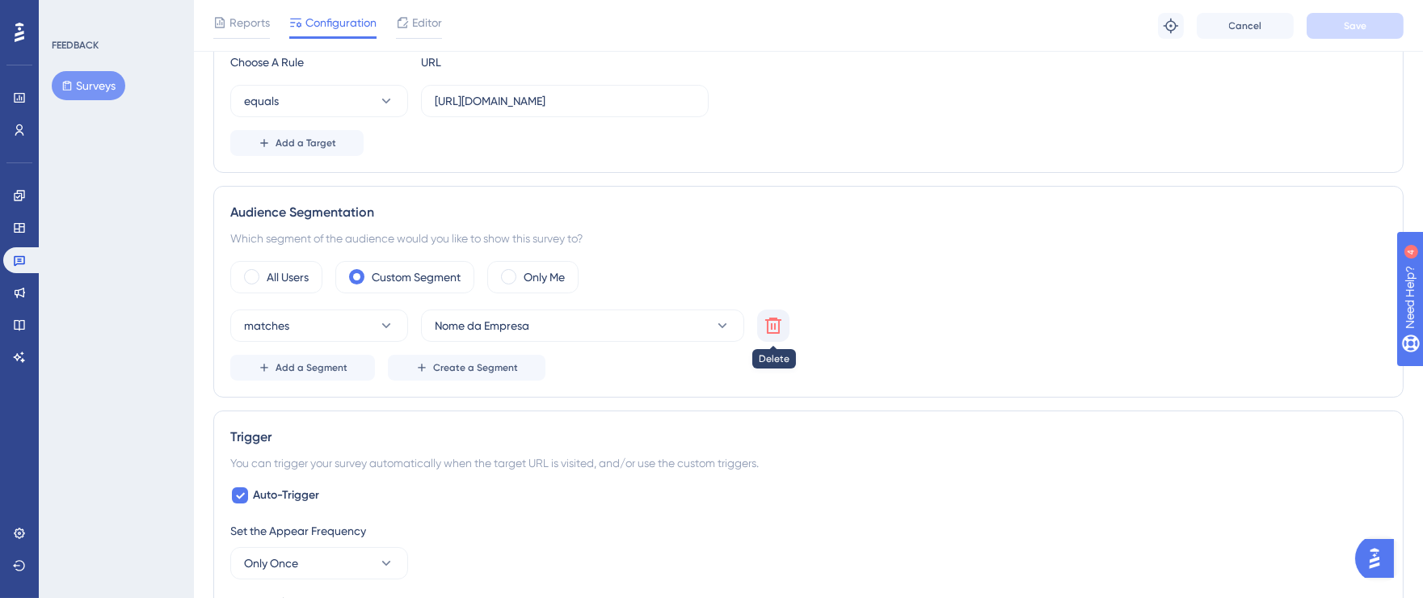
click at [771, 326] on icon at bounding box center [773, 325] width 16 height 16
click at [287, 279] on label "All Users" at bounding box center [288, 276] width 42 height 19
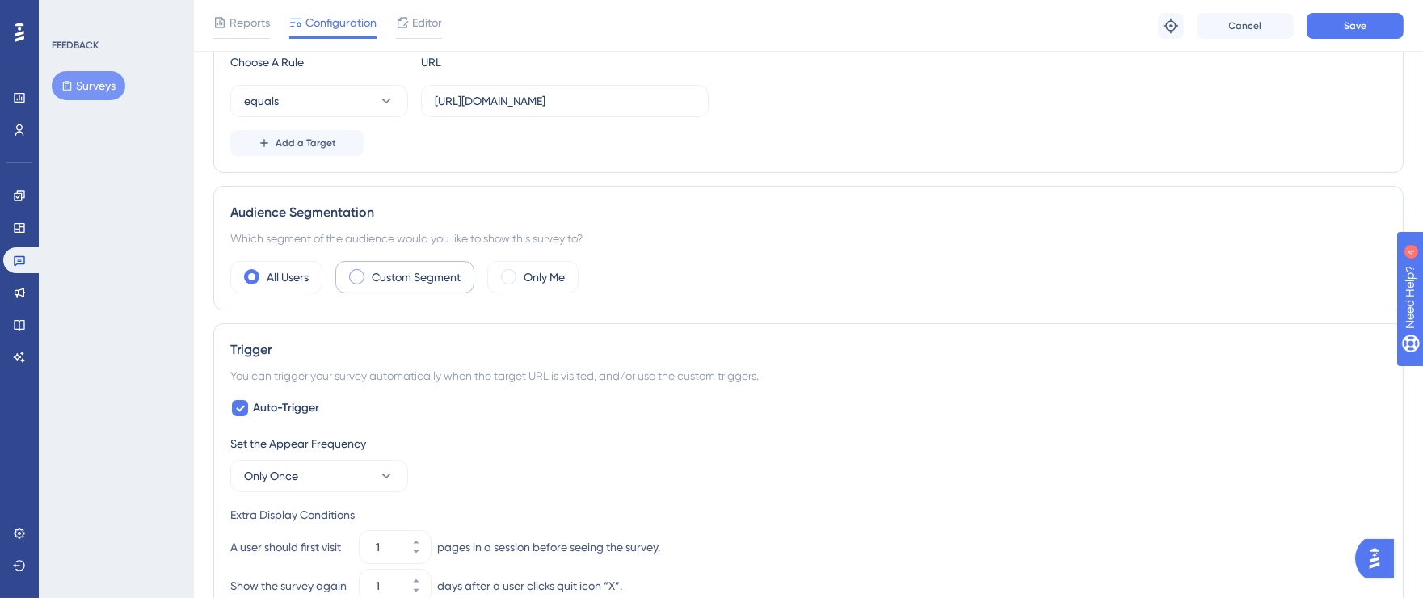
click at [364, 275] on span at bounding box center [356, 276] width 15 height 15
click at [369, 271] on input "radio" at bounding box center [369, 271] width 0 height 0
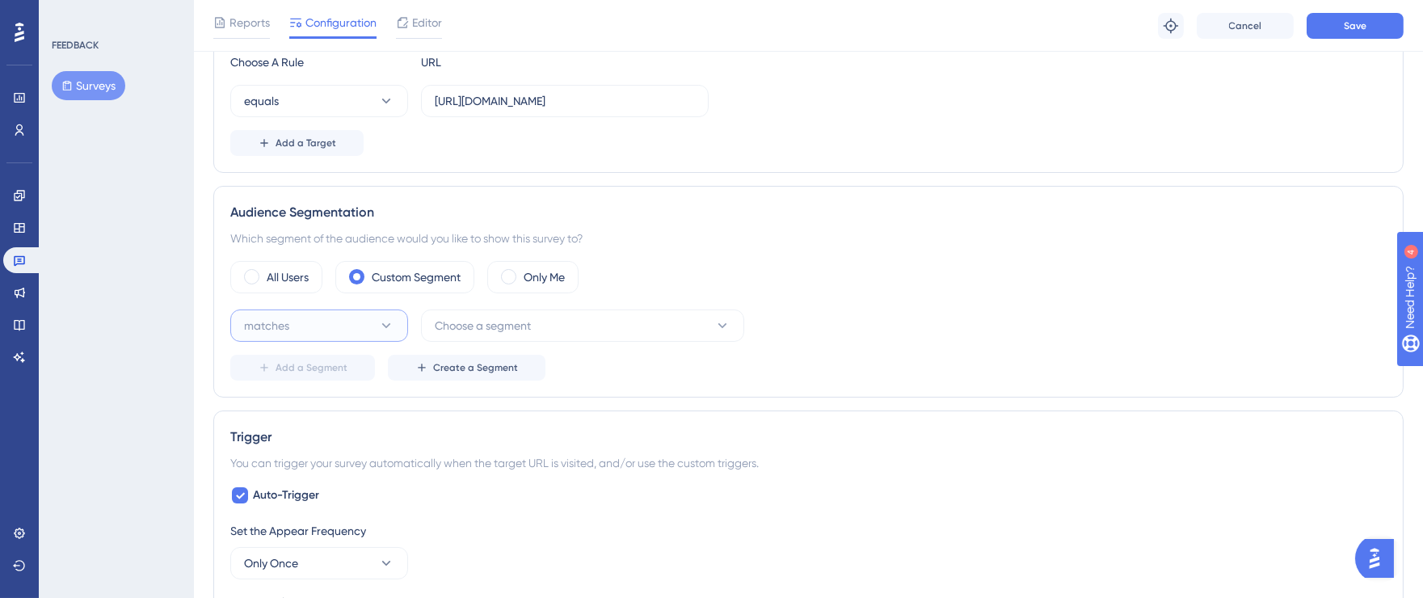
click at [394, 326] on button "matches" at bounding box center [319, 325] width 178 height 32
click at [333, 364] on div "matches matches" at bounding box center [319, 375] width 131 height 32
click at [493, 325] on span "Choose a segment" at bounding box center [483, 325] width 96 height 19
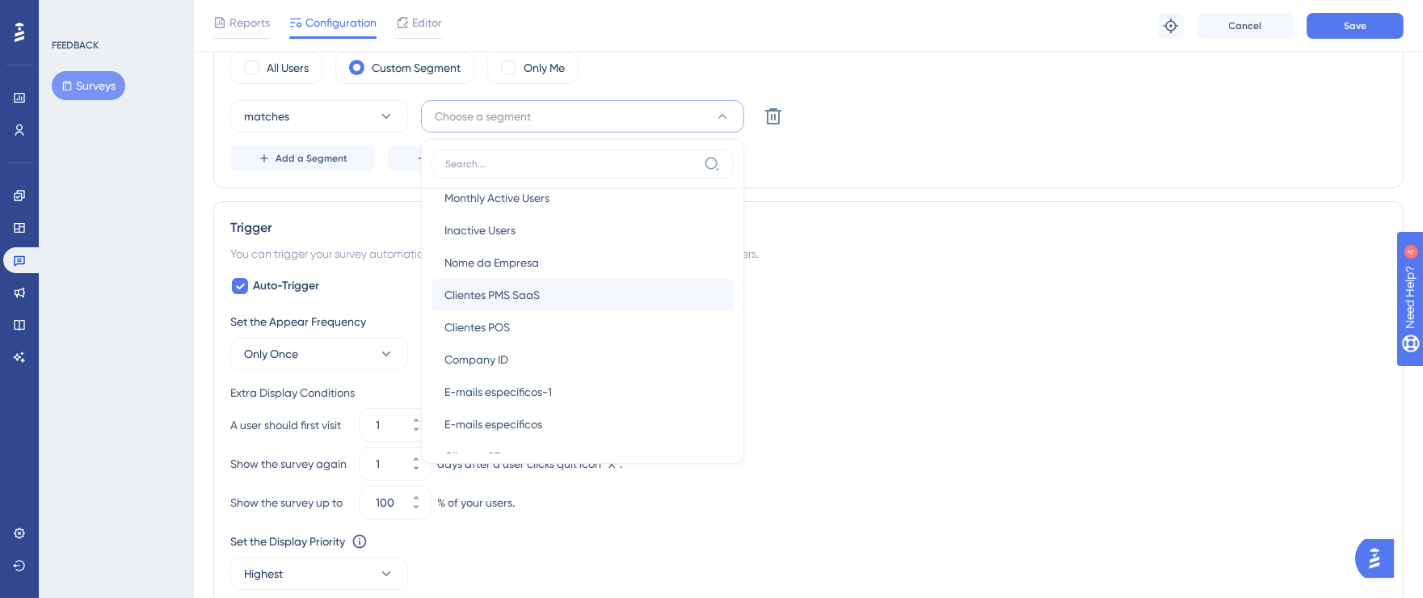
scroll to position [97, 0]
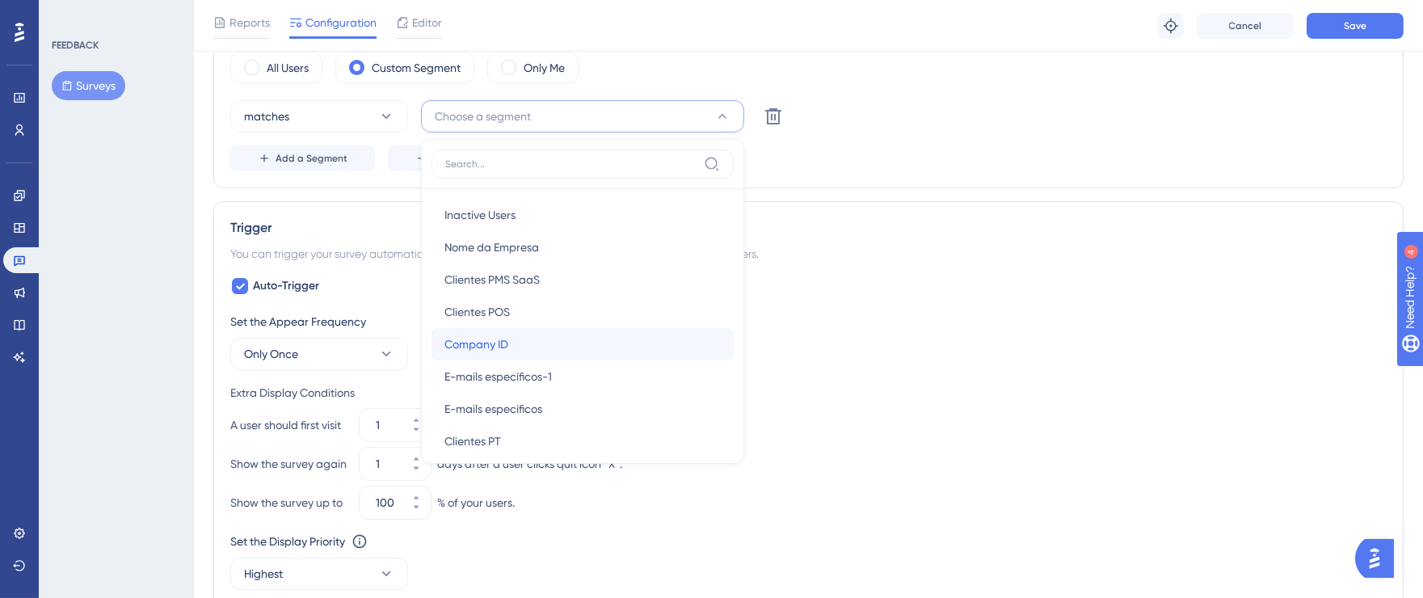
click at [565, 341] on div "Company ID Company ID" at bounding box center [582, 344] width 276 height 32
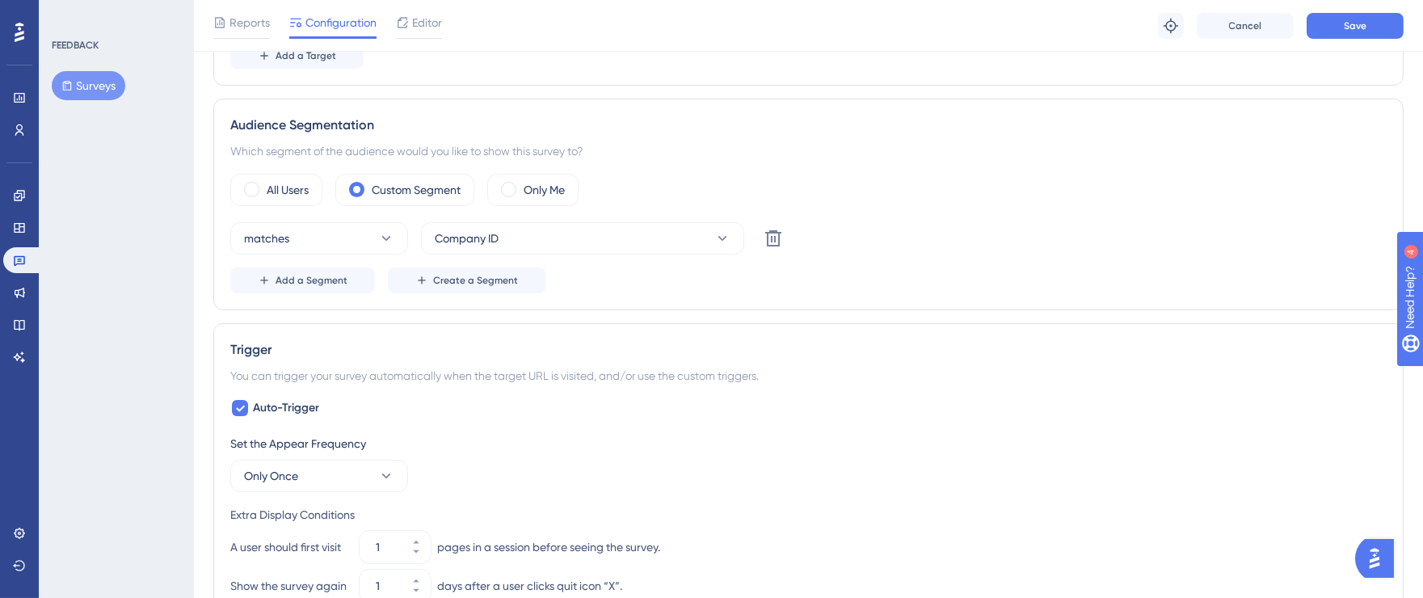
scroll to position [401, 0]
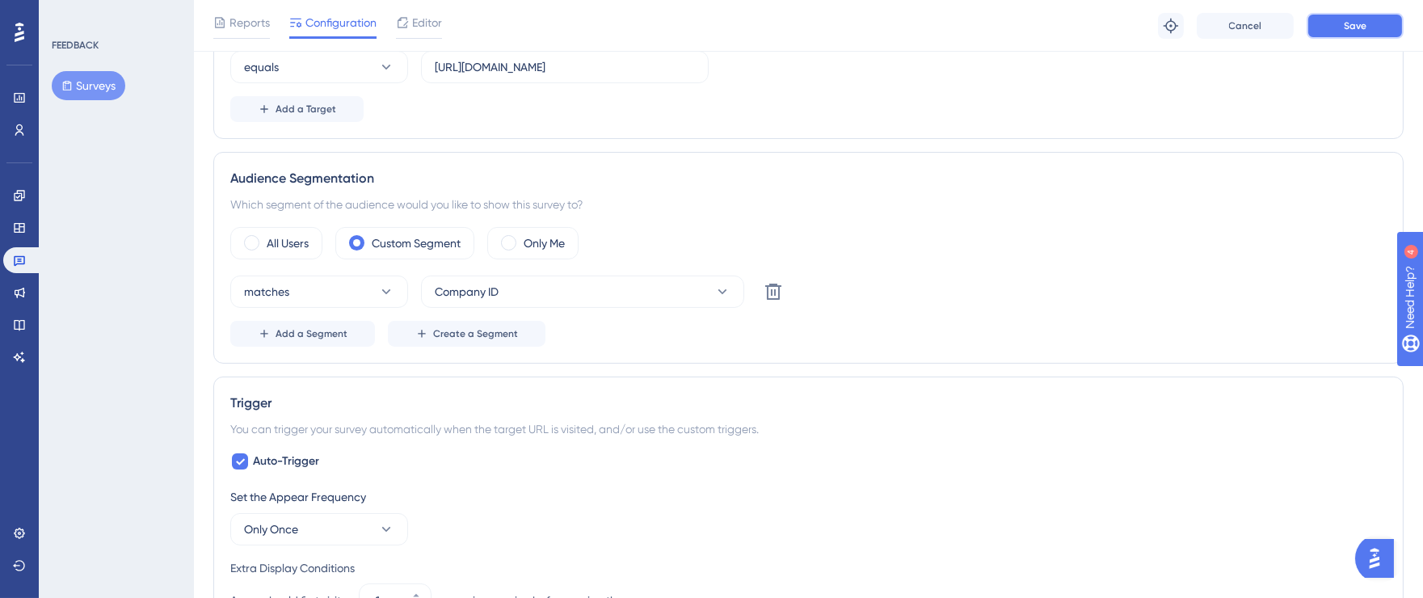
click at [1331, 29] on button "Save" at bounding box center [1354, 26] width 97 height 26
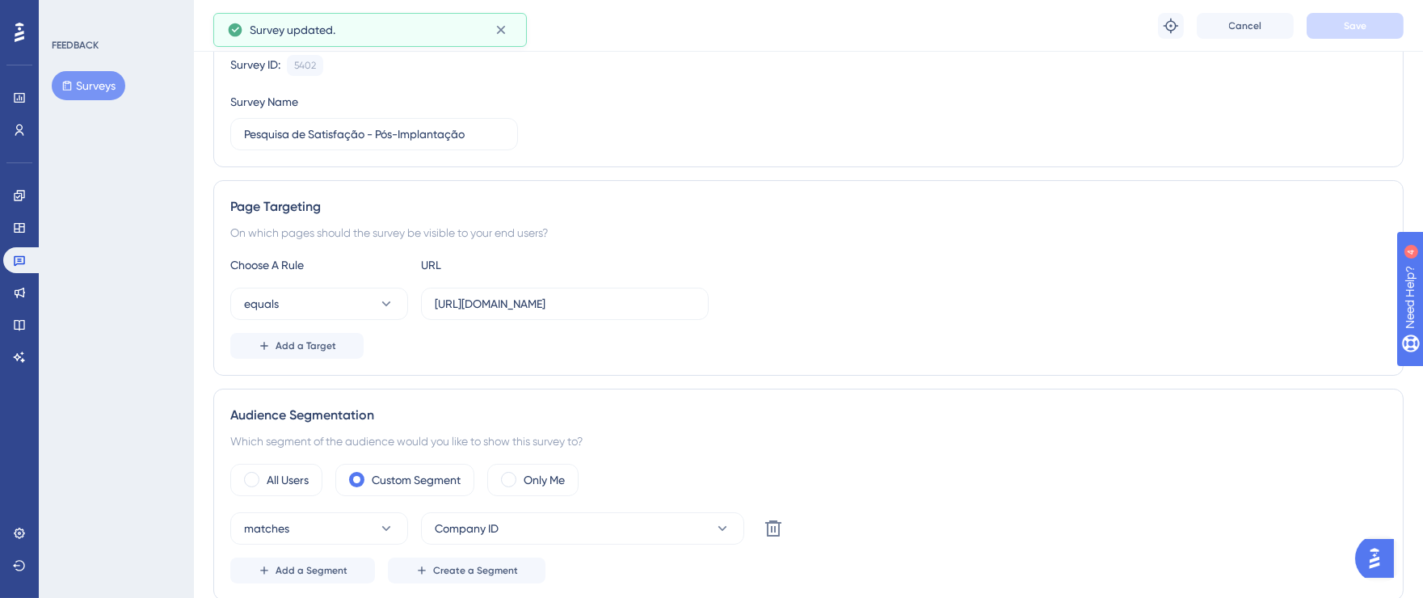
scroll to position [0, 0]
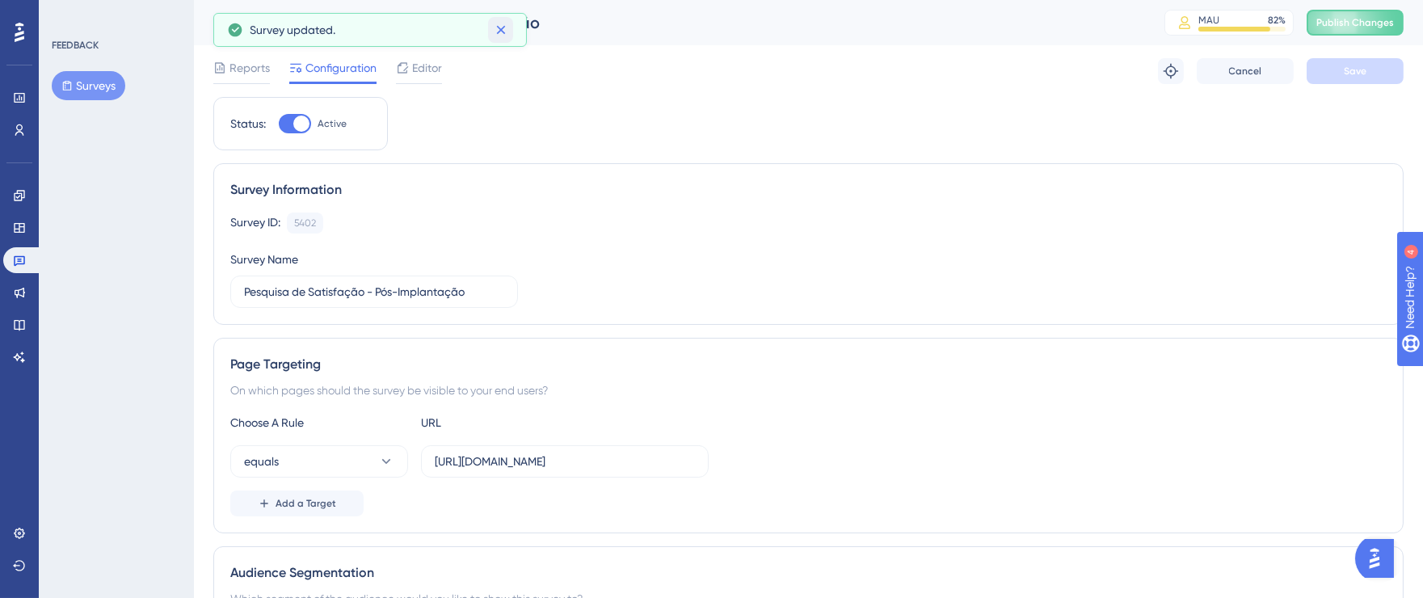
click at [503, 31] on icon at bounding box center [501, 30] width 16 height 16
click at [1363, 23] on span "Publish Changes" at bounding box center [1355, 22] width 78 height 13
drag, startPoint x: 506, startPoint y: 30, endPoint x: 851, endPoint y: 199, distance: 384.0
click at [506, 30] on icon at bounding box center [501, 30] width 16 height 16
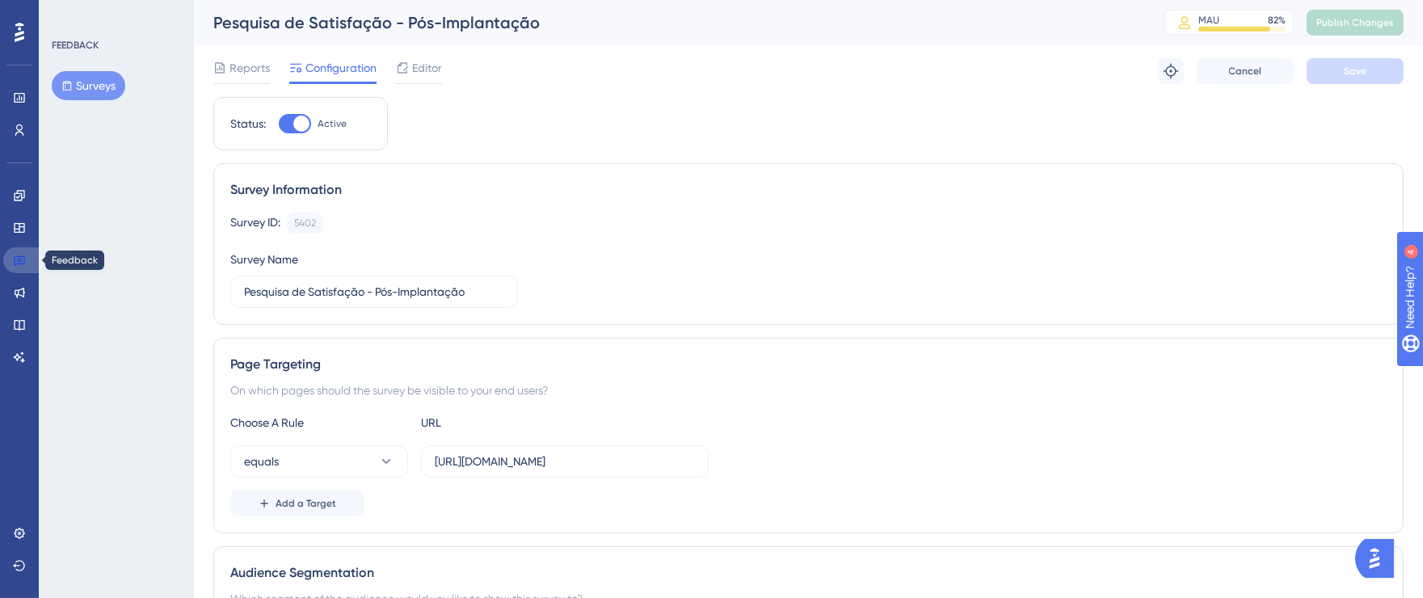
click at [32, 255] on link at bounding box center [22, 260] width 39 height 26
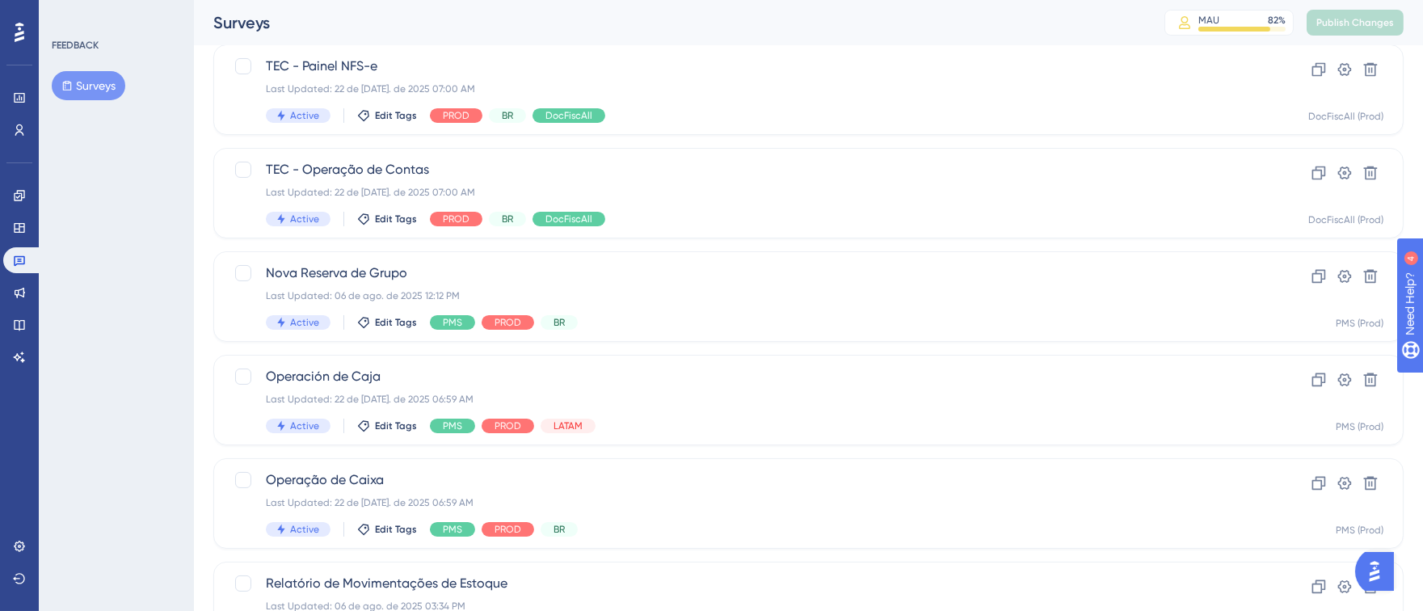
scroll to position [681, 0]
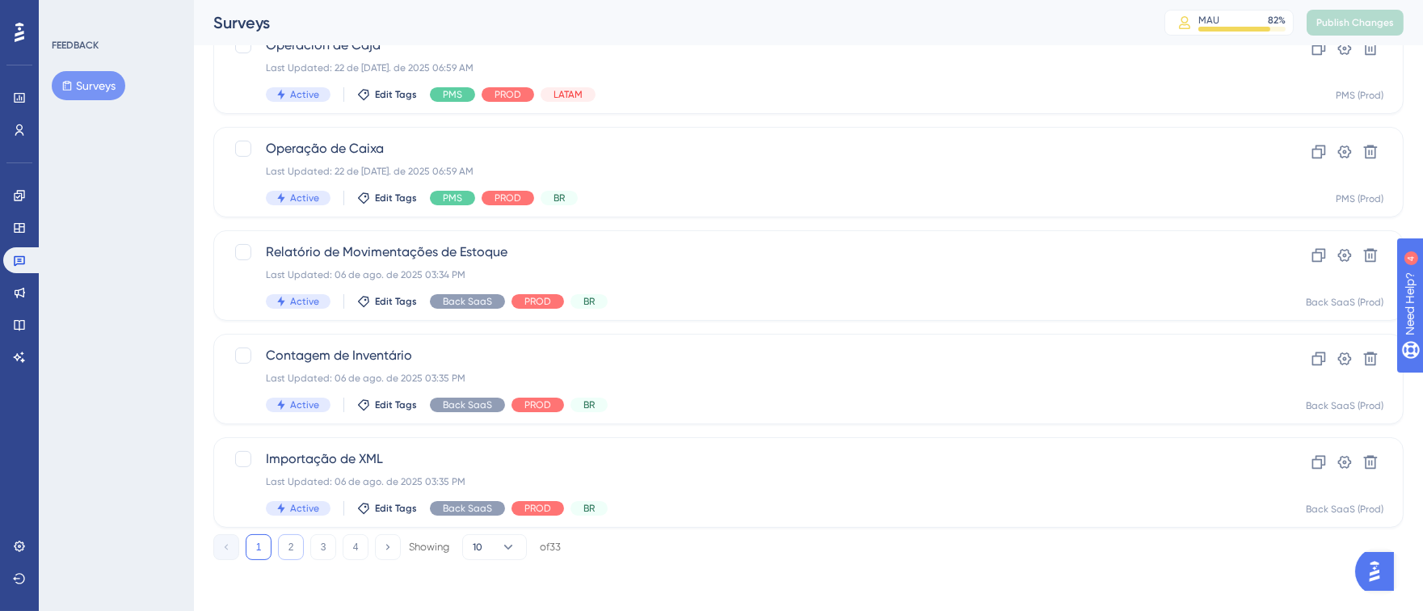
click at [286, 545] on button "2" at bounding box center [291, 547] width 26 height 26
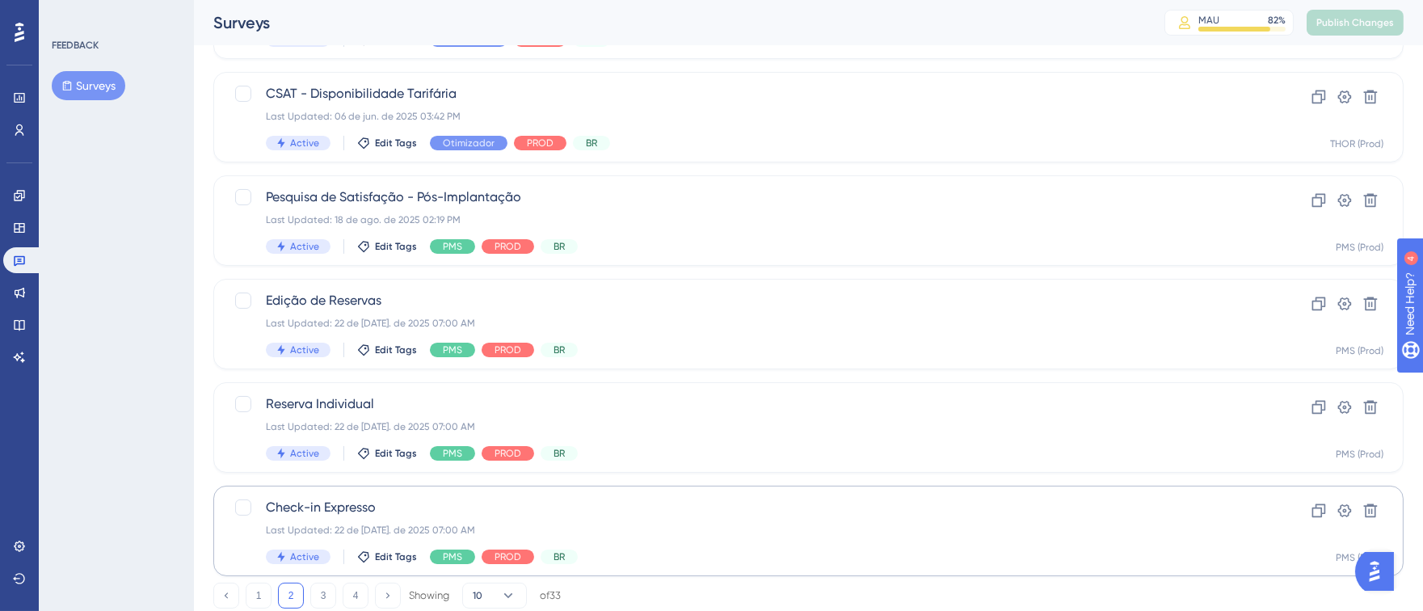
scroll to position [523, 0]
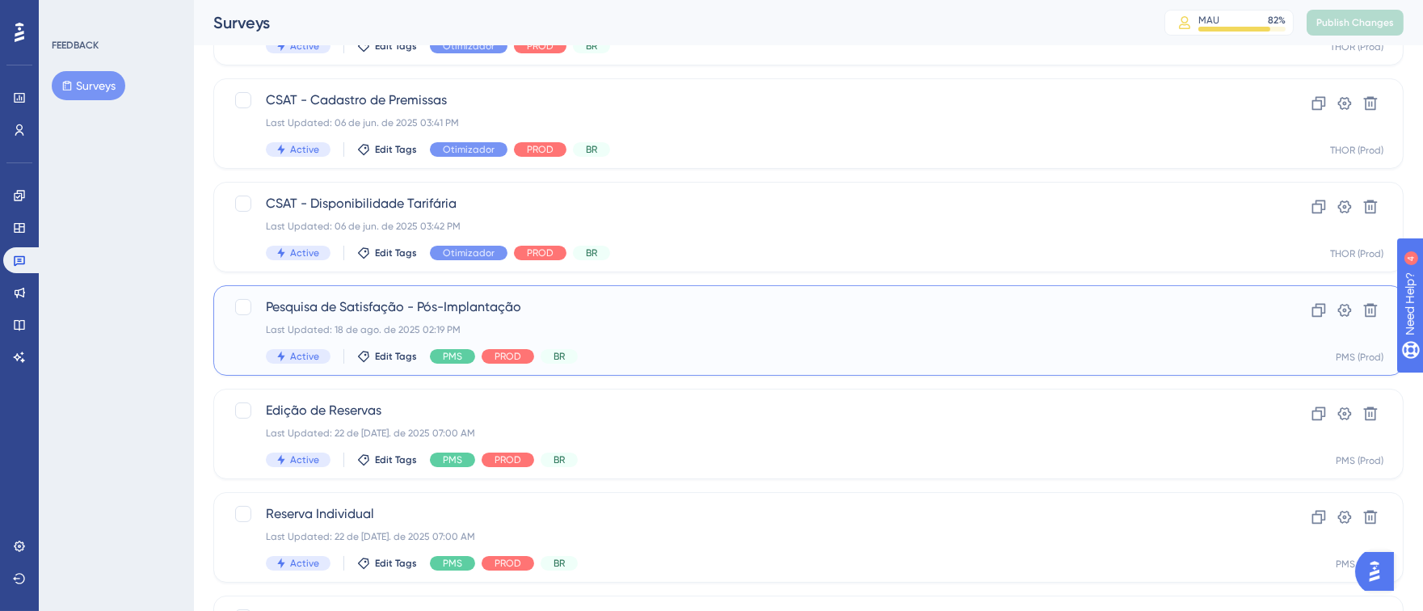
click at [699, 356] on div "Active Edit Tags PMS PROD BR" at bounding box center [744, 356] width 956 height 15
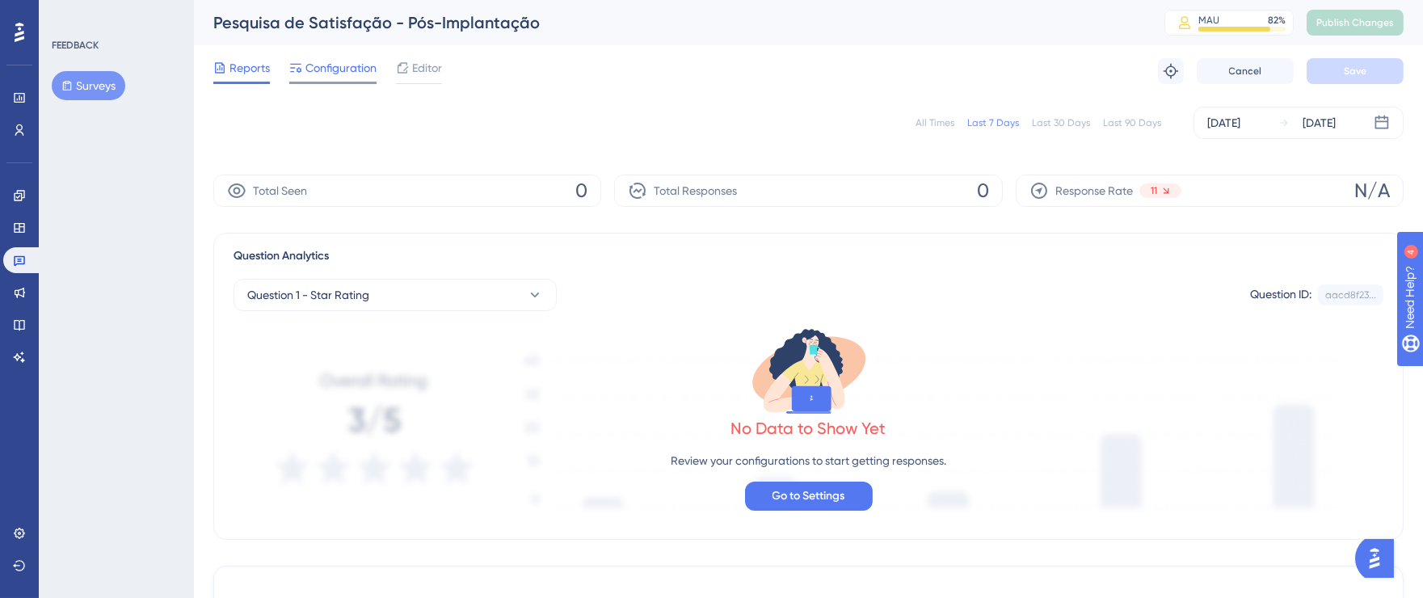
click at [311, 63] on span "Configuration" at bounding box center [340, 67] width 71 height 19
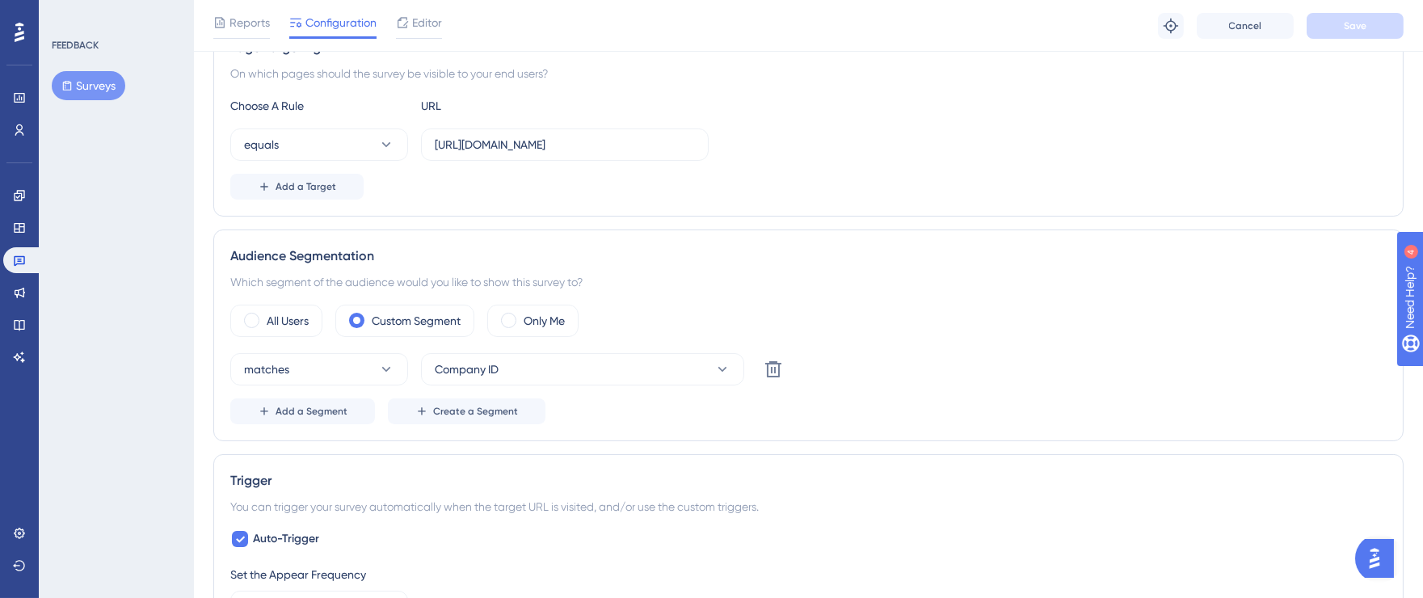
scroll to position [325, 0]
click at [11, 131] on link at bounding box center [19, 130] width 32 height 26
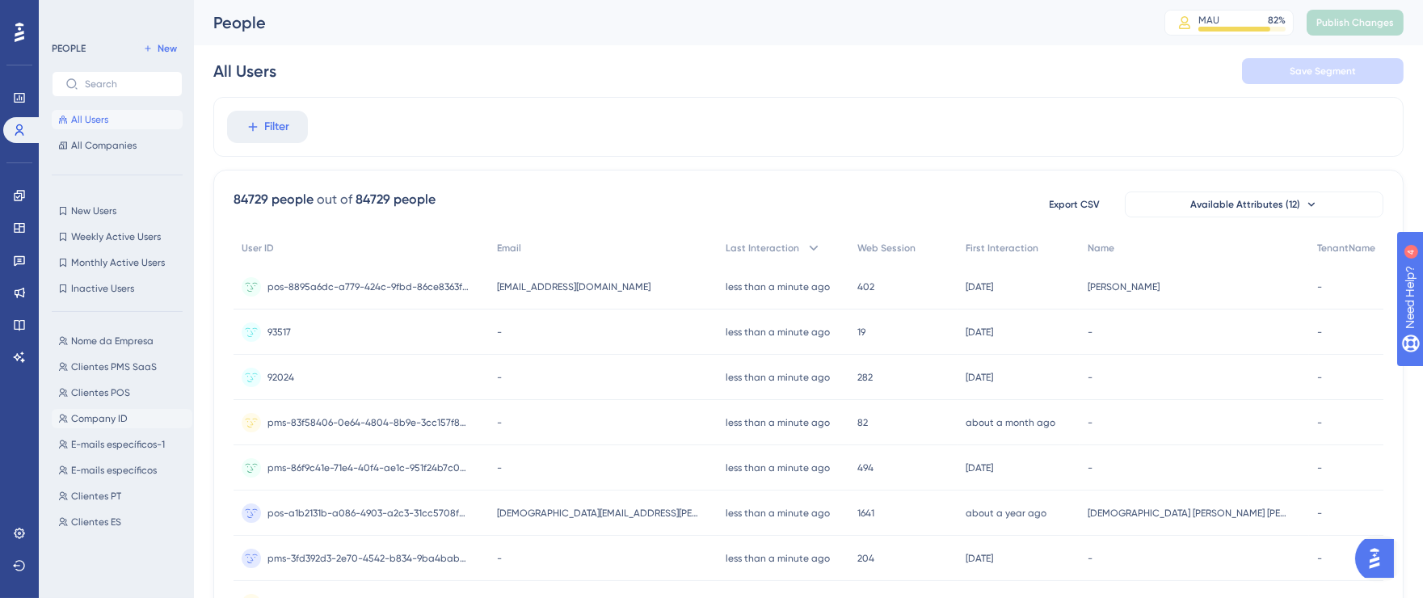
click at [119, 418] on span "Company ID" at bounding box center [99, 418] width 57 height 13
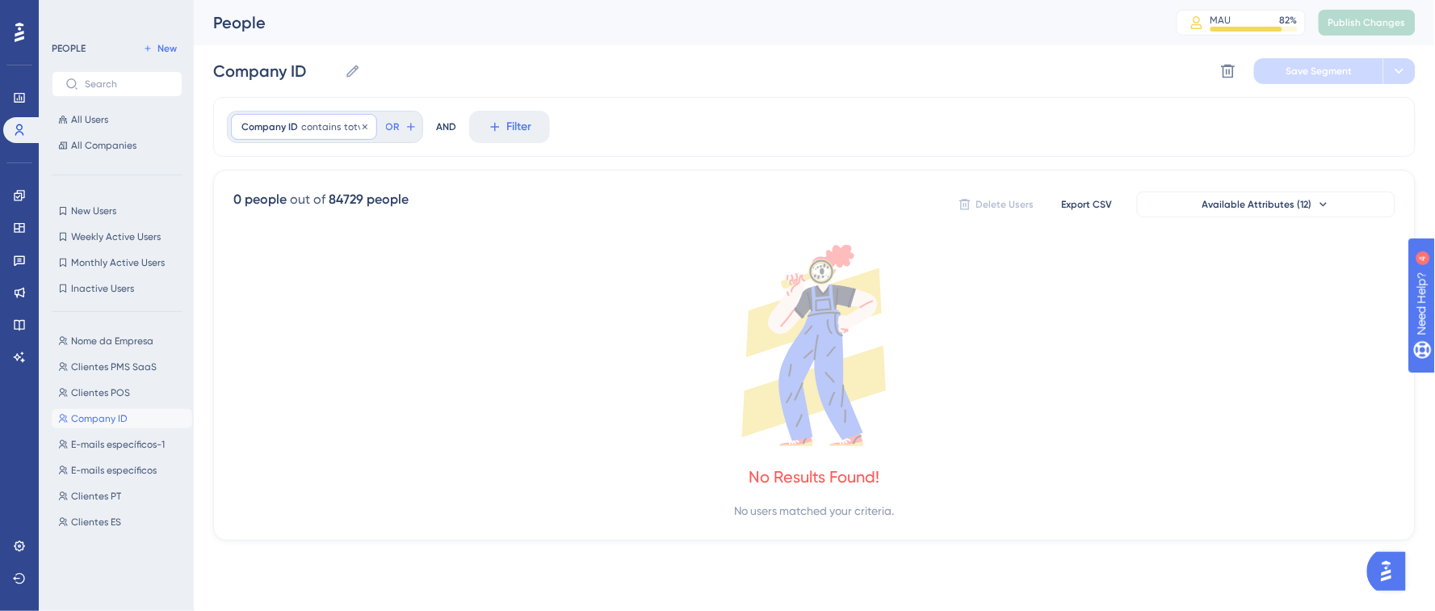
click at [336, 117] on div "Company ID contains totvs totvs Remove" at bounding box center [304, 127] width 146 height 26
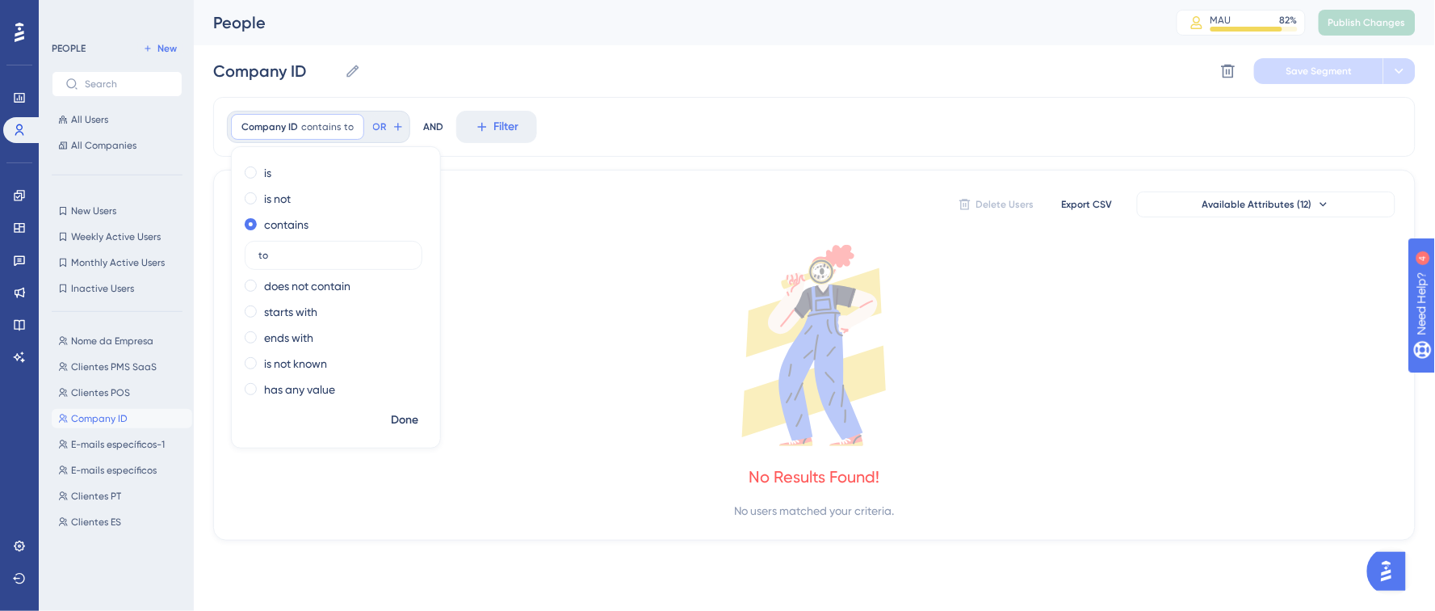
type input "t"
click at [638, 355] on icon at bounding box center [814, 345] width 1162 height 201
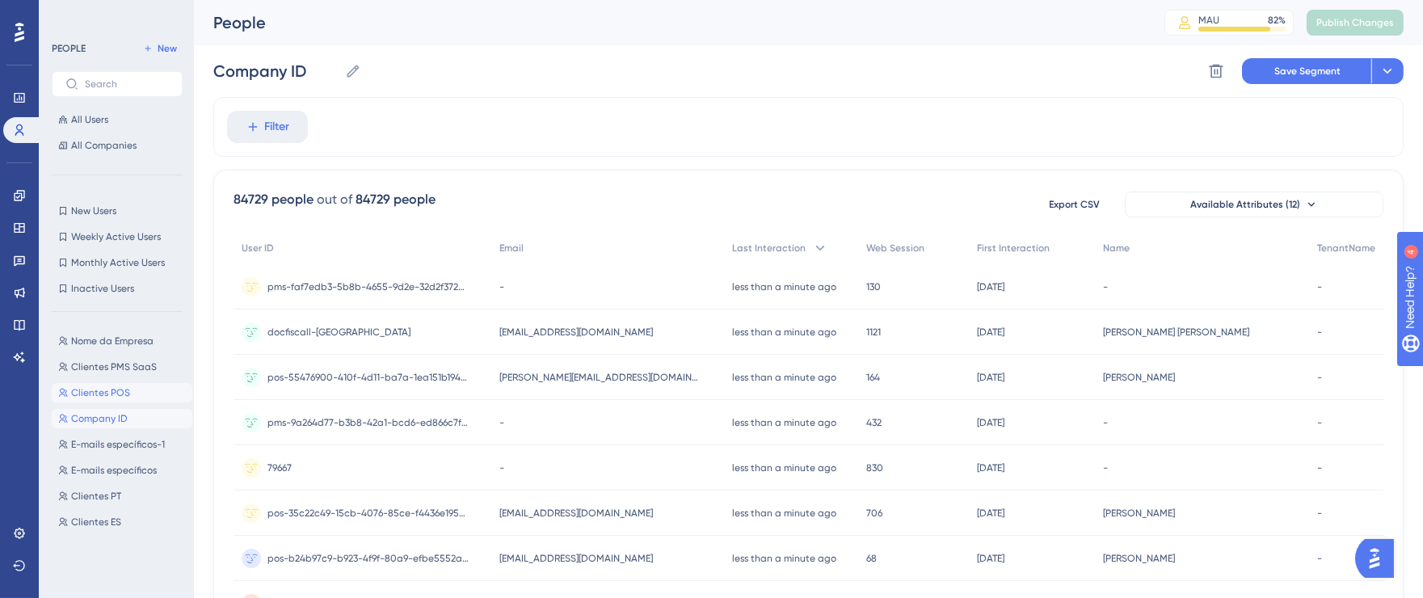
click at [90, 392] on span "Clientes POS" at bounding box center [100, 392] width 59 height 13
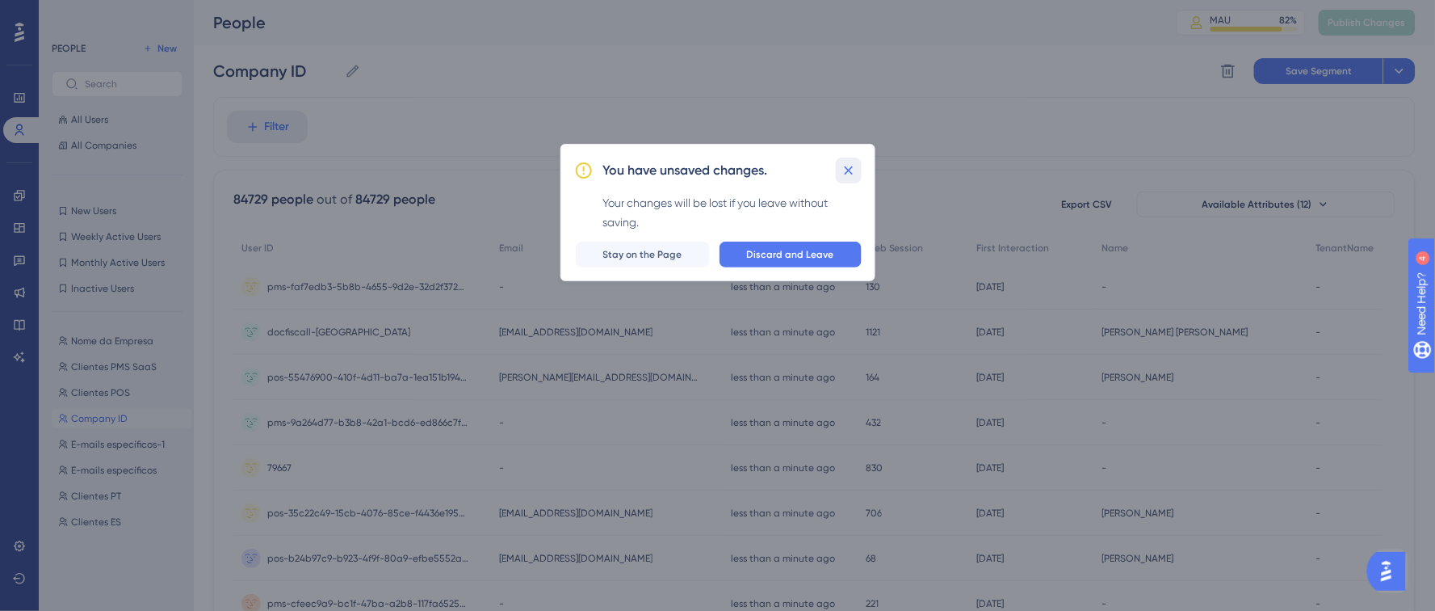
click at [846, 168] on icon at bounding box center [848, 170] width 9 height 9
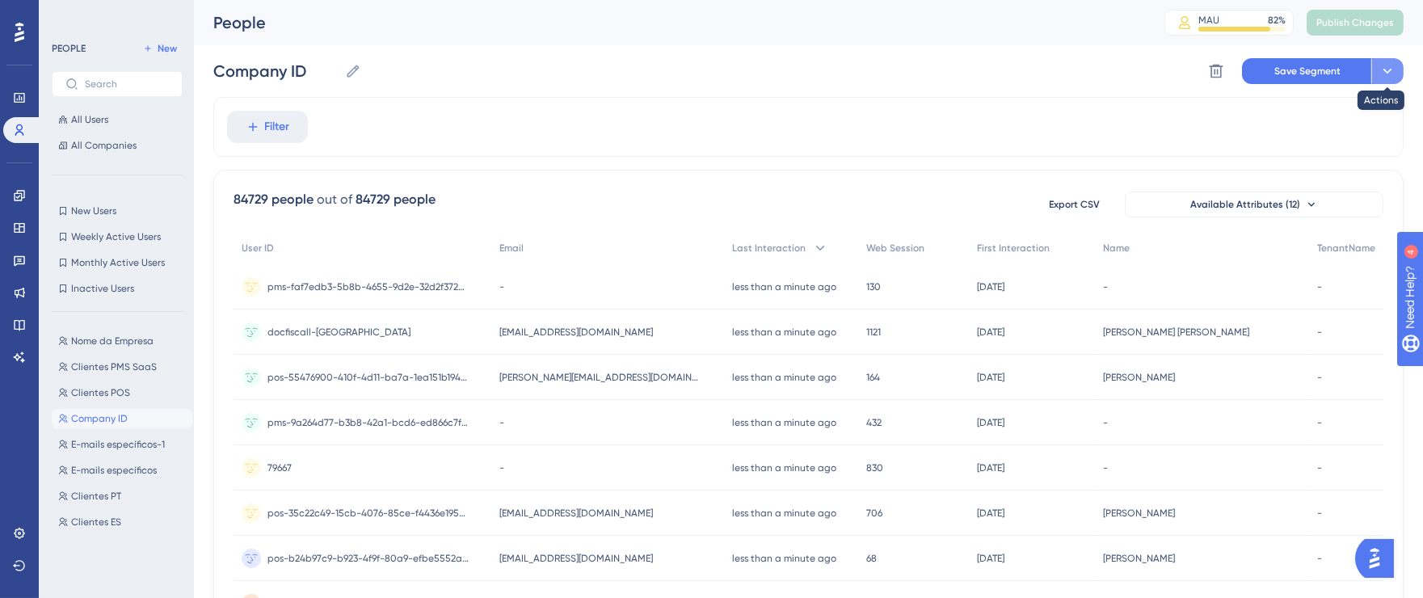
click at [1389, 70] on icon at bounding box center [1386, 71] width 9 height 5
click at [1057, 118] on div "Filter" at bounding box center [808, 127] width 1190 height 60
click at [92, 392] on span "Clientes POS" at bounding box center [100, 392] width 59 height 13
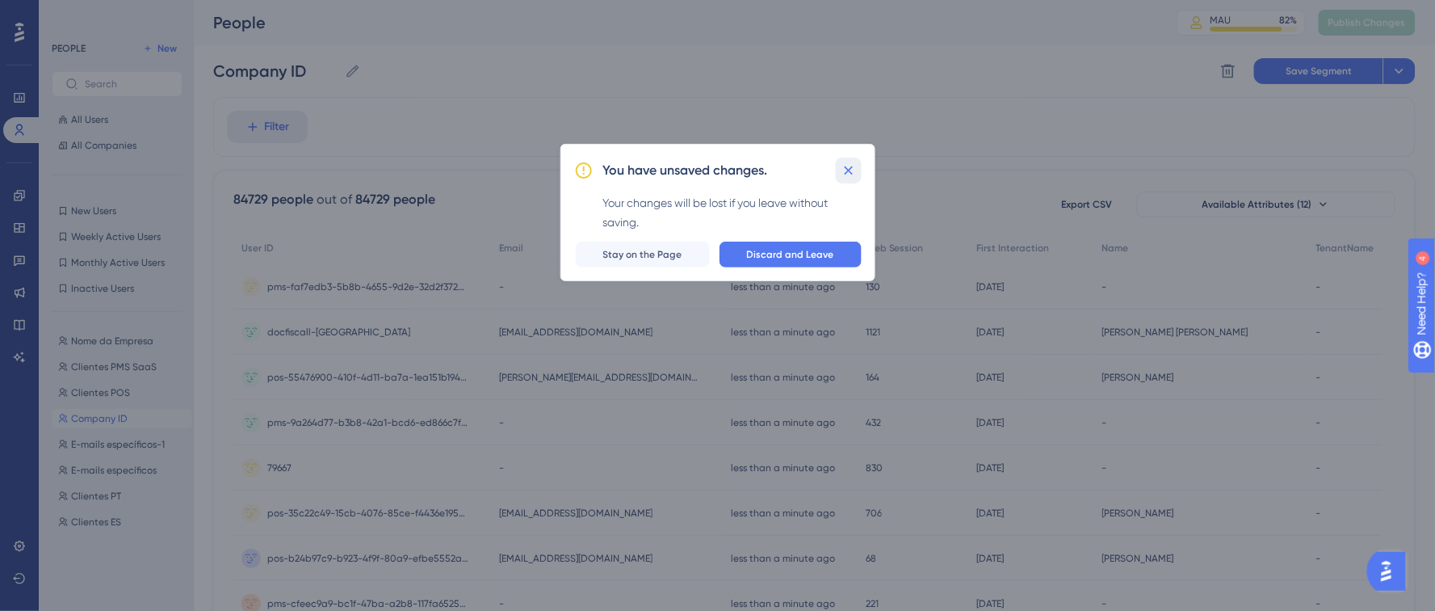
click at [851, 174] on icon at bounding box center [849, 170] width 16 height 16
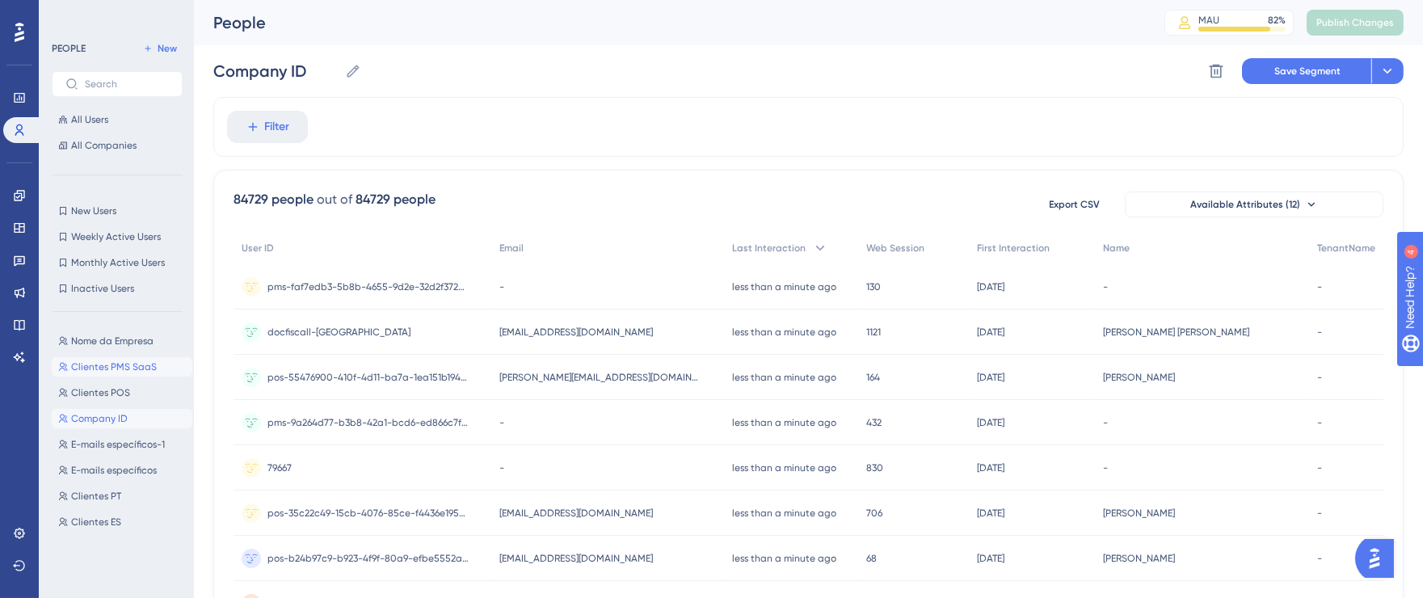
click at [120, 365] on span "Clientes PMS SaaS" at bounding box center [114, 366] width 86 height 13
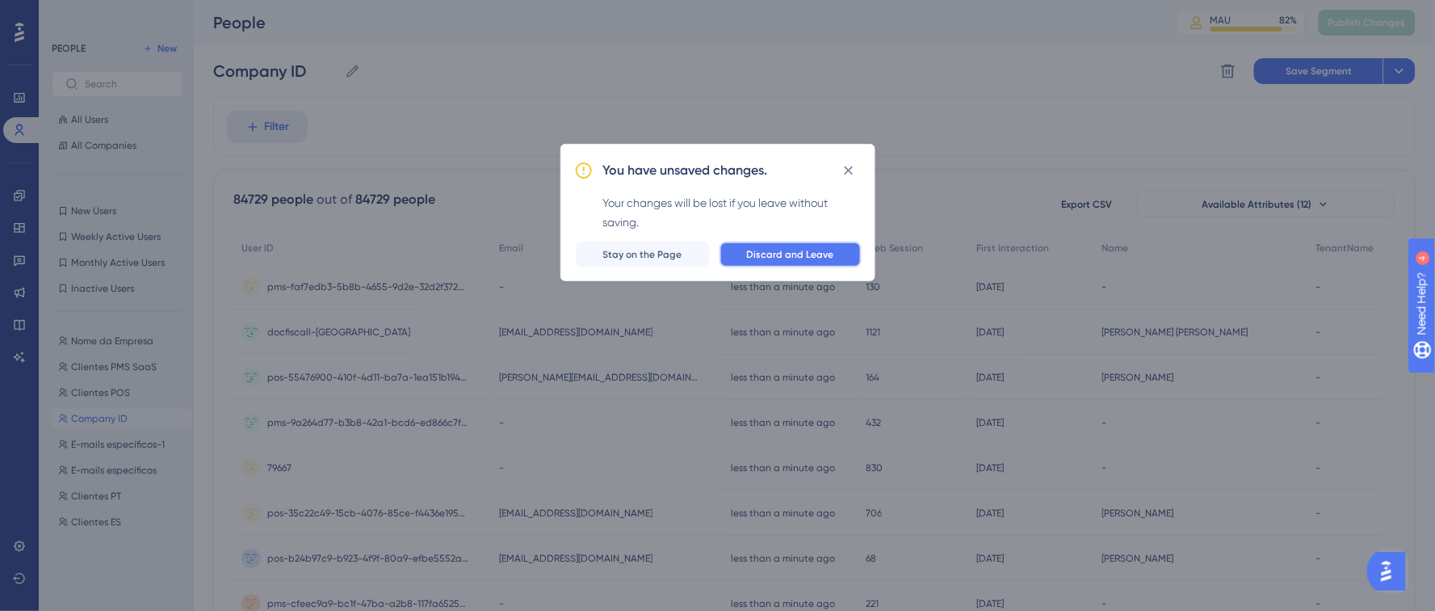
click at [833, 256] on span "Discard and Leave" at bounding box center [790, 254] width 87 height 13
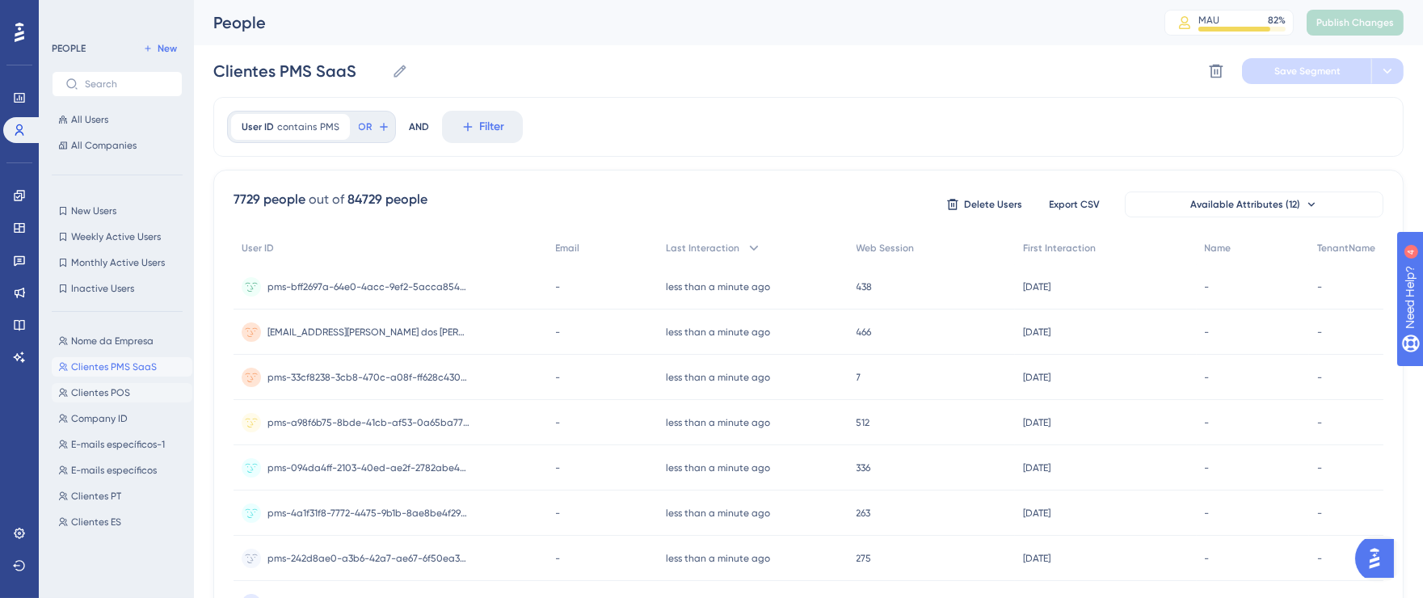
click at [119, 387] on span "Clientes POS" at bounding box center [100, 392] width 59 height 13
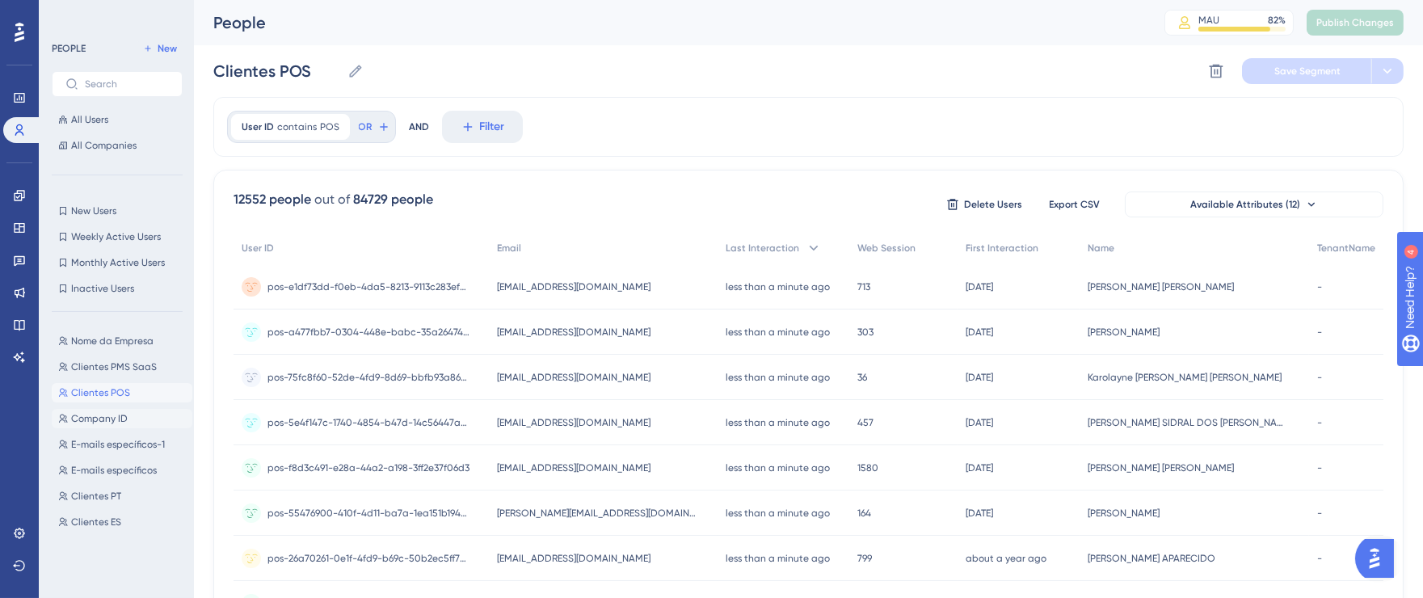
click at [119, 416] on span "Company ID" at bounding box center [99, 418] width 57 height 13
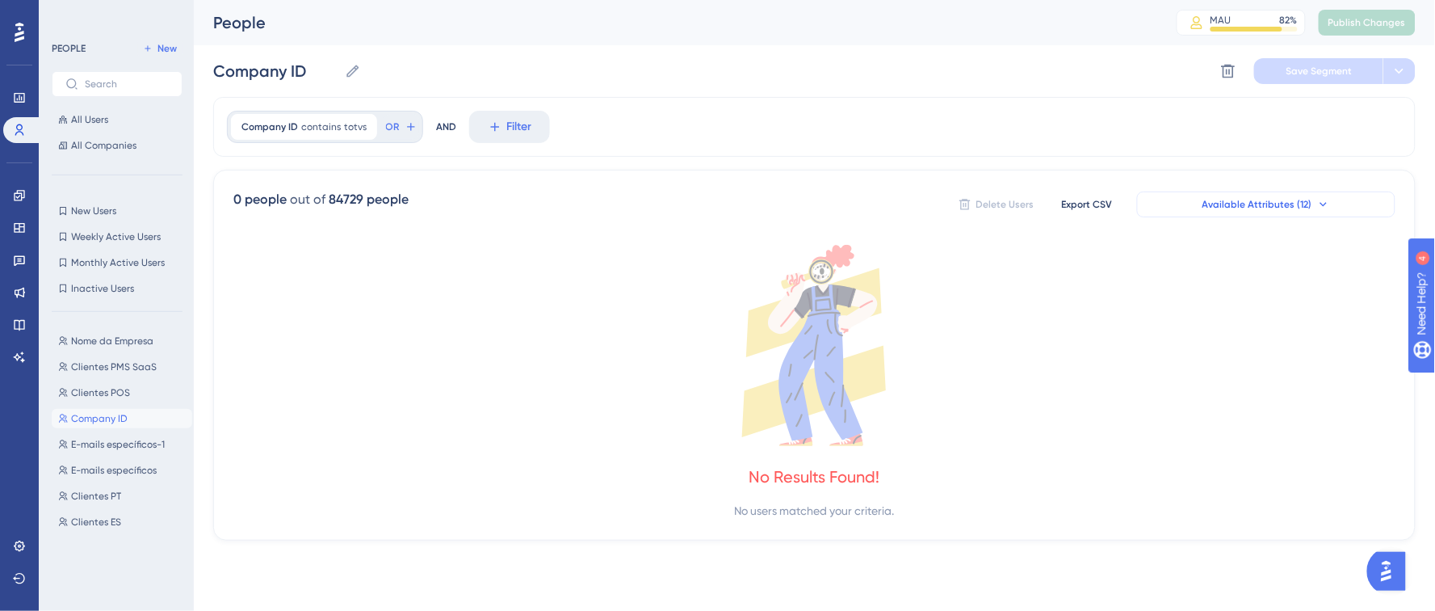
click at [1221, 197] on button "Available Attributes (12)" at bounding box center [1266, 204] width 259 height 26
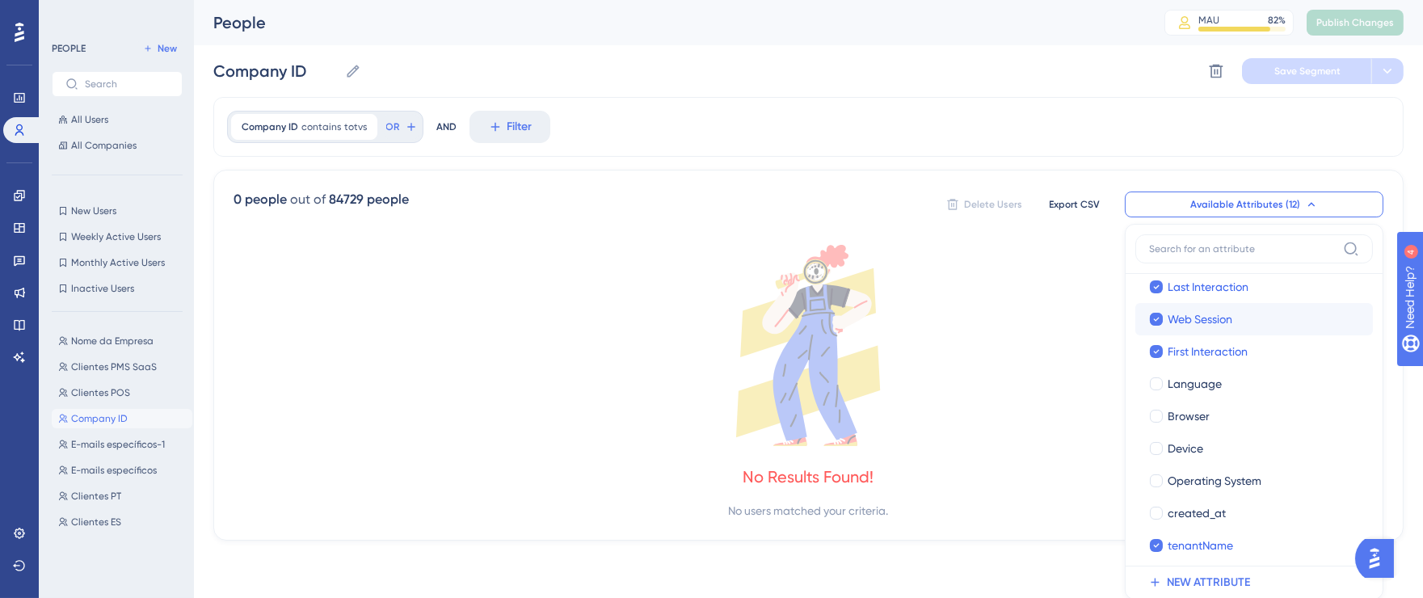
scroll to position [116, 0]
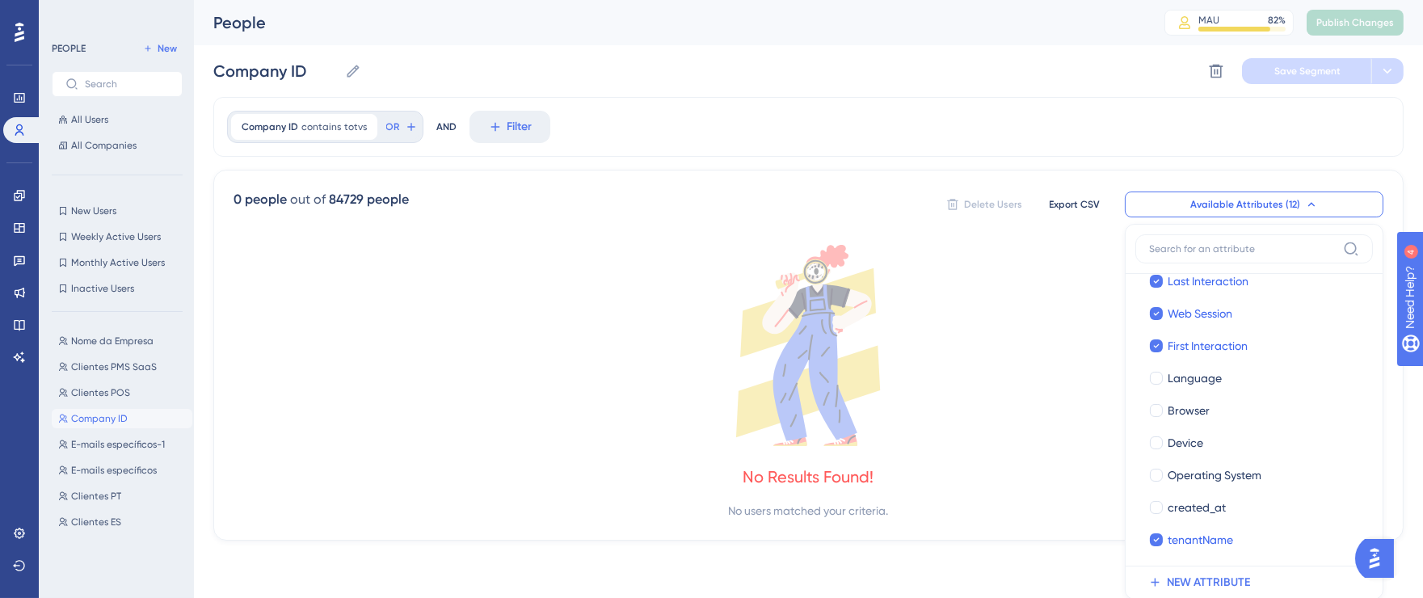
click at [1352, 118] on div "Company ID contains totvs totvs Remove OR AND Filter" at bounding box center [808, 127] width 1190 height 60
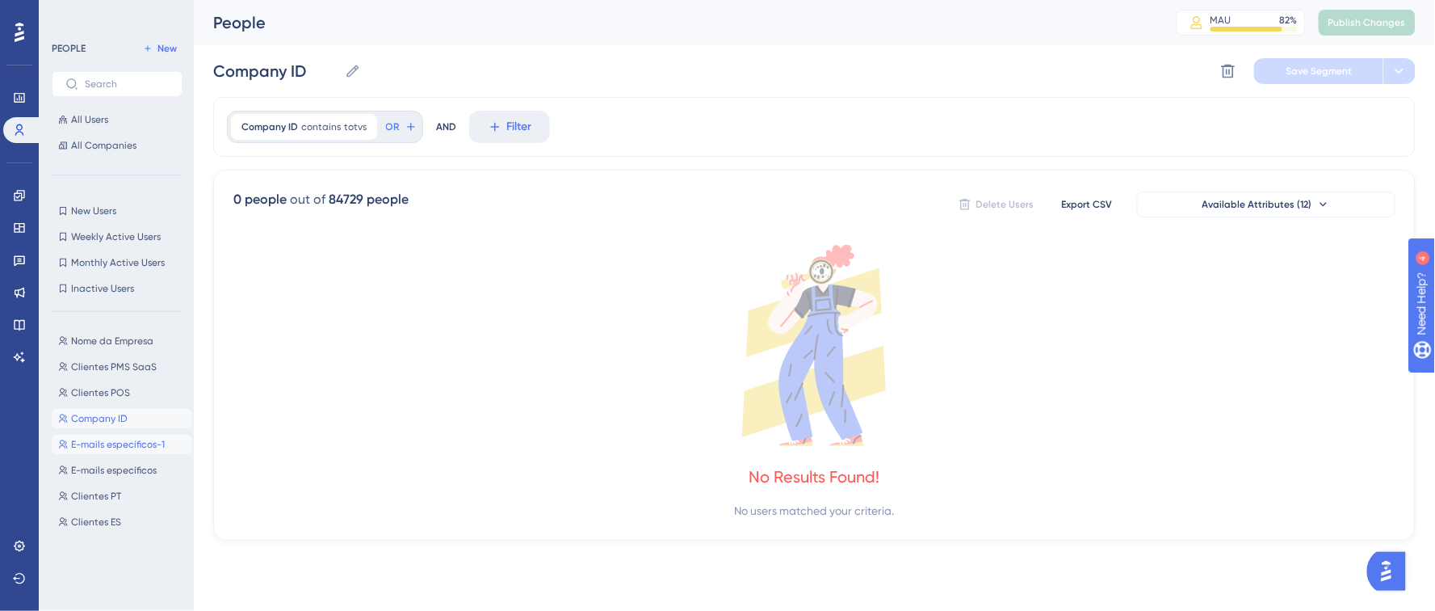
click at [109, 443] on span "E-mails específicos-1" at bounding box center [118, 444] width 94 height 13
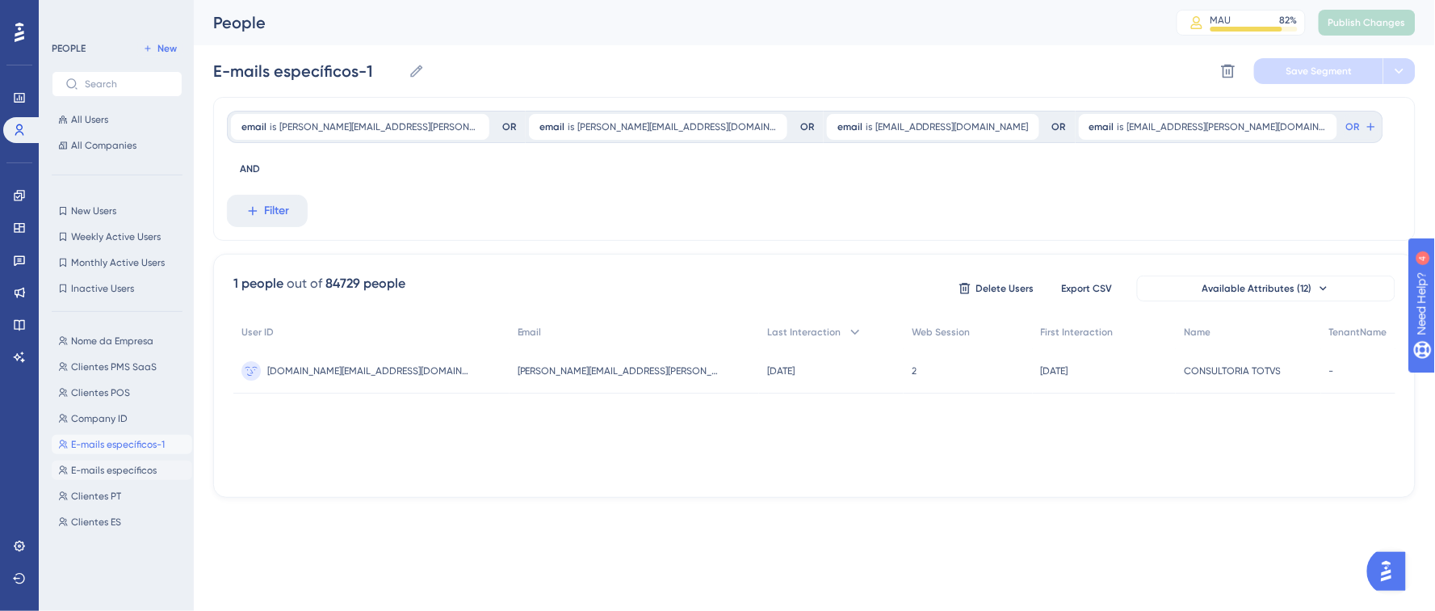
click at [111, 465] on span "E-mails específicos" at bounding box center [114, 470] width 86 height 13
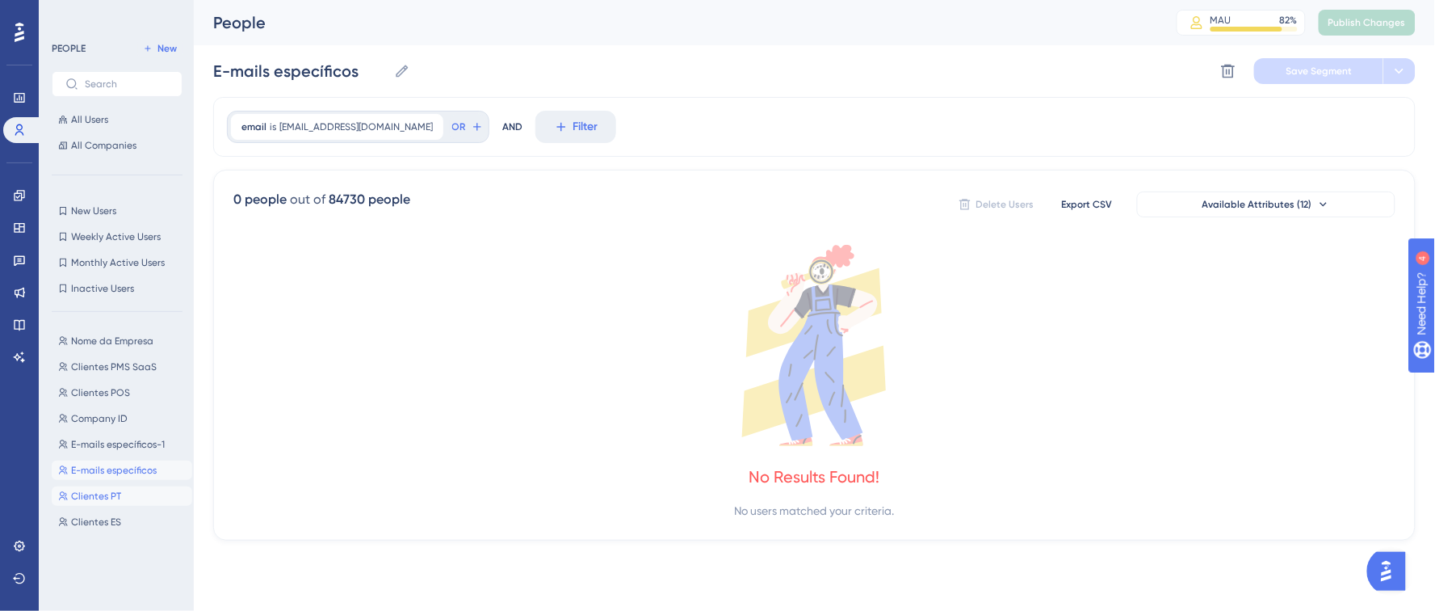
click at [114, 497] on span "Clientes PT" at bounding box center [96, 496] width 50 height 13
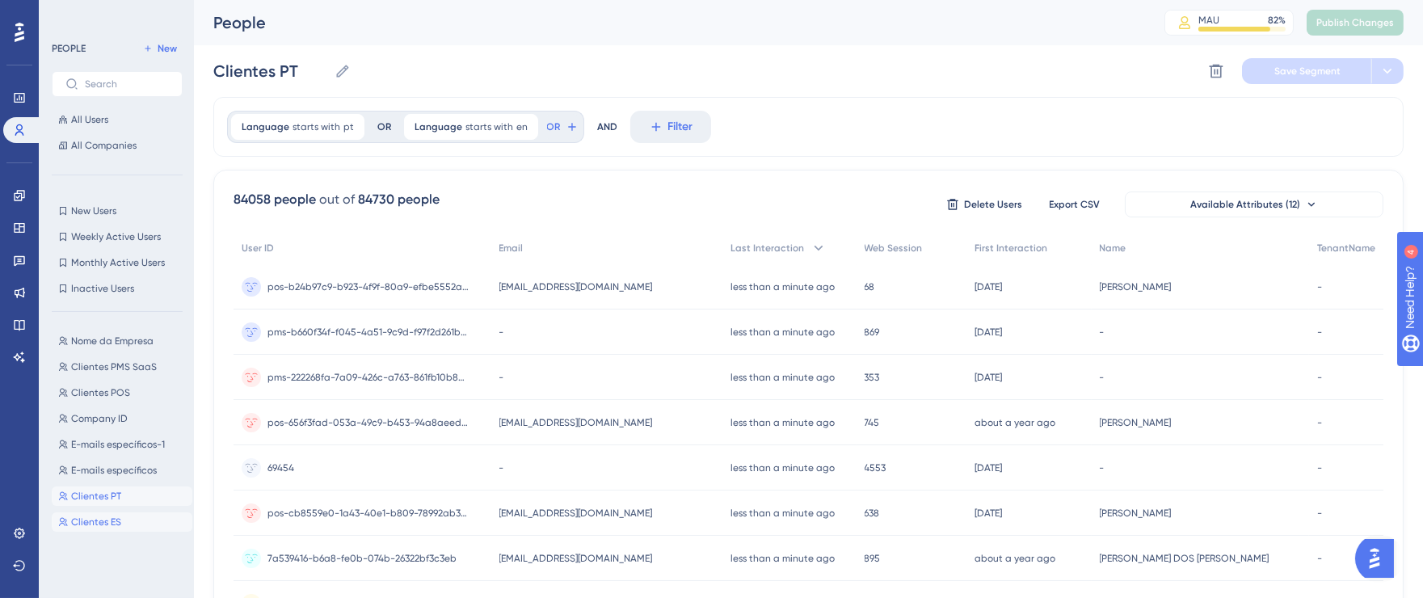
click at [103, 519] on span "Clientes ES" at bounding box center [96, 521] width 50 height 13
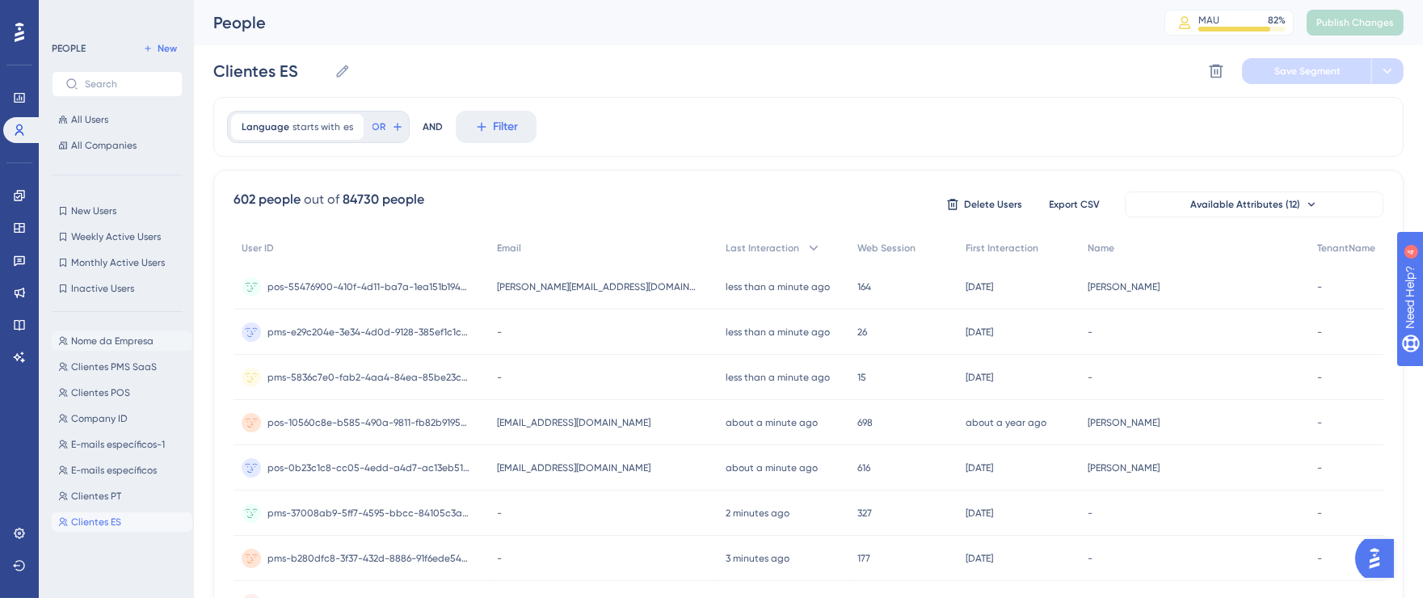
click at [105, 339] on span "Nome da Empresa" at bounding box center [112, 340] width 82 height 13
type input "Nome da Empresa"
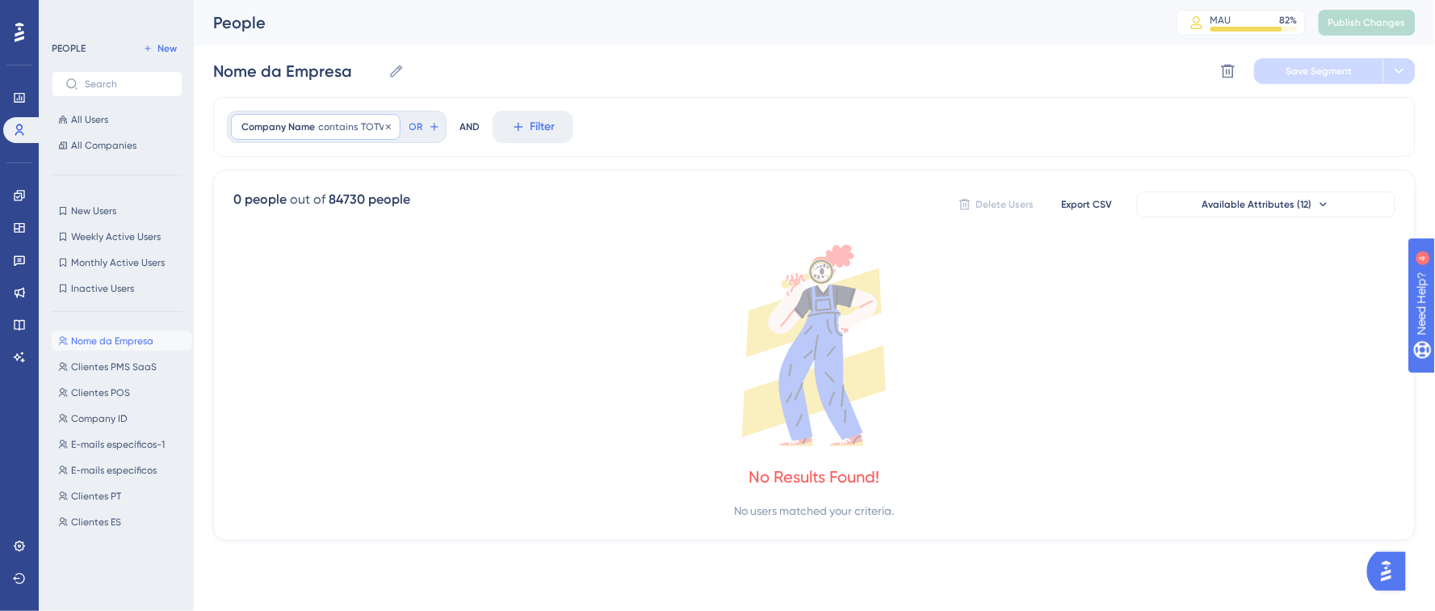
click at [357, 126] on div "Company Name contains TOTVS TOTVS Remove" at bounding box center [316, 127] width 170 height 26
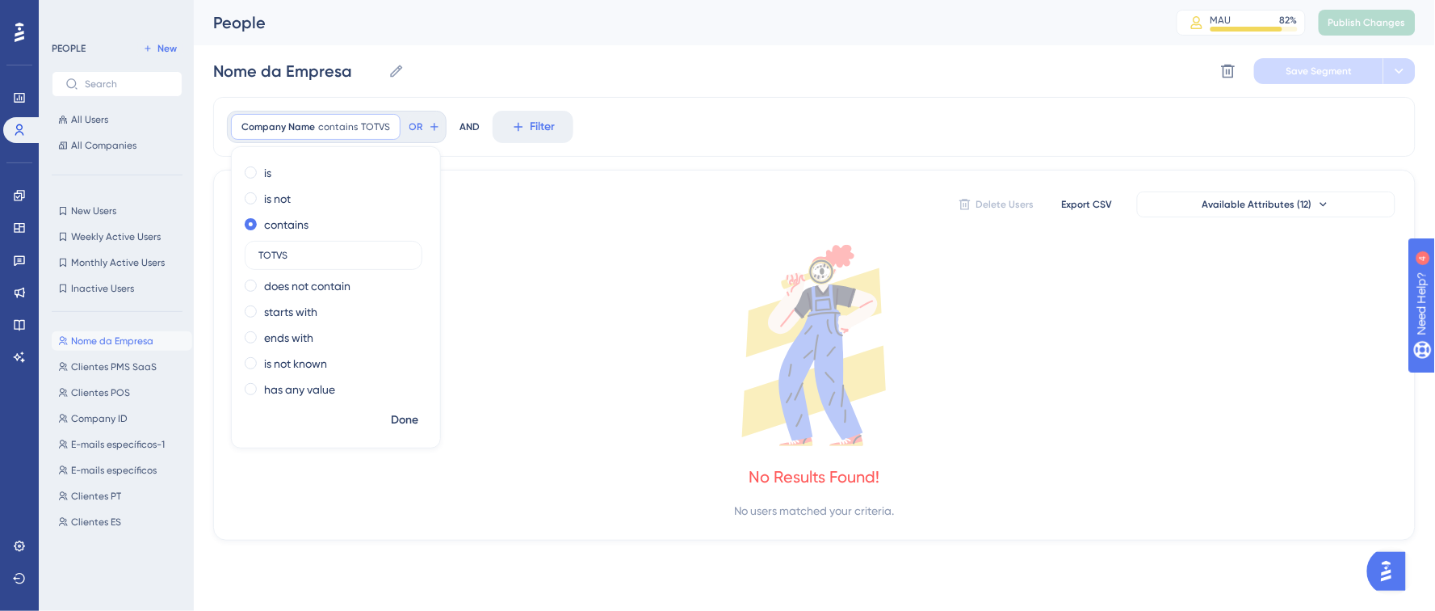
click at [567, 255] on icon at bounding box center [814, 345] width 1162 height 201
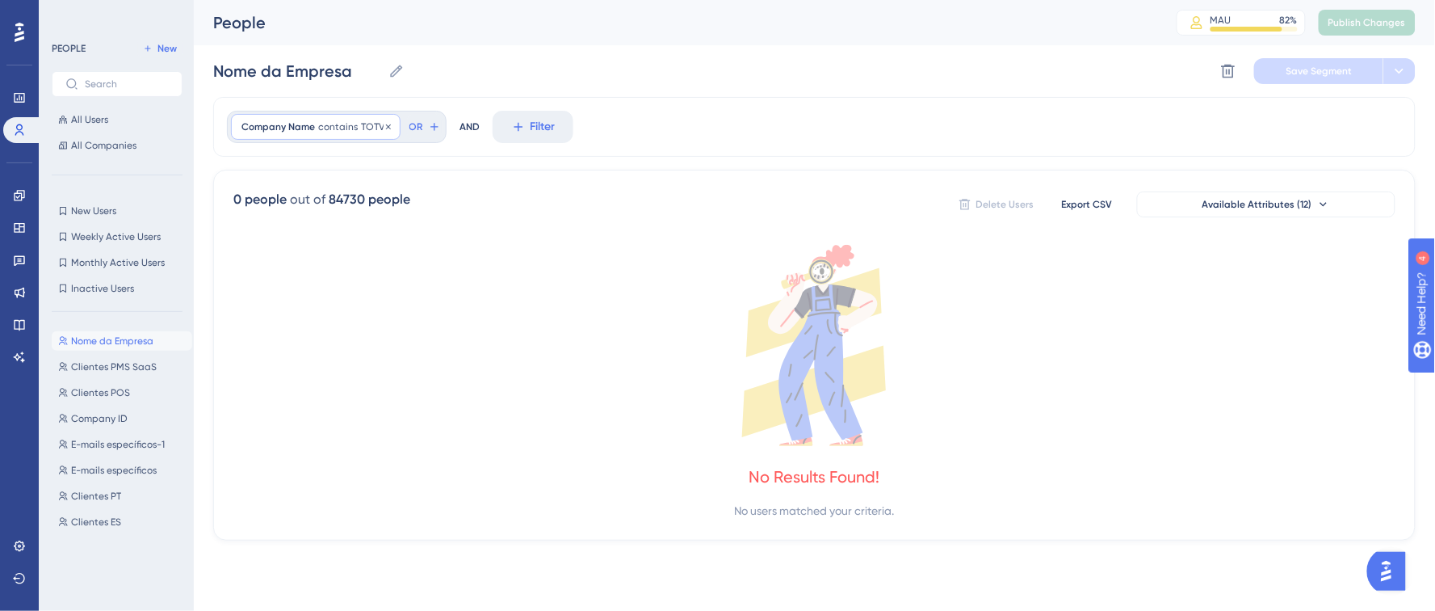
click at [371, 124] on span "TOTVS" at bounding box center [375, 126] width 29 height 13
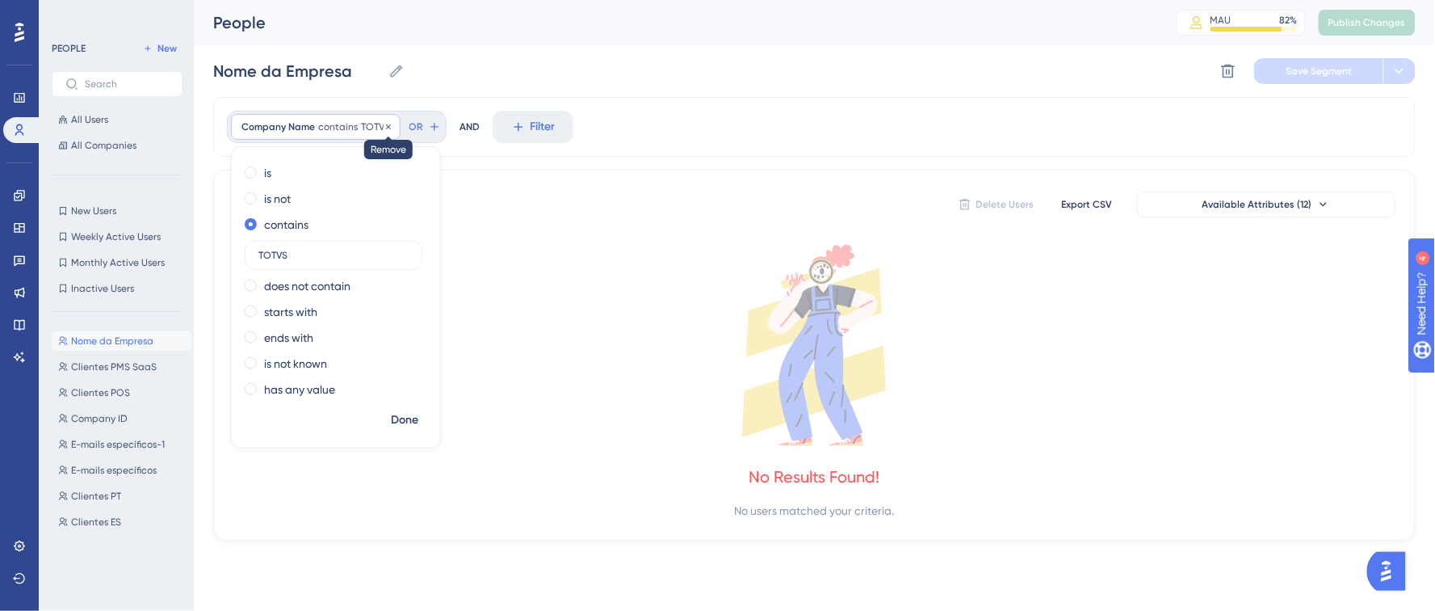
click at [384, 126] on icon at bounding box center [389, 127] width 10 height 10
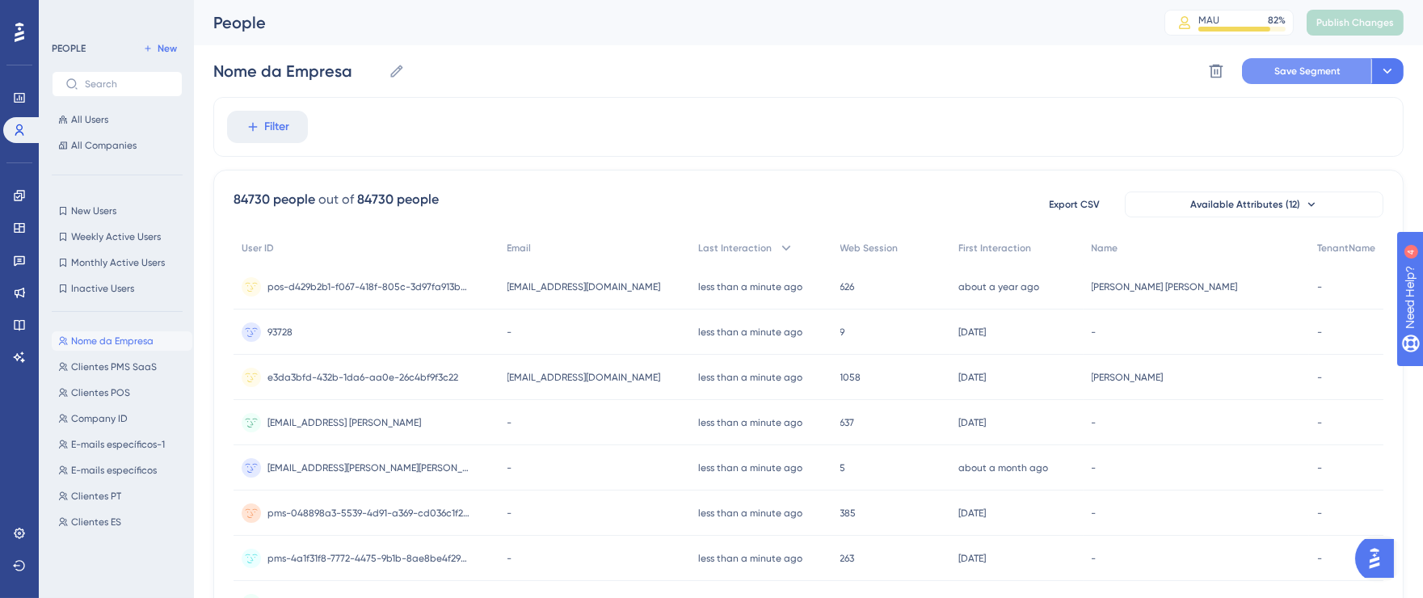
click at [1300, 70] on span "Save Segment" at bounding box center [1307, 71] width 66 height 13
click at [1279, 69] on span "Save Segment" at bounding box center [1307, 71] width 66 height 13
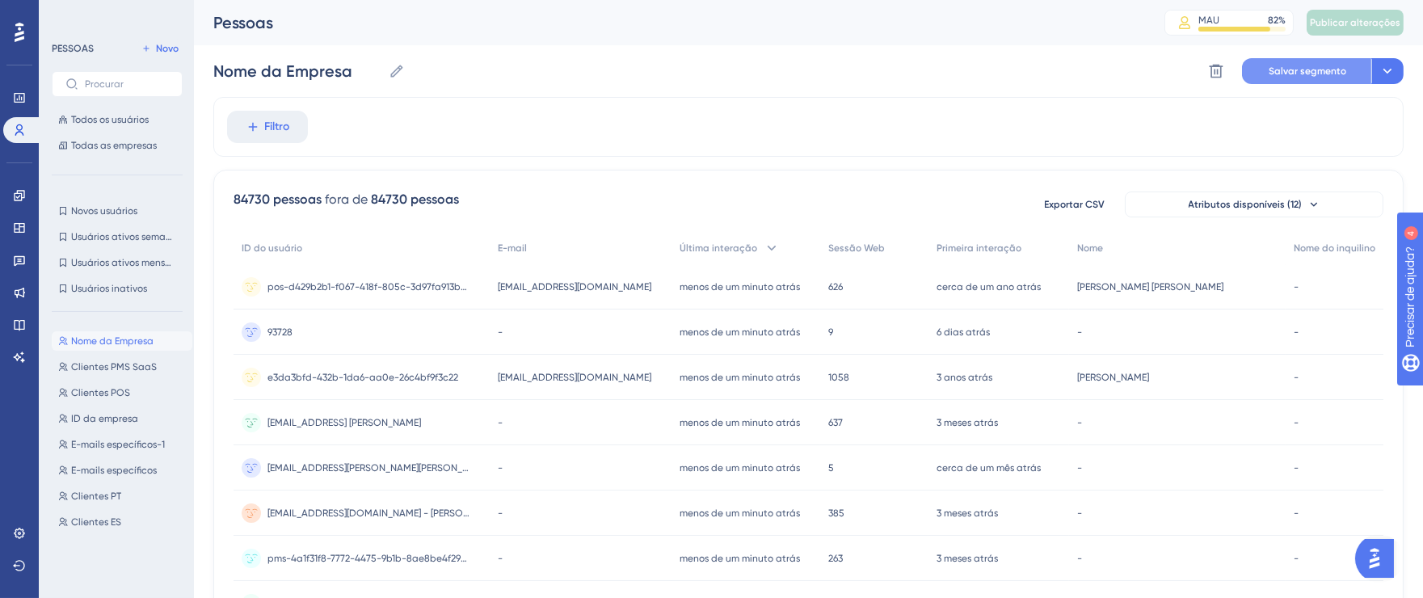
click at [1306, 69] on font "Salvar segmento" at bounding box center [1307, 70] width 78 height 11
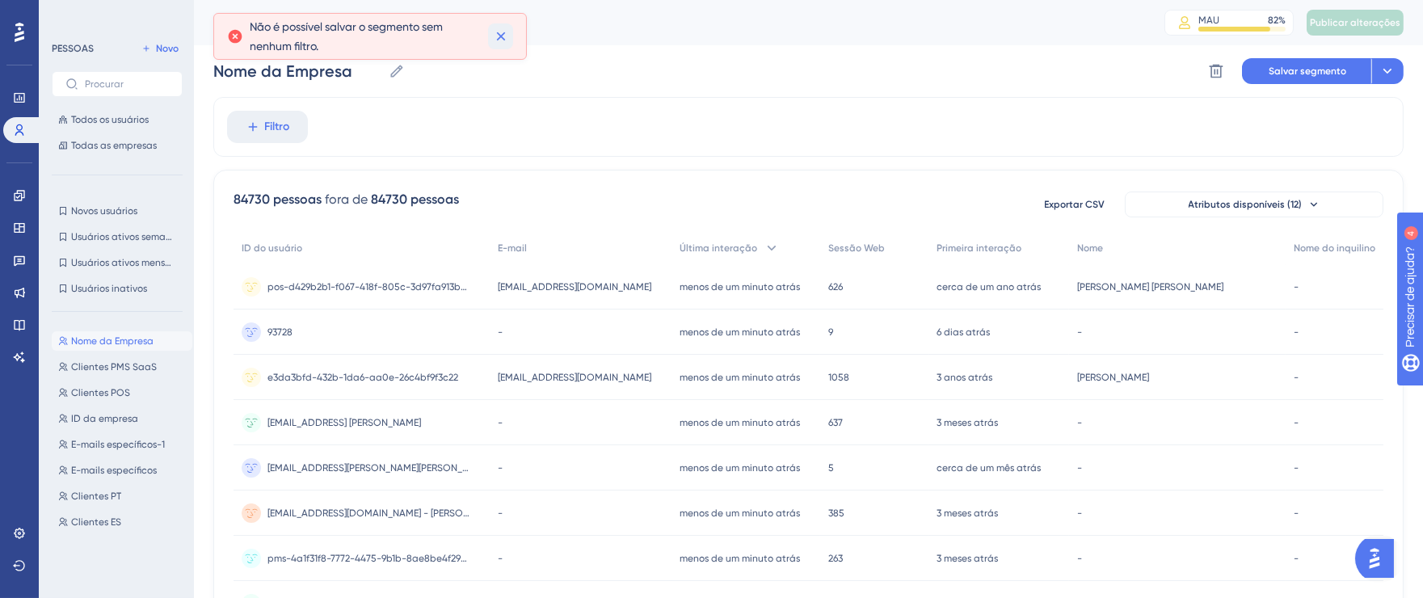
click at [505, 36] on icon at bounding box center [501, 36] width 16 height 16
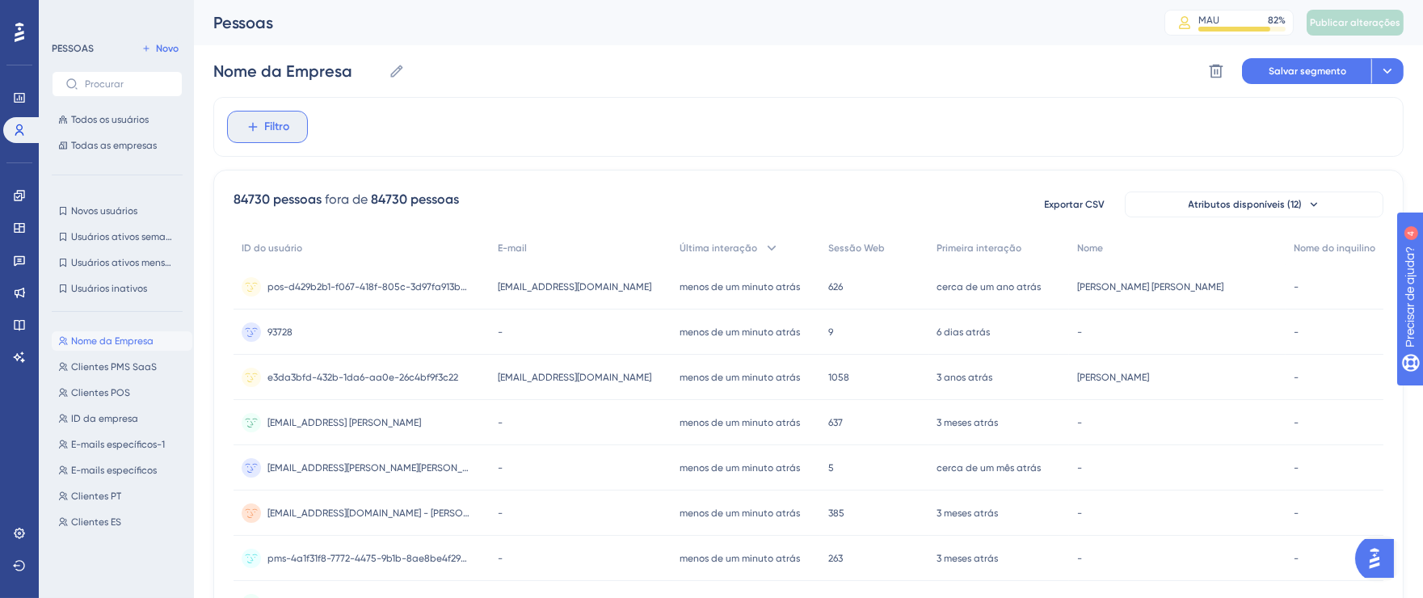
click at [274, 131] on font "Filtro" at bounding box center [277, 127] width 25 height 14
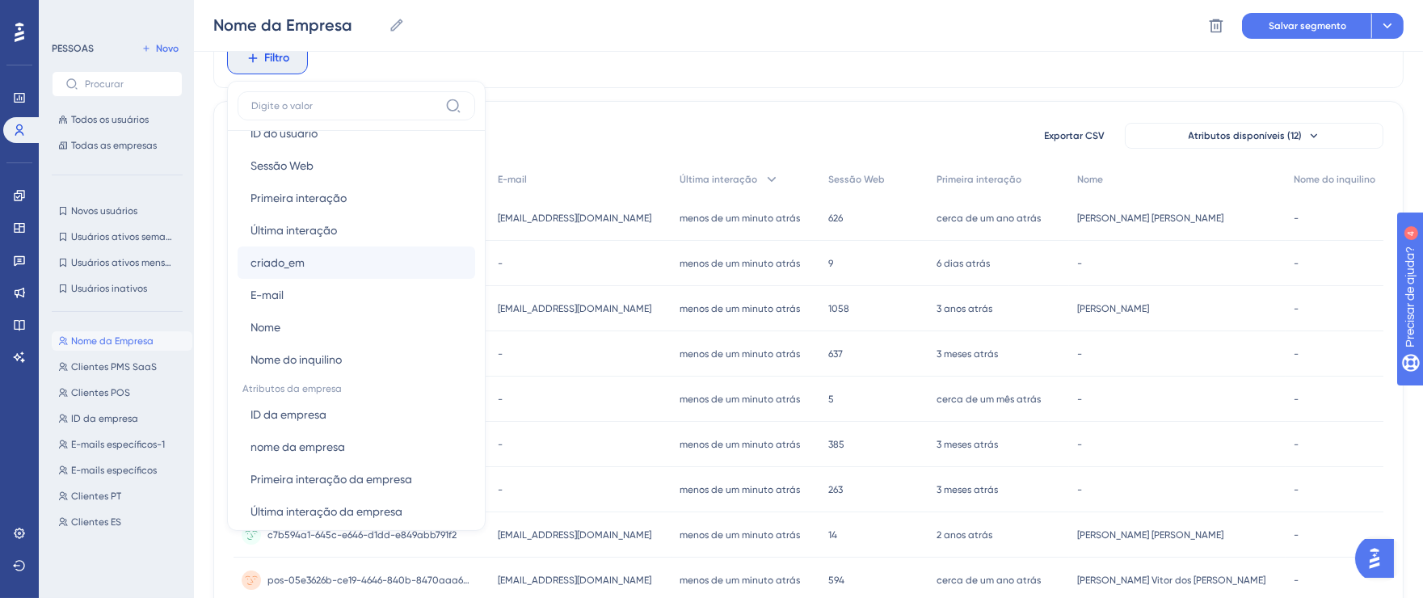
scroll to position [780, 0]
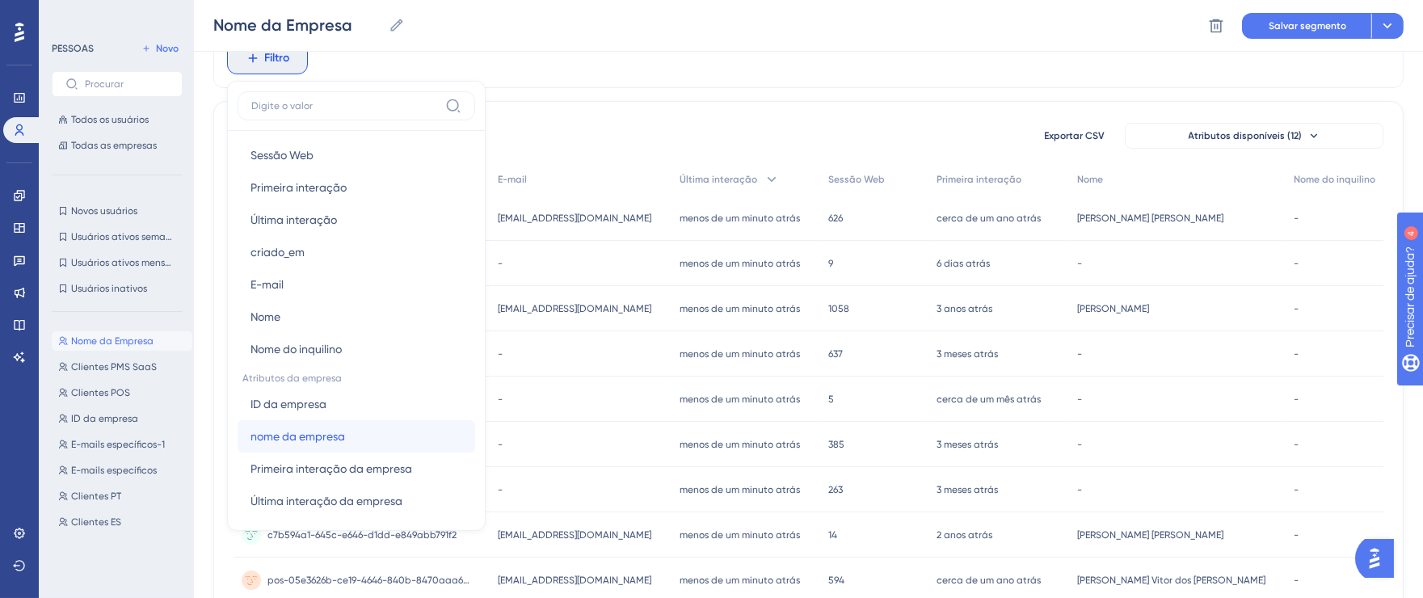
click at [377, 424] on button "nome da empresa nome da empresa" at bounding box center [355, 436] width 237 height 32
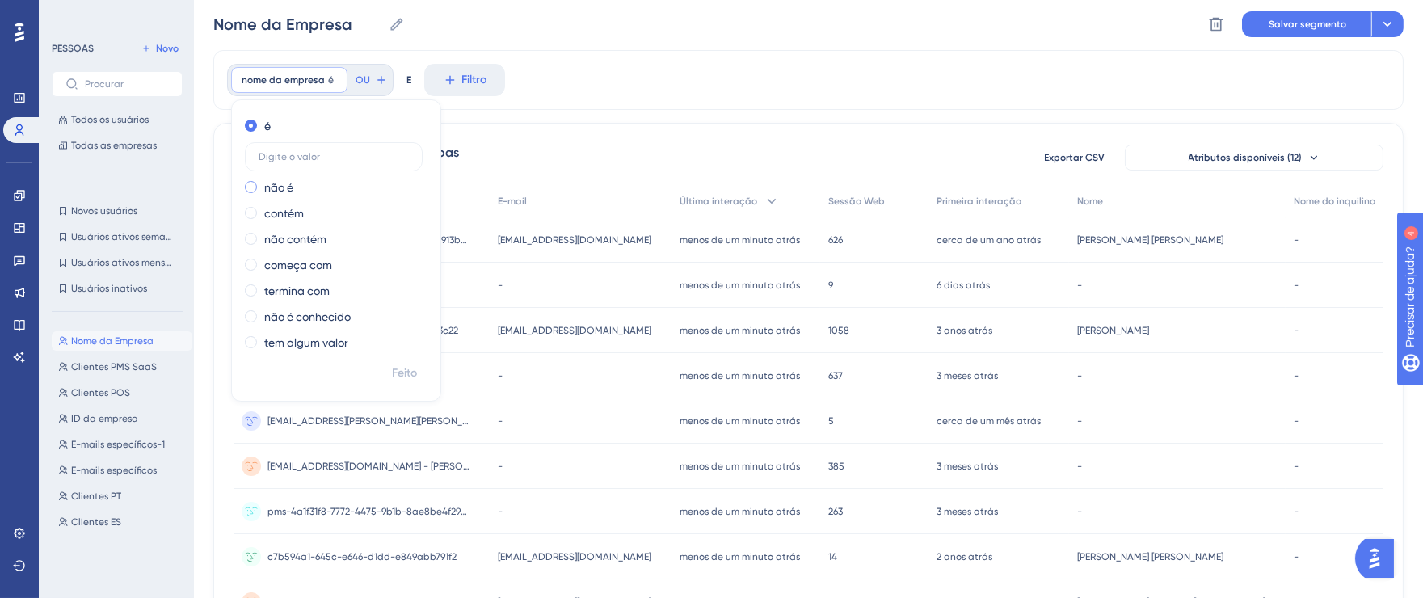
scroll to position [0, 0]
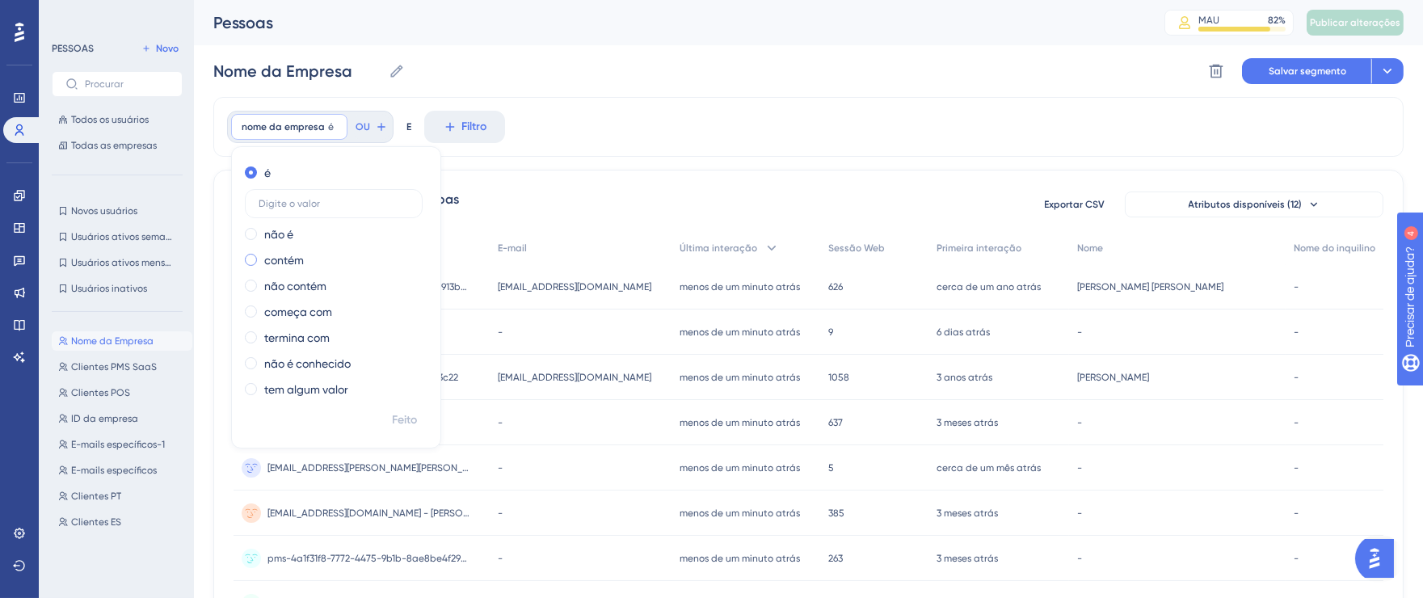
click at [324, 259] on div "contém" at bounding box center [333, 259] width 176 height 19
click at [622, 138] on div "nome da empresa contém Remover é não é contém não contém começa com termina com…" at bounding box center [808, 127] width 1190 height 60
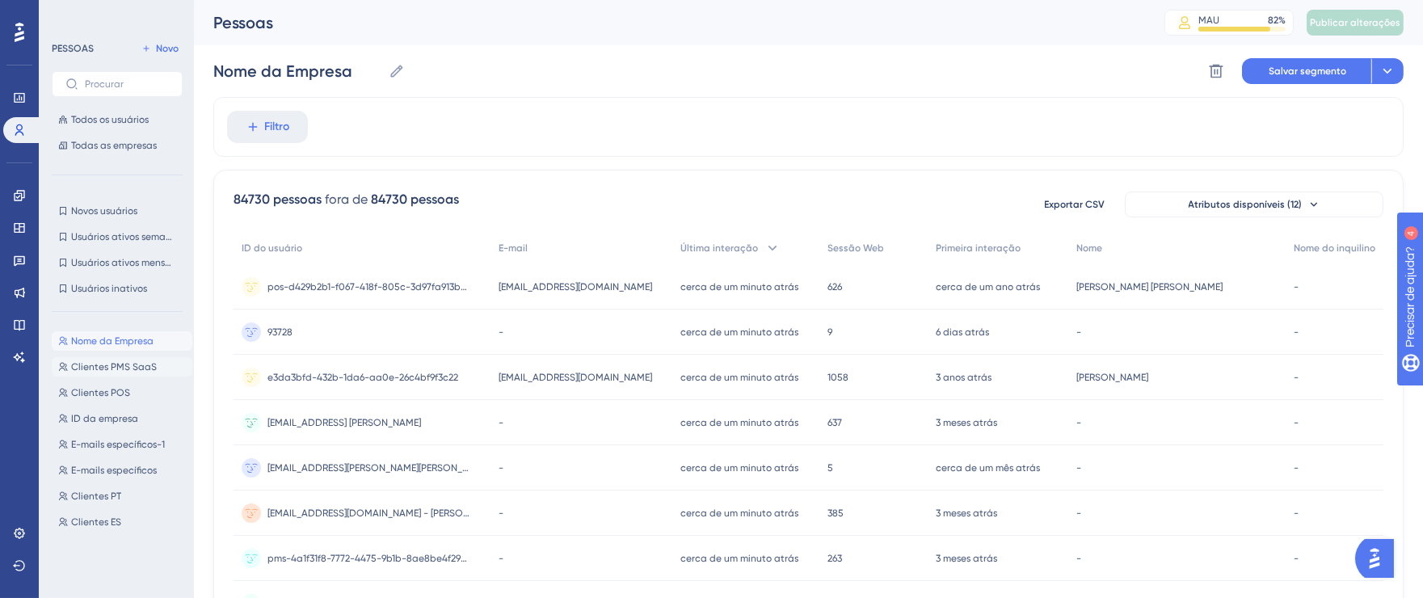
click at [135, 366] on font "Clientes PMS SaaS" at bounding box center [114, 366] width 86 height 11
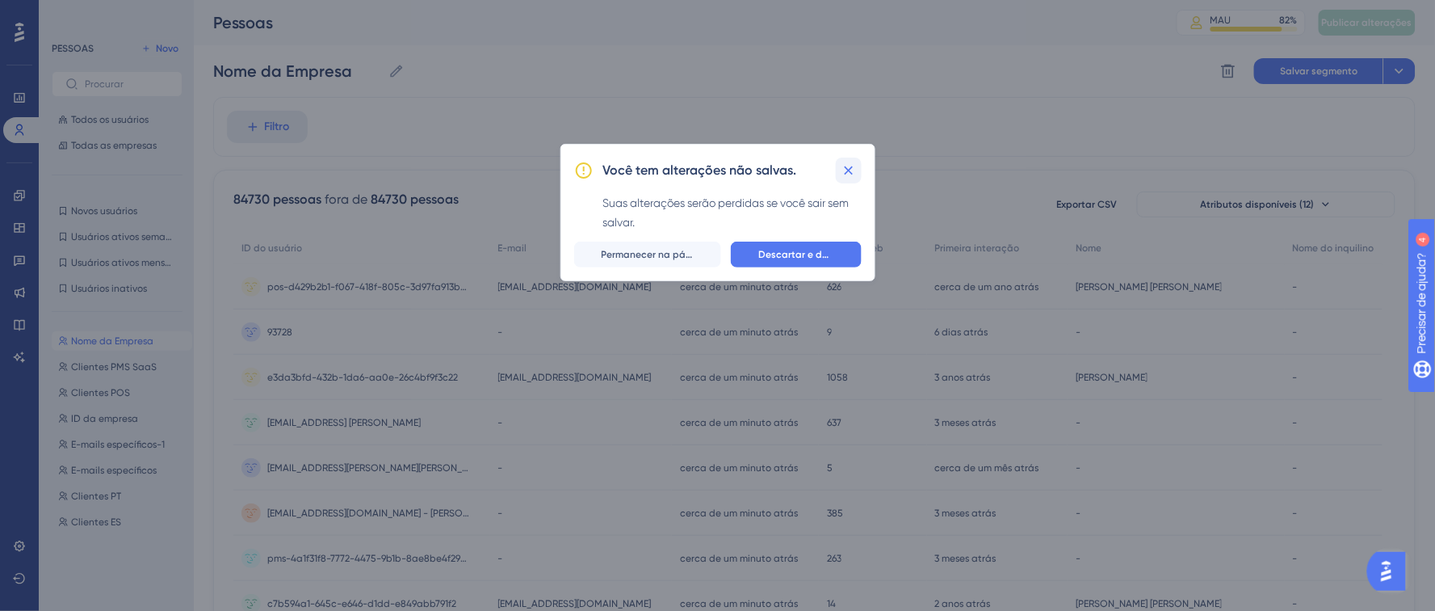
click at [851, 174] on icon at bounding box center [849, 170] width 16 height 16
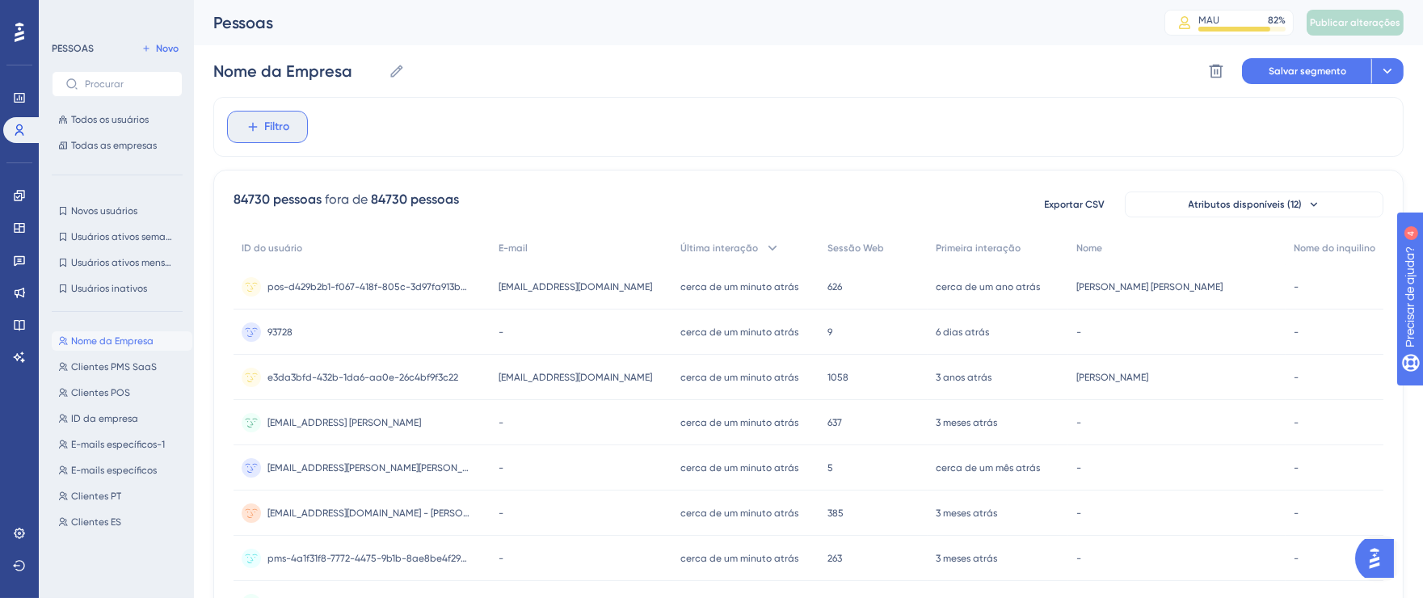
click at [289, 123] on button "Filtro" at bounding box center [267, 127] width 81 height 32
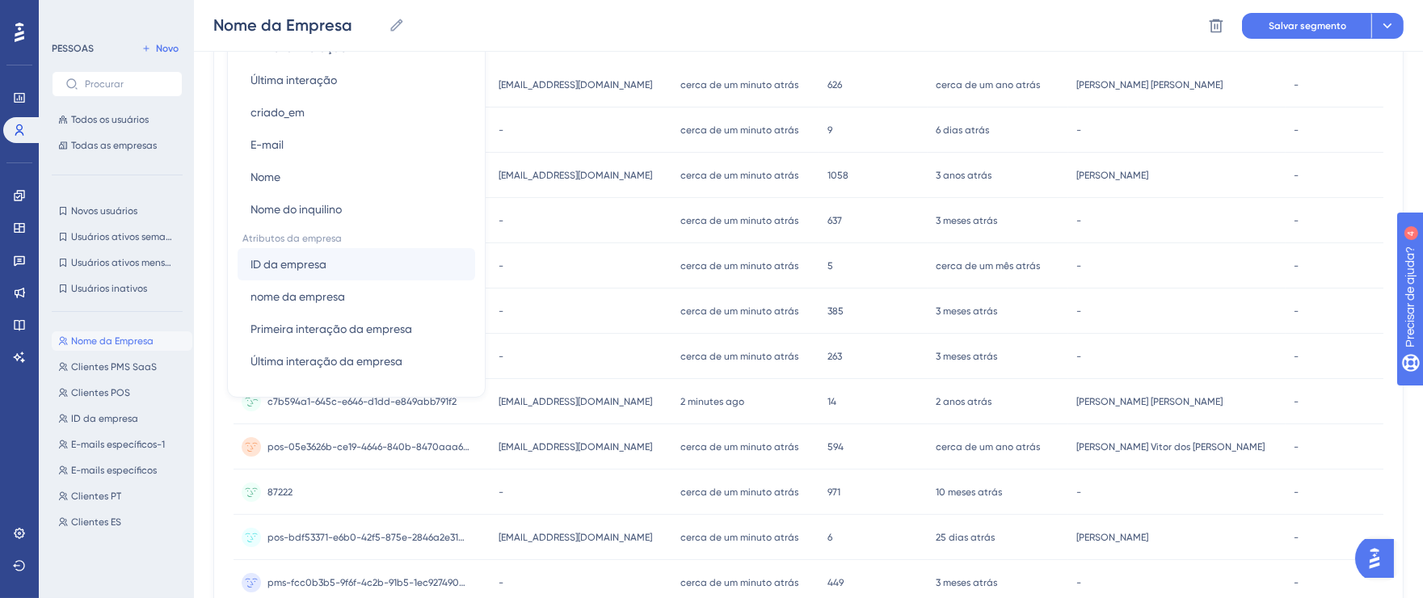
scroll to position [220, 0]
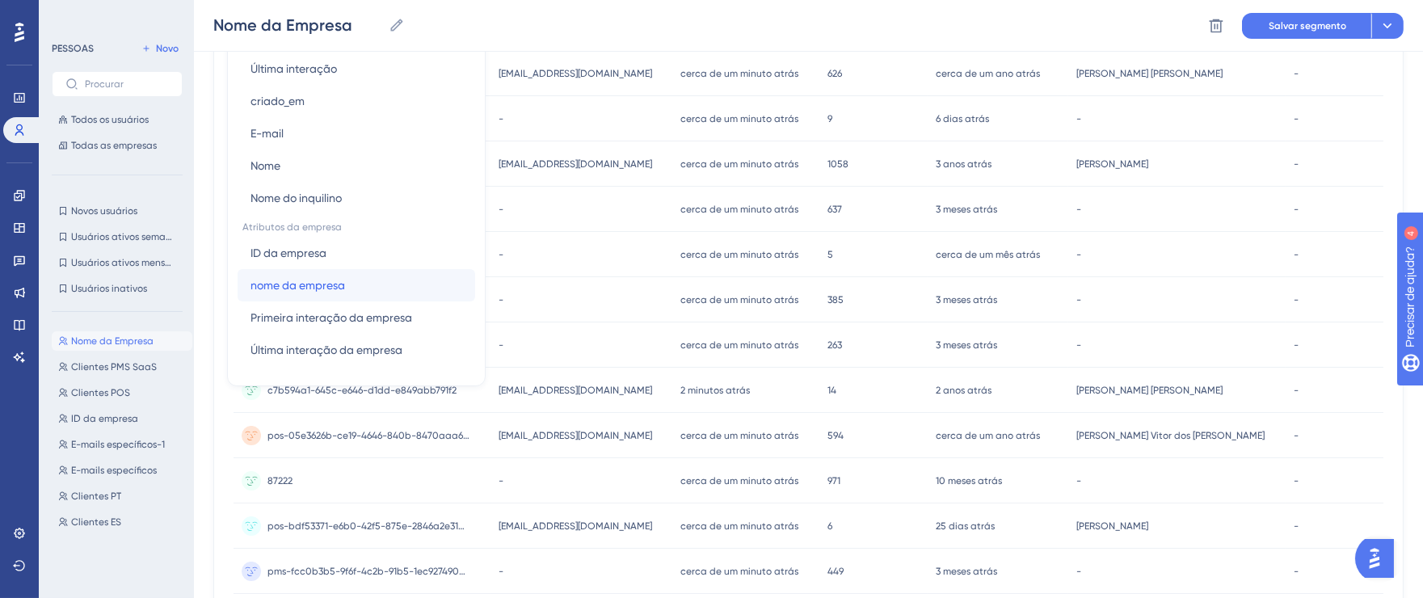
click at [343, 285] on font "nome da empresa" at bounding box center [297, 285] width 95 height 13
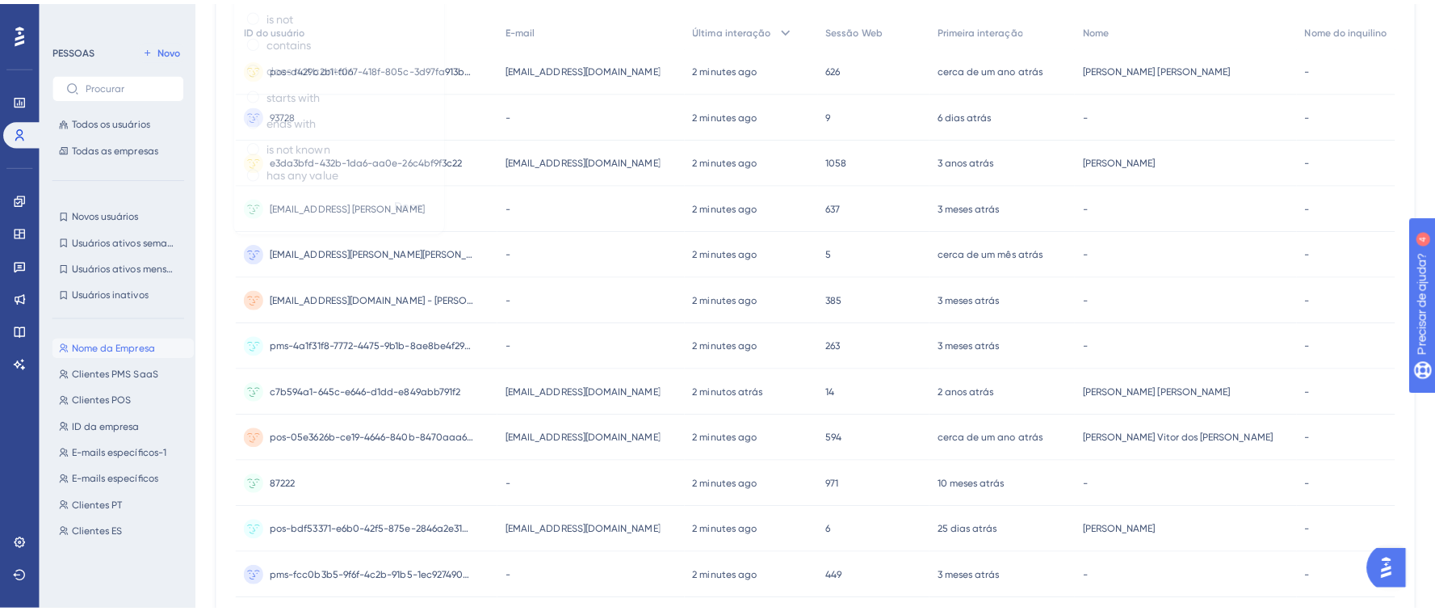
scroll to position [0, 0]
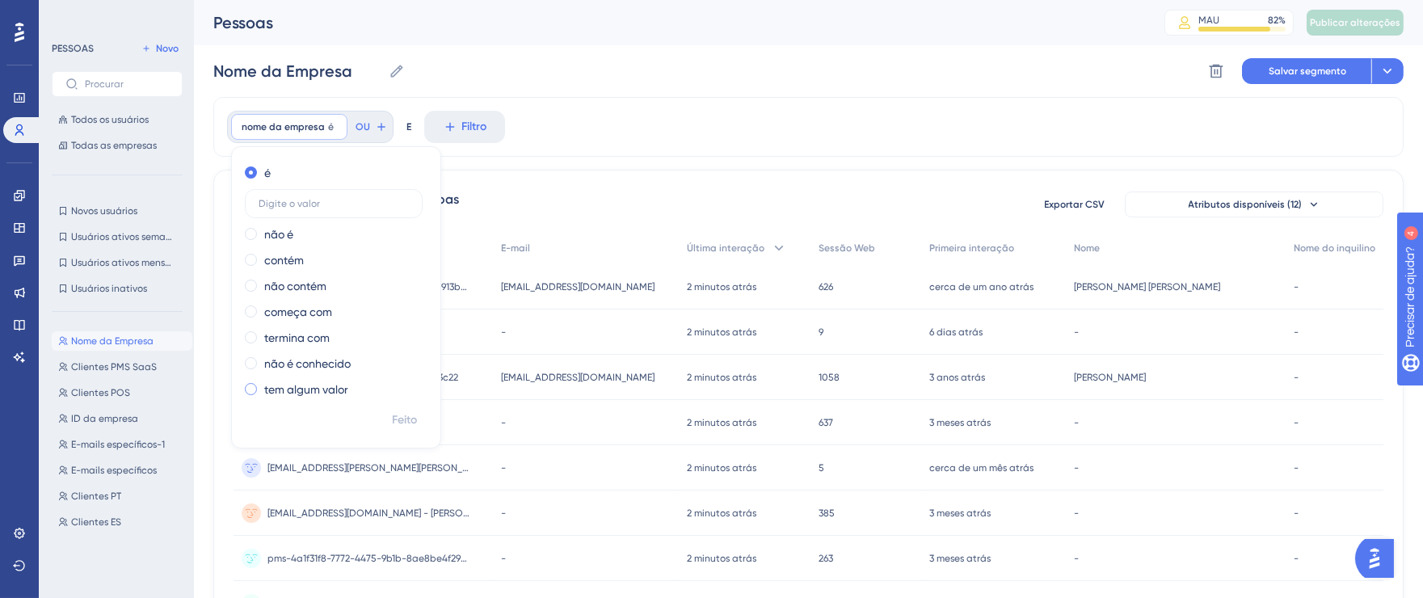
click at [259, 392] on div "tem algum valor" at bounding box center [333, 389] width 176 height 19
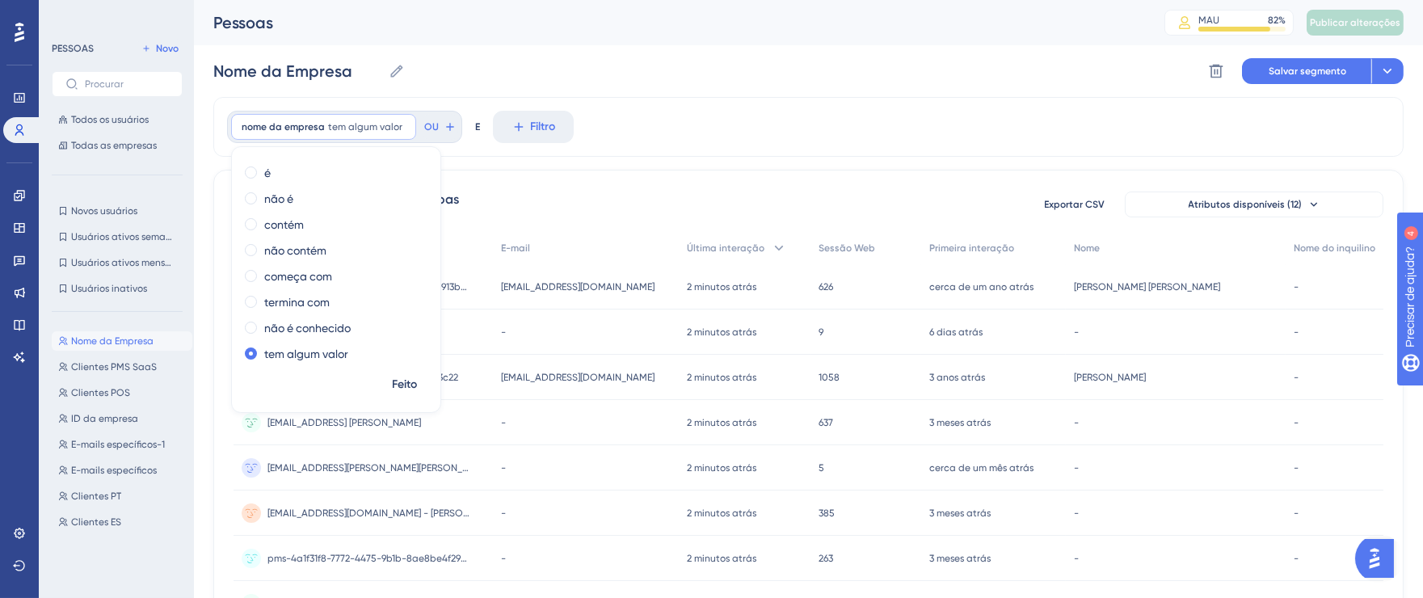
click at [704, 107] on div "nome da empresa tem algum valor Remover é não é contém não contém começa com te…" at bounding box center [808, 127] width 1190 height 60
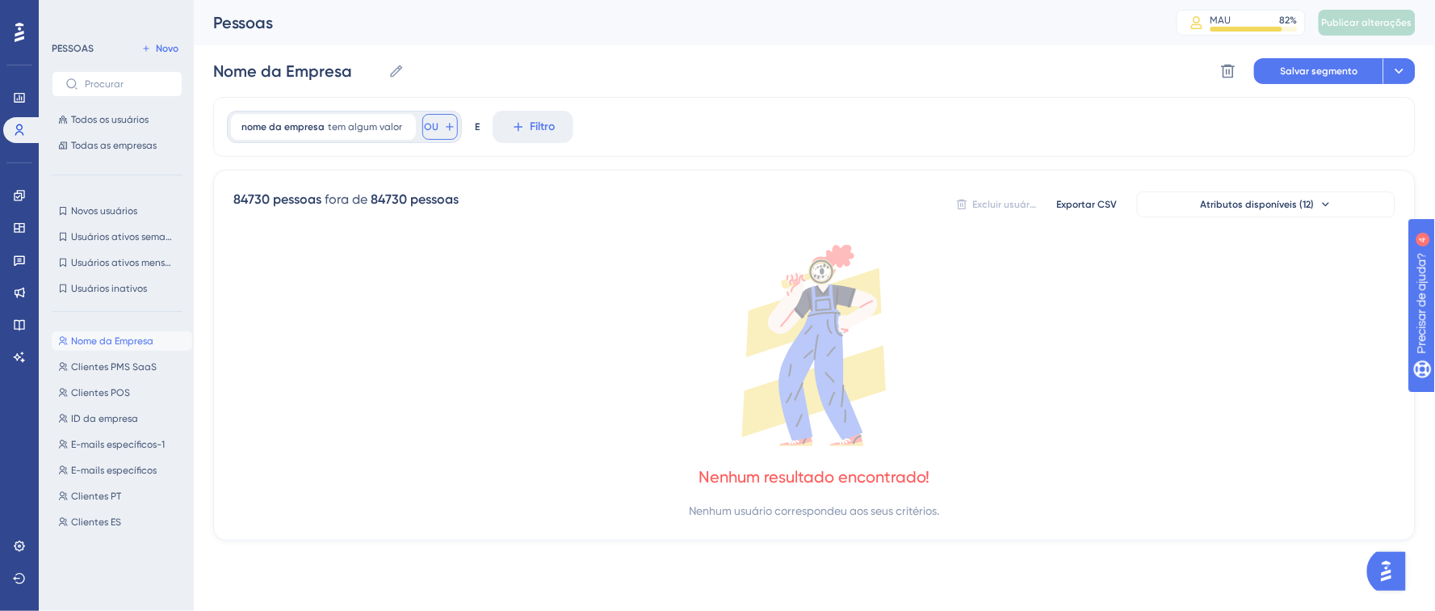
click at [443, 124] on icon at bounding box center [449, 126] width 13 height 13
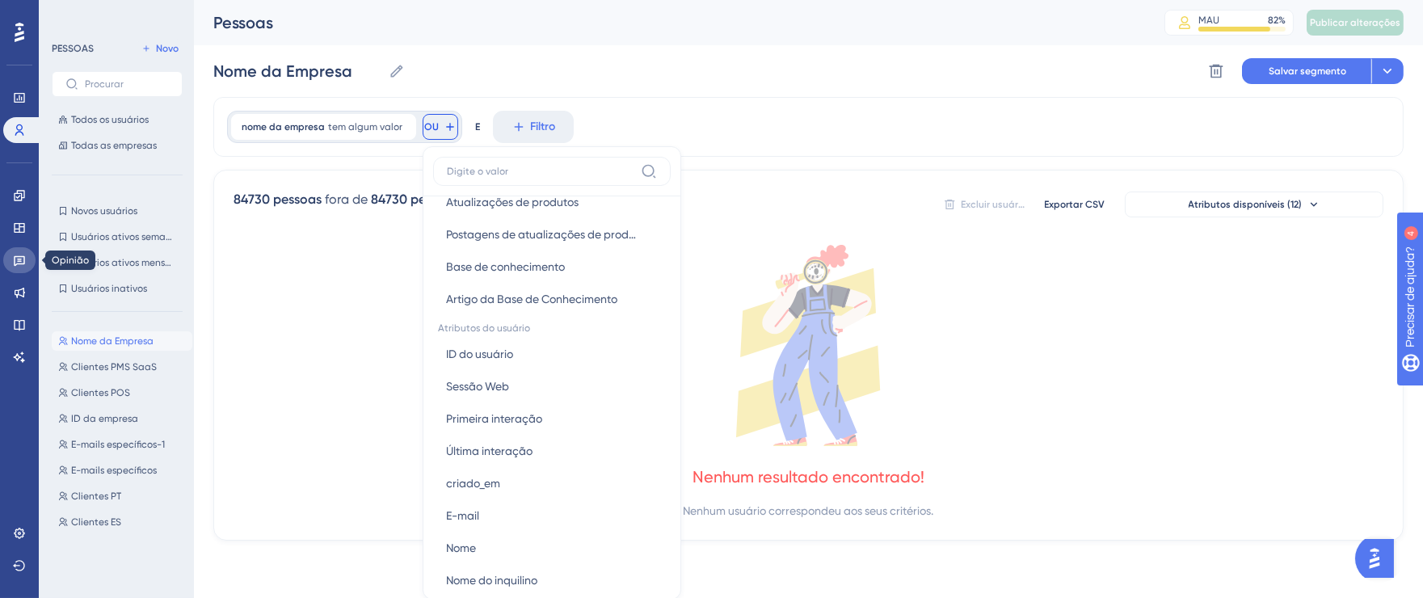
click at [21, 256] on icon at bounding box center [19, 261] width 11 height 11
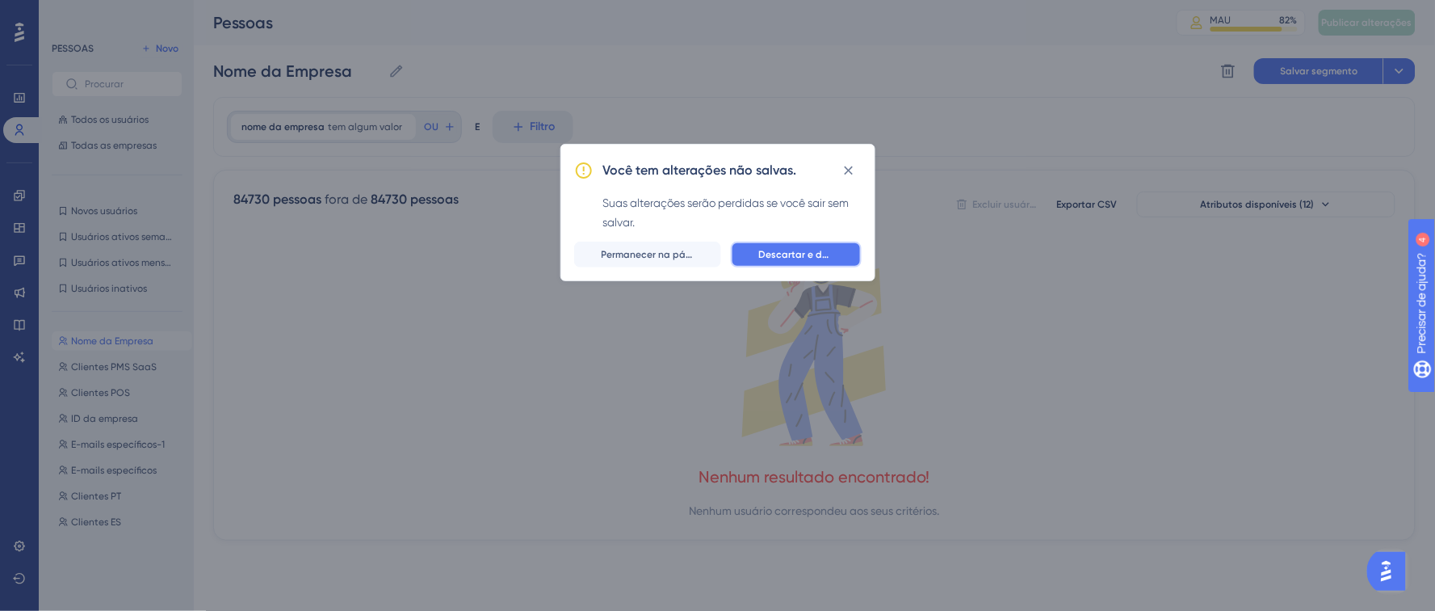
click at [832, 252] on font "Descartar e deixar" at bounding box center [802, 254] width 86 height 11
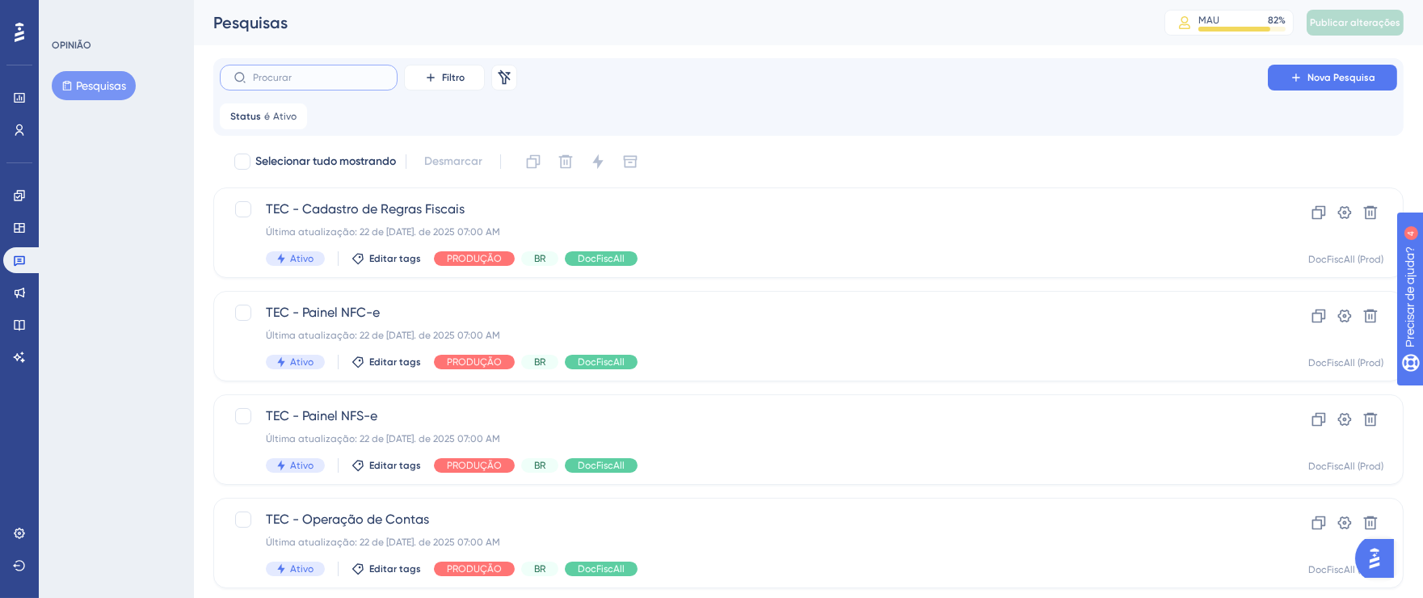
click at [348, 82] on input "text" at bounding box center [318, 77] width 131 height 11
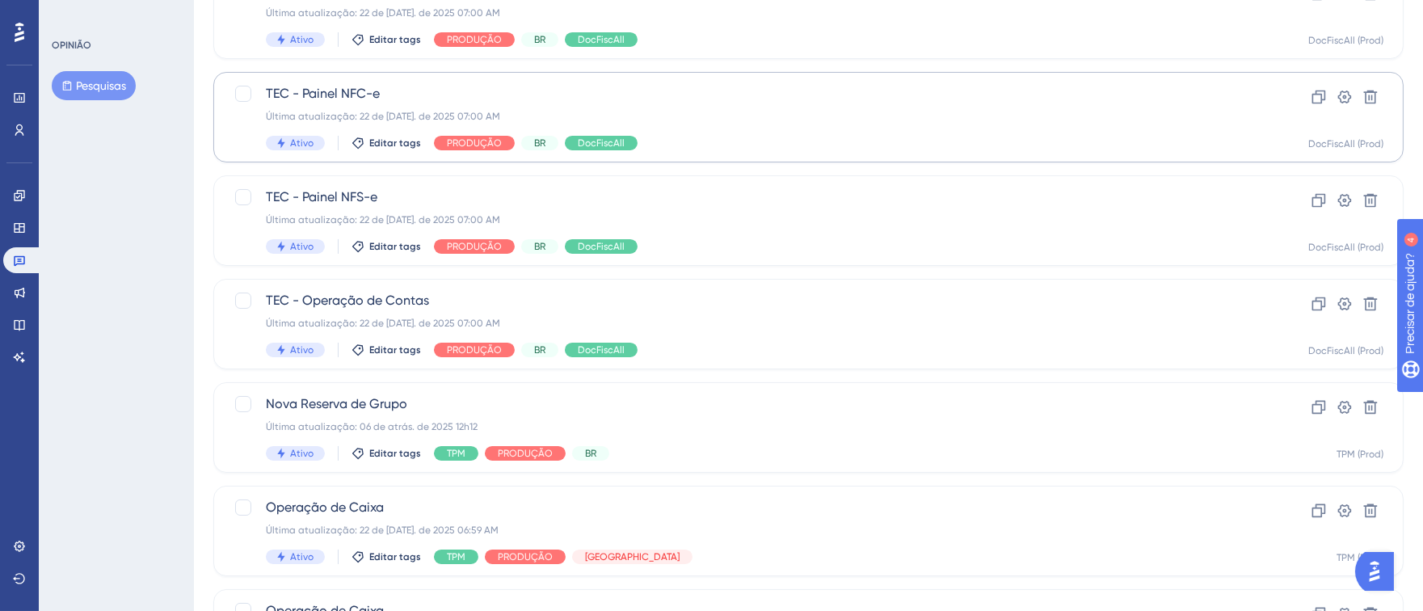
scroll to position [681, 0]
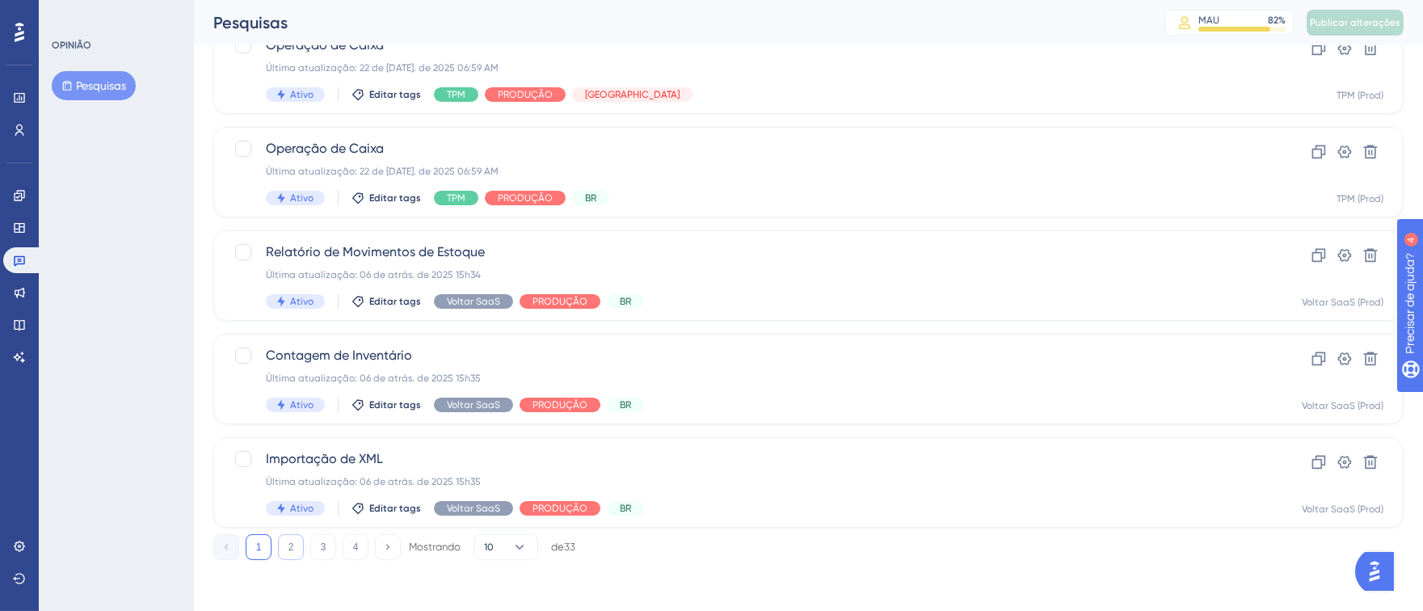
click at [296, 550] on button "2" at bounding box center [291, 547] width 26 height 26
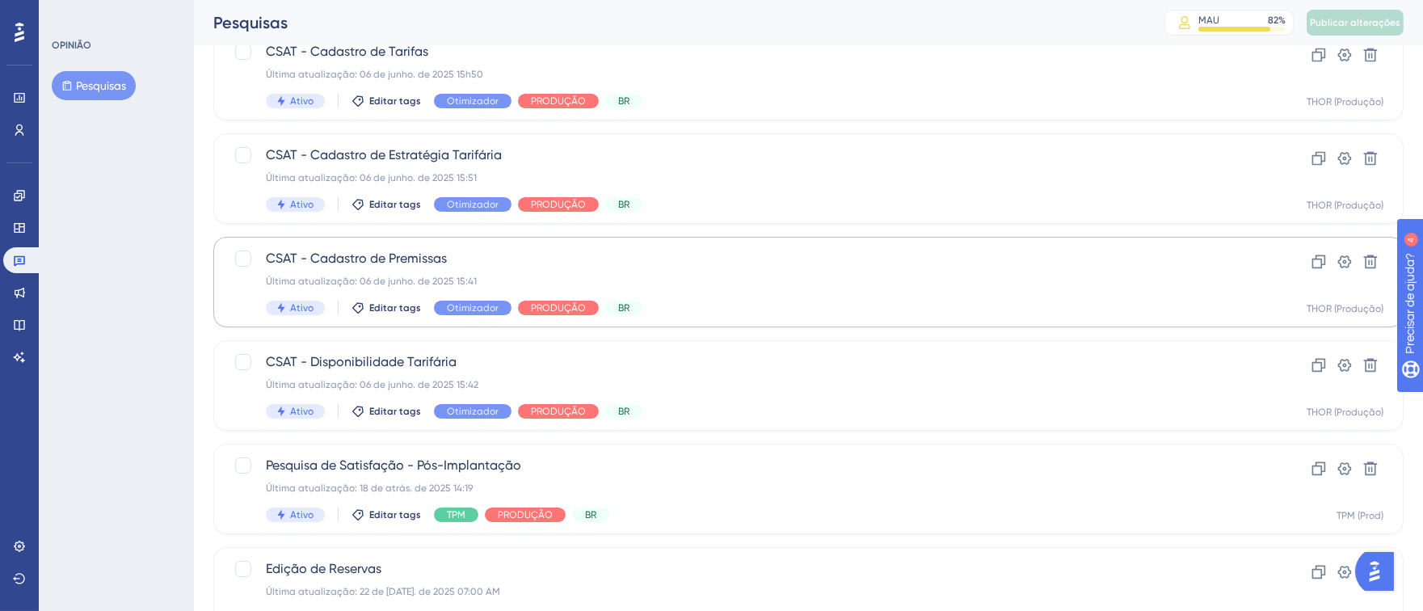
scroll to position [447, 0]
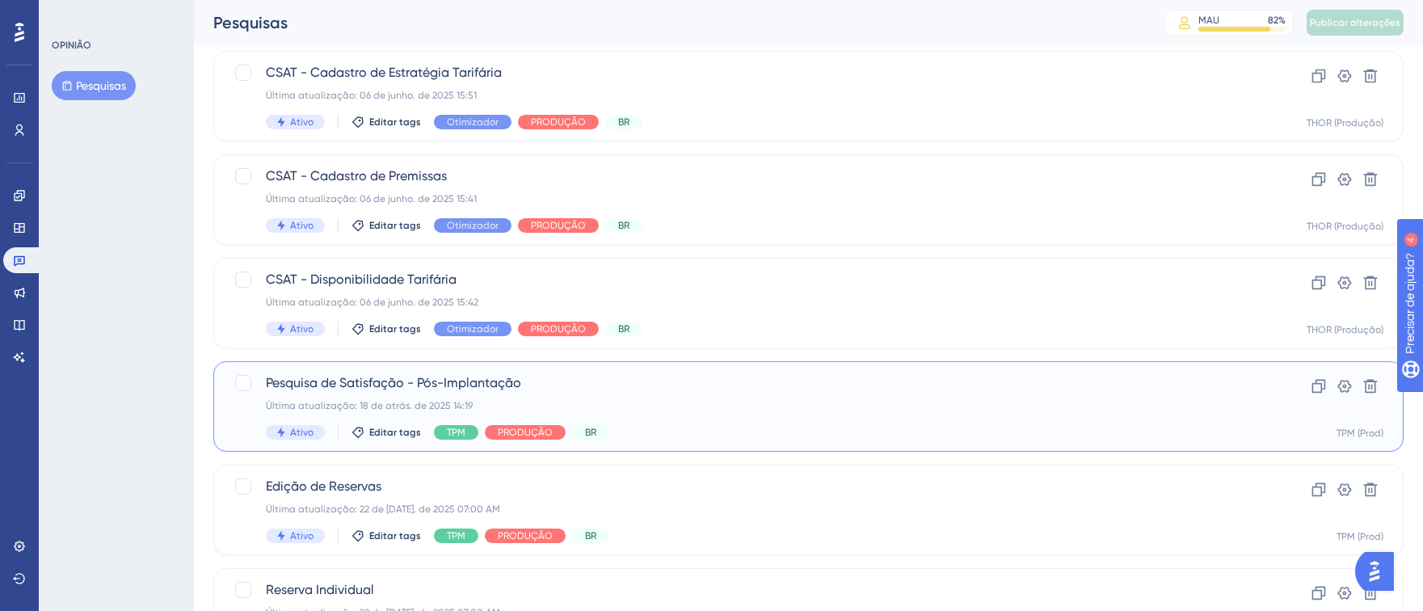
click at [746, 409] on div "Última atualização: 18 de atrás. de 2025 14:19" at bounding box center [744, 405] width 956 height 13
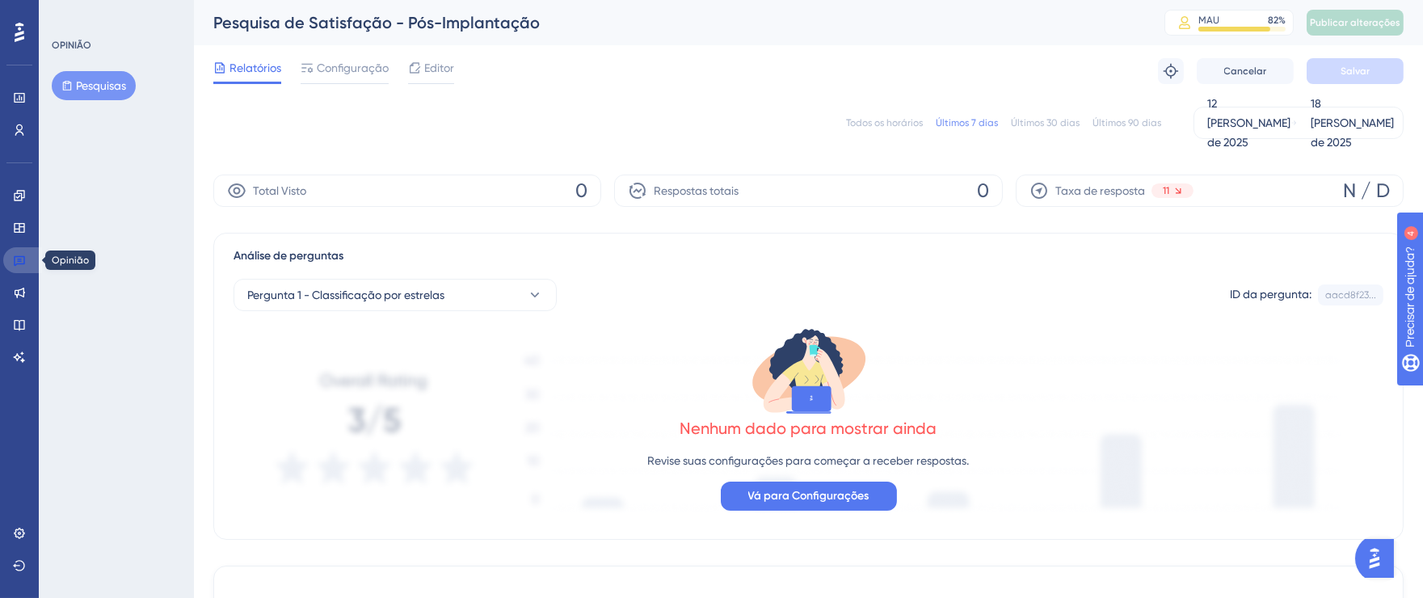
click at [23, 258] on icon at bounding box center [19, 260] width 13 height 13
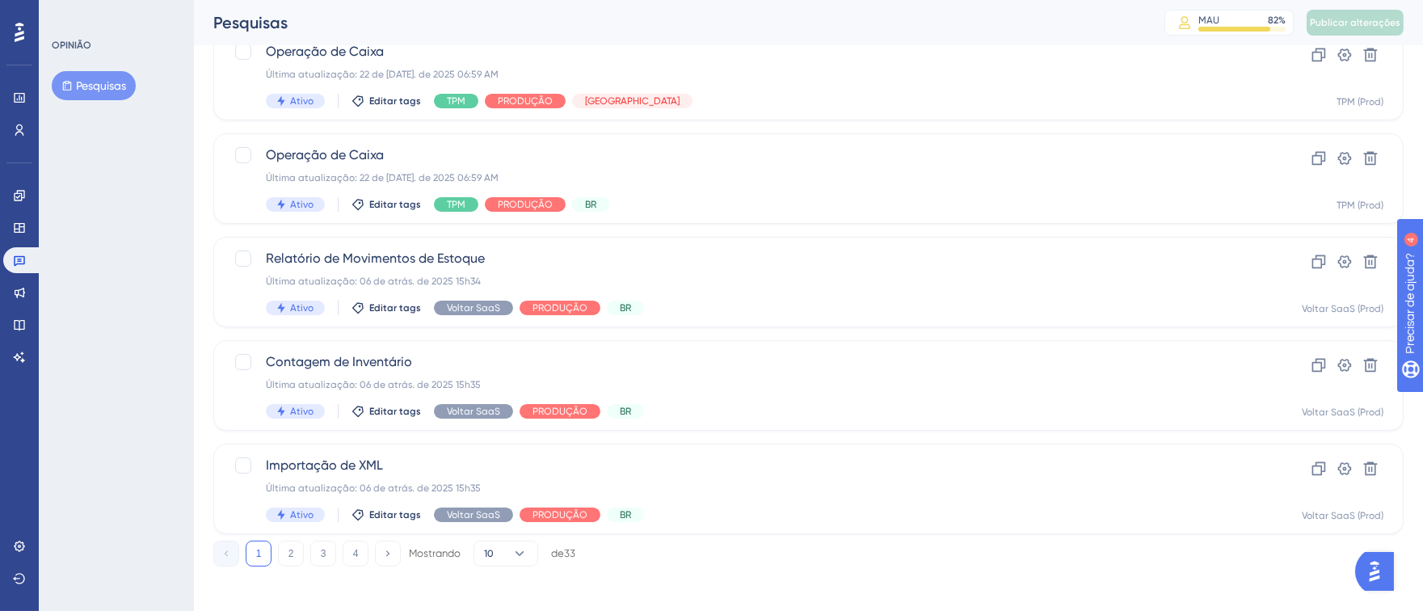
scroll to position [681, 0]
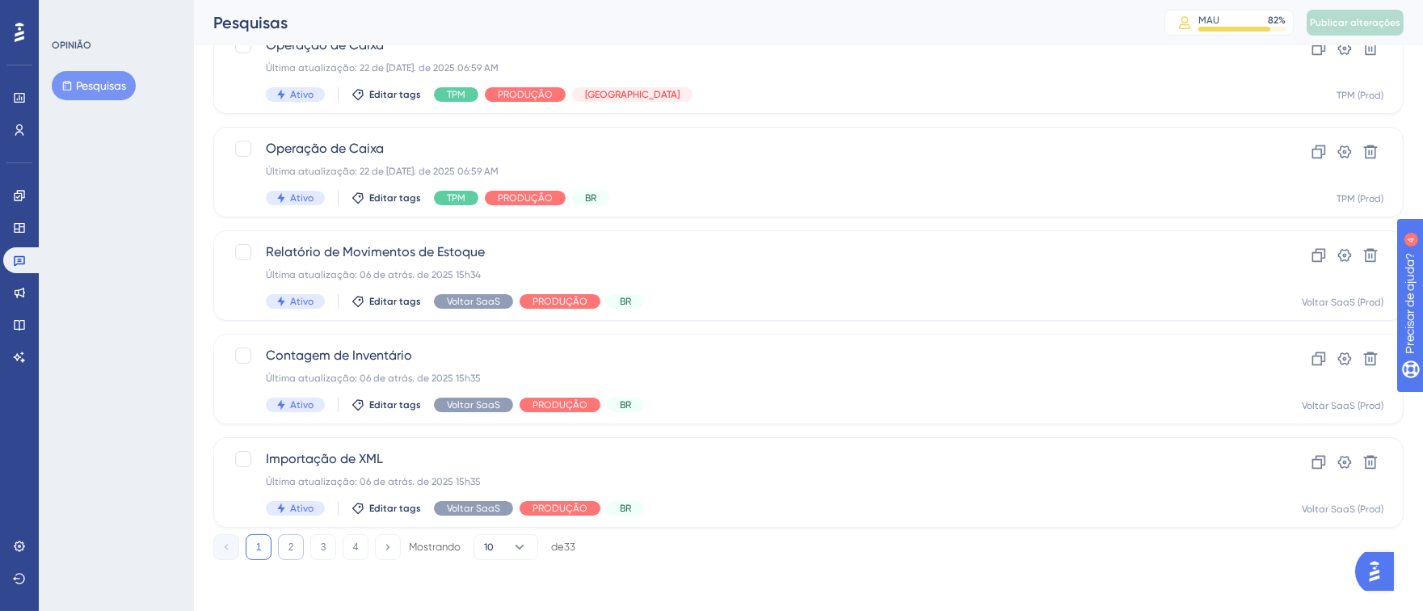
click at [281, 545] on button "2" at bounding box center [291, 547] width 26 height 26
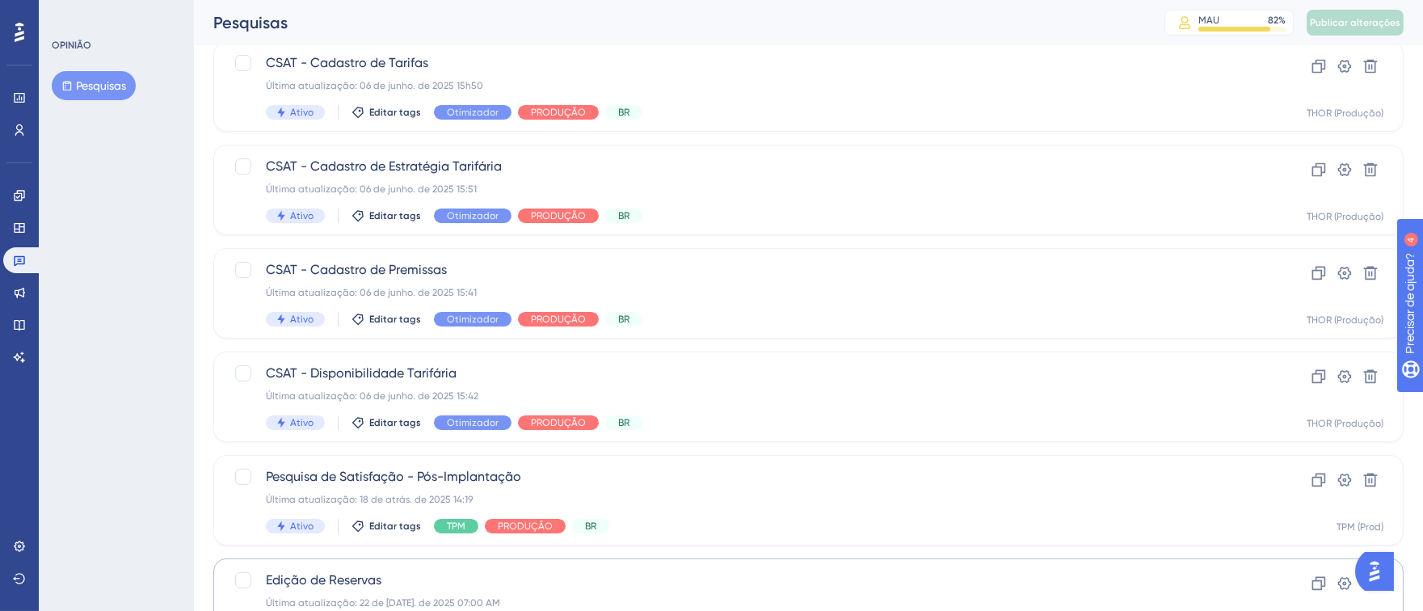
scroll to position [439, 0]
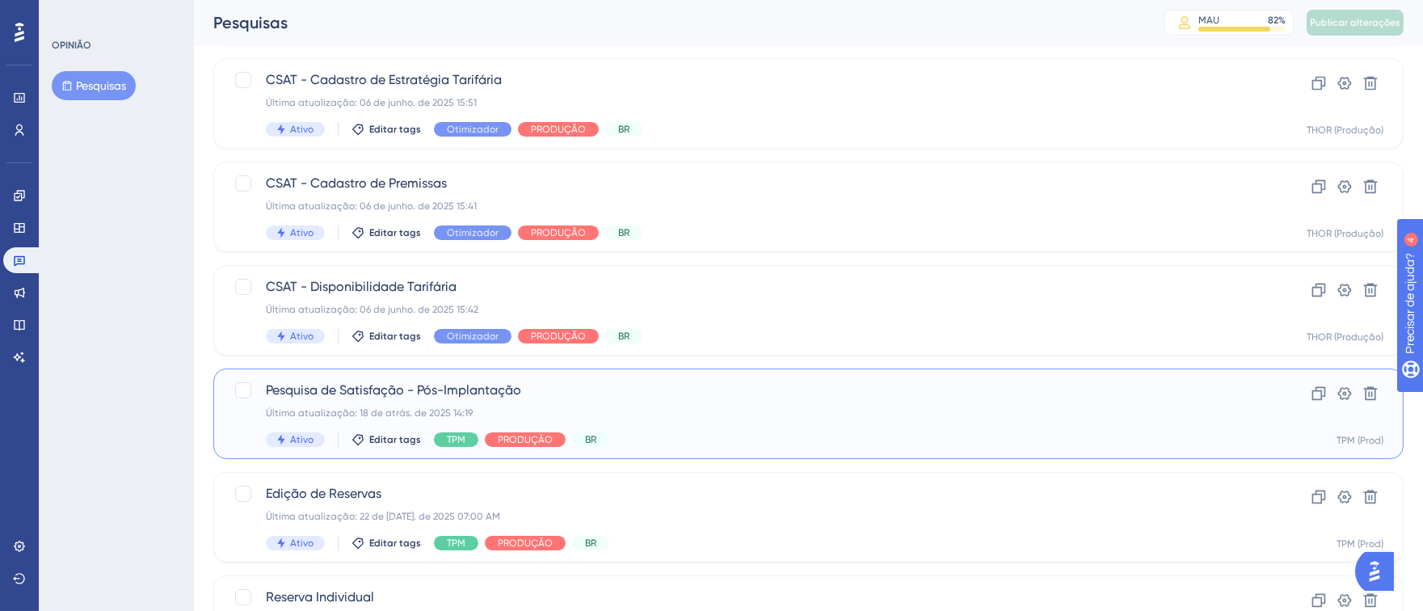
click at [854, 412] on div "Última atualização: 18 de atrás. de 2025 14:19" at bounding box center [744, 412] width 956 height 13
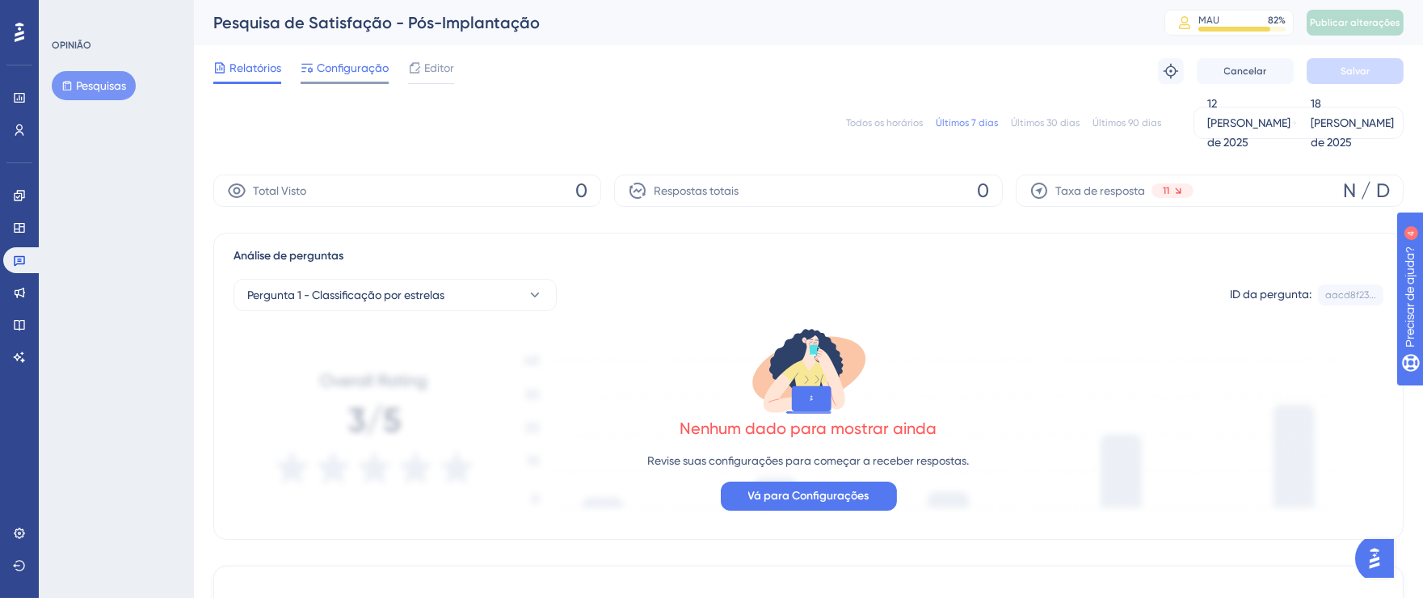
click at [351, 72] on font "Configuração" at bounding box center [353, 67] width 72 height 13
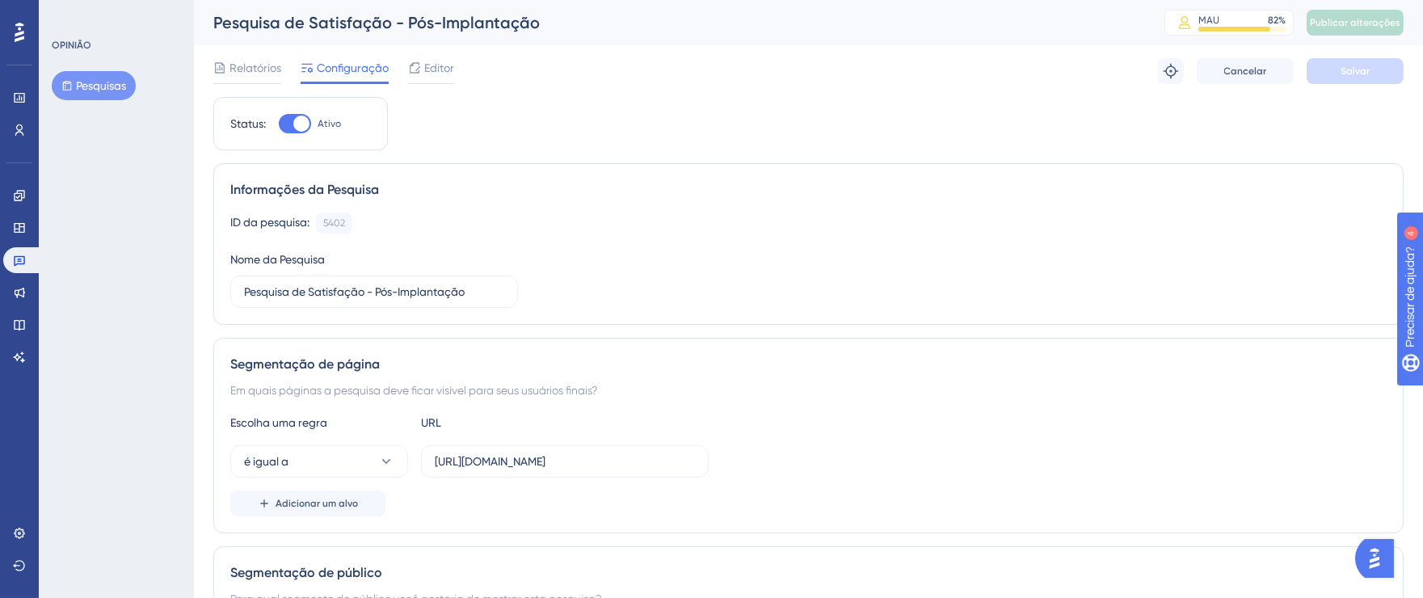
click at [286, 122] on div at bounding box center [295, 123] width 32 height 19
click at [279, 124] on input "Ativo" at bounding box center [278, 124] width 1 height 1
checkbox input "false"
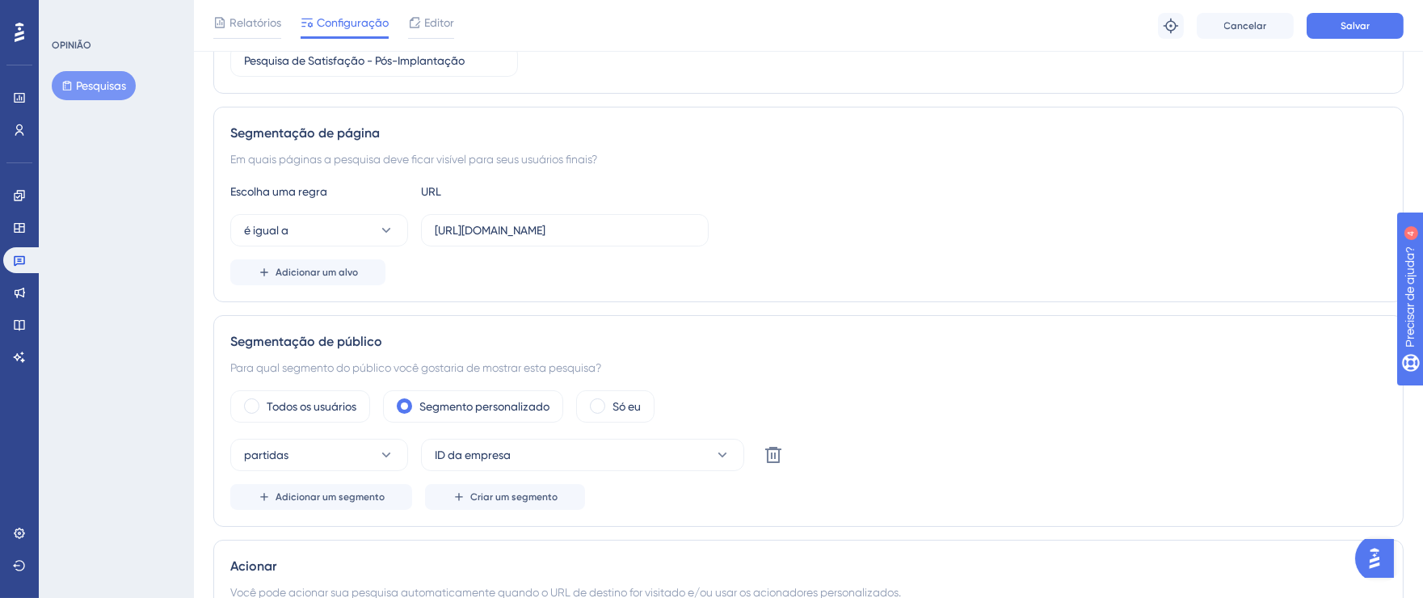
scroll to position [4, 0]
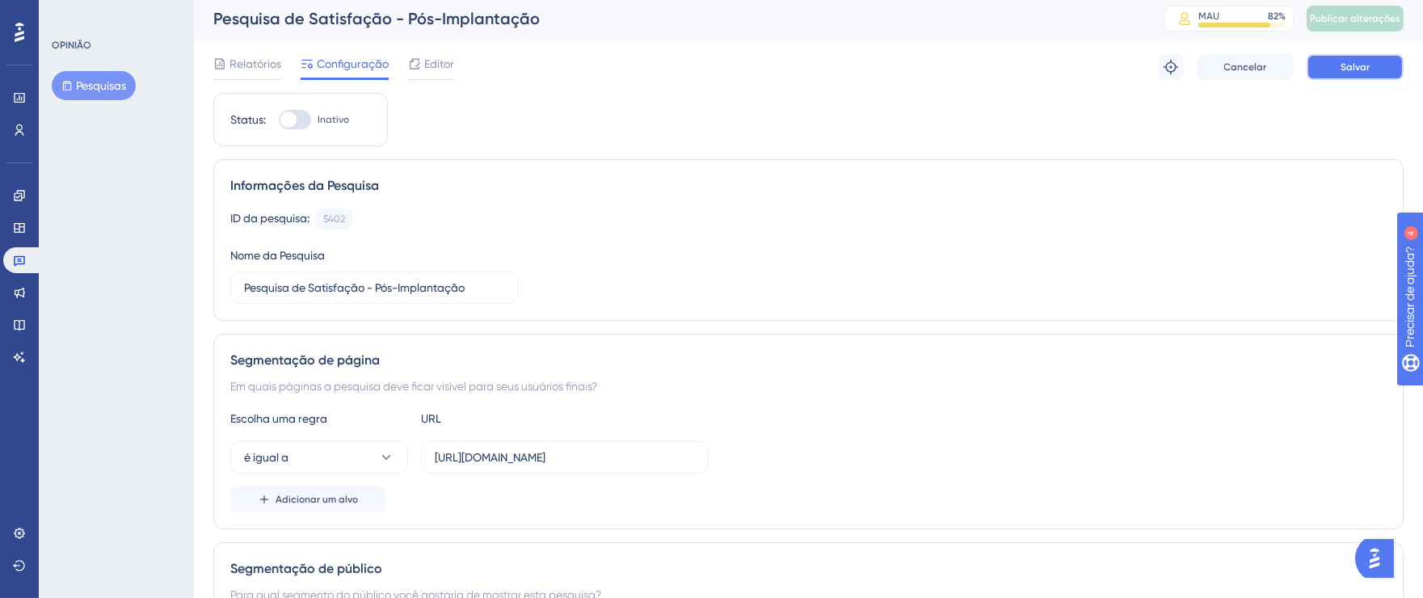
click at [1313, 72] on button "Salvar" at bounding box center [1354, 67] width 97 height 26
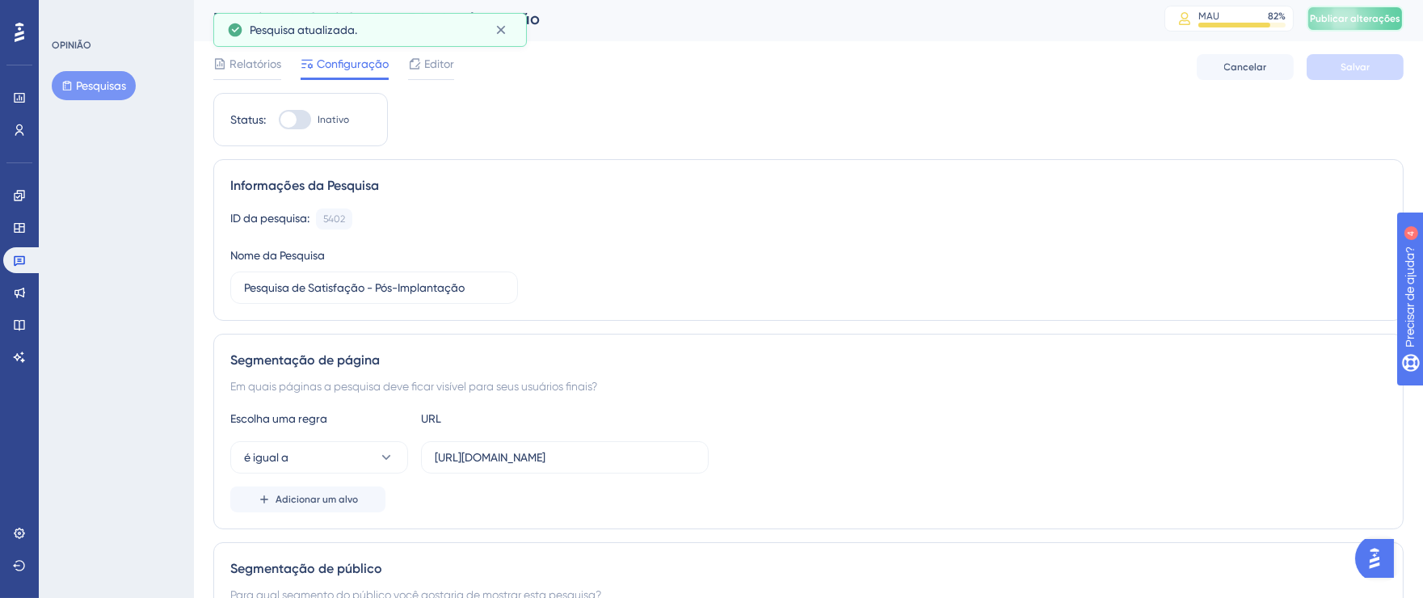
click at [1363, 26] on button "Publicar alterações" at bounding box center [1354, 19] width 97 height 26
click at [23, 19] on div at bounding box center [19, 32] width 26 height 26
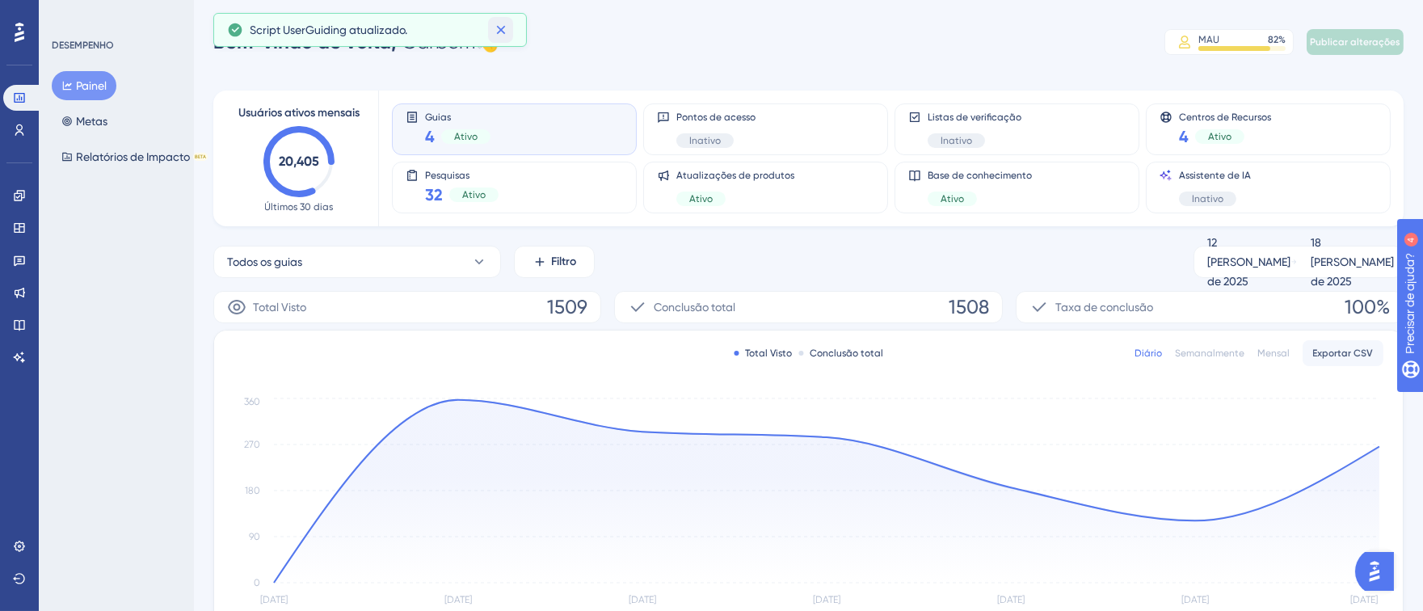
click at [504, 32] on icon at bounding box center [501, 30] width 16 height 16
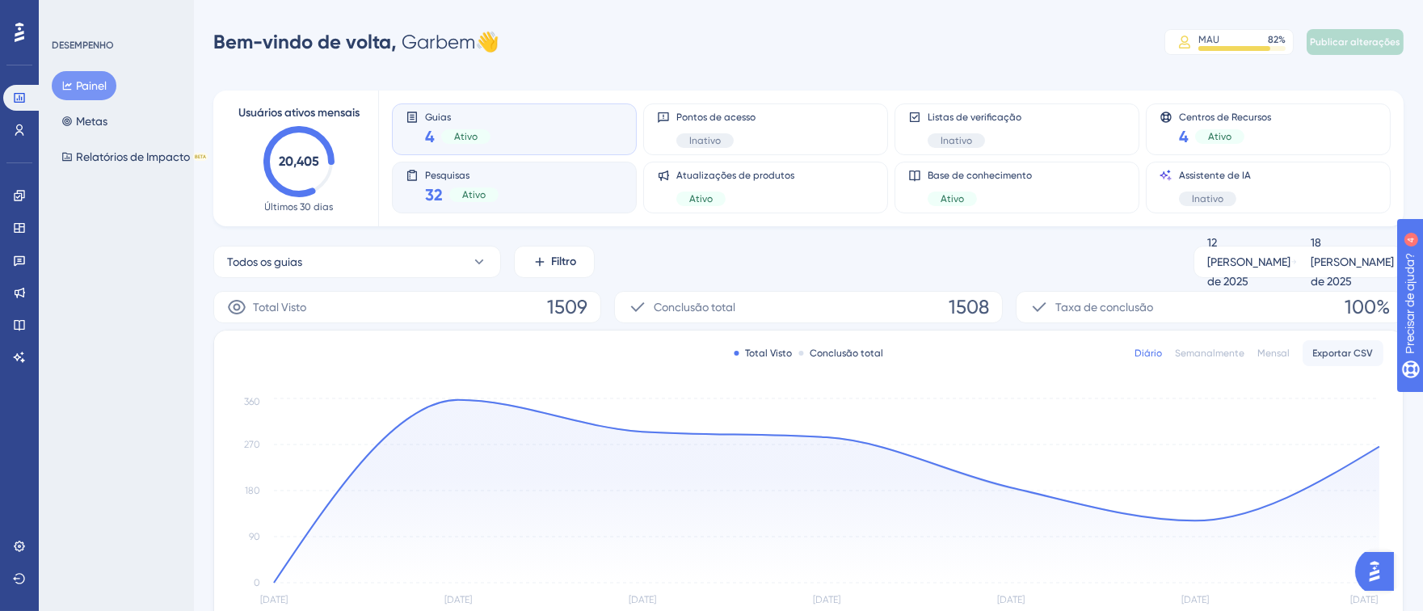
click at [523, 188] on div "Pesquisas 32 Ativo" at bounding box center [514, 187] width 217 height 37
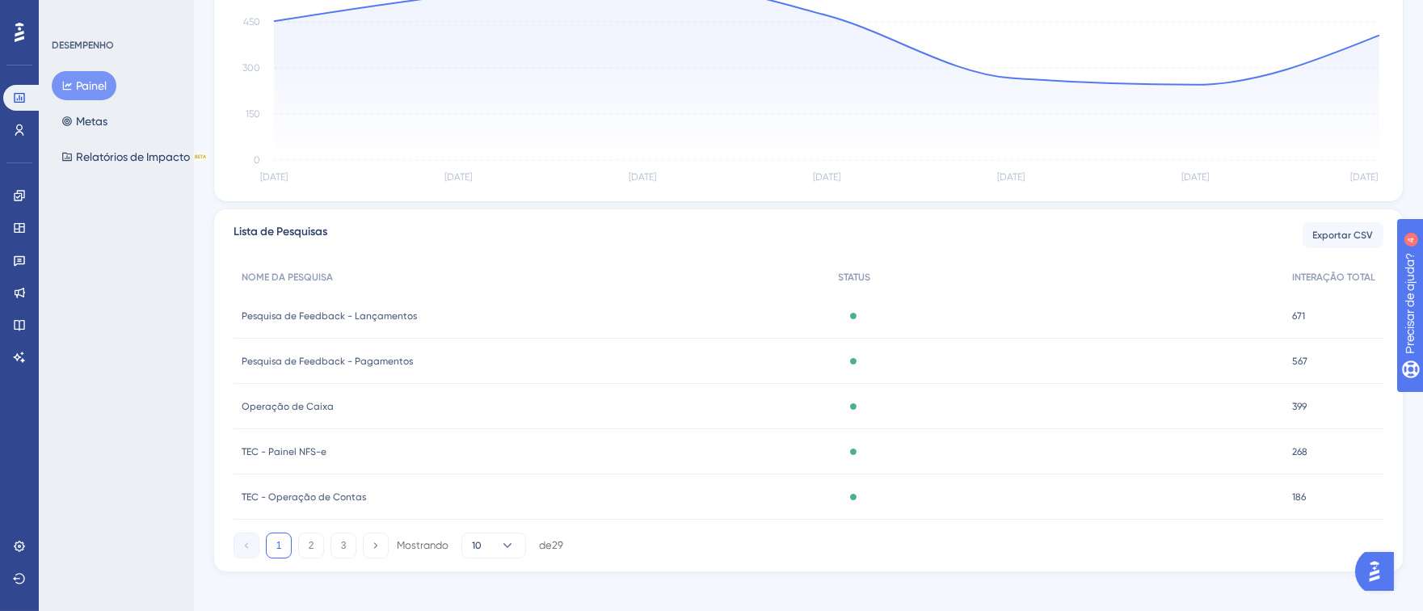
scroll to position [434, 0]
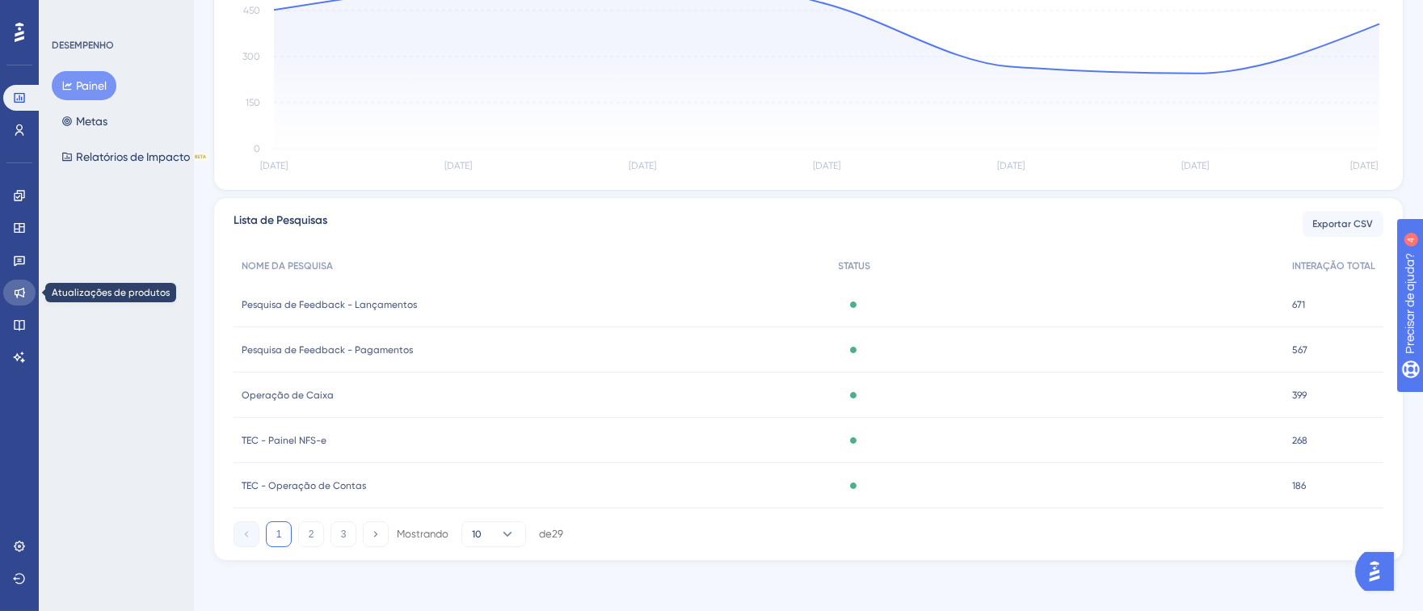
click at [13, 300] on link at bounding box center [19, 293] width 32 height 26
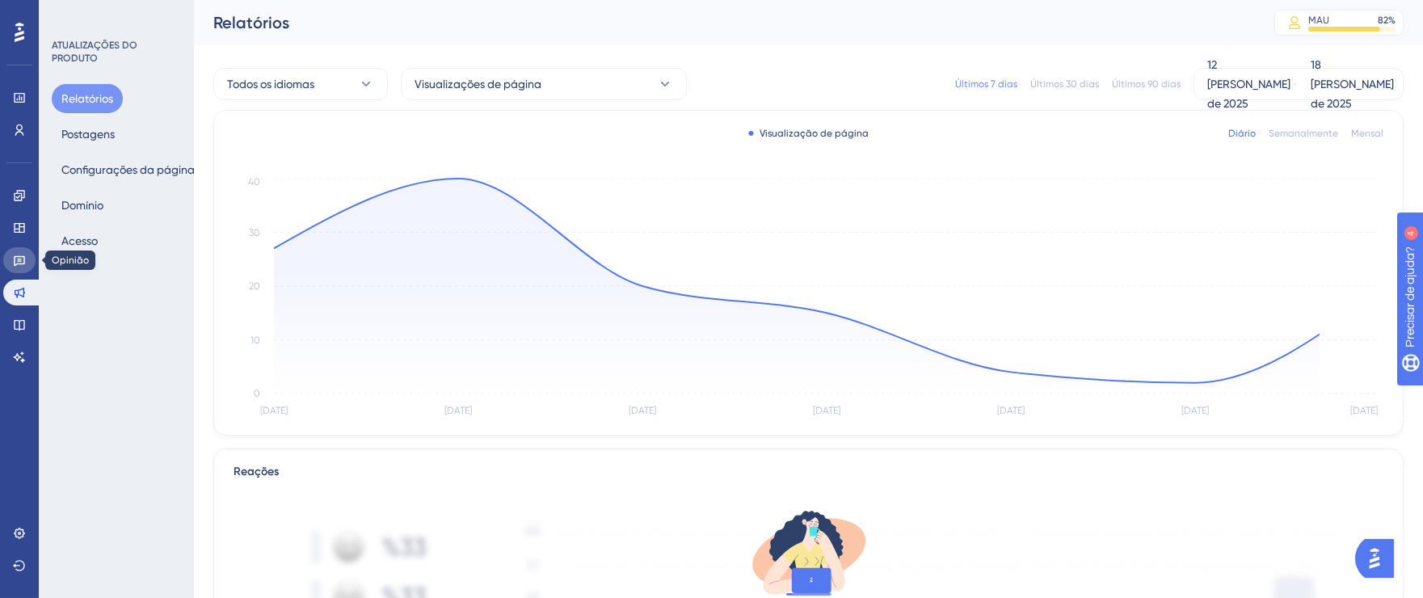
click at [18, 256] on icon at bounding box center [19, 261] width 11 height 11
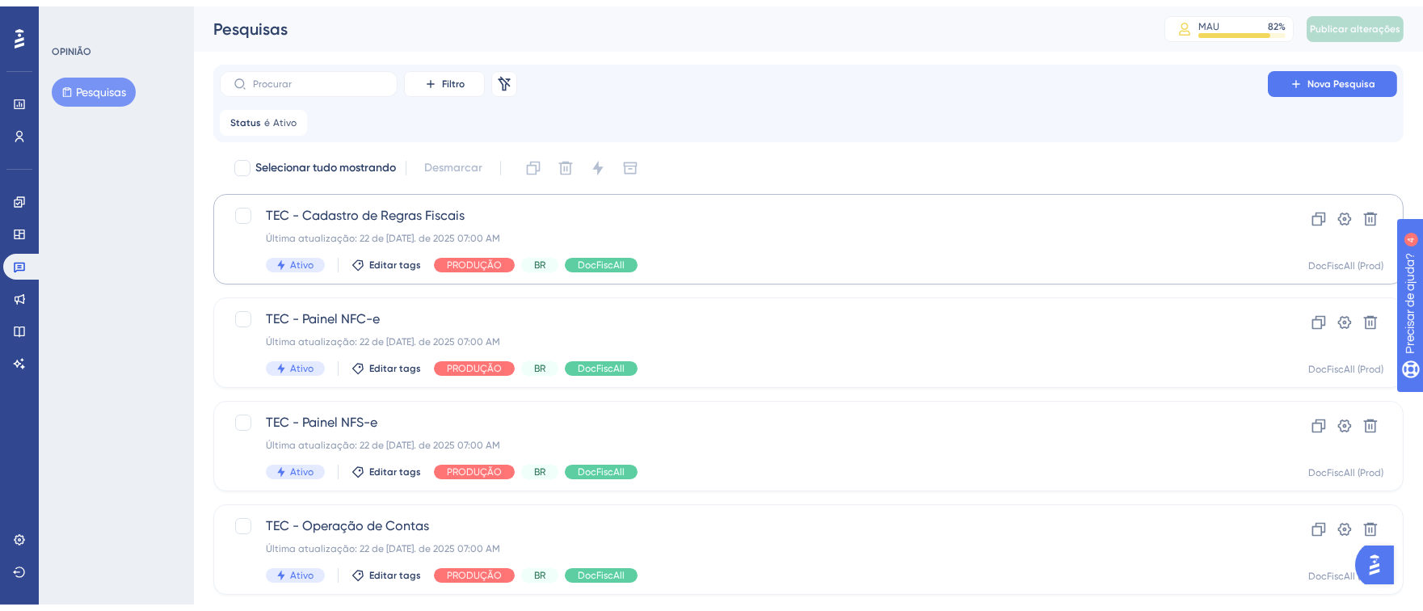
scroll to position [681, 0]
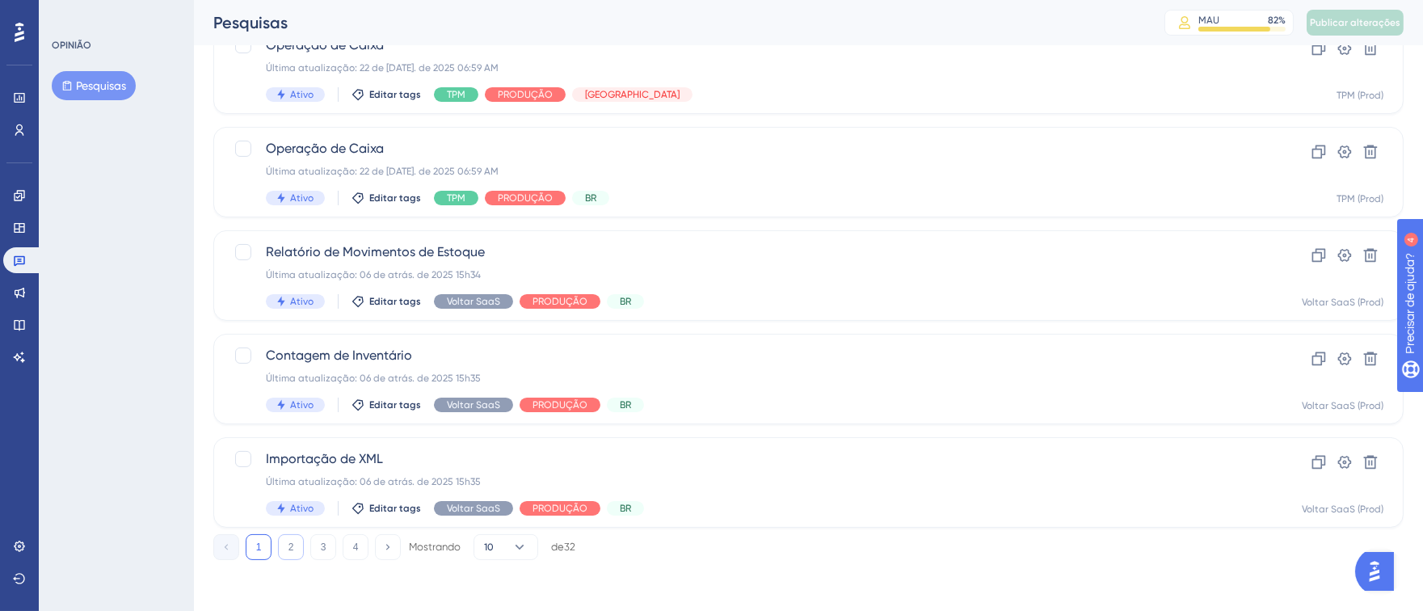
click at [291, 553] on button "2" at bounding box center [291, 547] width 26 height 26
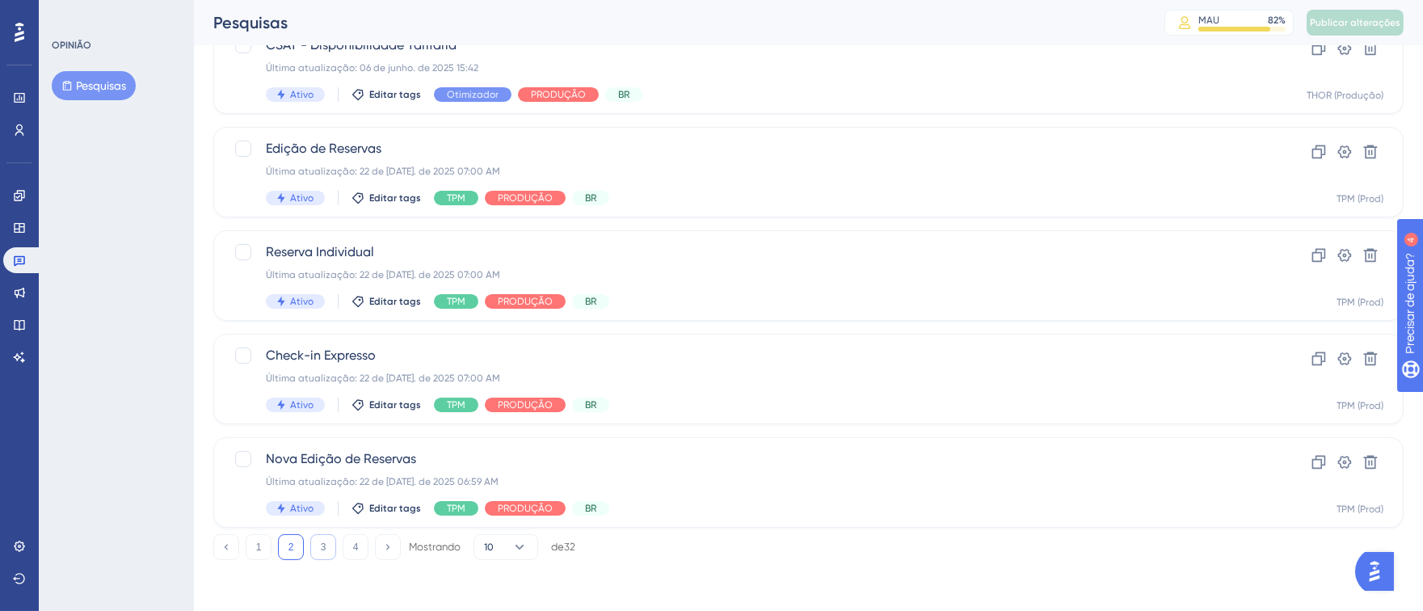
click at [314, 548] on button "3" at bounding box center [323, 547] width 26 height 26
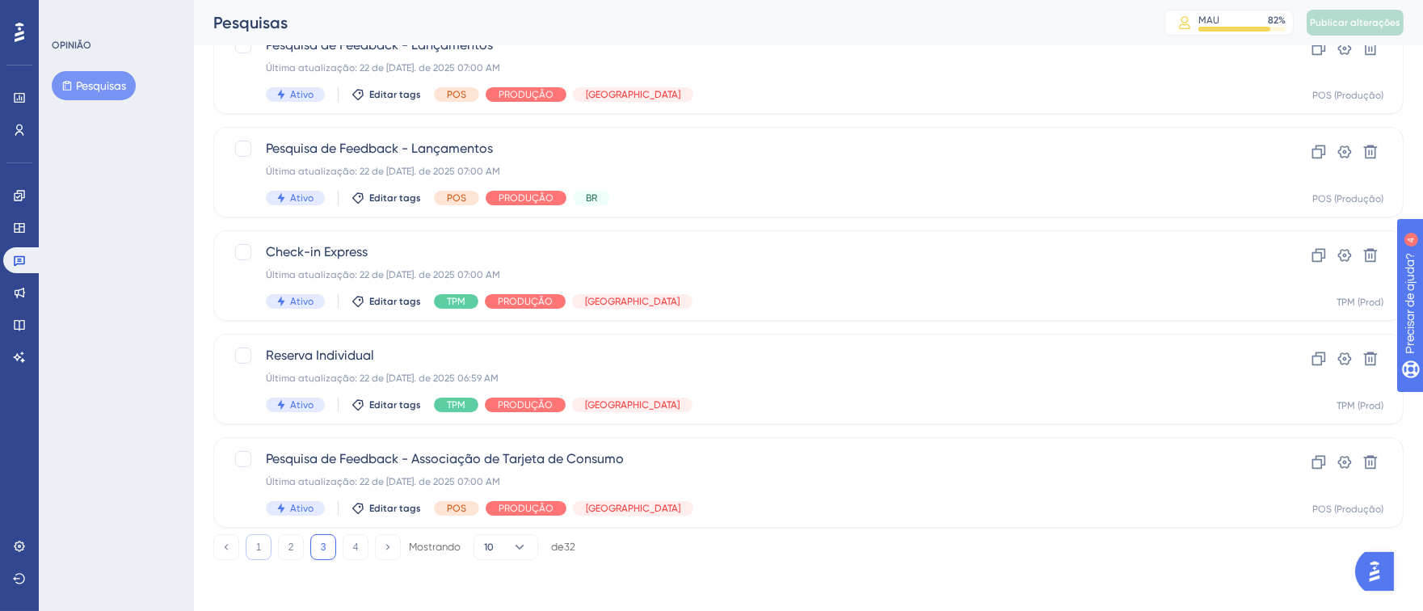
click at [252, 543] on button "1" at bounding box center [259, 547] width 26 height 26
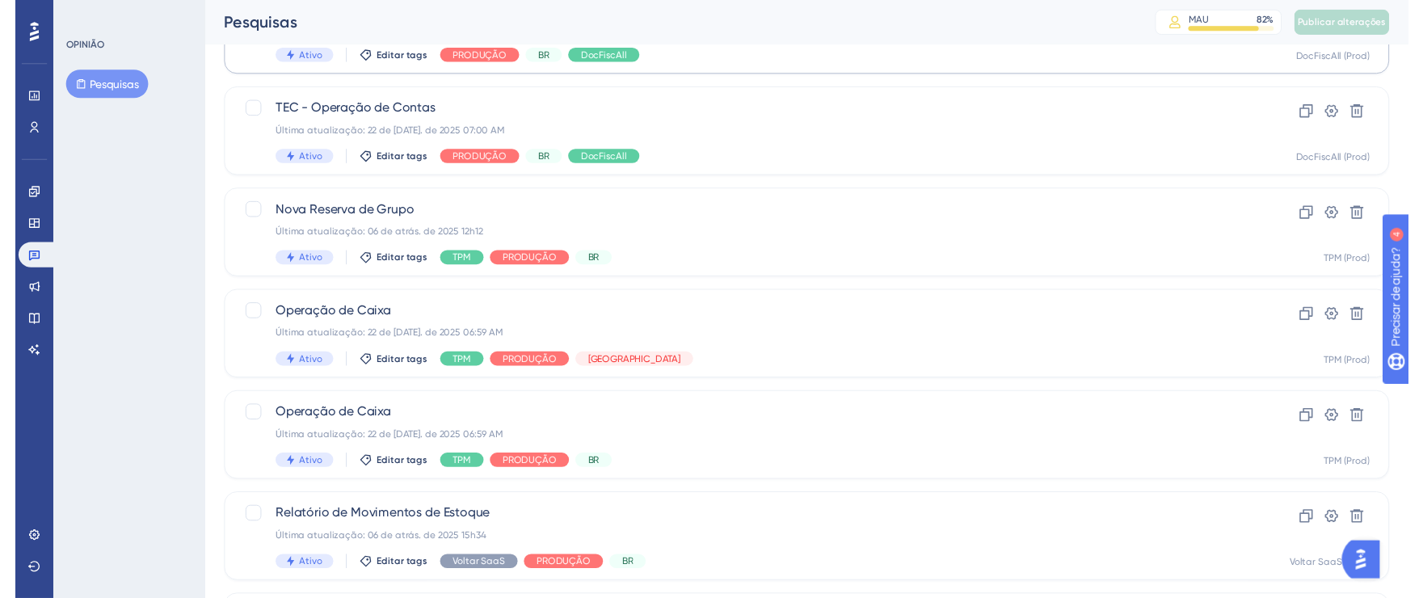
scroll to position [0, 0]
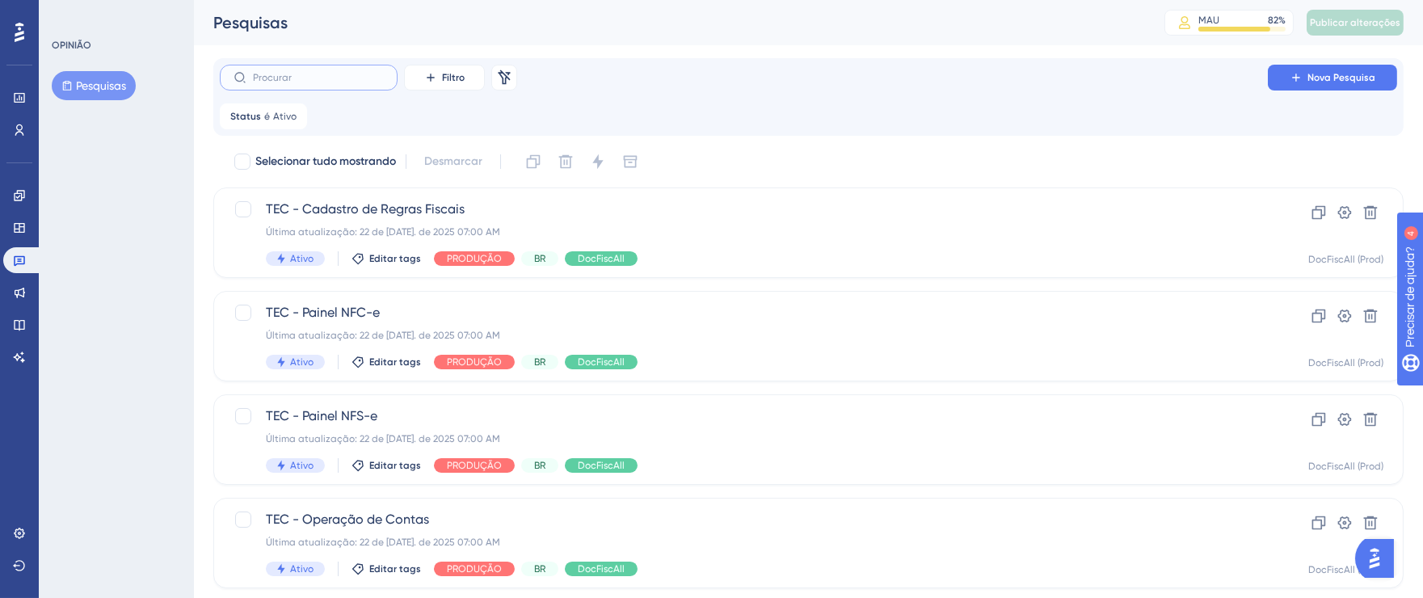
click at [329, 81] on input "text" at bounding box center [318, 77] width 131 height 11
click at [296, 115] on icon at bounding box center [295, 116] width 10 height 10
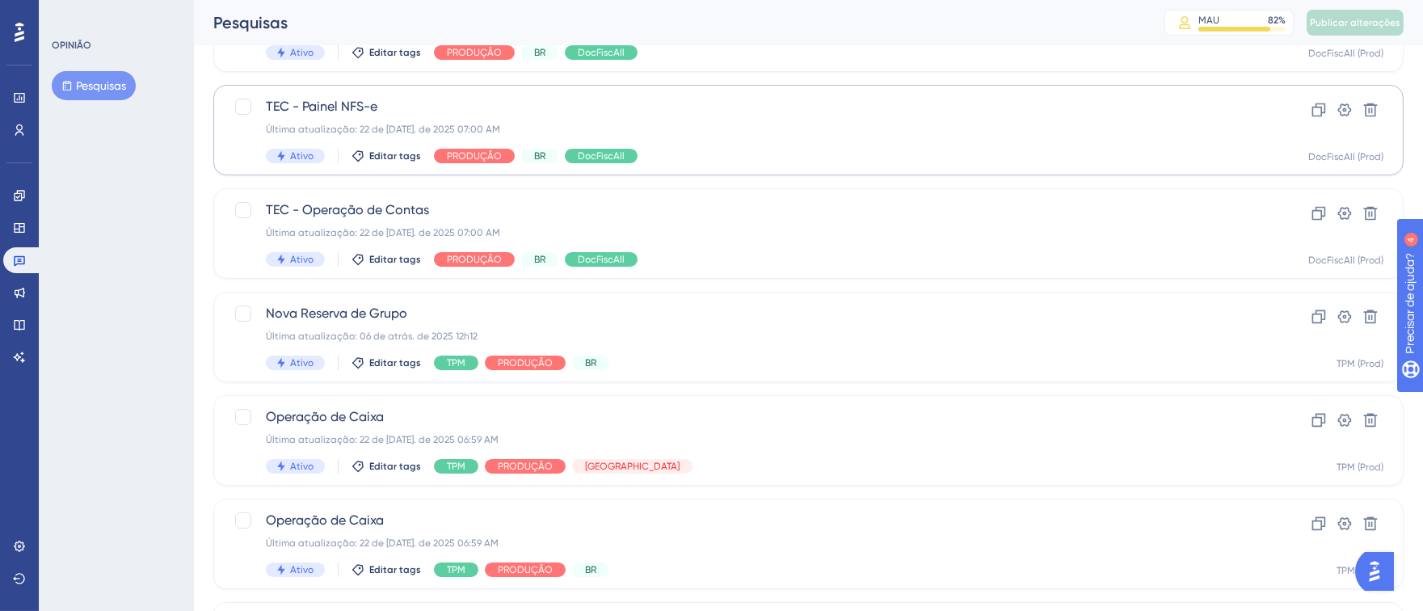
scroll to position [642, 0]
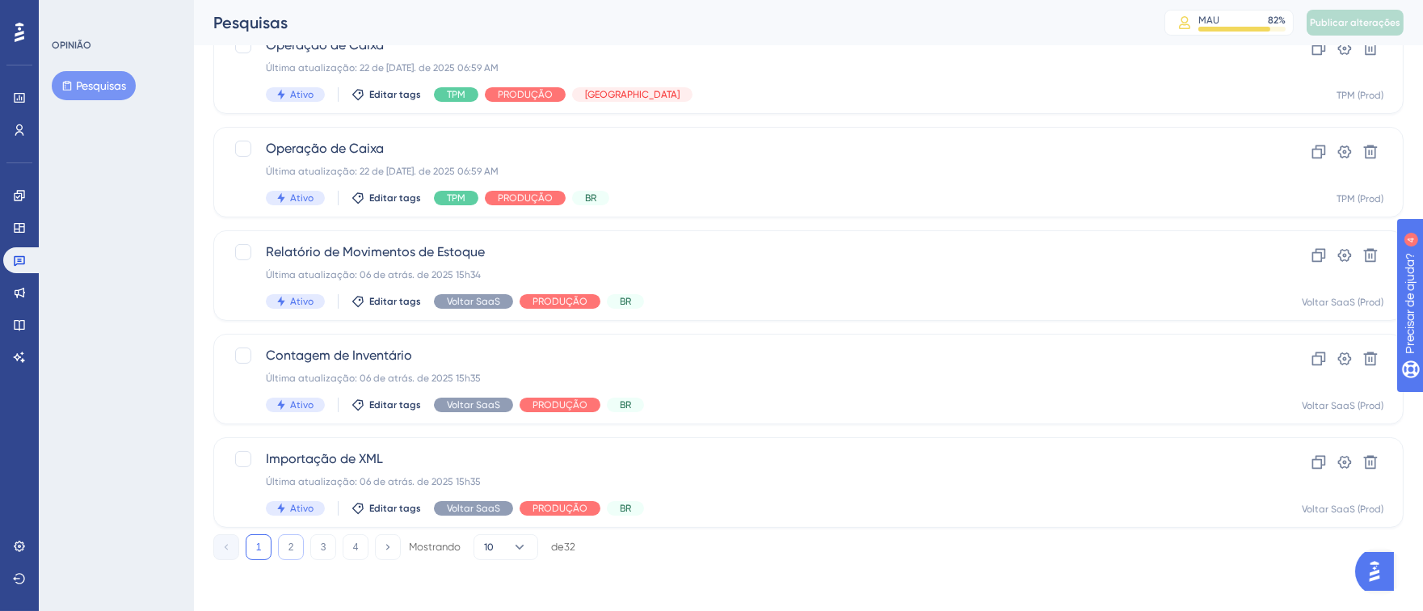
click at [288, 541] on font "2" at bounding box center [291, 546] width 6 height 11
